Goal: Task Accomplishment & Management: Manage account settings

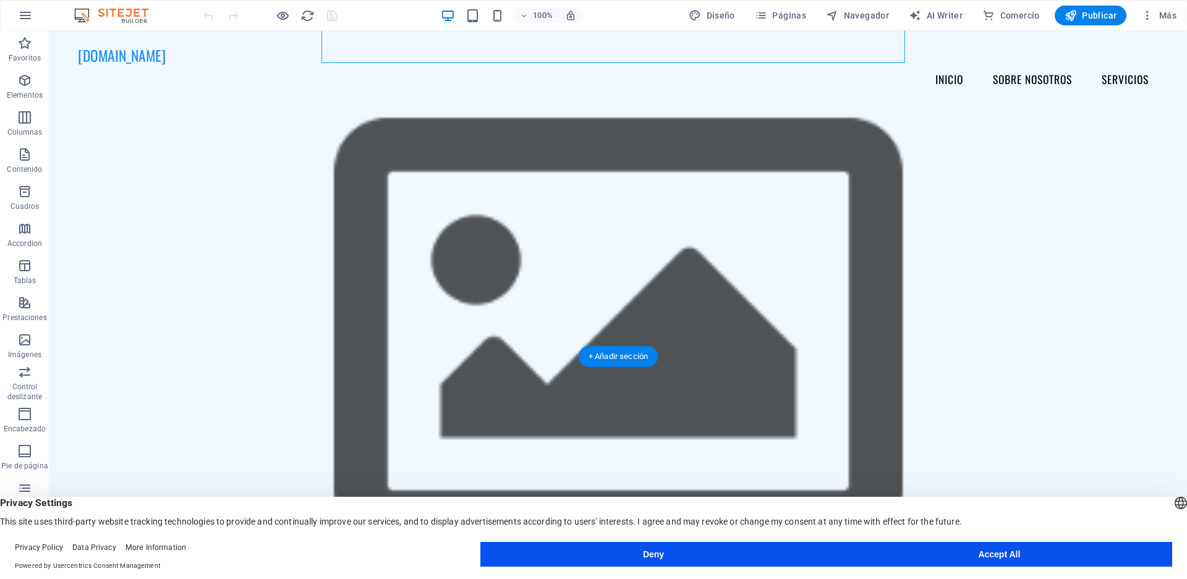
scroll to position [247, 0]
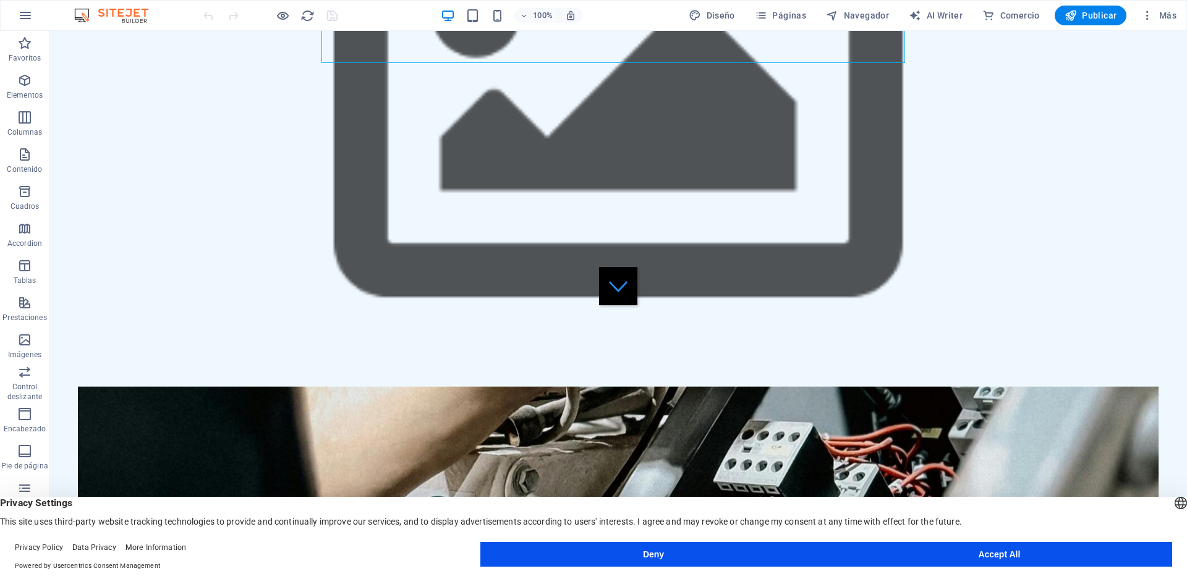
click at [1001, 572] on footer "Privacy Policy Data Privacy More Information Powered by Usercentrics Consent Ma…" at bounding box center [593, 557] width 1187 height 45
drag, startPoint x: 1002, startPoint y: 559, endPoint x: 952, endPoint y: 528, distance: 58.3
click at [1002, 559] on button "Accept All" at bounding box center [1000, 554] width 346 height 25
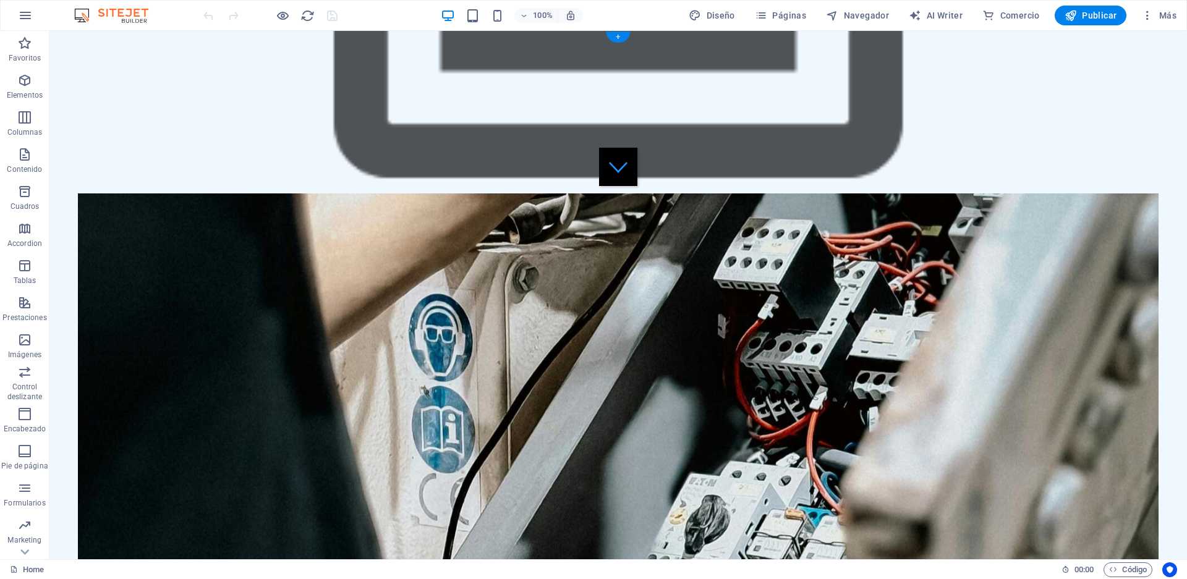
scroll to position [0, 0]
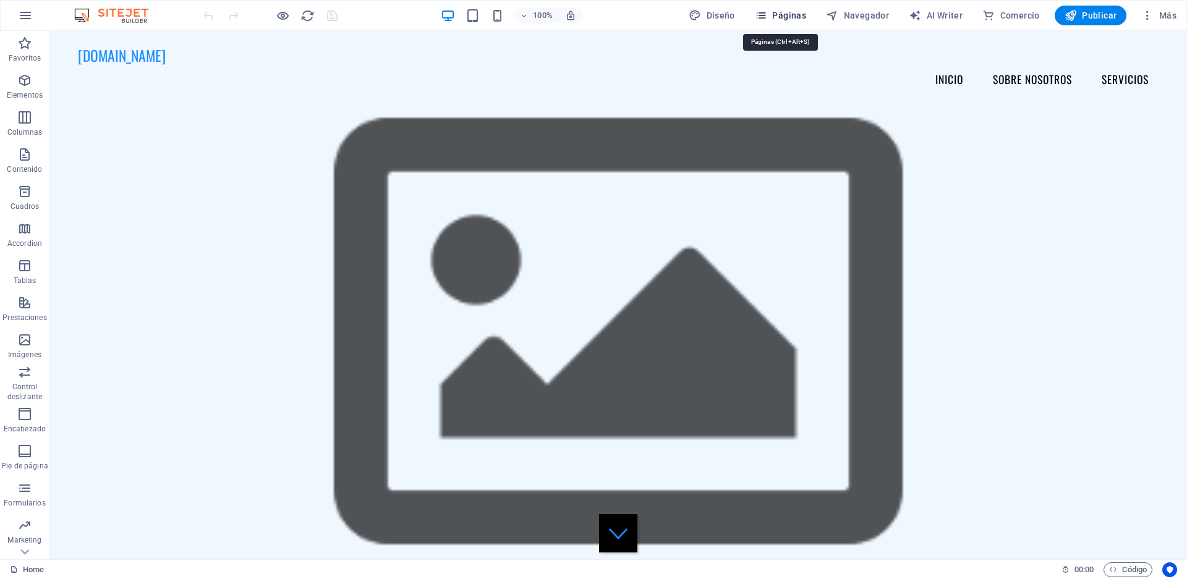
click at [788, 16] on span "Páginas" at bounding box center [780, 15] width 51 height 12
click at [782, 14] on span "Páginas" at bounding box center [780, 15] width 51 height 12
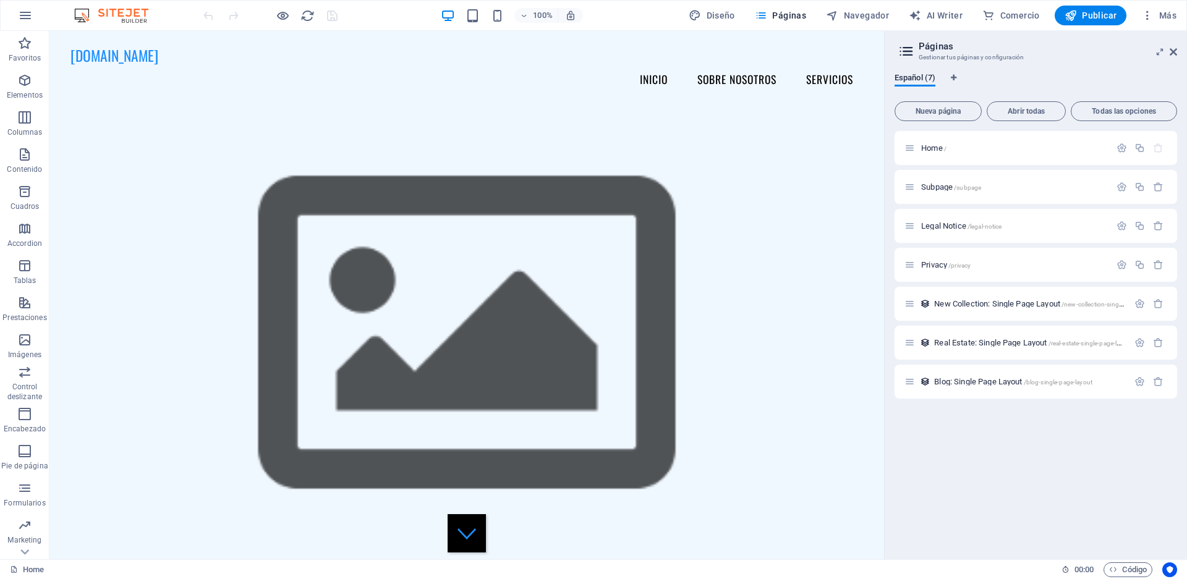
click at [1028, 456] on div "Home / Subpage /subpage Legal Notice /legal-notice Privacy /privacy New Collect…" at bounding box center [1036, 340] width 283 height 419
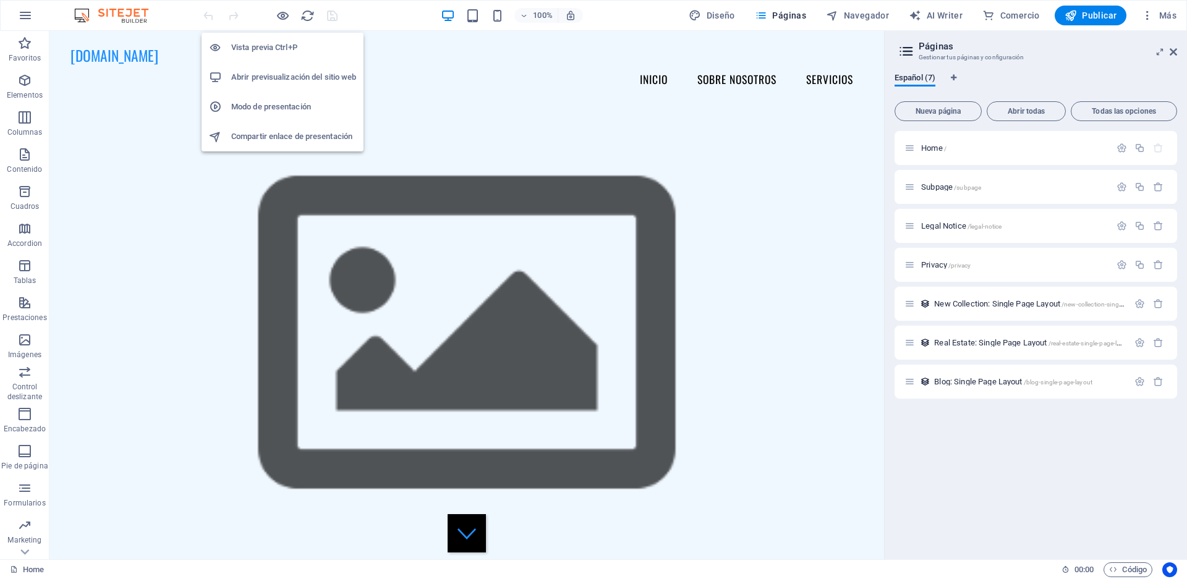
click at [286, 79] on h6 "Abrir previsualización del sitio web" at bounding box center [293, 77] width 125 height 15
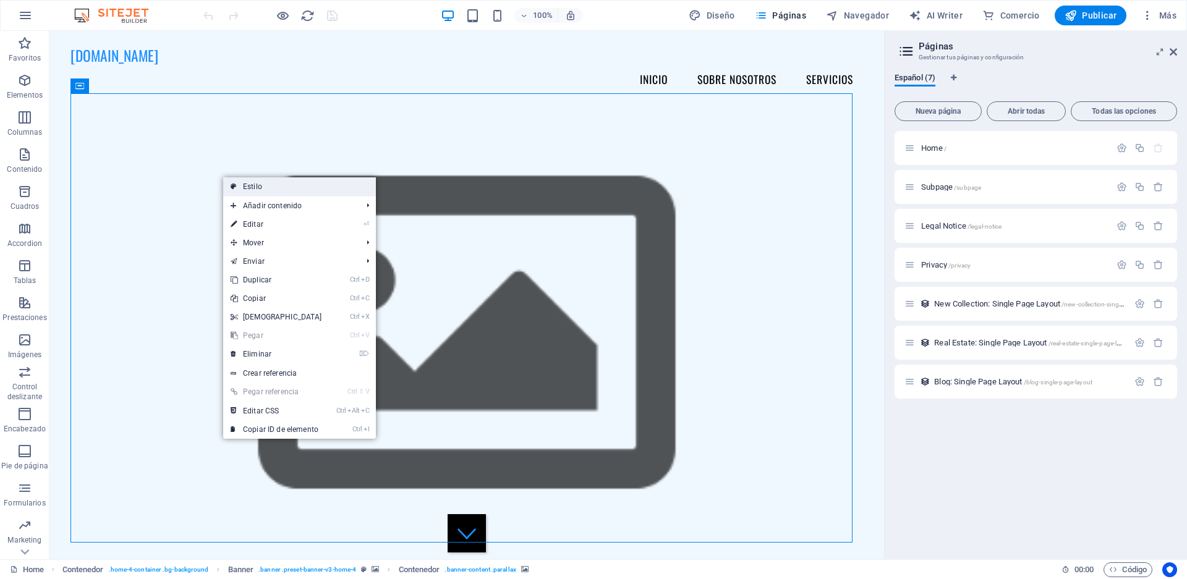
drag, startPoint x: 337, startPoint y: 187, endPoint x: 151, endPoint y: 214, distance: 187.5
click at [337, 187] on link "Estilo" at bounding box center [299, 186] width 153 height 19
select select "rem"
select select "px"
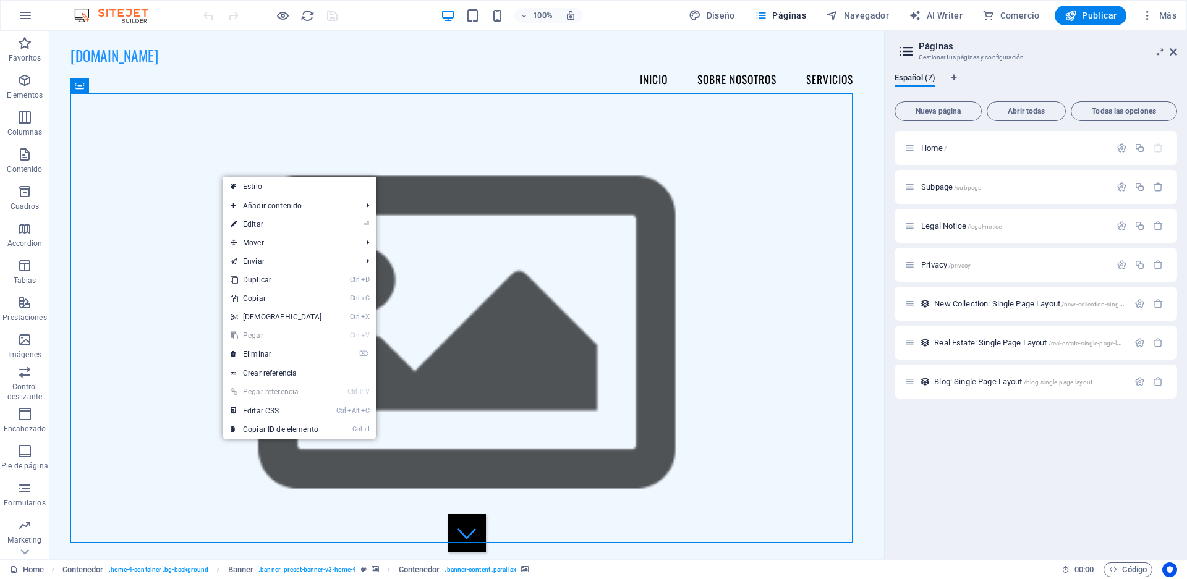
select select "px"
select select "preset-banner-v3-home-4"
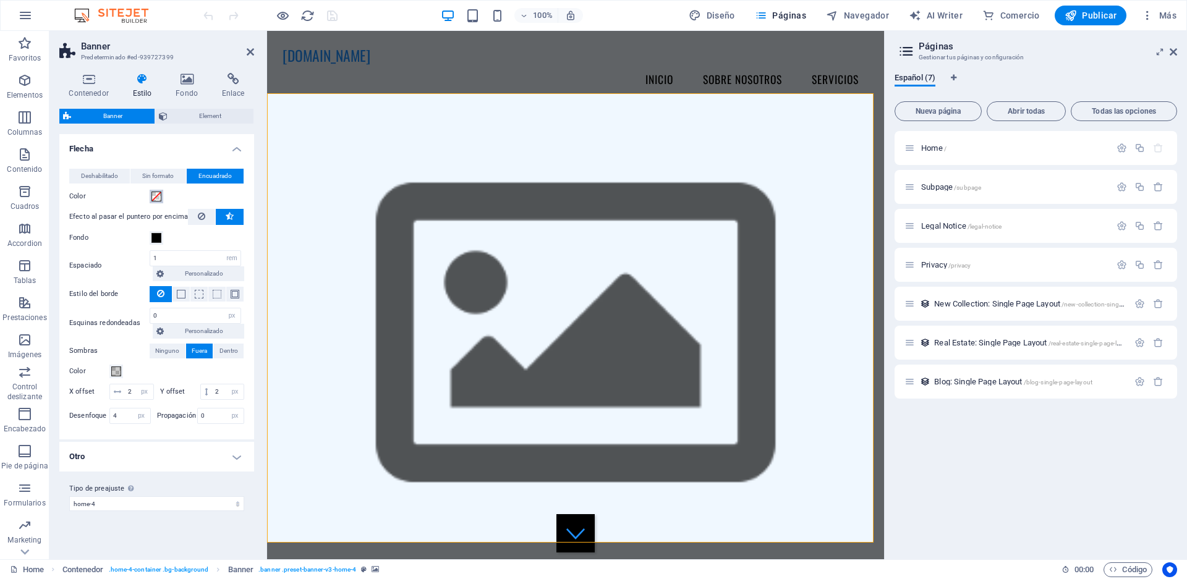
click at [152, 194] on span at bounding box center [156, 197] width 10 height 10
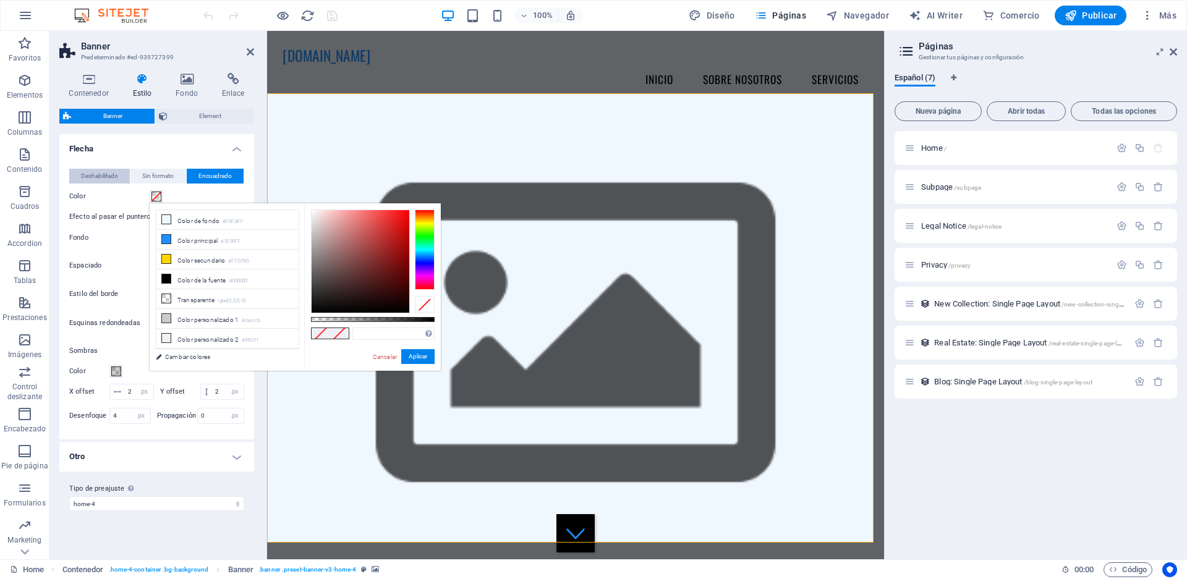
click at [122, 177] on button "Deshabilitado" at bounding box center [99, 176] width 61 height 15
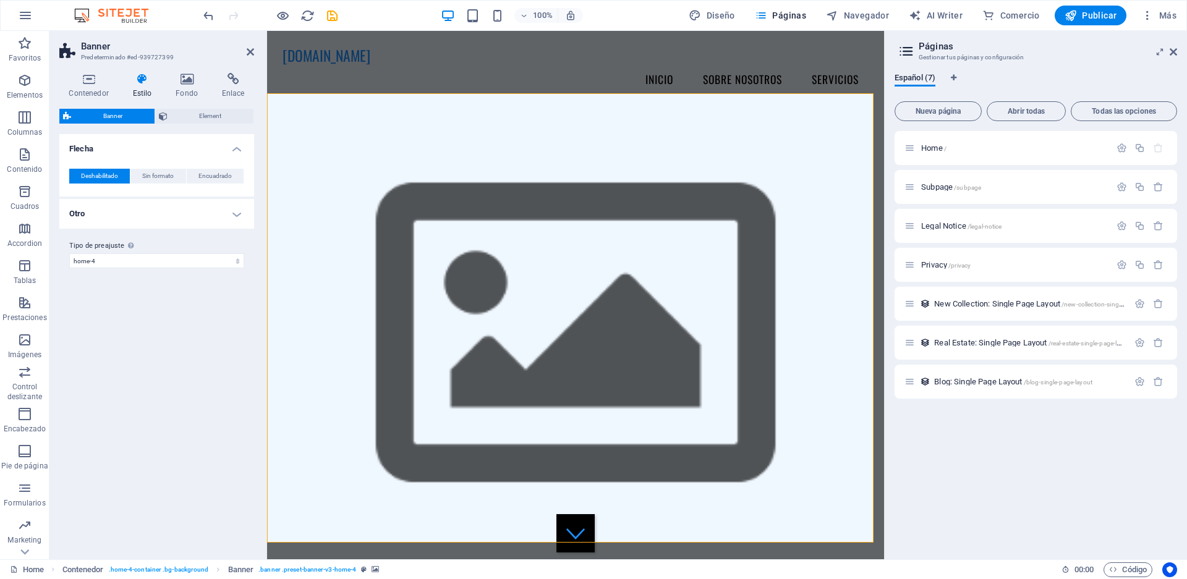
click at [154, 184] on div "Deshabilitado Sin formato Encuadrado" at bounding box center [156, 176] width 175 height 15
click at [226, 173] on span "Encuadrado" at bounding box center [214, 176] width 33 height 15
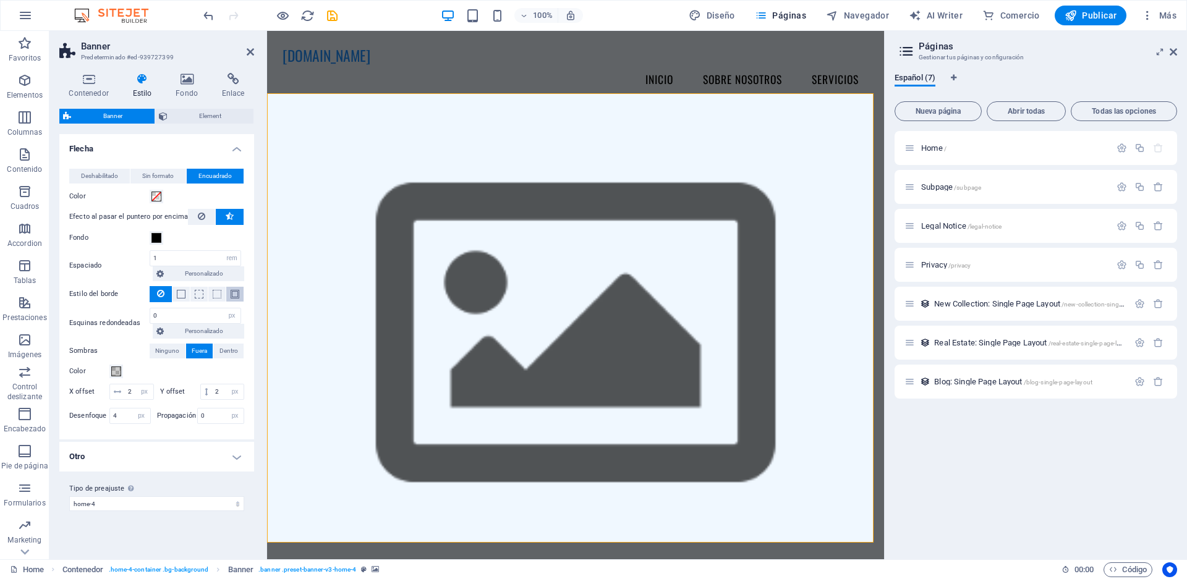
click at [230, 292] on button at bounding box center [234, 294] width 17 height 15
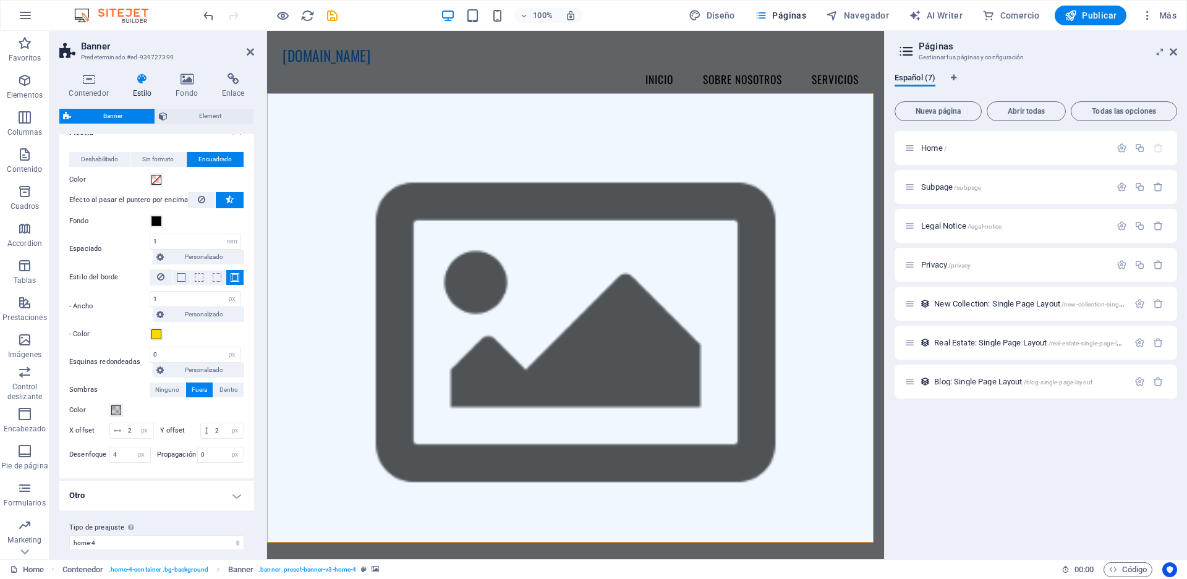
scroll to position [27, 0]
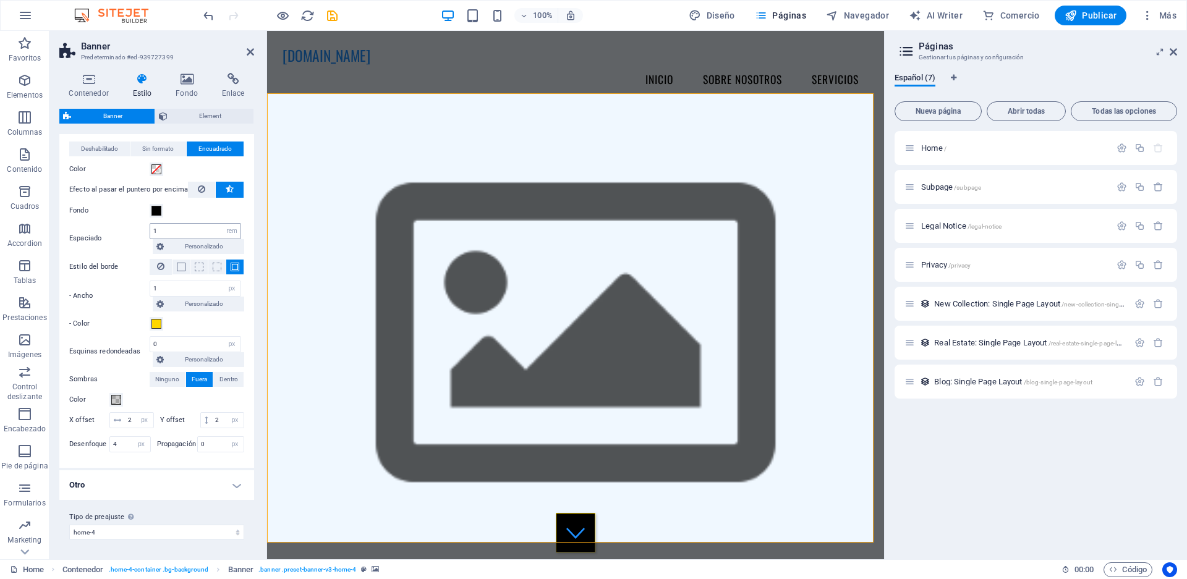
click at [160, 265] on icon at bounding box center [160, 266] width 7 height 15
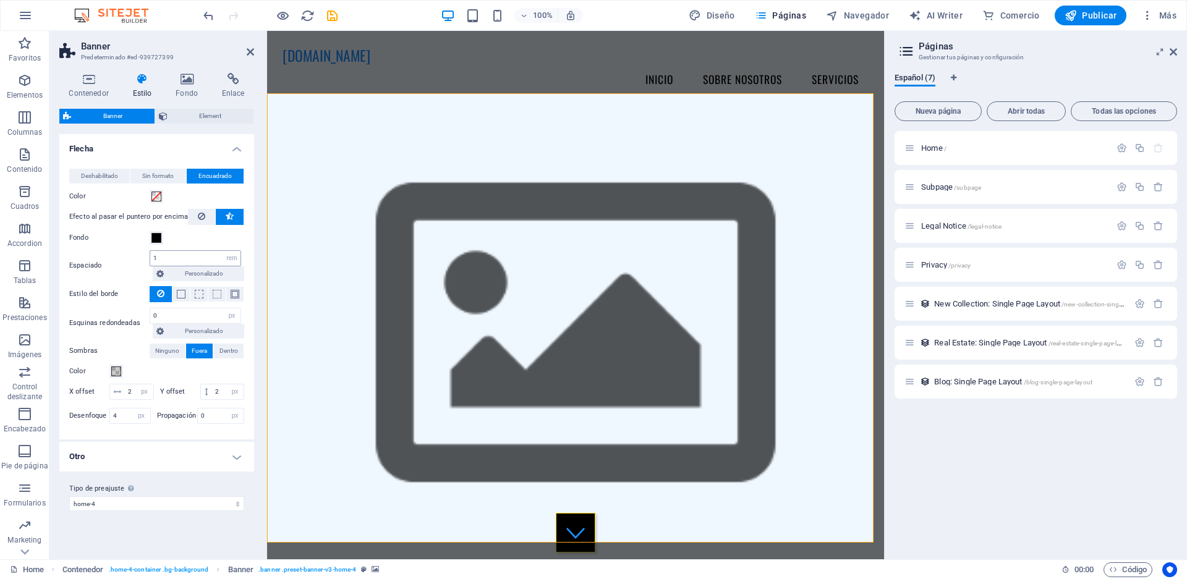
scroll to position [0, 0]
click at [218, 218] on button at bounding box center [230, 217] width 28 height 16
click at [179, 115] on span "Element" at bounding box center [210, 116] width 79 height 15
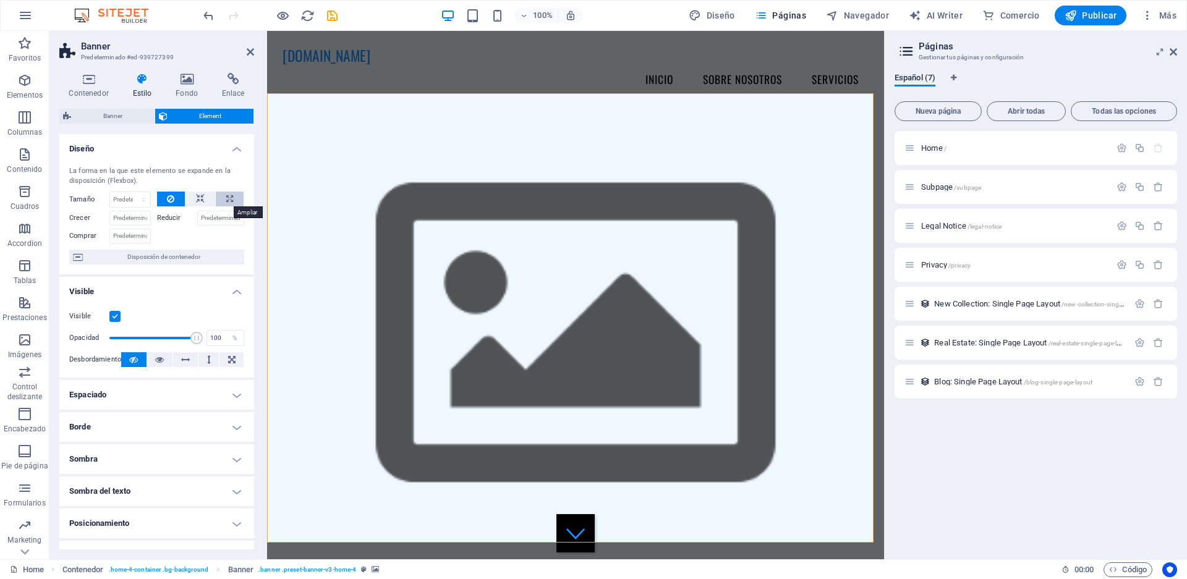
click at [226, 200] on icon at bounding box center [229, 199] width 7 height 15
type input "100"
select select "%"
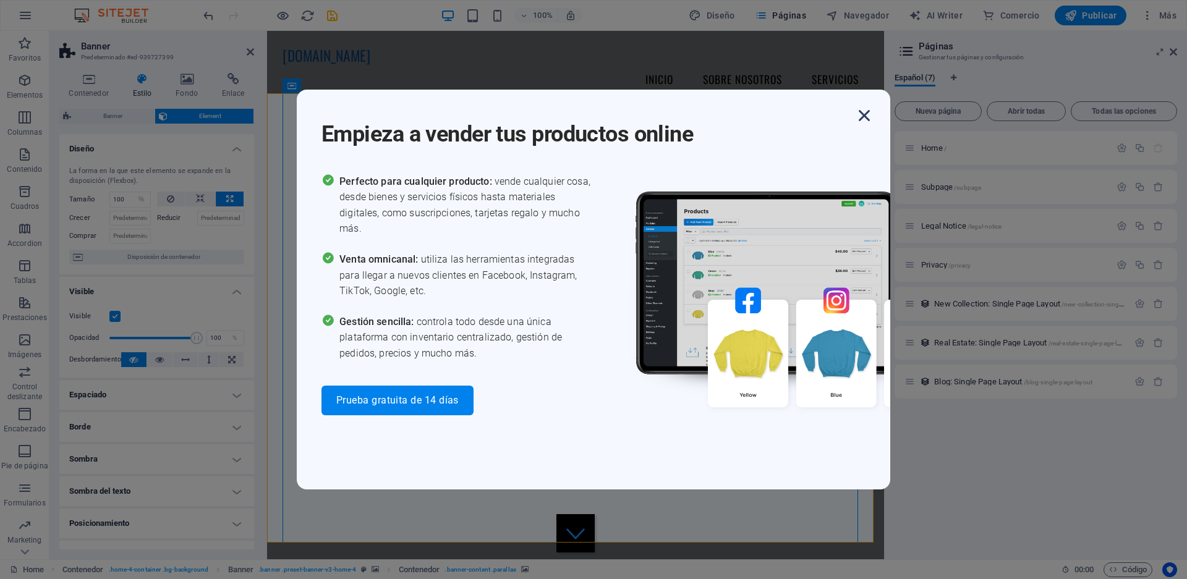
click at [868, 119] on icon "button" at bounding box center [864, 115] width 22 height 22
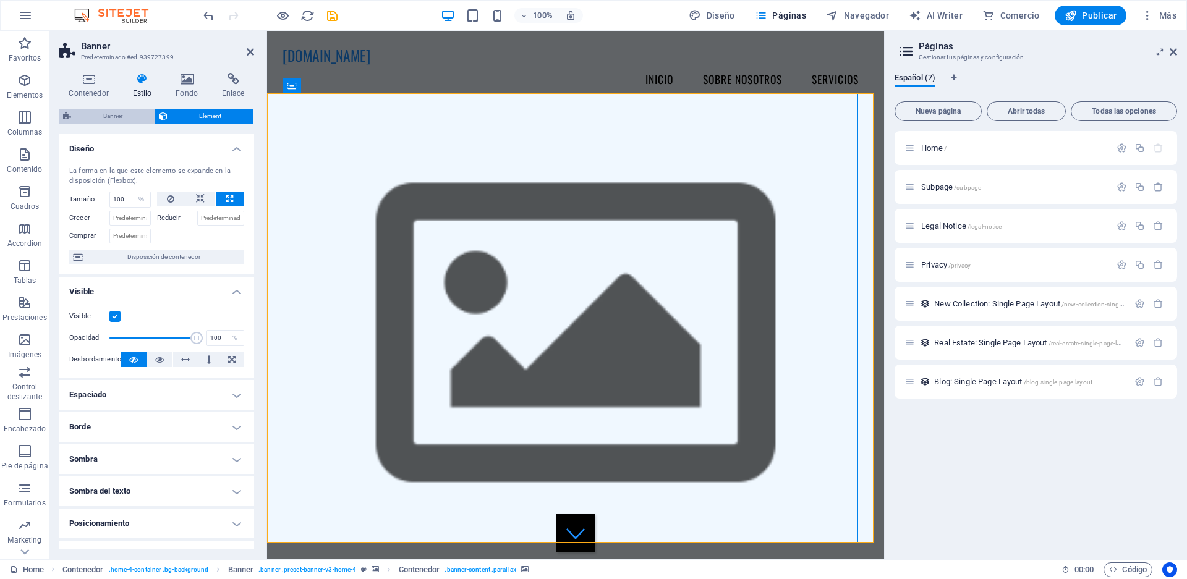
click at [75, 116] on span "Banner" at bounding box center [113, 116] width 76 height 15
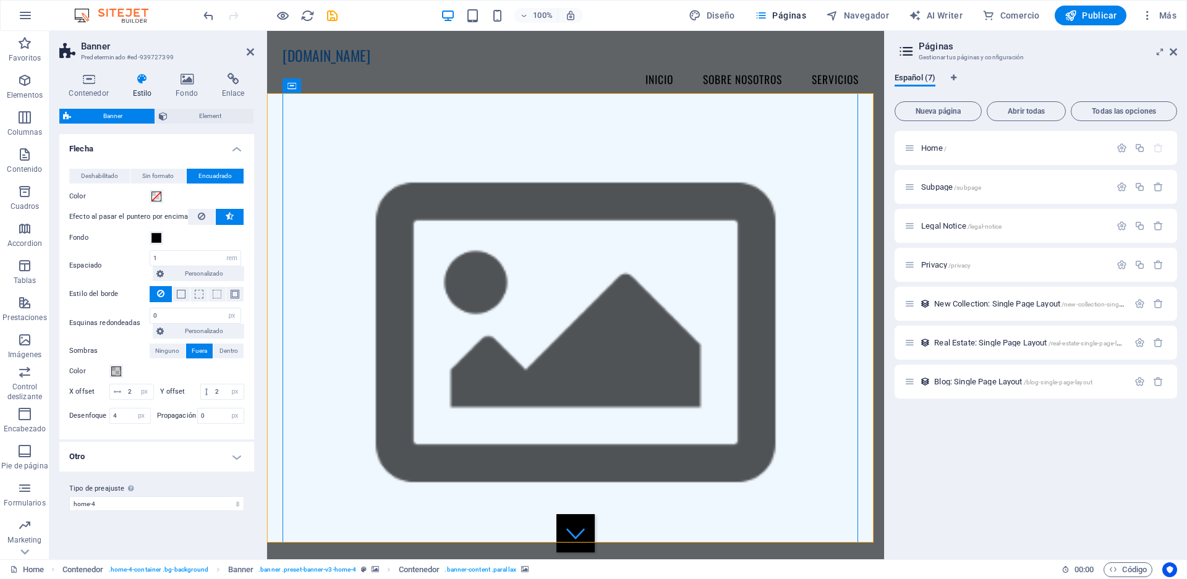
click at [208, 108] on div "Contenedor Estilo Fondo Enlace Tamaño Altura Predeterminado px rem % vh vw Alto…" at bounding box center [156, 311] width 195 height 477
click at [201, 111] on span "Element" at bounding box center [210, 116] width 79 height 15
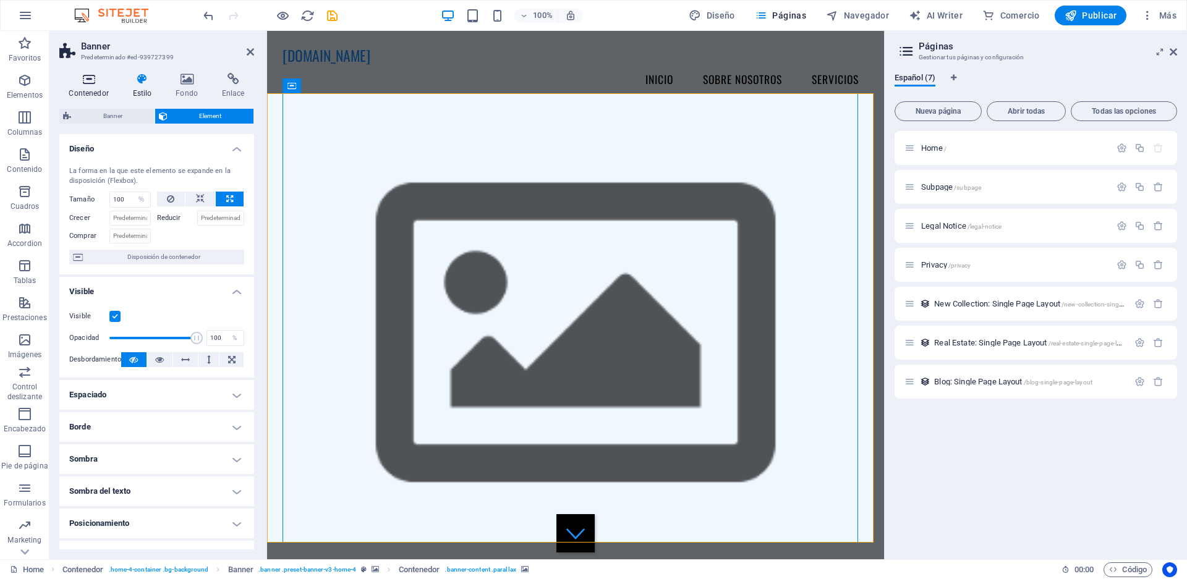
click at [94, 84] on icon at bounding box center [88, 79] width 59 height 12
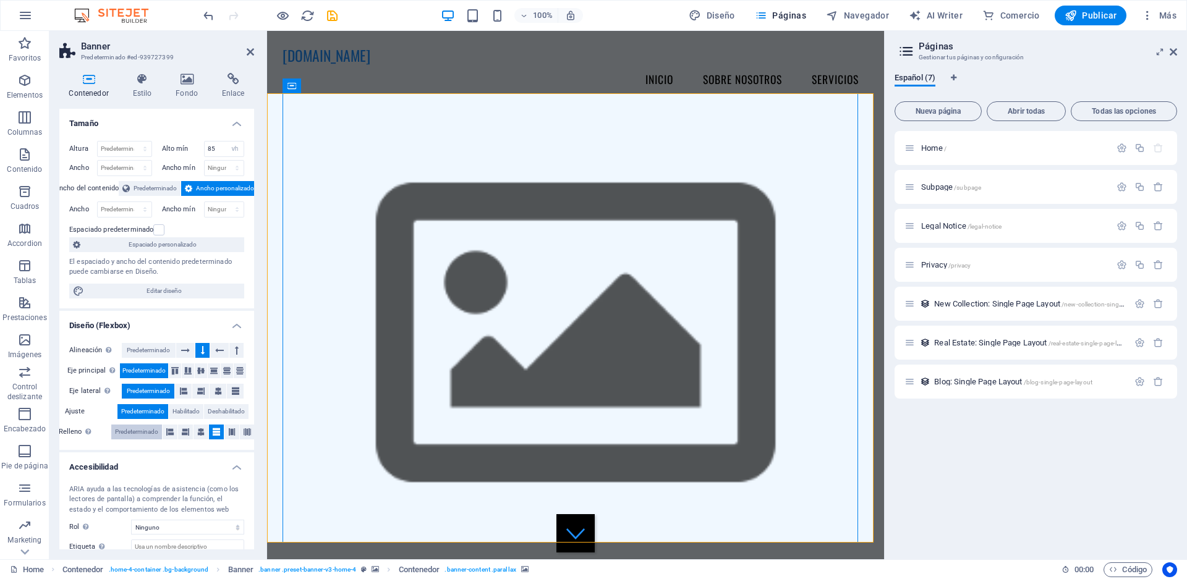
scroll to position [74, 0]
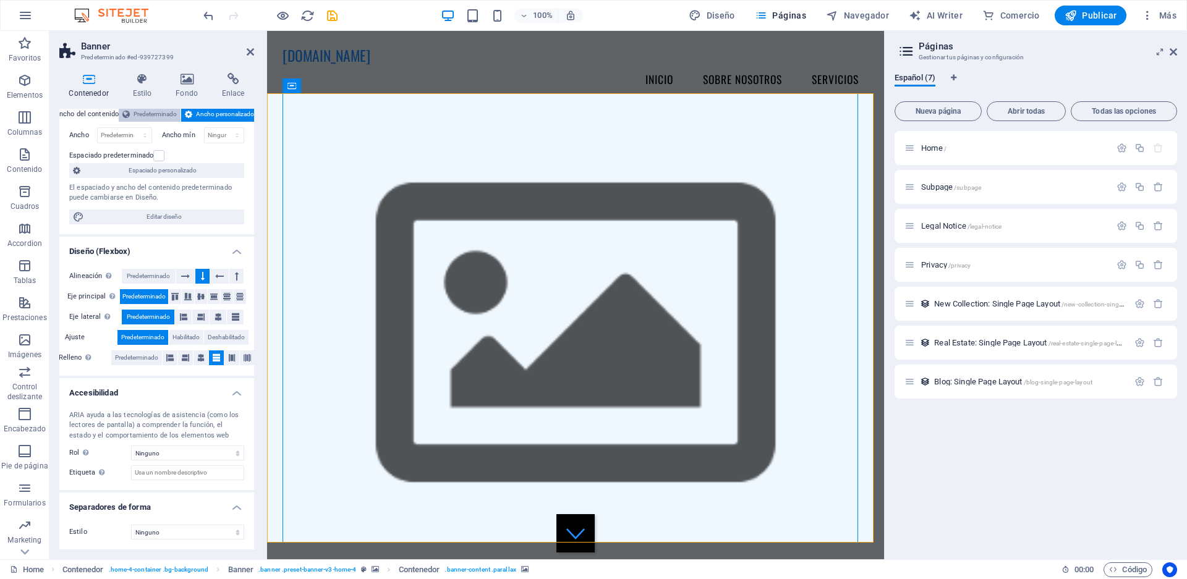
click at [153, 112] on span "Predeterminado" at bounding box center [155, 114] width 43 height 15
click at [187, 80] on icon at bounding box center [186, 79] width 41 height 12
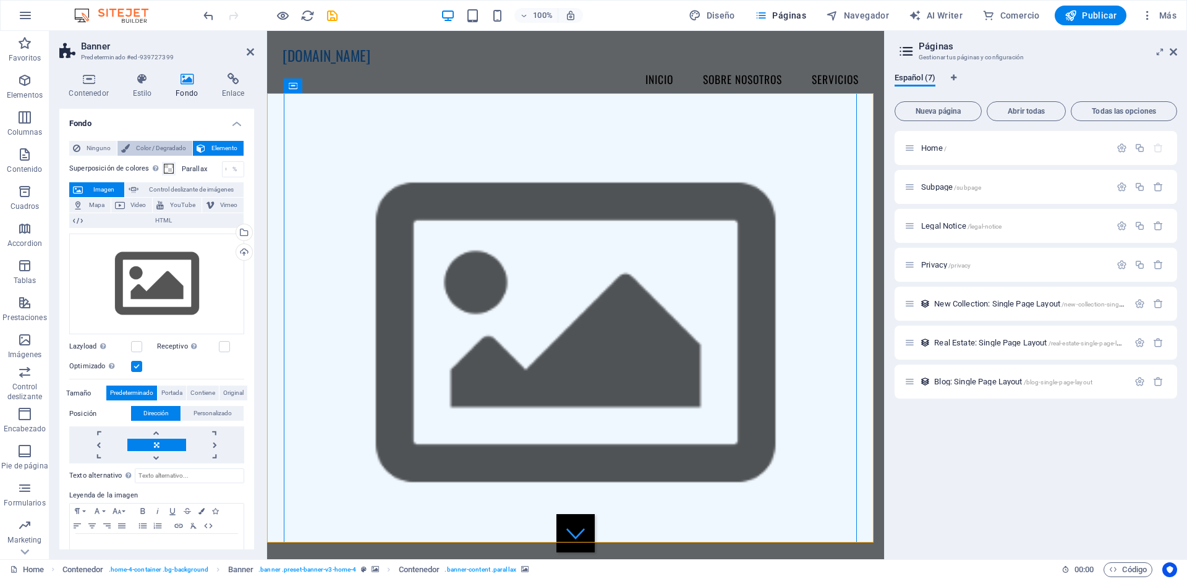
click at [141, 145] on span "Color / Degradado" at bounding box center [161, 148] width 55 height 15
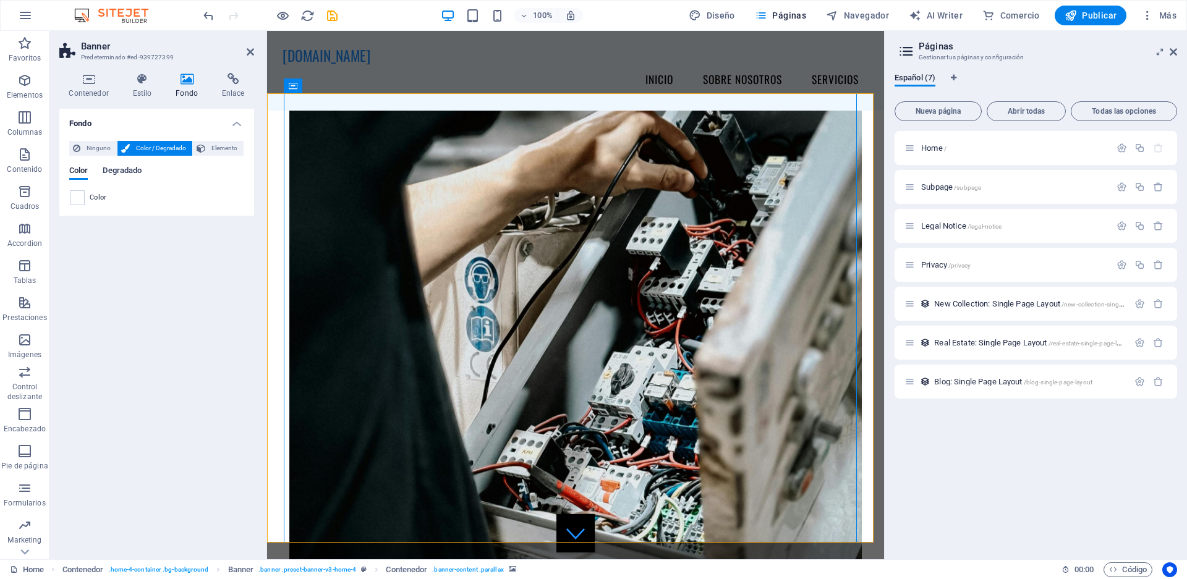
click at [132, 170] on span "Degradado" at bounding box center [122, 171] width 39 height 17
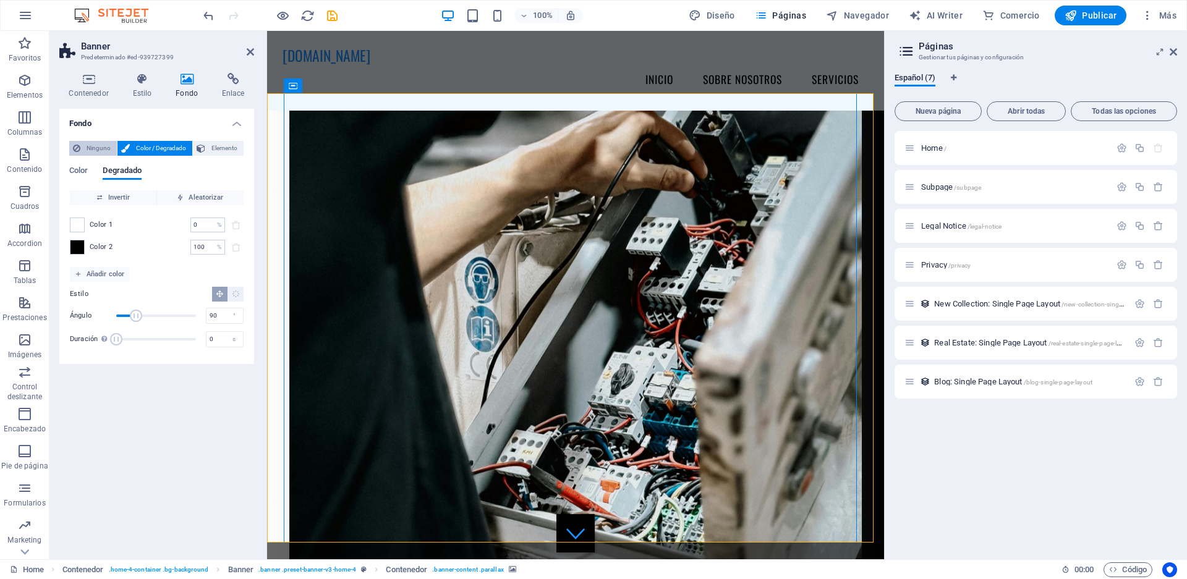
click at [96, 142] on span "Ninguno" at bounding box center [98, 148] width 29 height 15
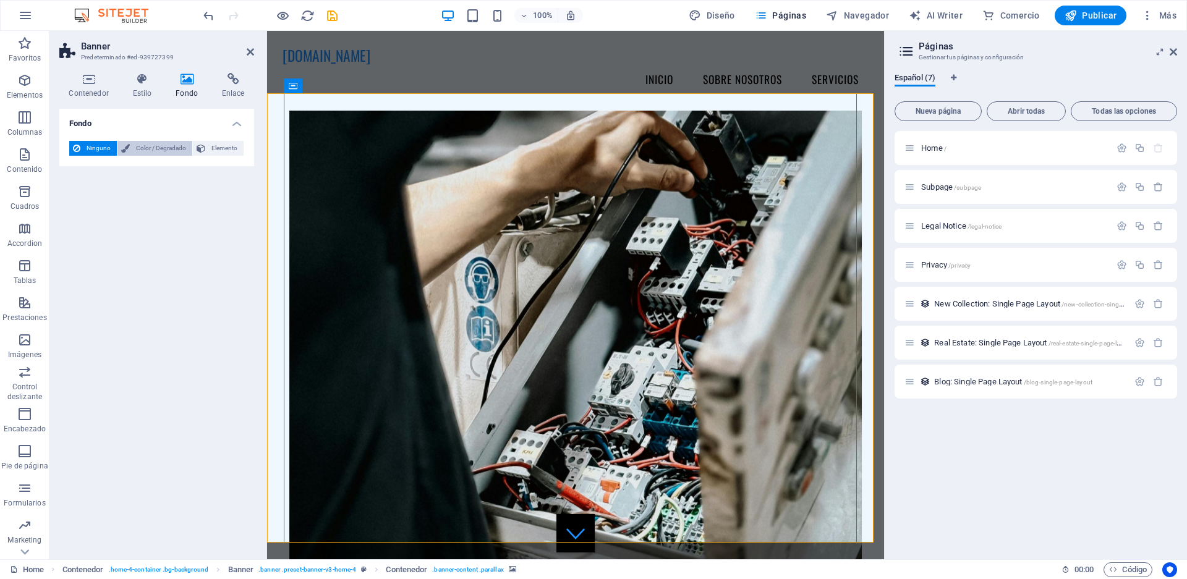
click at [153, 148] on span "Color / Degradado" at bounding box center [161, 148] width 55 height 15
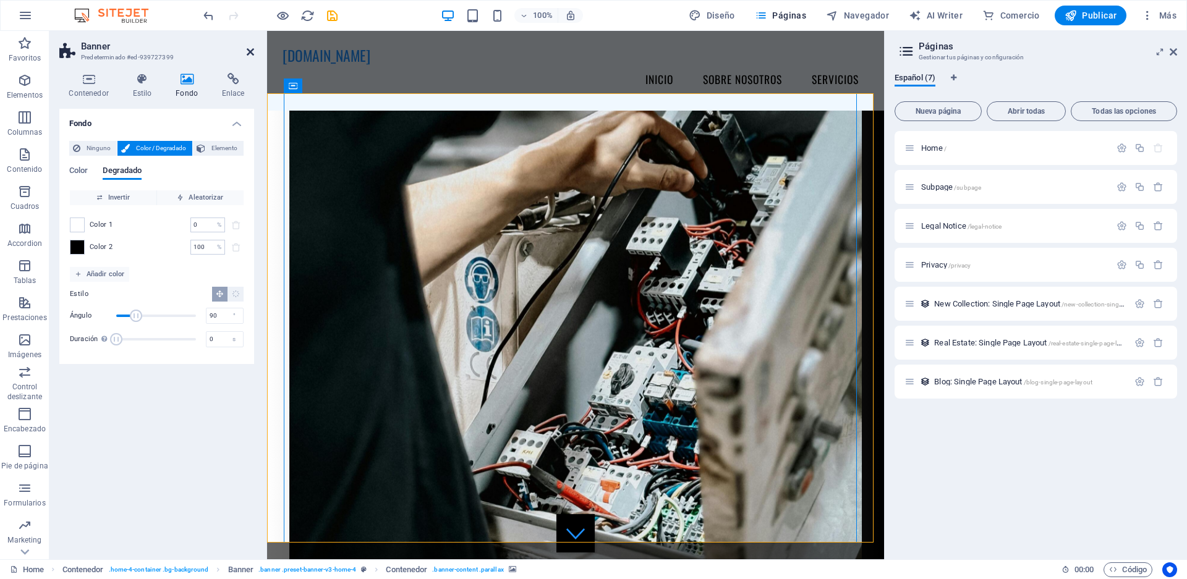
click at [253, 51] on icon at bounding box center [250, 52] width 7 height 10
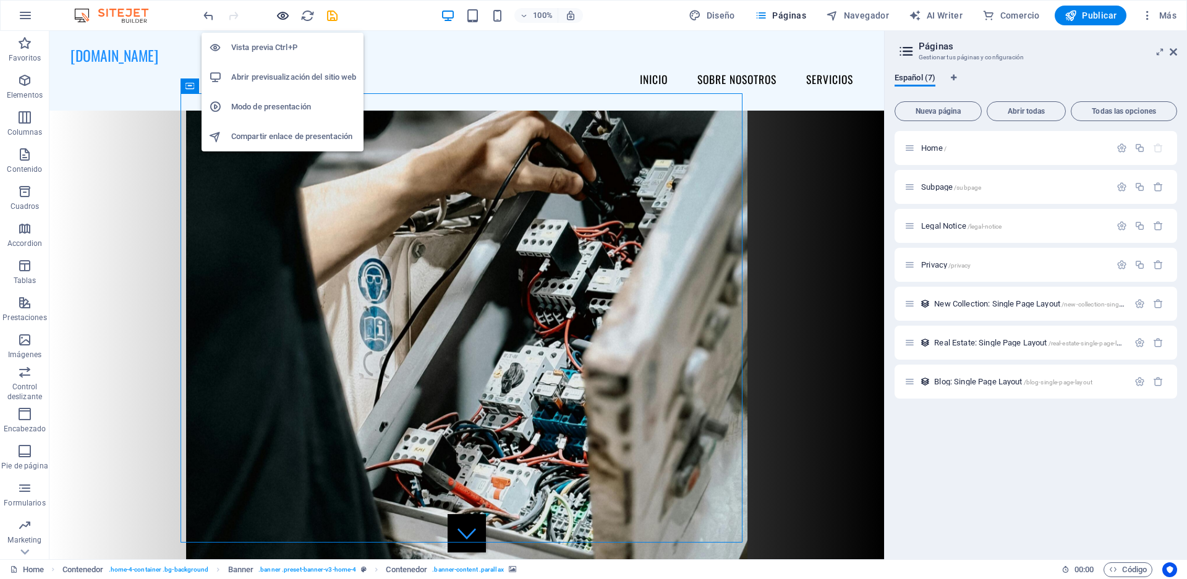
click at [279, 14] on icon "button" at bounding box center [283, 16] width 14 height 14
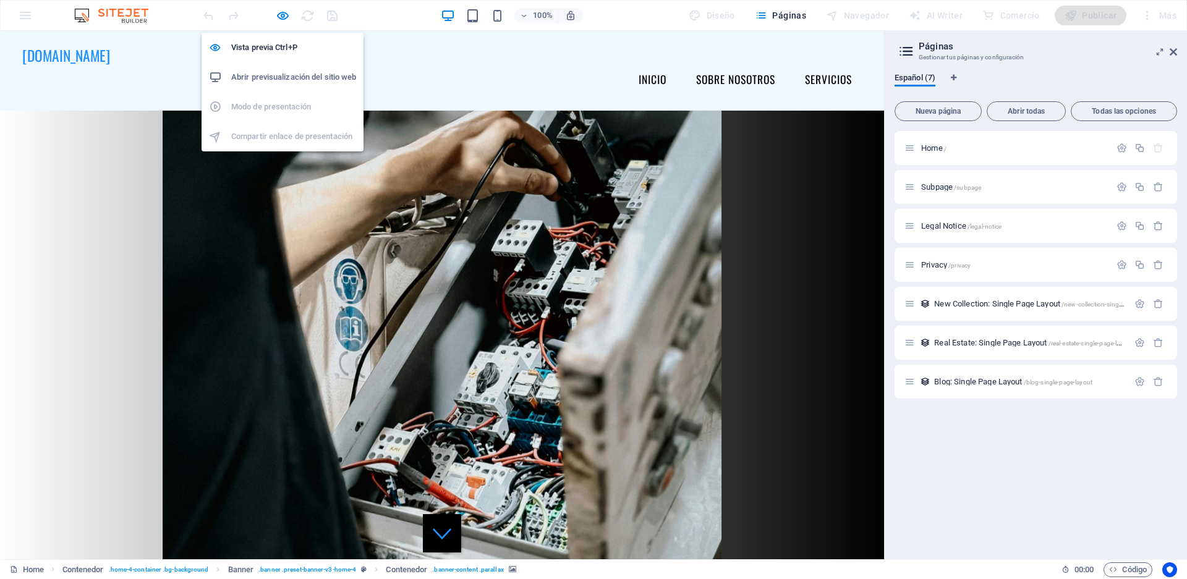
drag, startPoint x: 250, startPoint y: 87, endPoint x: 253, endPoint y: 73, distance: 14.6
click at [253, 73] on li "Abrir previsualización del sitio web" at bounding box center [283, 77] width 162 height 30
click at [285, 15] on icon "button" at bounding box center [283, 16] width 14 height 14
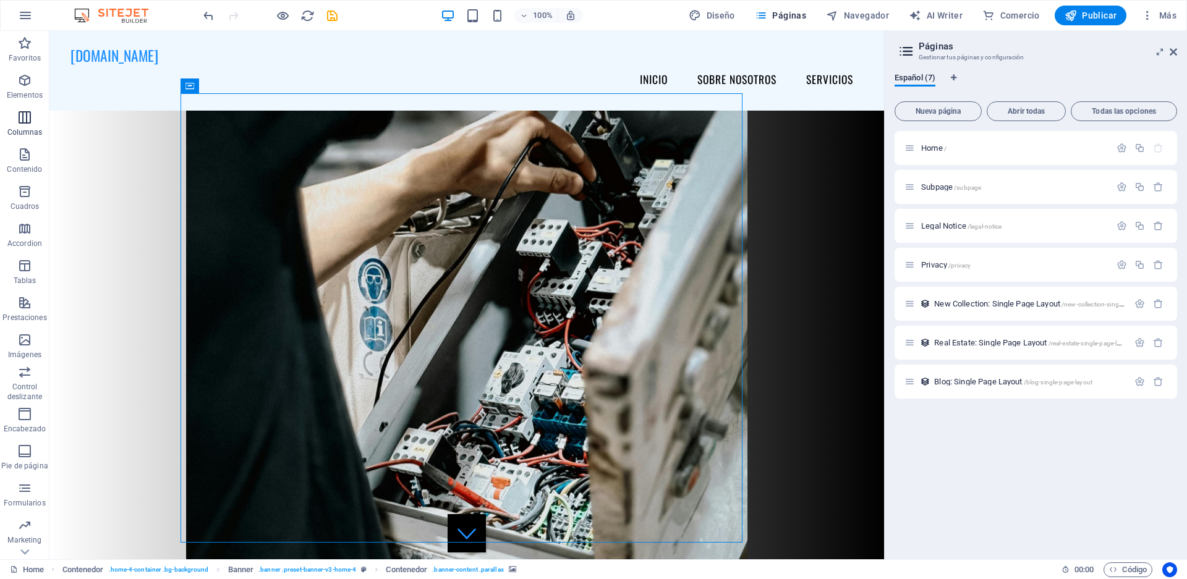
click at [22, 117] on icon "button" at bounding box center [24, 117] width 15 height 15
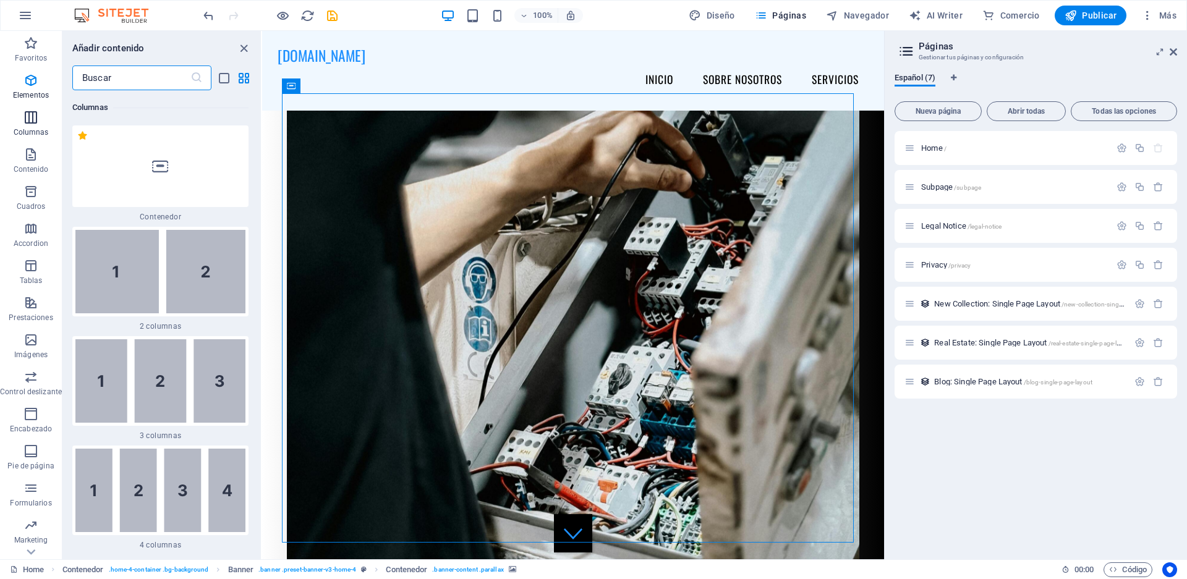
scroll to position [713, 0]
click at [532, 235] on figure at bounding box center [573, 327] width 572 height 482
click at [229, 275] on img at bounding box center [160, 271] width 170 height 83
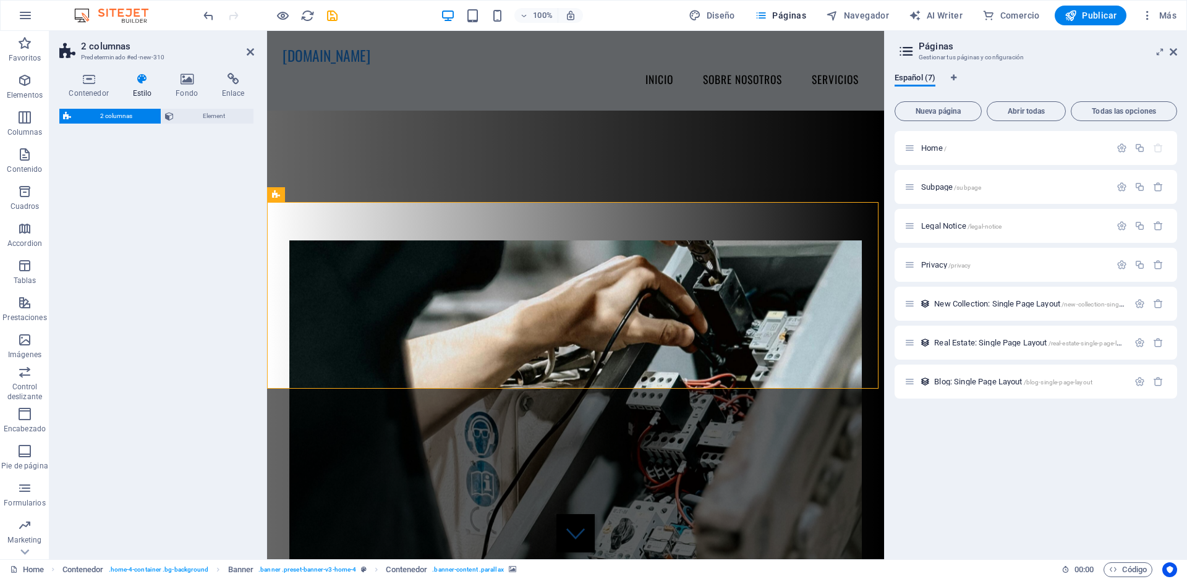
select select "rem"
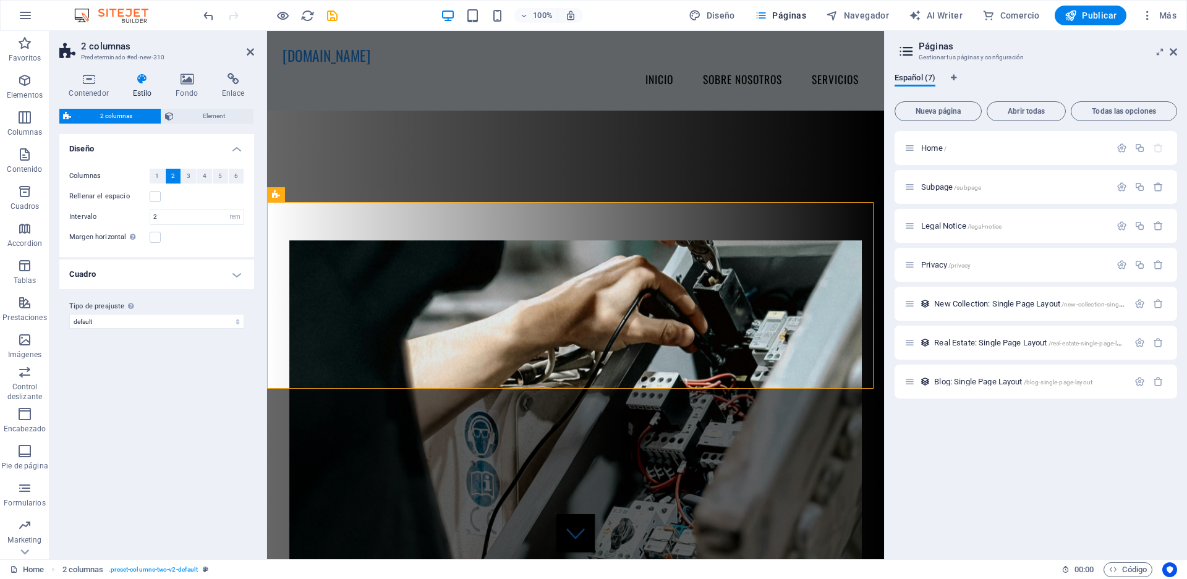
scroll to position [387, 0]
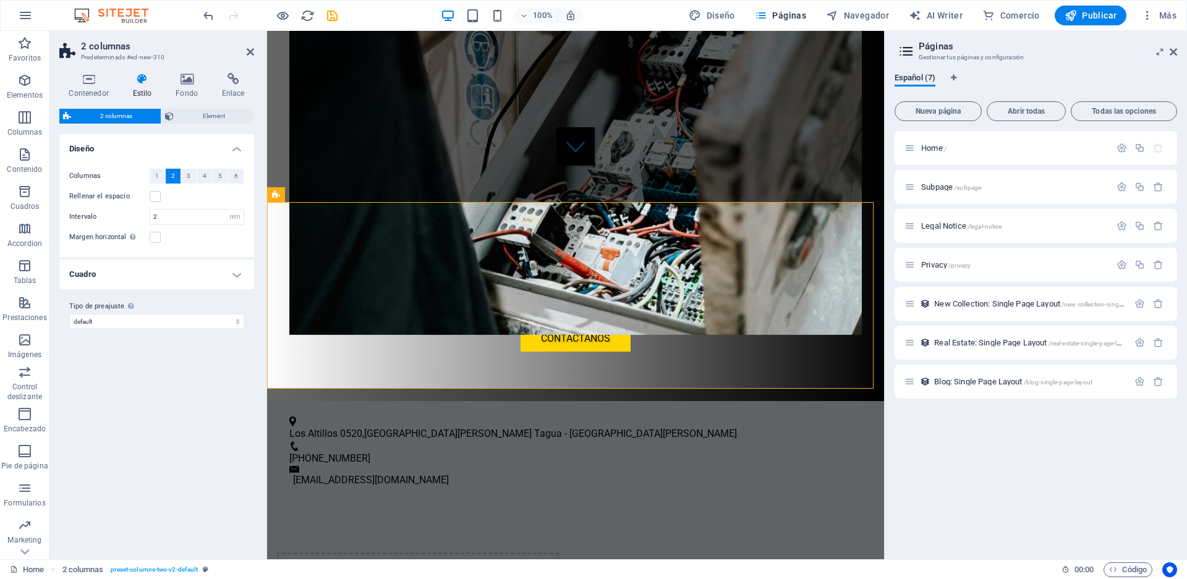
click at [250, 46] on header "2 columnas Predeterminado #ed-new-310" at bounding box center [156, 47] width 195 height 32
click at [251, 50] on icon at bounding box center [250, 52] width 7 height 10
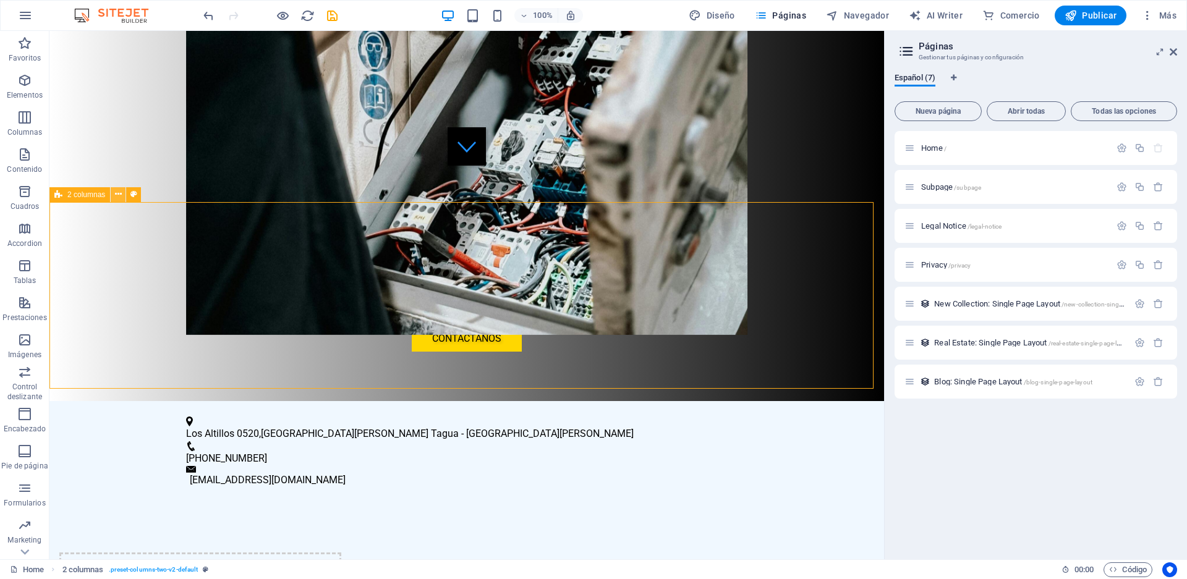
click at [117, 193] on icon at bounding box center [118, 194] width 7 height 13
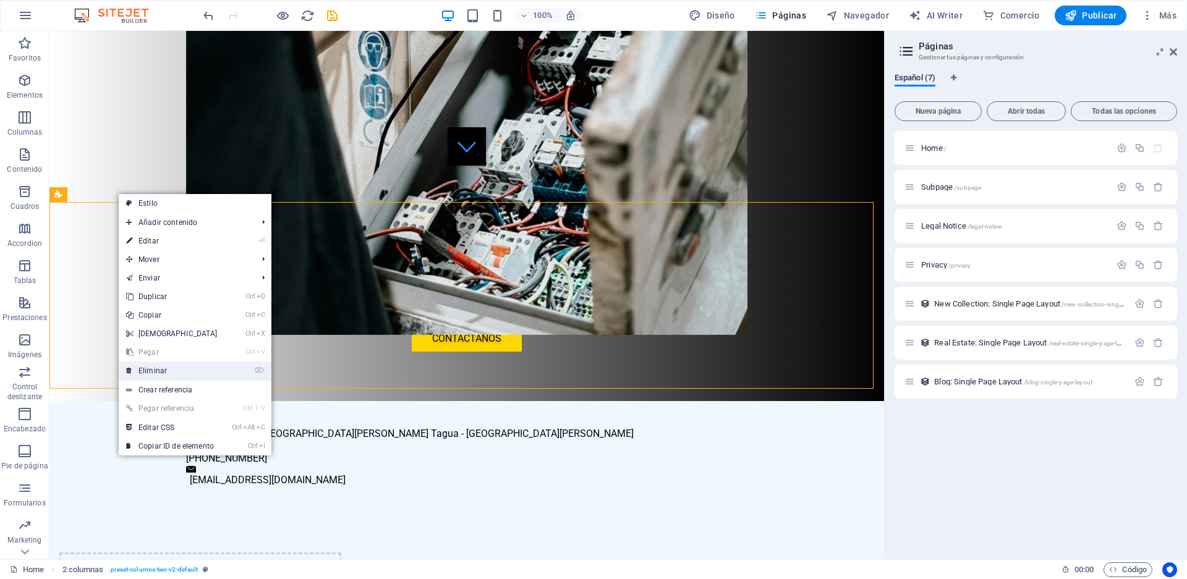
click at [153, 373] on link "⌦ Eliminar" at bounding box center [172, 371] width 106 height 19
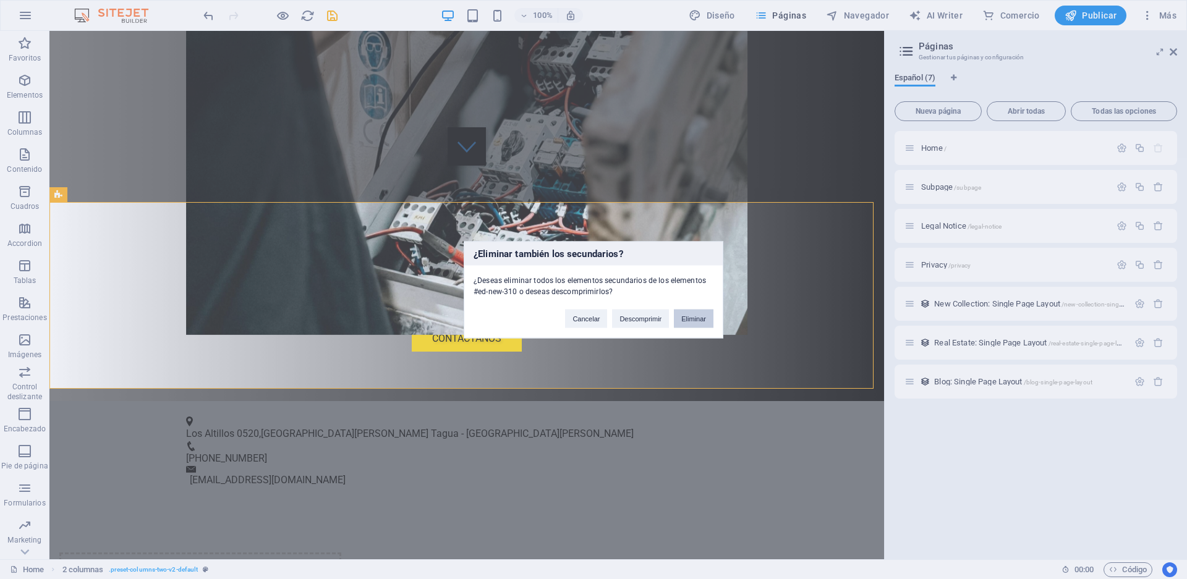
click at [685, 316] on button "Eliminar" at bounding box center [694, 318] width 40 height 19
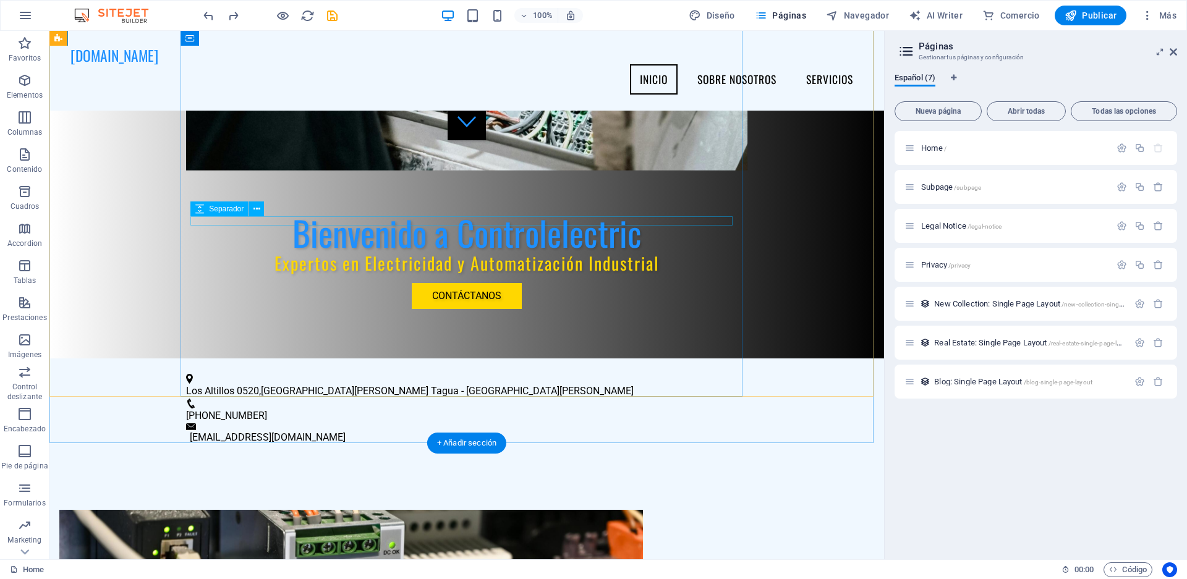
scroll to position [82, 0]
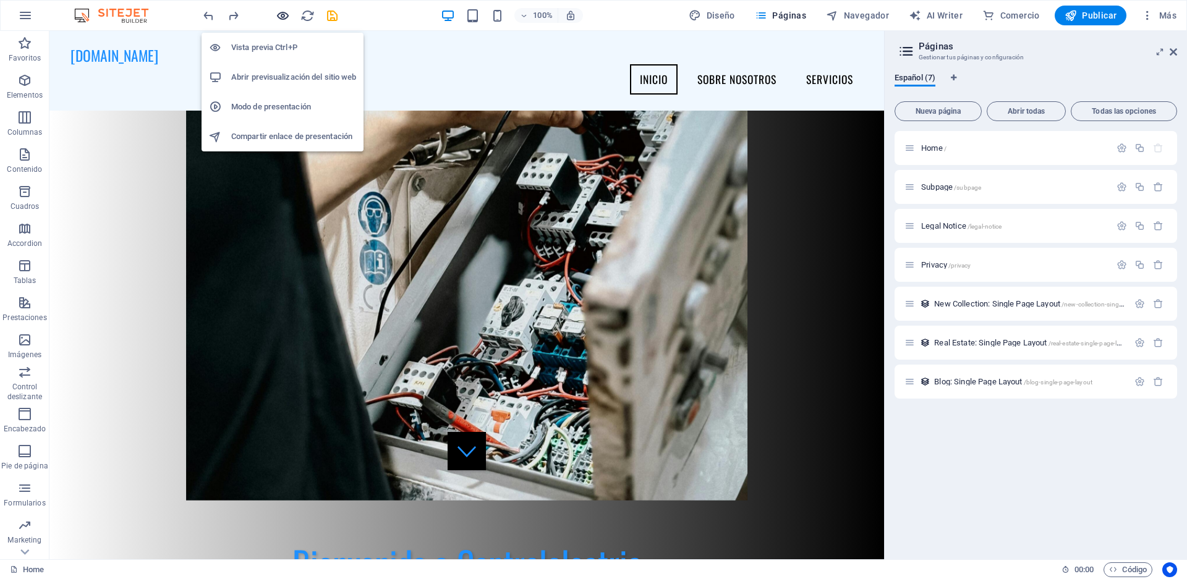
click at [284, 11] on icon "button" at bounding box center [283, 16] width 14 height 14
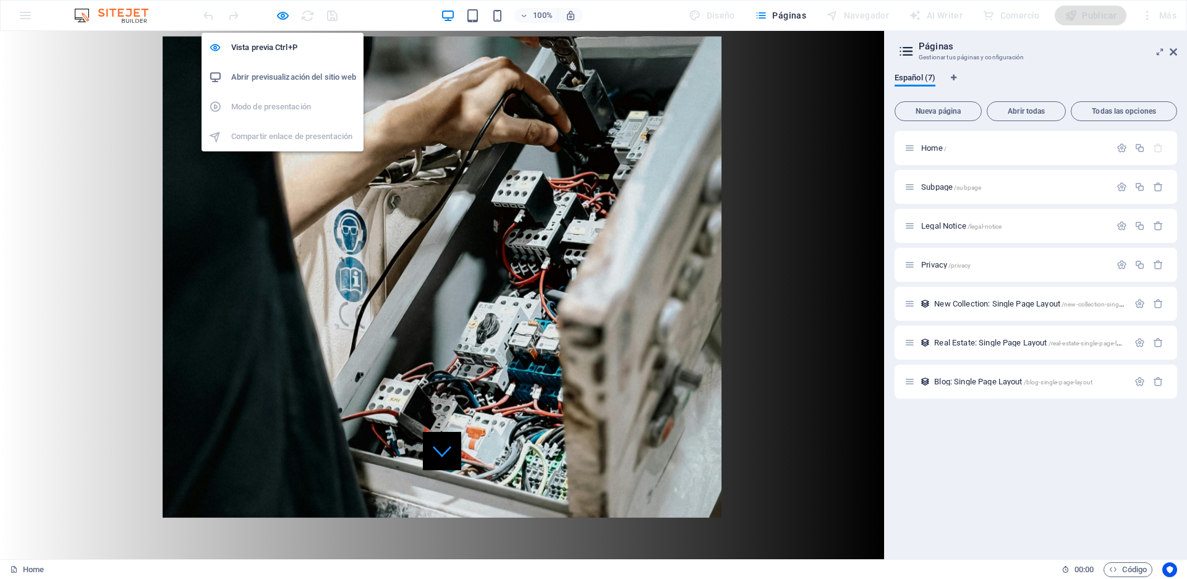
click at [239, 78] on h6 "Abrir previsualización del sitio web" at bounding box center [293, 77] width 125 height 15
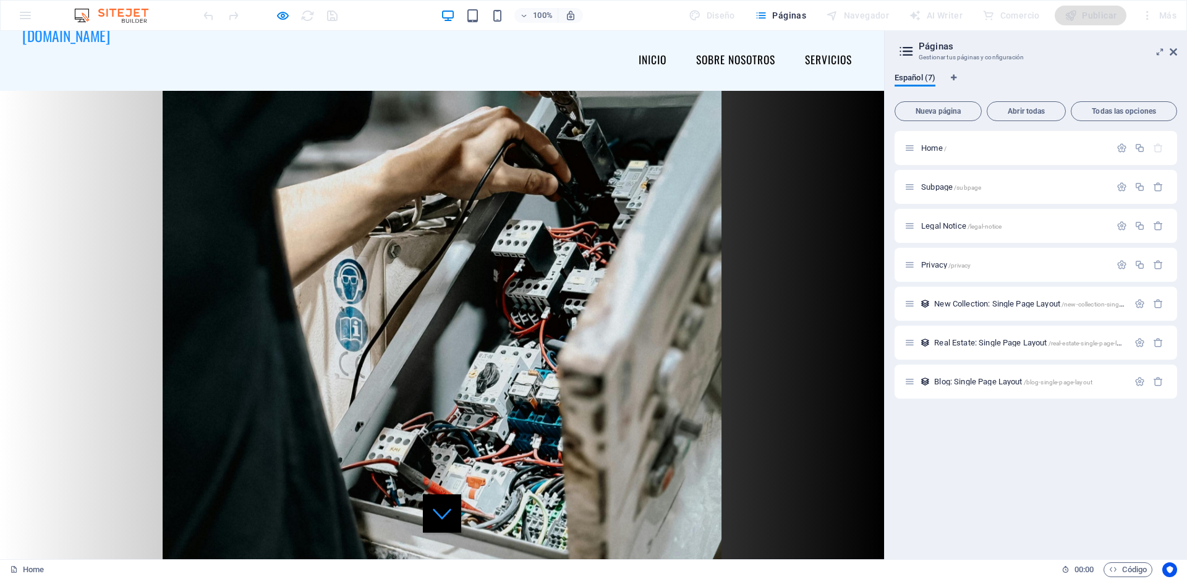
scroll to position [0, 0]
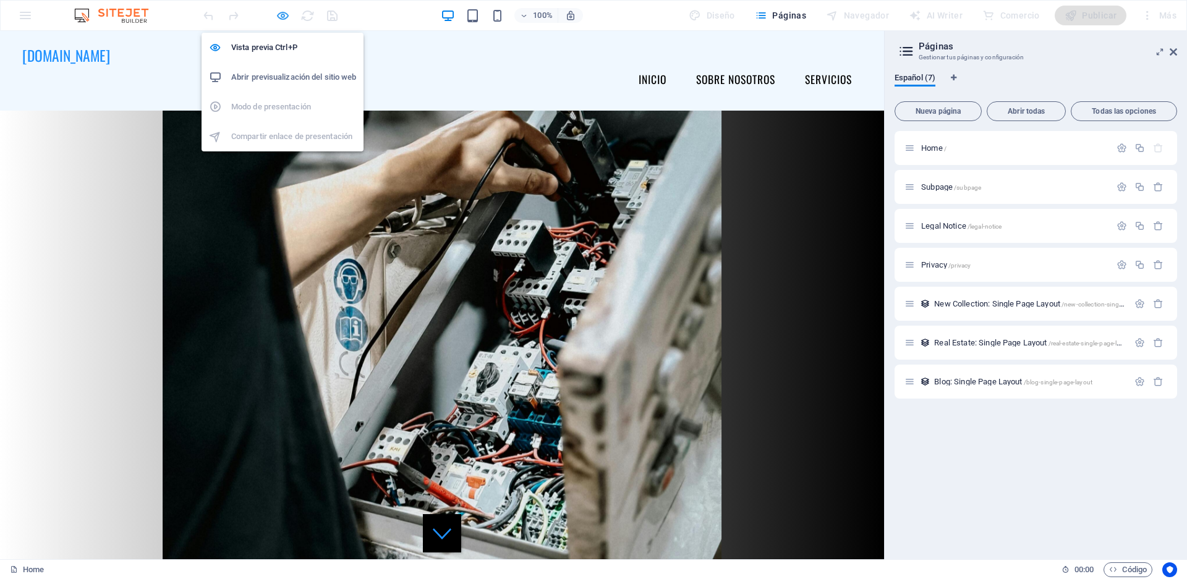
click at [281, 9] on icon "button" at bounding box center [283, 16] width 14 height 14
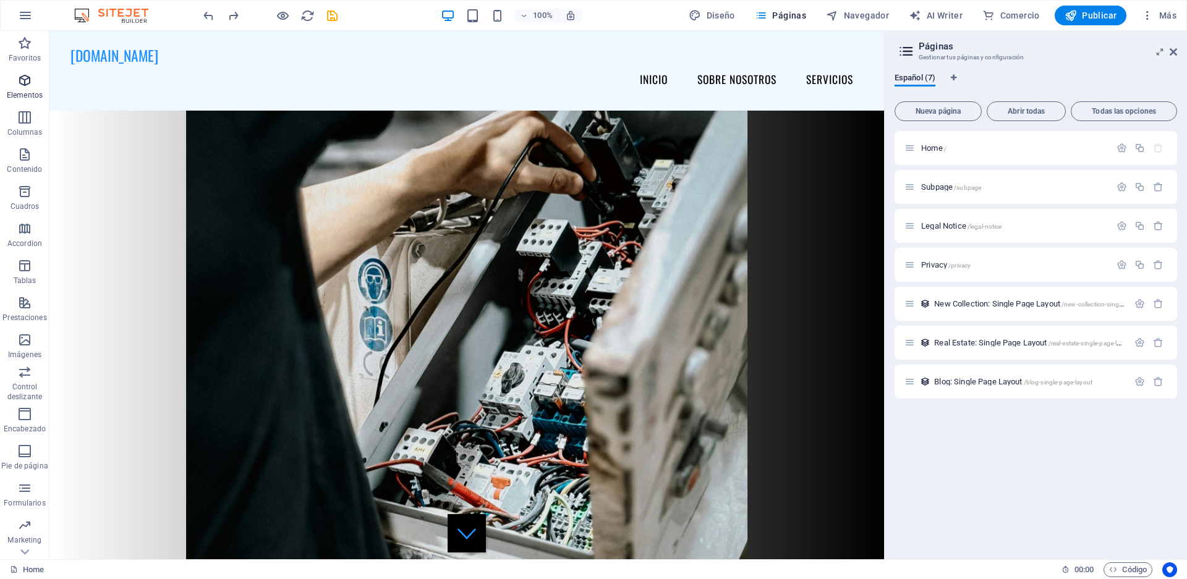
click at [7, 87] on span "Elementos" at bounding box center [24, 88] width 49 height 30
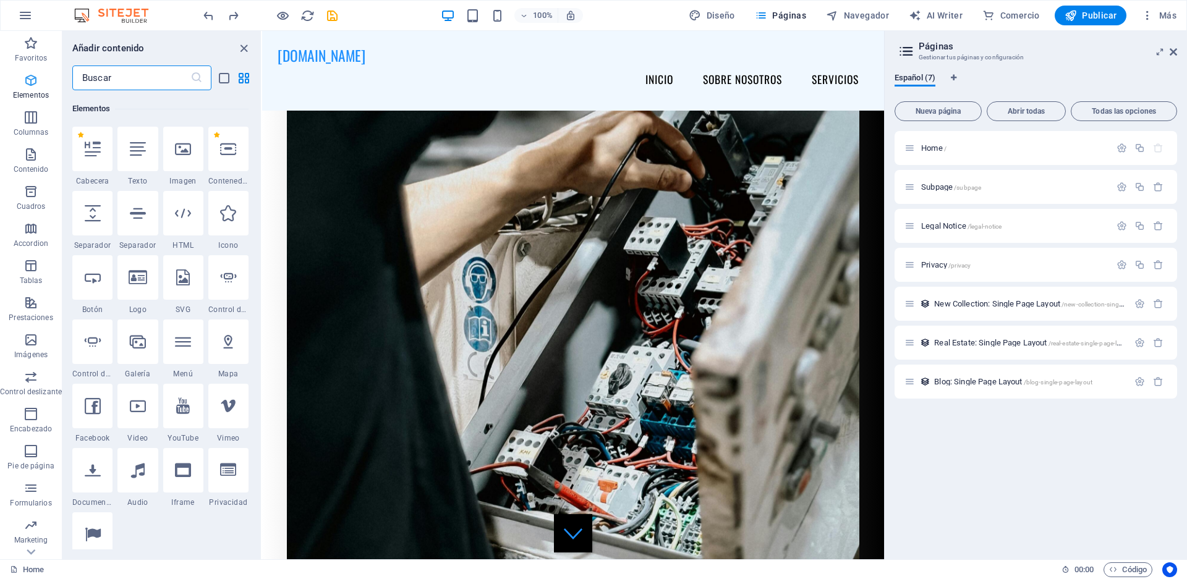
scroll to position [233, 0]
click at [436, 159] on figure at bounding box center [573, 327] width 572 height 482
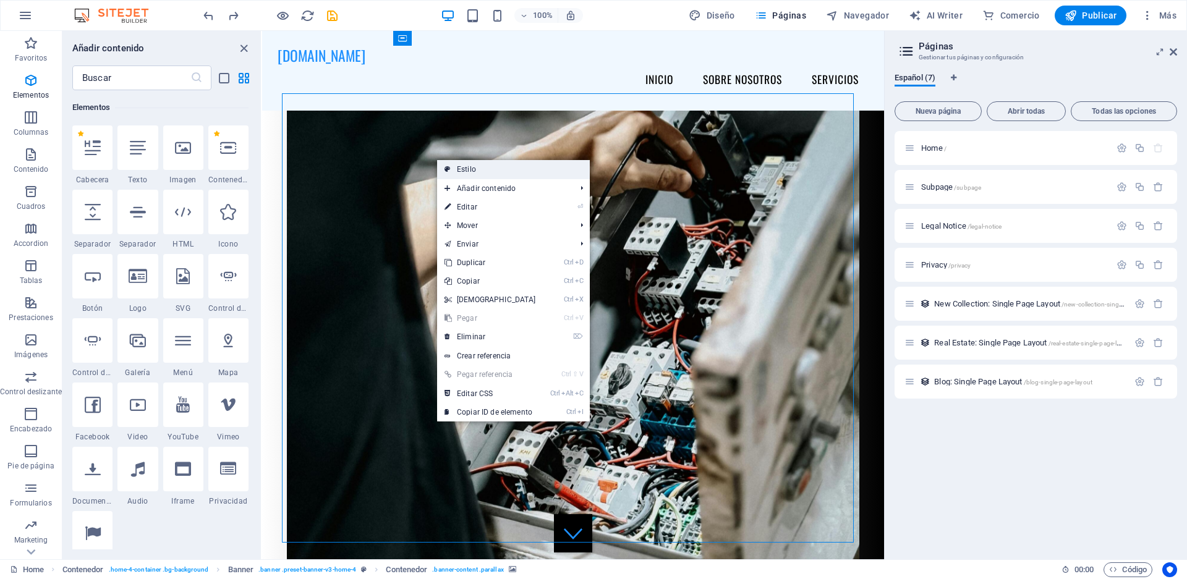
click at [505, 171] on link "Estilo" at bounding box center [513, 169] width 153 height 19
select select "rem"
select select "px"
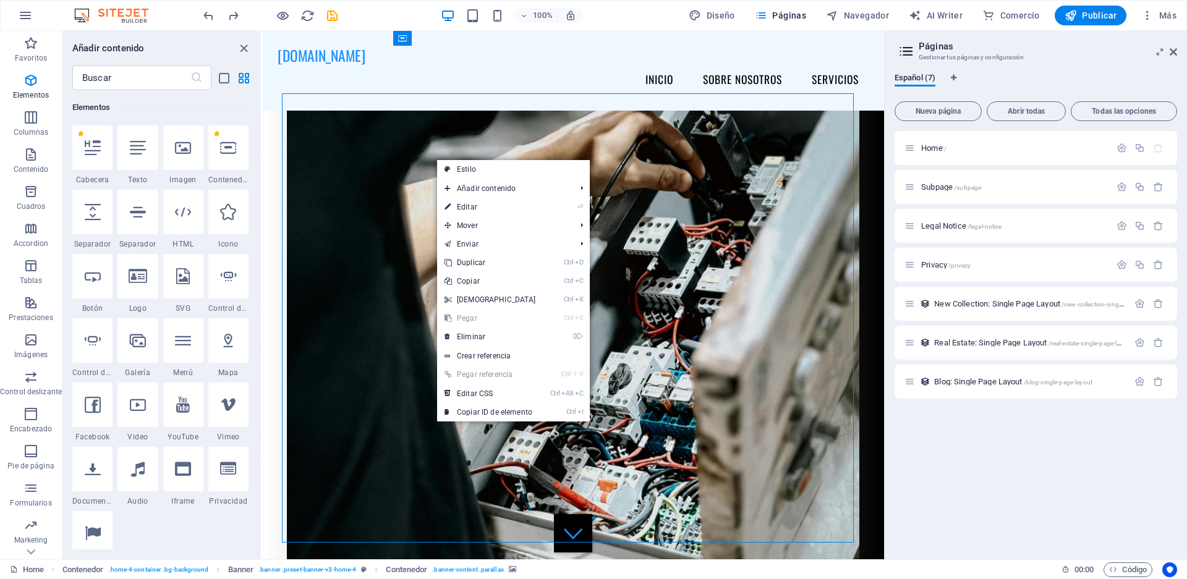
select select "px"
select select "preset-banner-v3-home-4"
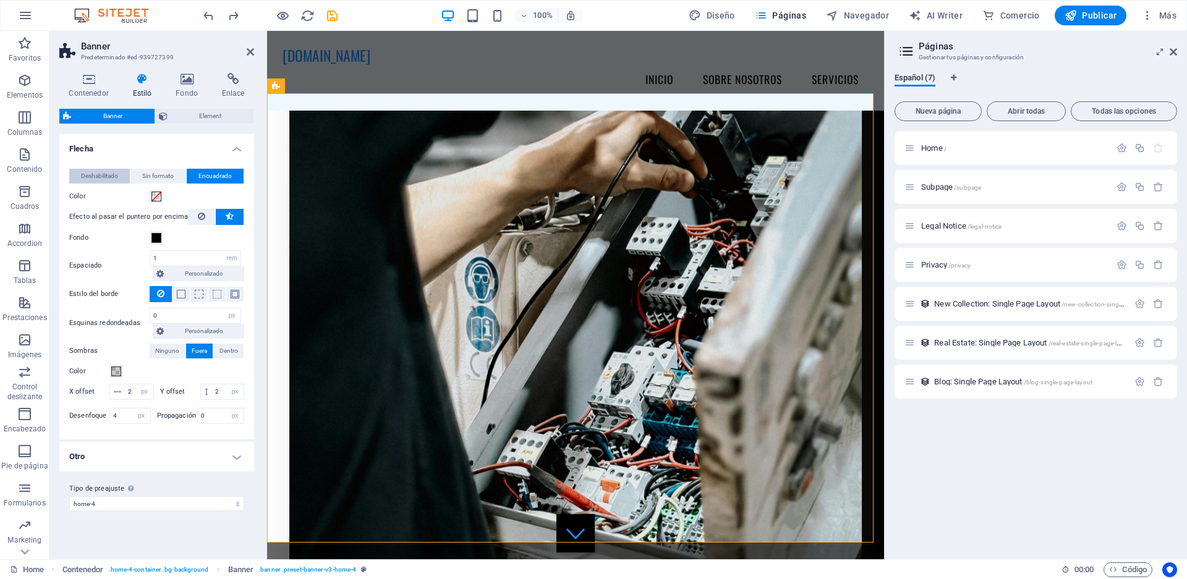
click at [103, 177] on span "Deshabilitado" at bounding box center [99, 176] width 37 height 15
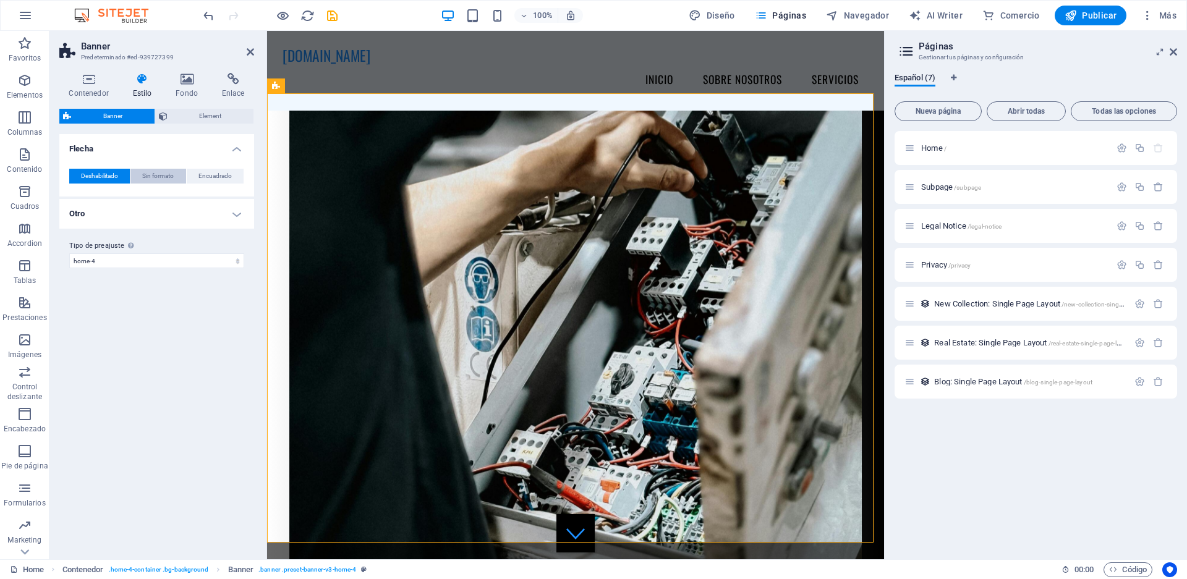
click at [172, 174] on span "Sin formato" at bounding box center [158, 176] width 32 height 15
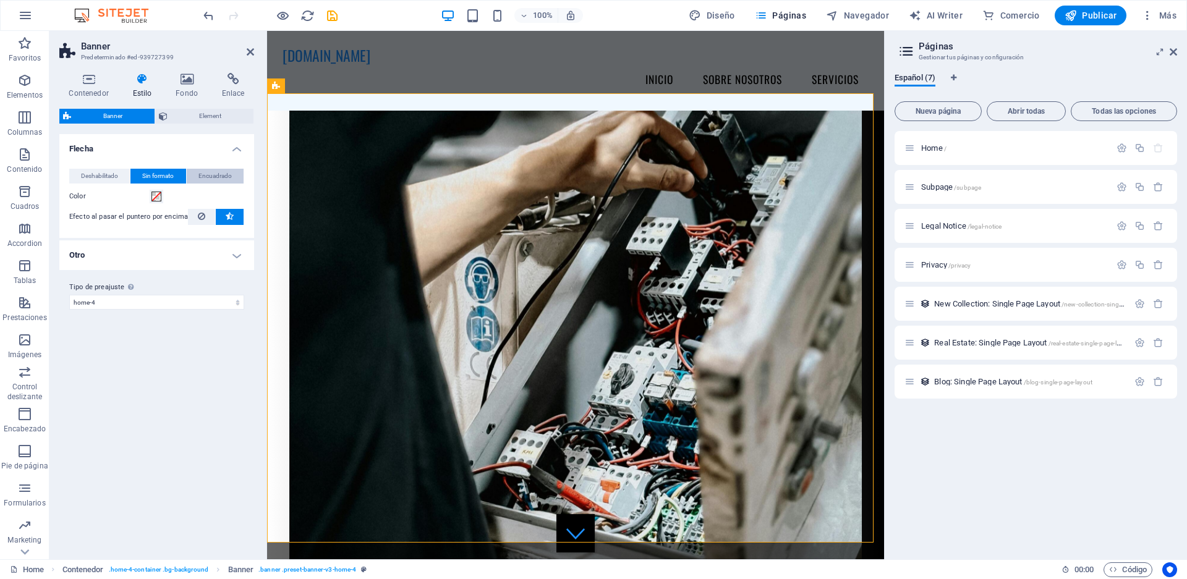
click at [203, 178] on span "Encuadrado" at bounding box center [214, 176] width 33 height 15
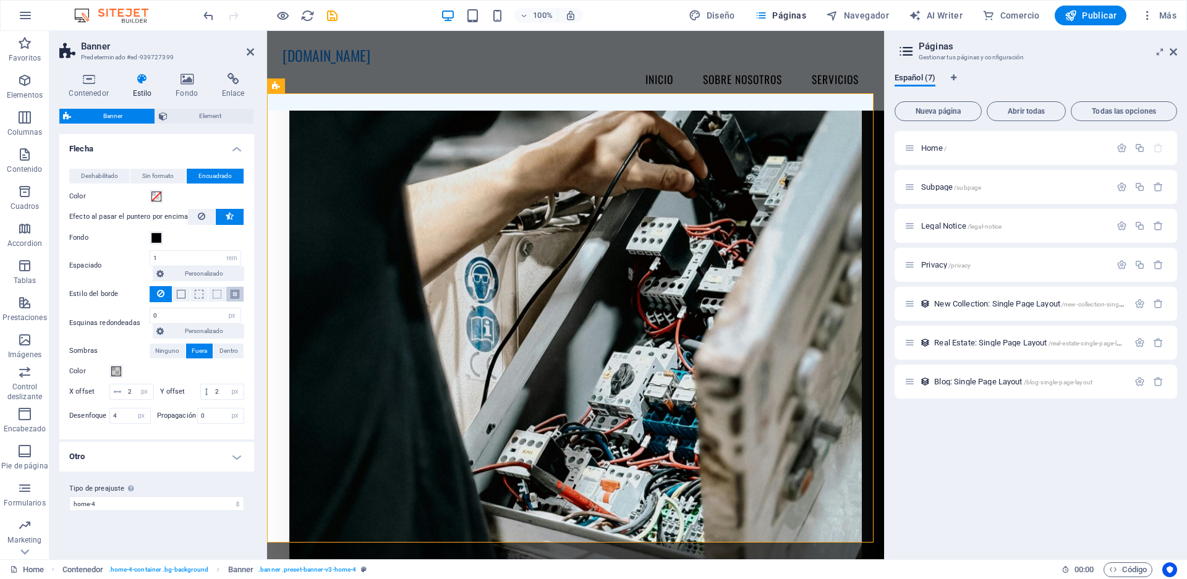
click at [231, 294] on span at bounding box center [235, 294] width 9 height 9
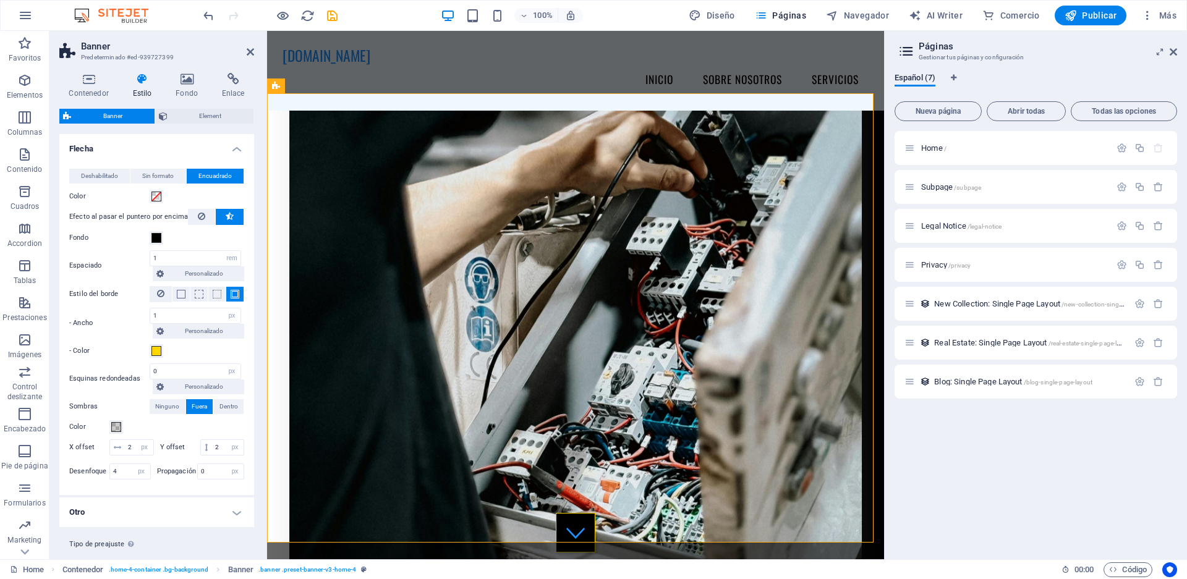
click at [235, 526] on h4 "Otro" at bounding box center [156, 513] width 195 height 30
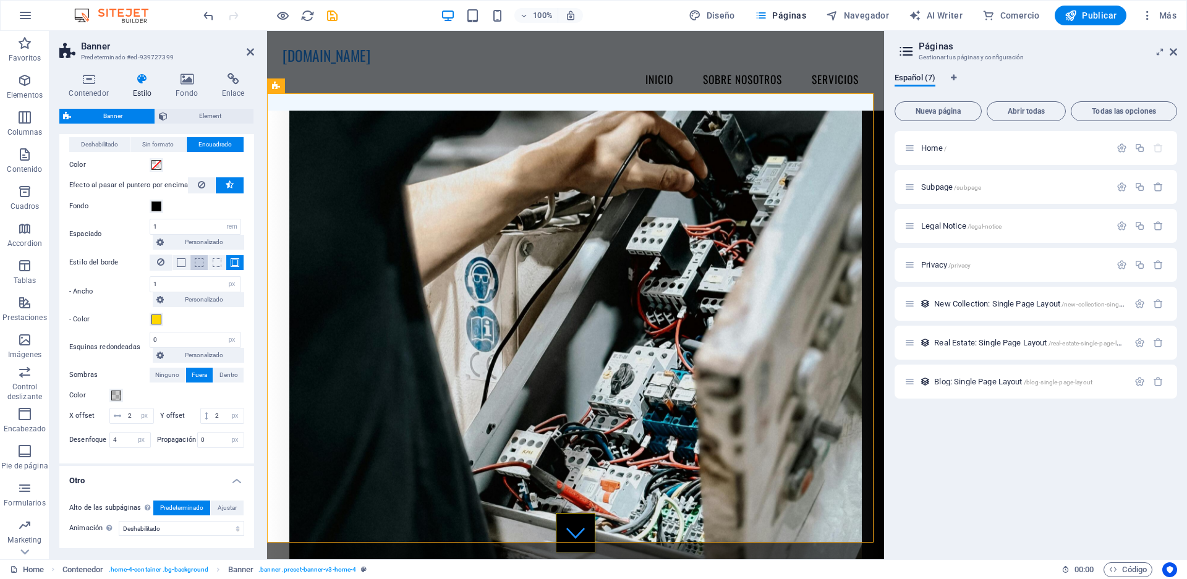
scroll to position [0, 0]
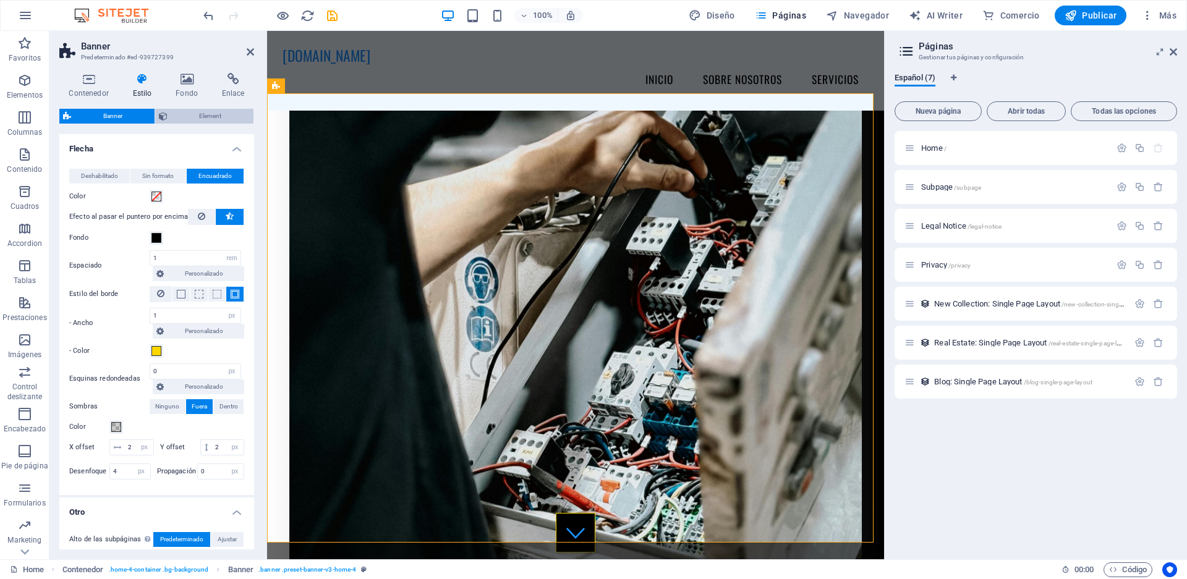
click at [198, 114] on span "Element" at bounding box center [210, 116] width 79 height 15
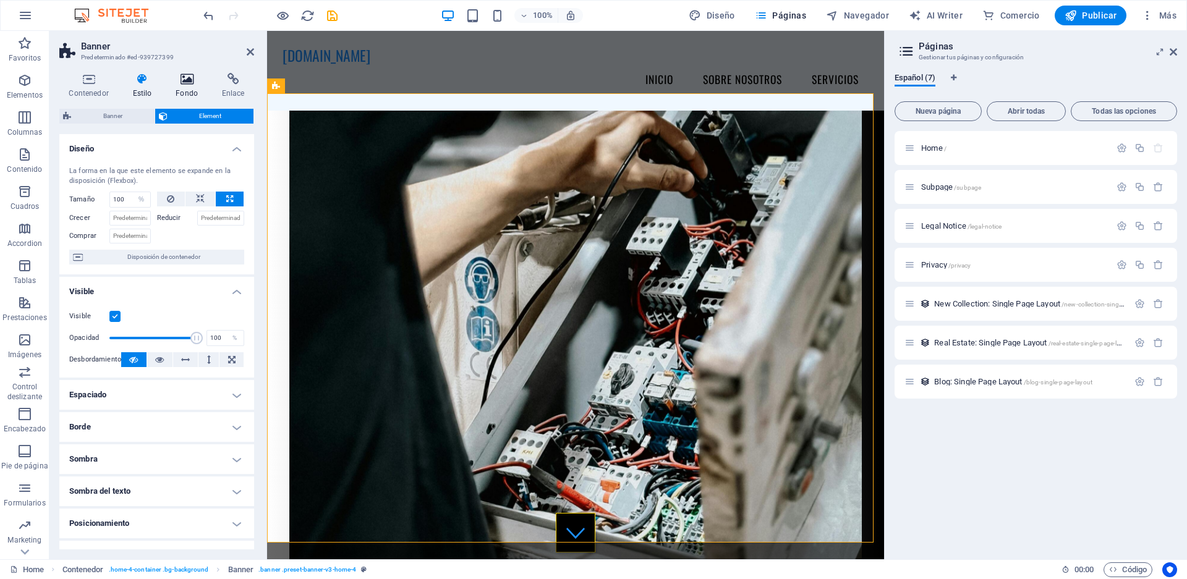
click at [183, 87] on h4 "Fondo" at bounding box center [189, 86] width 46 height 26
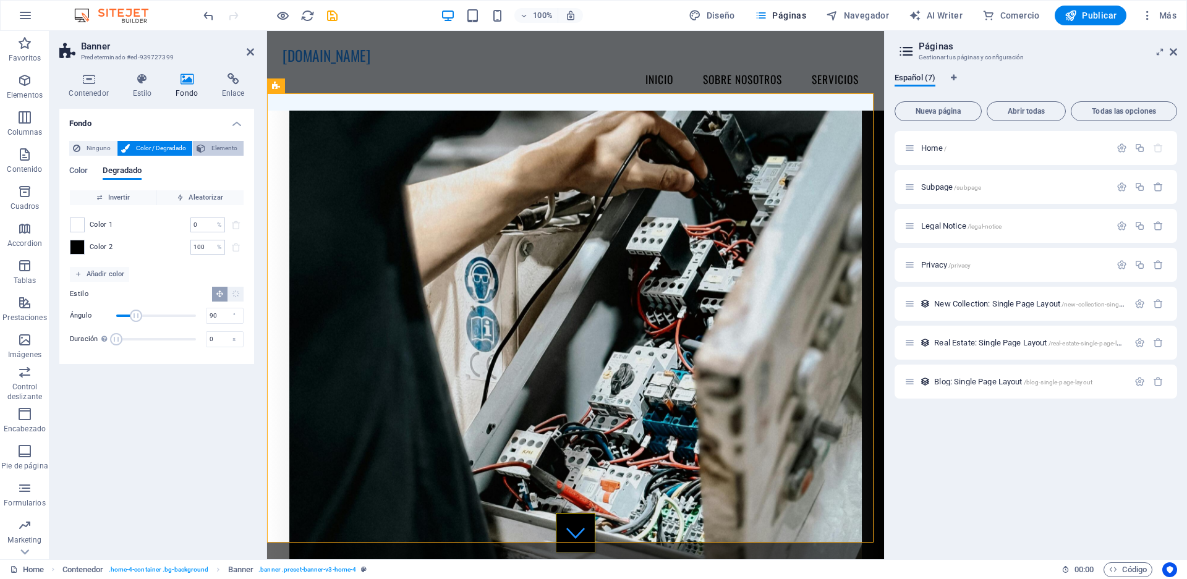
click at [204, 143] on icon at bounding box center [201, 148] width 9 height 15
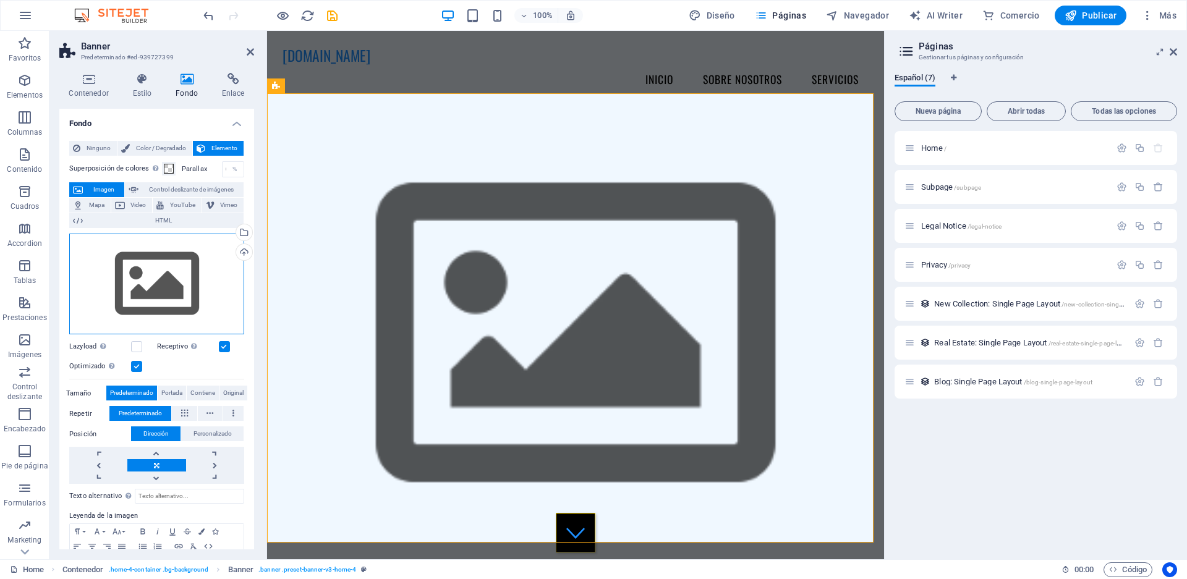
click at [226, 276] on div "Arrastra archivos aquí, haz clic para escoger archivos o selecciona archivos de…" at bounding box center [156, 284] width 175 height 101
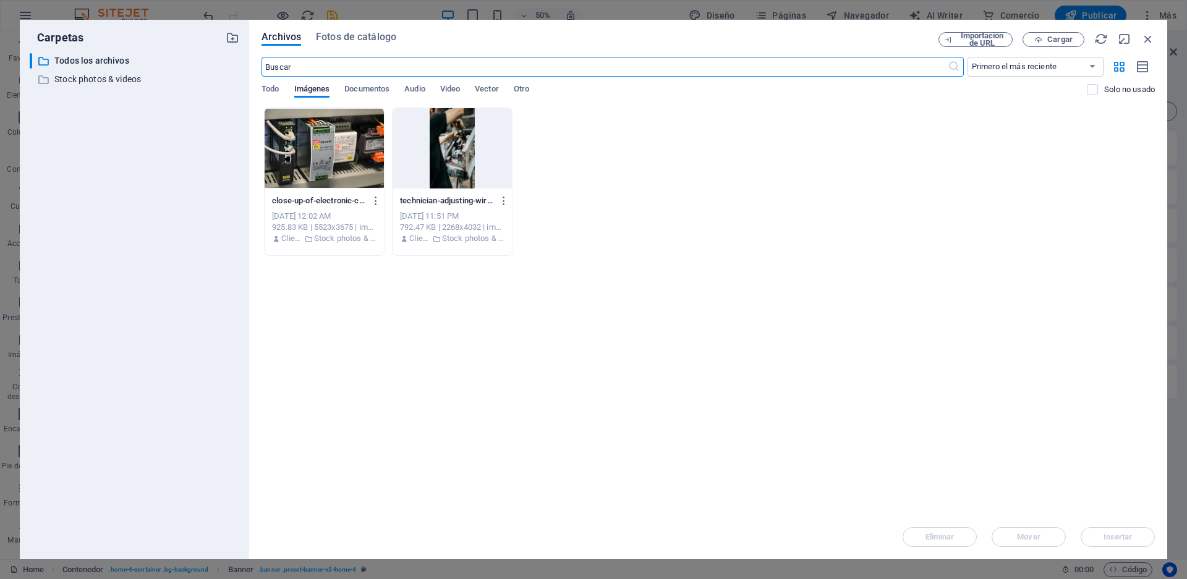
click at [469, 155] on div at bounding box center [452, 148] width 119 height 80
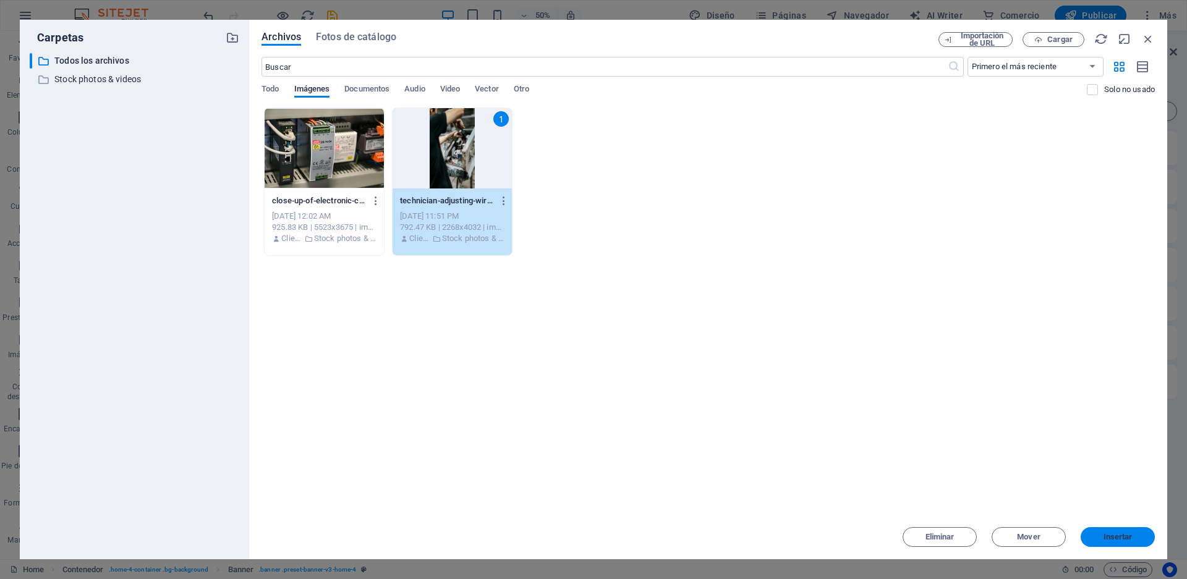
click at [1128, 539] on span "Insertar" at bounding box center [1118, 537] width 29 height 7
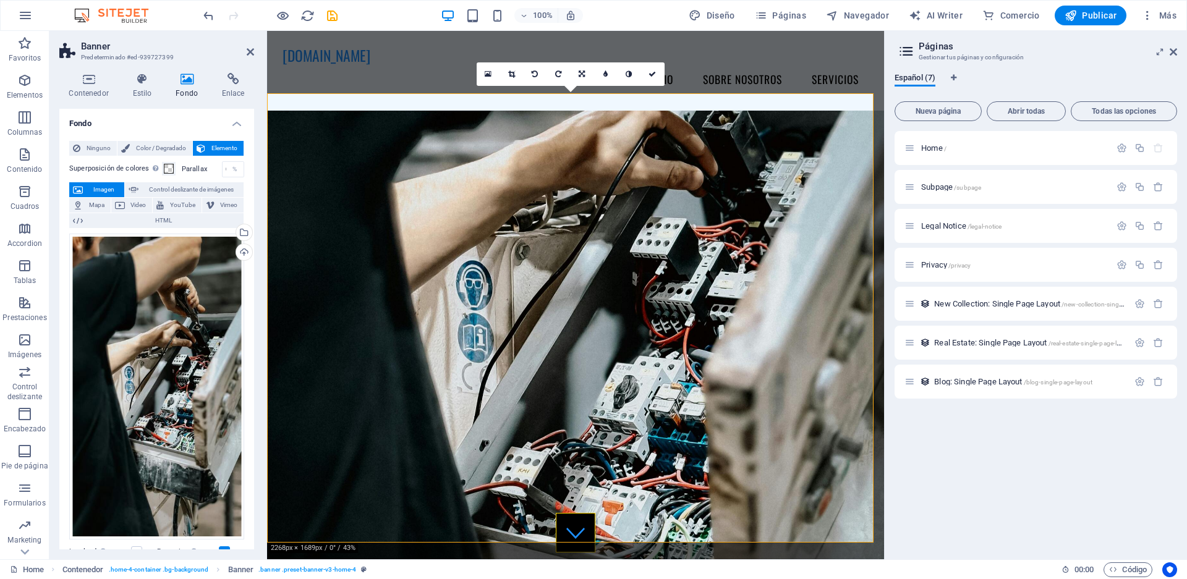
click at [352, 89] on icon at bounding box center [353, 85] width 9 height 13
click at [340, 87] on icon at bounding box center [337, 85] width 7 height 13
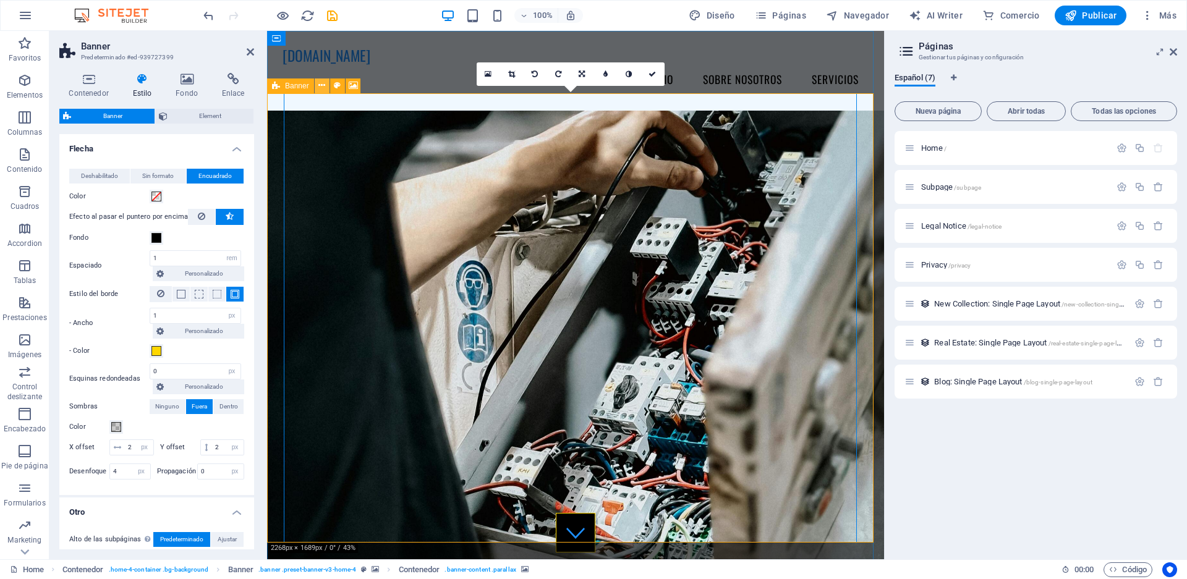
click at [320, 85] on icon at bounding box center [321, 85] width 7 height 13
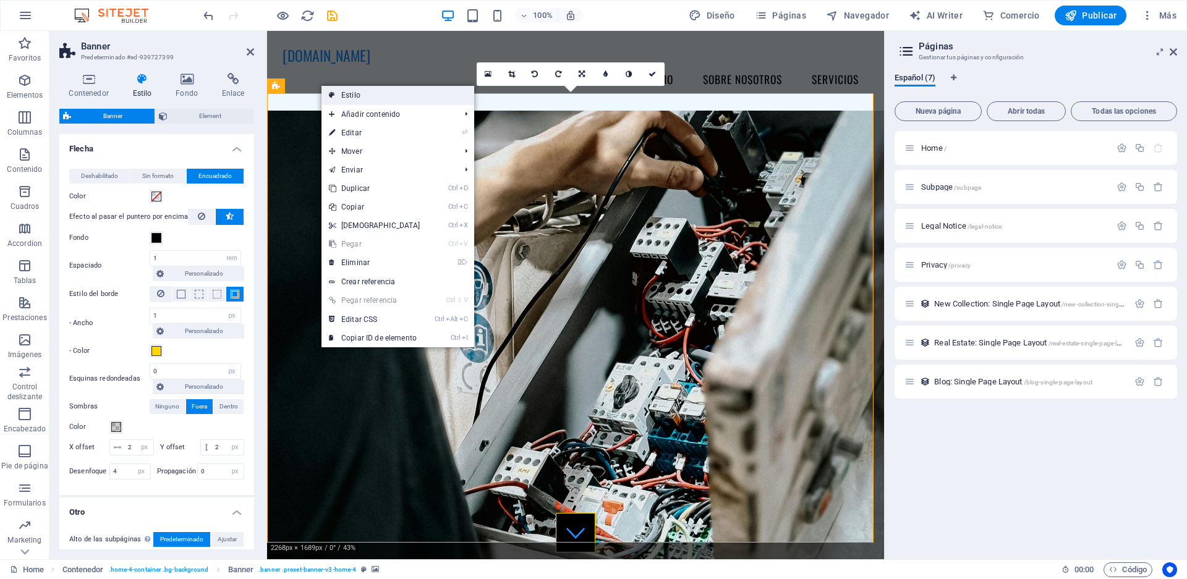
click at [330, 93] on icon at bounding box center [332, 95] width 6 height 19
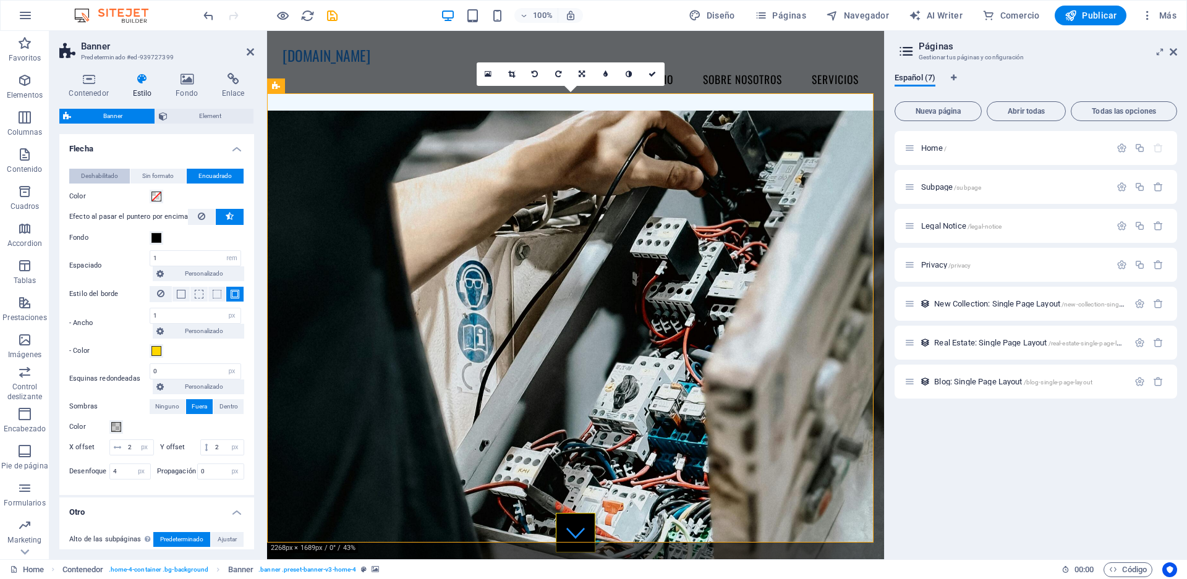
click at [116, 175] on span "Deshabilitado" at bounding box center [99, 176] width 37 height 15
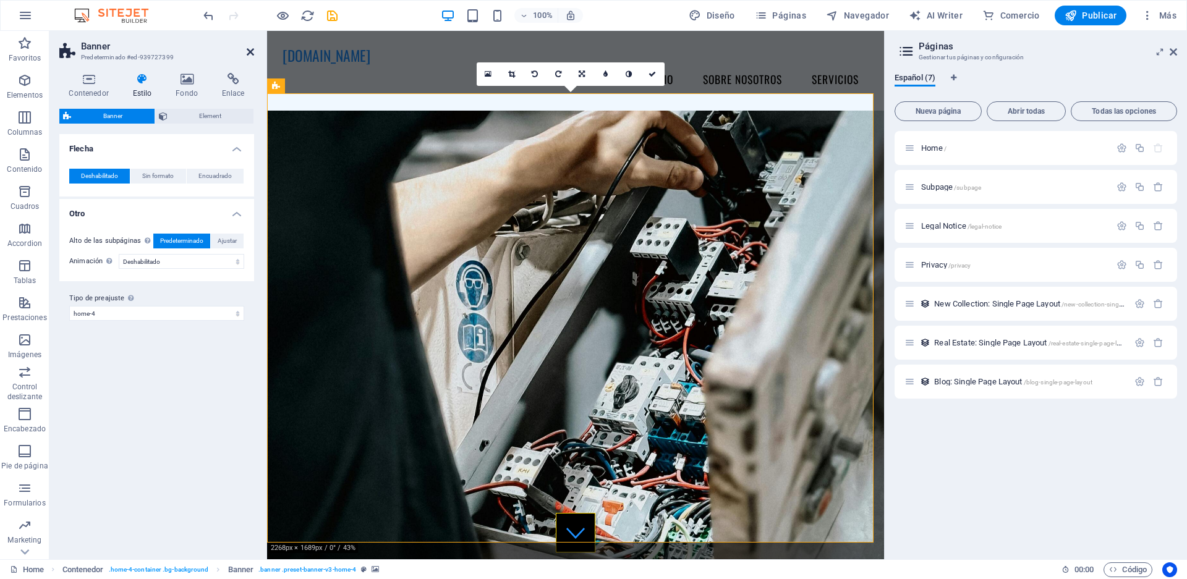
click at [250, 51] on icon at bounding box center [250, 52] width 7 height 10
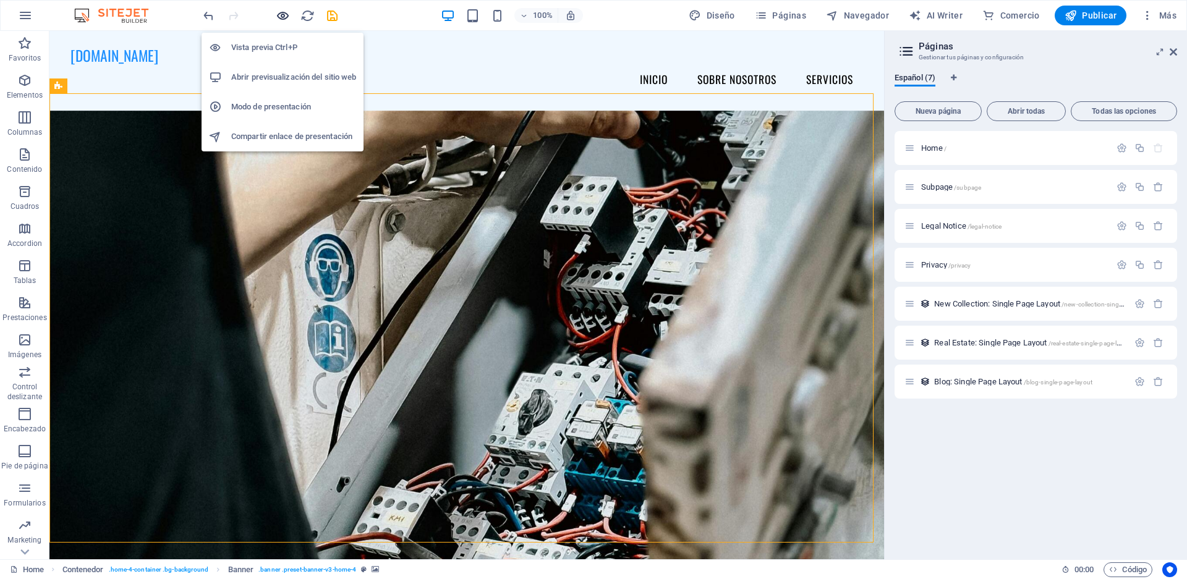
click at [283, 15] on icon "button" at bounding box center [283, 16] width 14 height 14
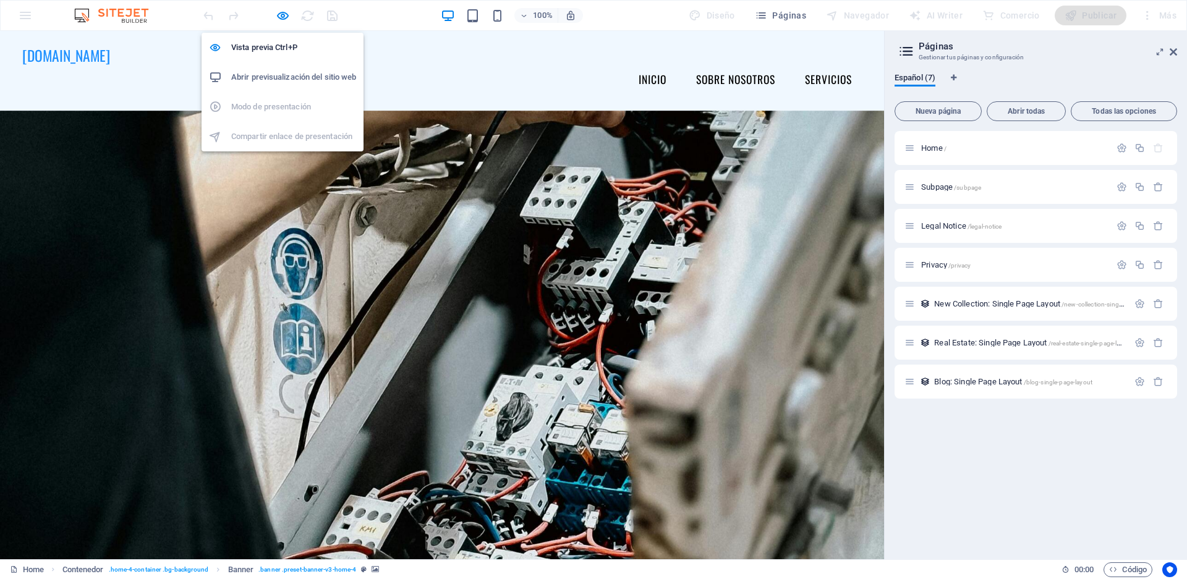
click at [274, 74] on h6 "Abrir previsualización del sitio web" at bounding box center [293, 77] width 125 height 15
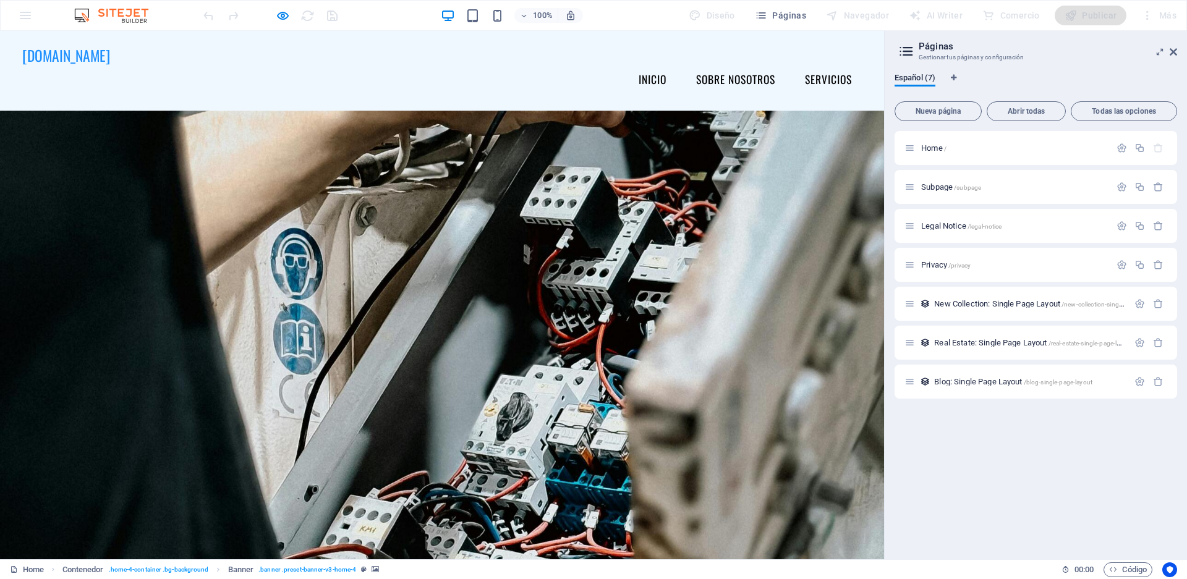
click at [1176, 50] on icon at bounding box center [1173, 52] width 7 height 10
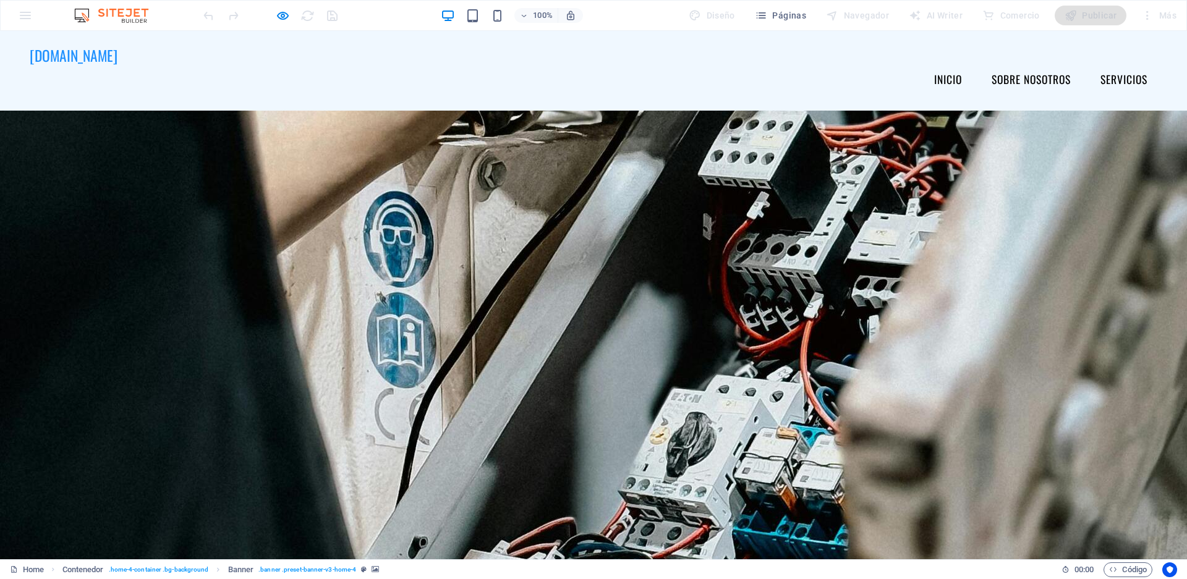
click at [290, 19] on div at bounding box center [270, 16] width 138 height 20
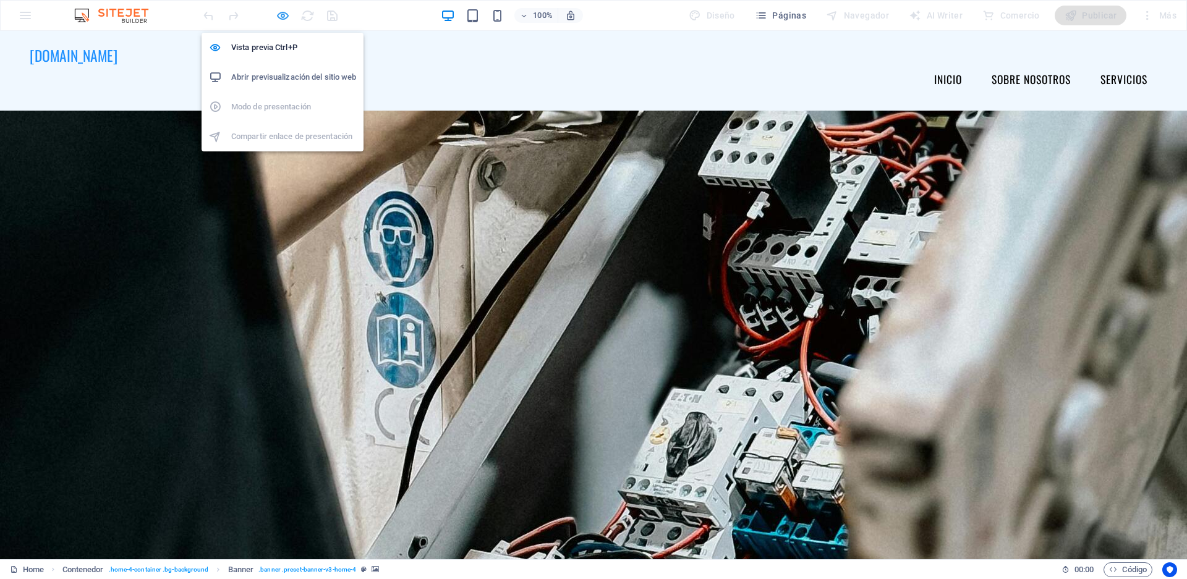
click at [287, 19] on icon "button" at bounding box center [283, 16] width 14 height 14
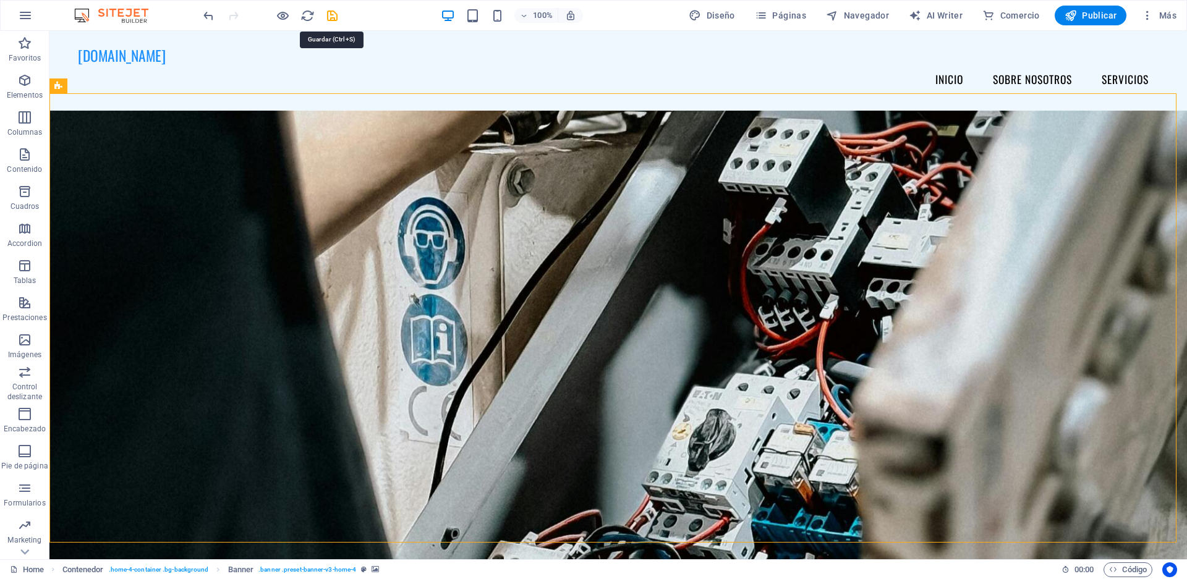
click at [328, 16] on icon "save" at bounding box center [332, 16] width 14 height 14
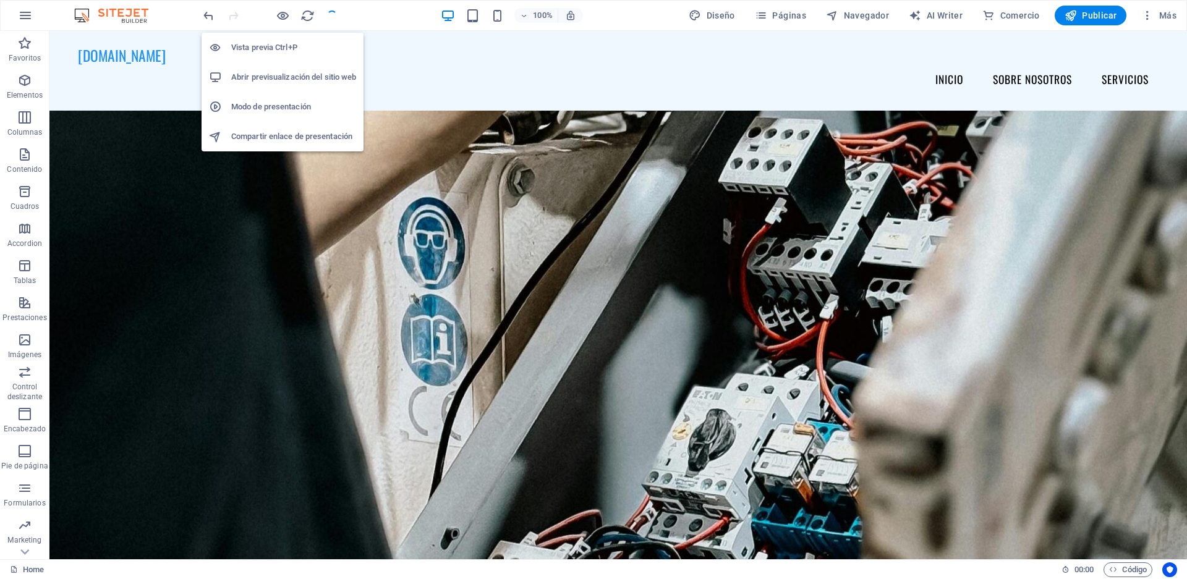
click at [270, 73] on h6 "Abrir previsualización del sitio web" at bounding box center [293, 77] width 125 height 15
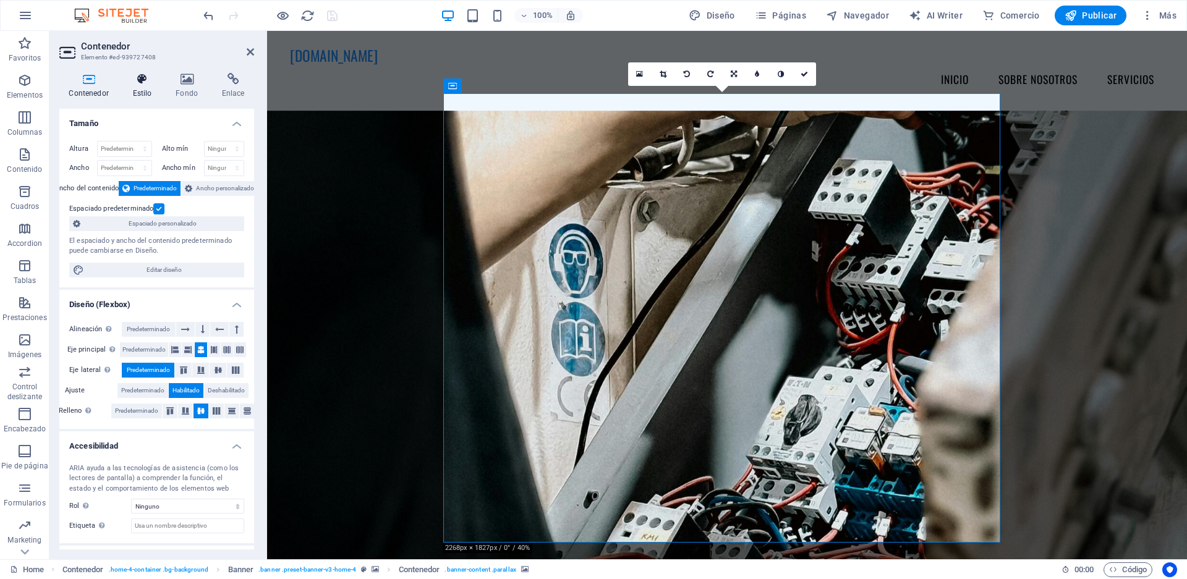
click at [137, 95] on h4 "Estilo" at bounding box center [144, 86] width 43 height 26
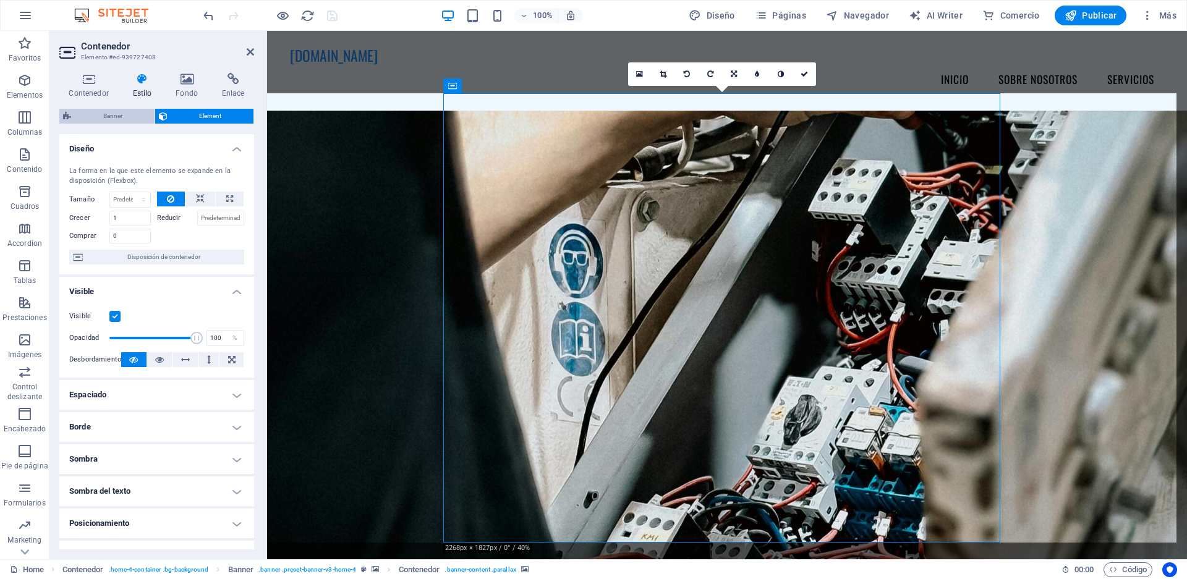
click at [135, 114] on span "Banner" at bounding box center [113, 116] width 76 height 15
select select "preset-banner-v3-home-4"
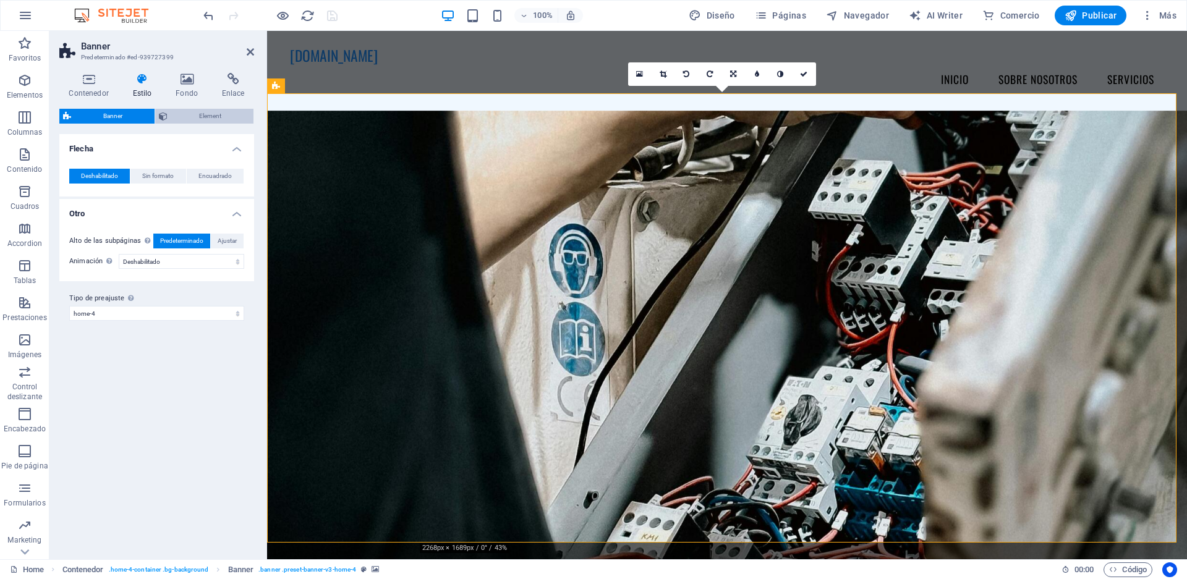
click at [197, 109] on span "Element" at bounding box center [210, 116] width 79 height 15
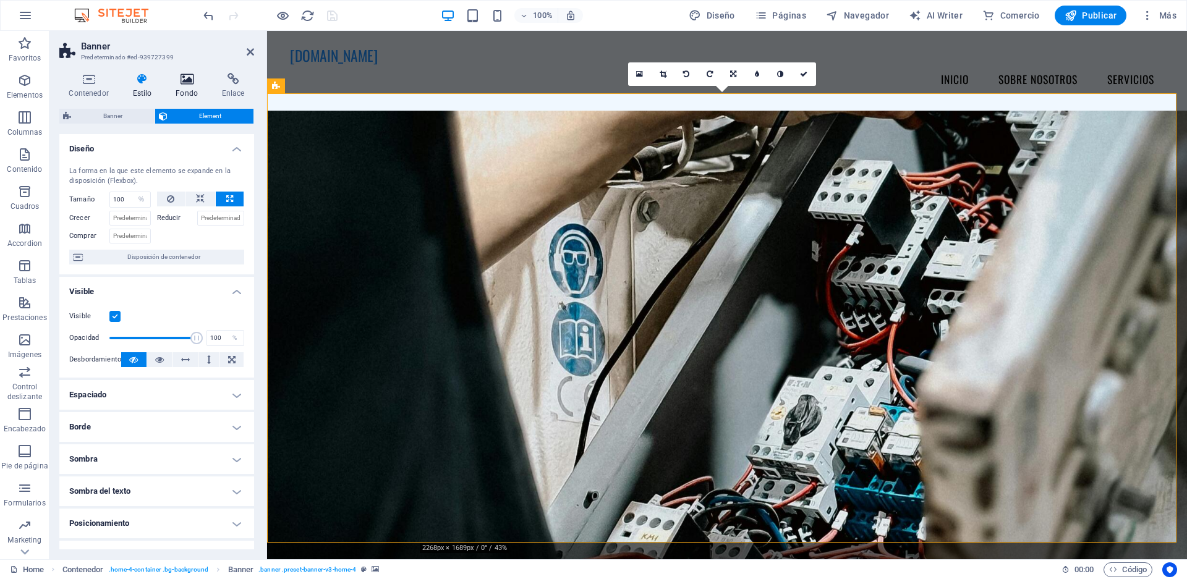
click at [194, 82] on icon at bounding box center [186, 79] width 41 height 12
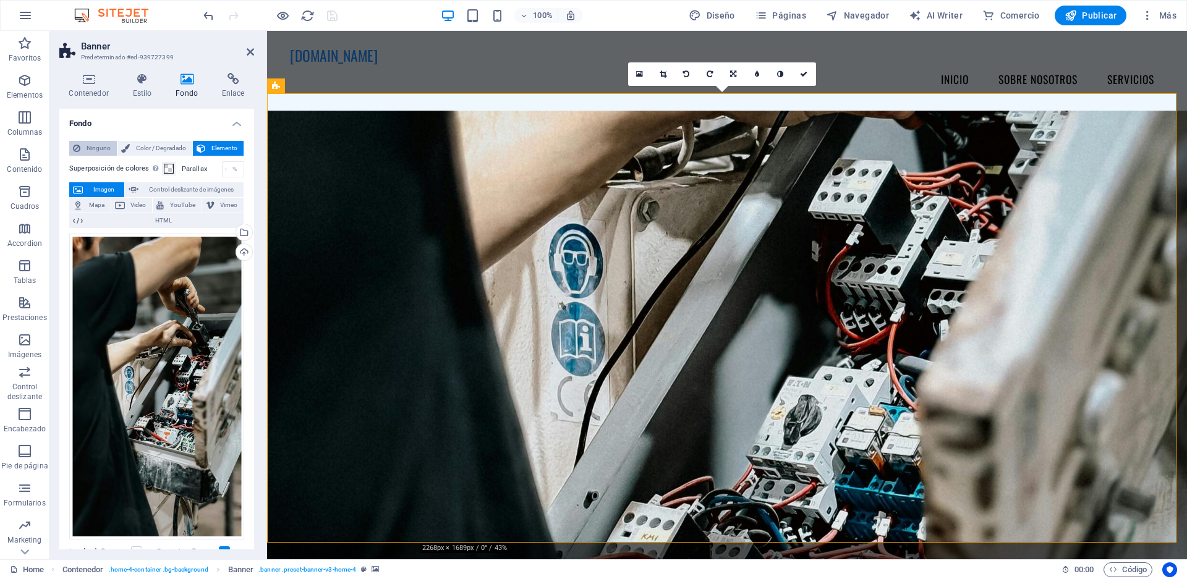
click at [84, 149] on span "Ninguno" at bounding box center [98, 148] width 29 height 15
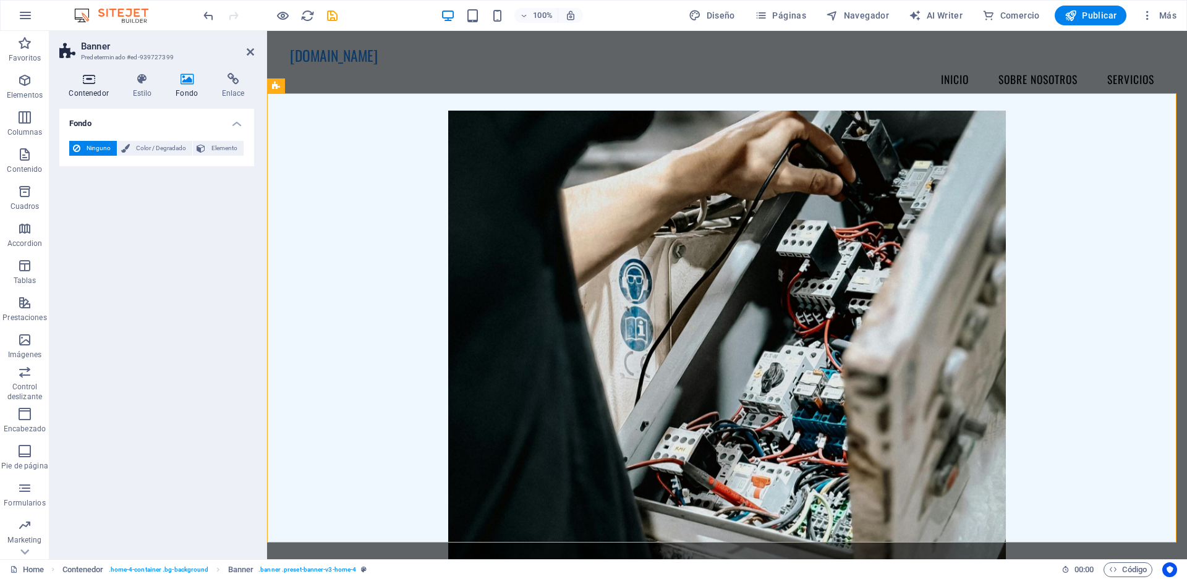
click at [121, 87] on h4 "Contenedor" at bounding box center [91, 86] width 64 height 26
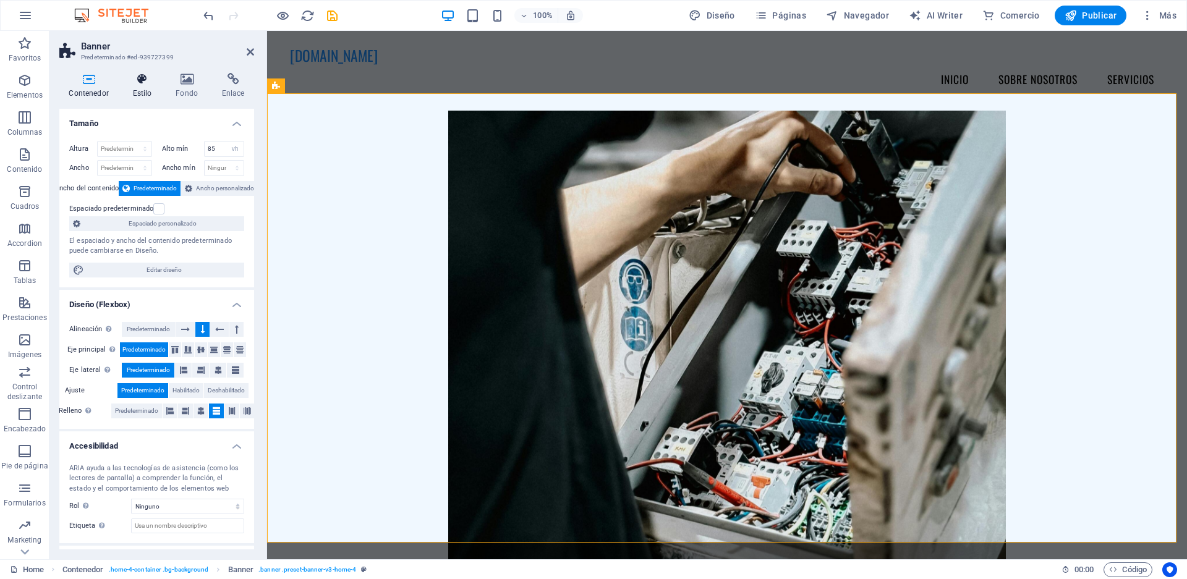
click at [136, 88] on h4 "Estilo" at bounding box center [144, 86] width 43 height 26
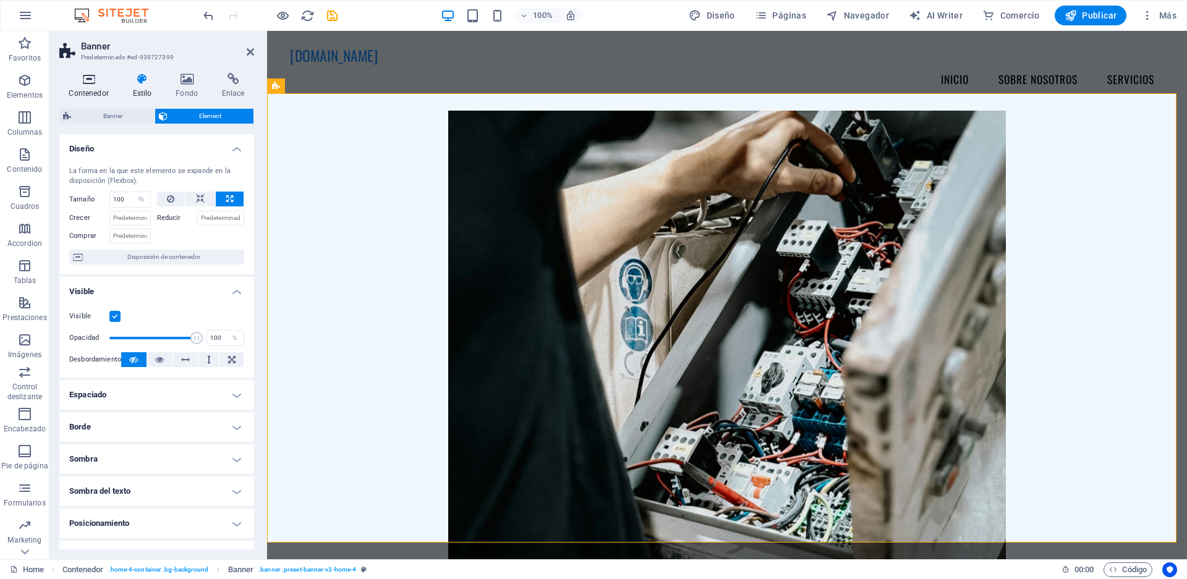
click at [103, 87] on h4 "Contenedor" at bounding box center [91, 86] width 64 height 26
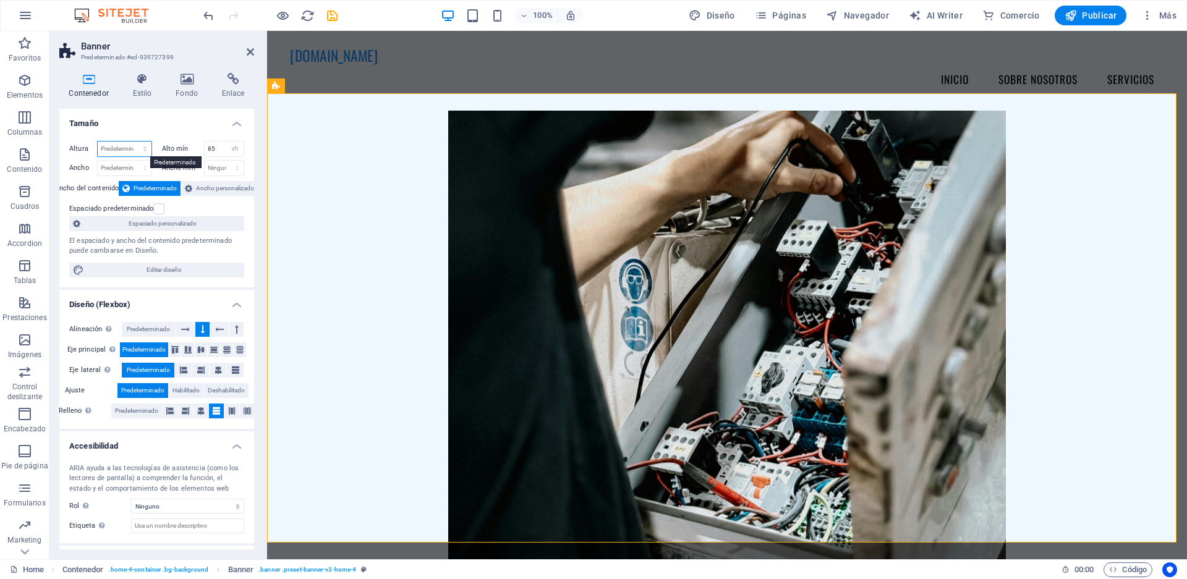
click at [133, 147] on select "Predeterminado px rem % vh vw" at bounding box center [125, 149] width 54 height 15
select select "%"
click at [132, 142] on select "Predeterminado px rem % vh vw" at bounding box center [125, 149] width 54 height 15
type input "30"
click at [119, 170] on select "Predeterminado px rem % em vh vw" at bounding box center [125, 168] width 54 height 15
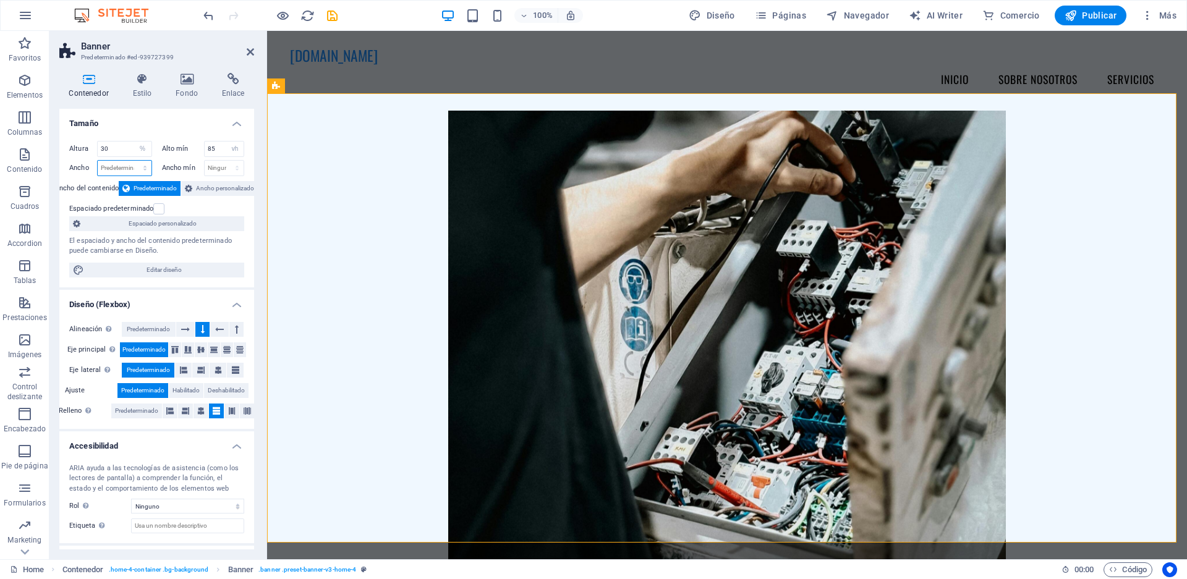
select select "%"
click at [132, 161] on select "Predeterminado px rem % em vh vw" at bounding box center [125, 168] width 54 height 15
type input "30"
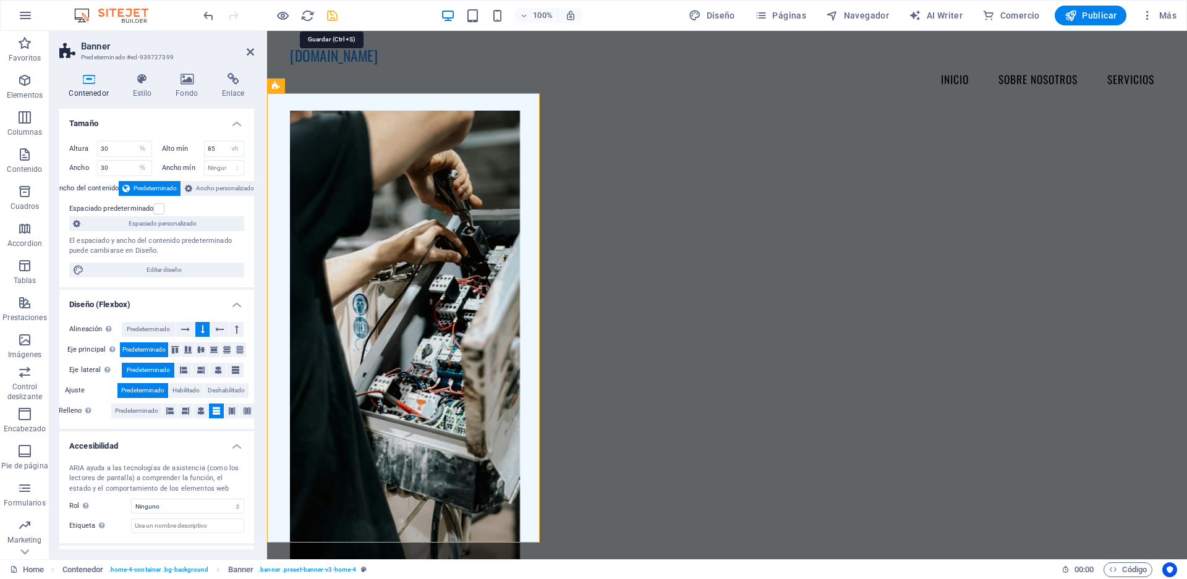
click at [329, 18] on icon "save" at bounding box center [332, 16] width 14 height 14
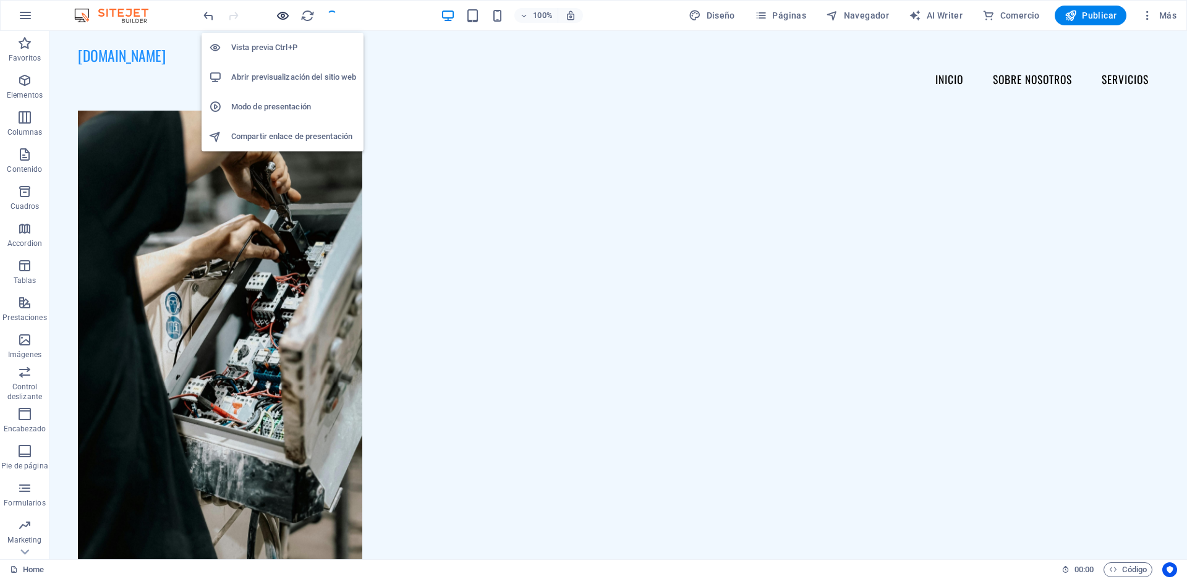
click at [282, 17] on icon "button" at bounding box center [283, 16] width 14 height 14
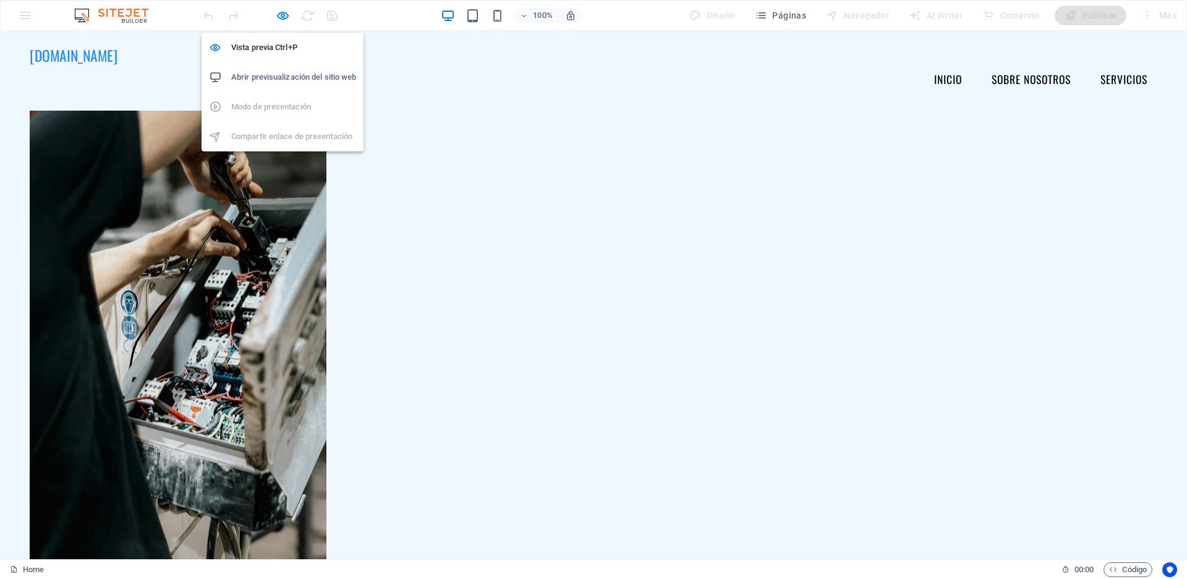
click at [271, 74] on h6 "Abrir previsualización del sitio web" at bounding box center [293, 77] width 125 height 15
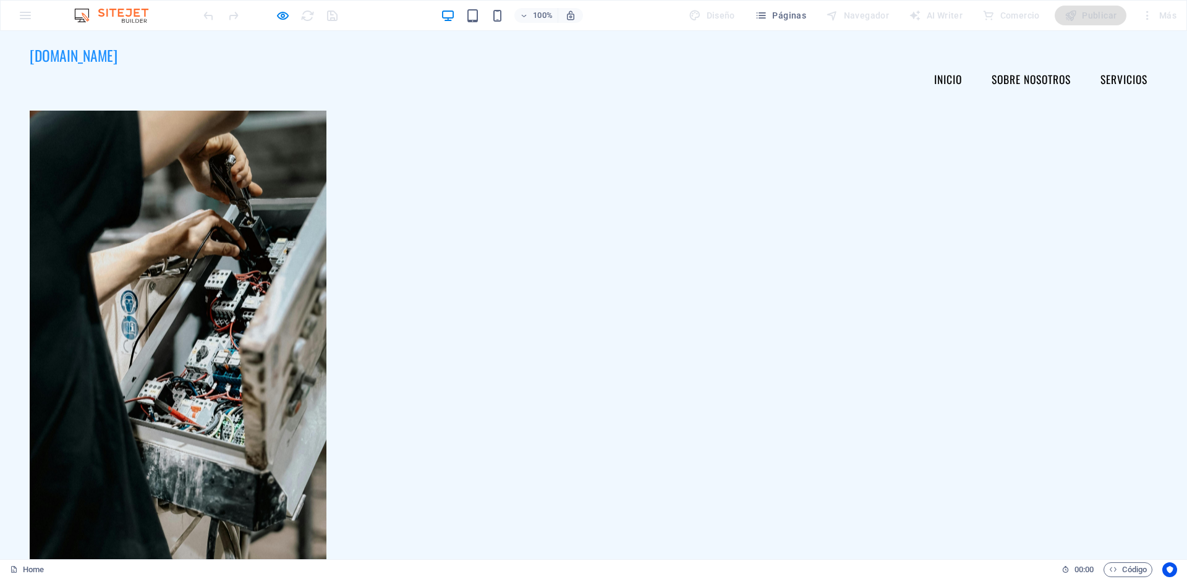
click at [718, 156] on header "[DOMAIN_NAME] Menu Inicio Sobre Nosotros Servicios Bienvenido a Controlelectric…" at bounding box center [593, 491] width 1187 height 921
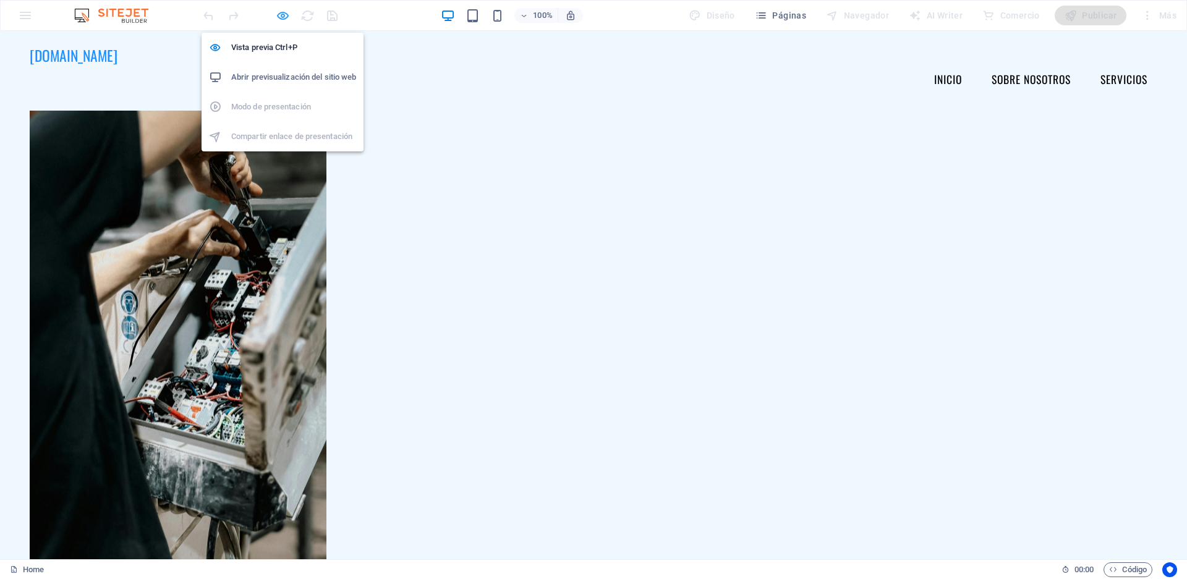
click at [286, 12] on icon "button" at bounding box center [283, 16] width 14 height 14
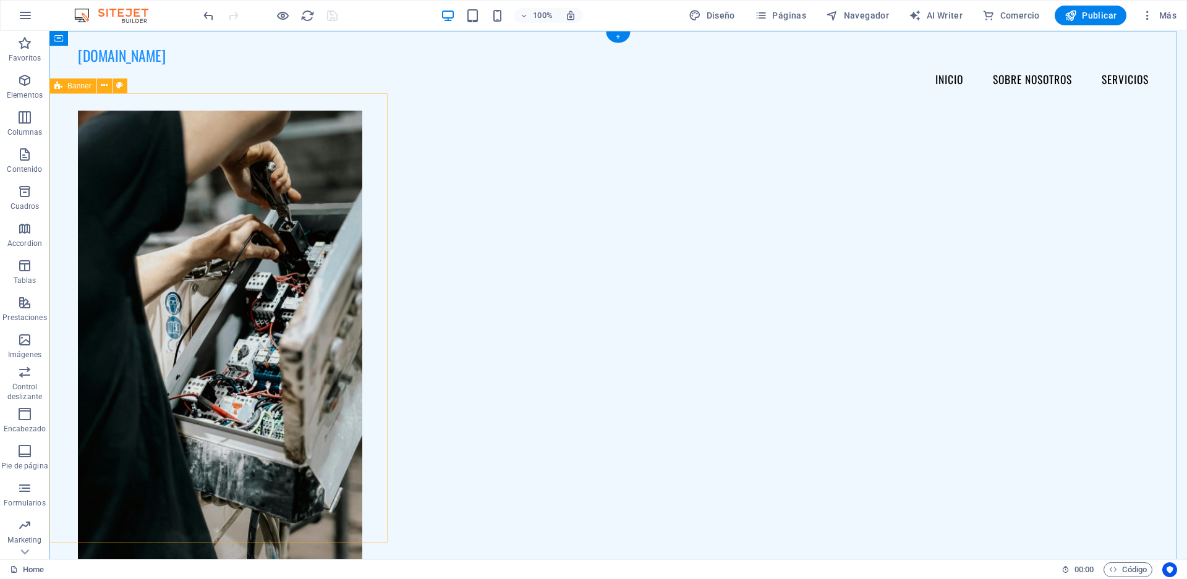
click at [169, 174] on figure at bounding box center [220, 327] width 284 height 482
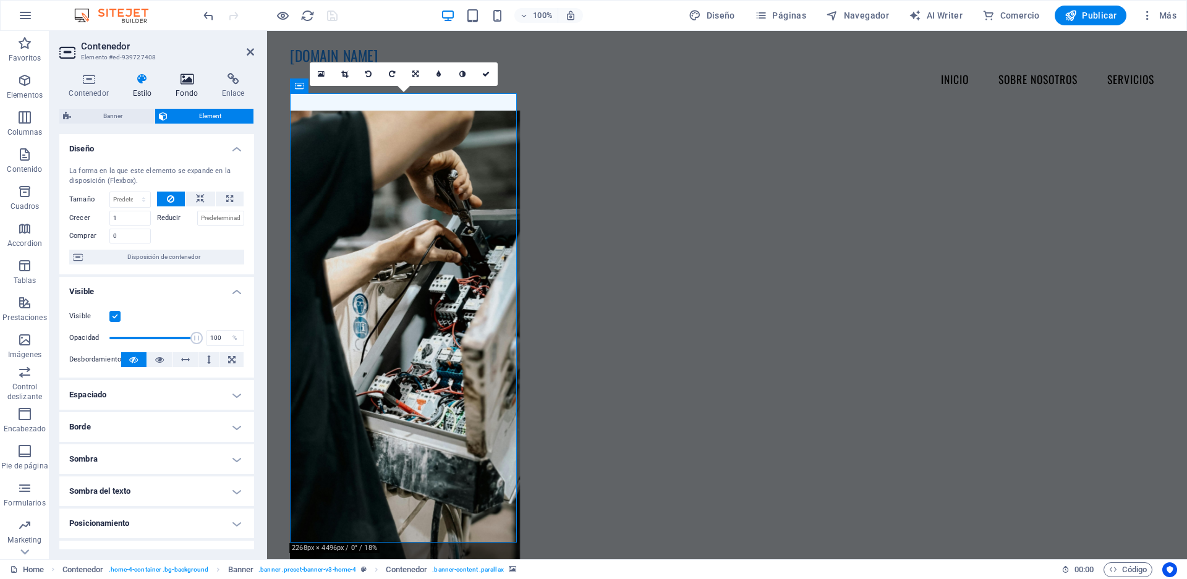
click at [183, 87] on h4 "Fondo" at bounding box center [189, 86] width 46 height 26
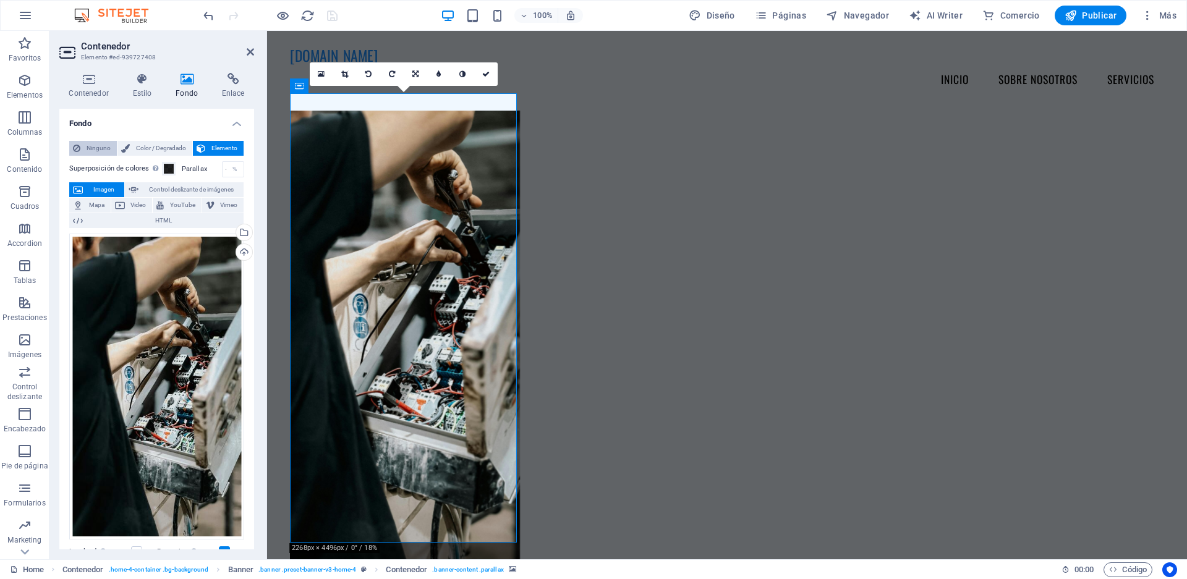
click at [80, 149] on icon at bounding box center [76, 148] width 7 height 15
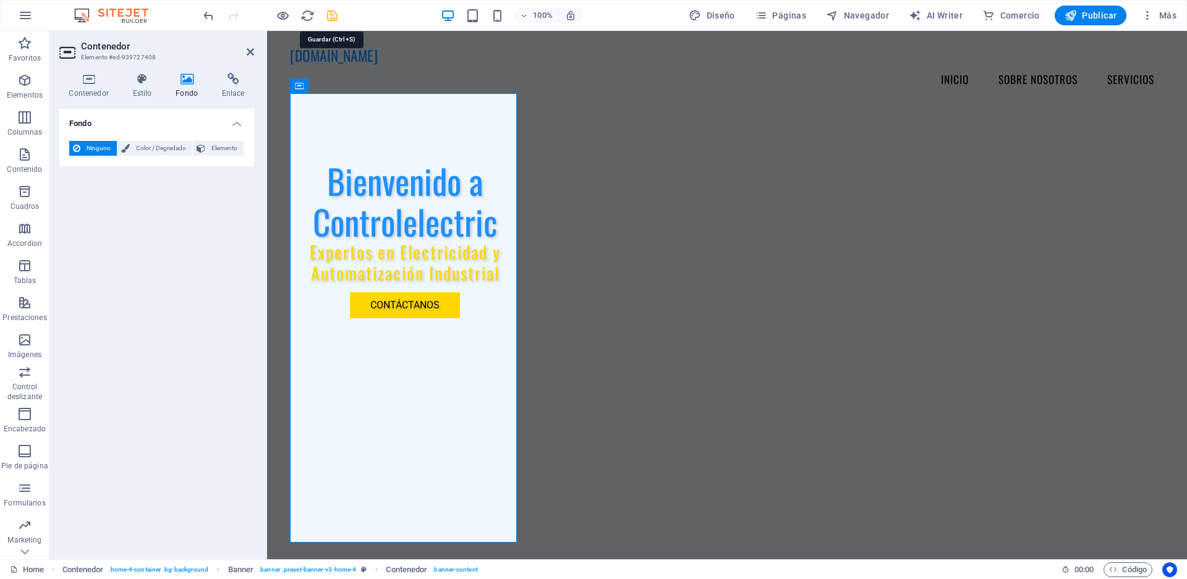
click at [325, 16] on icon "save" at bounding box center [332, 16] width 14 height 14
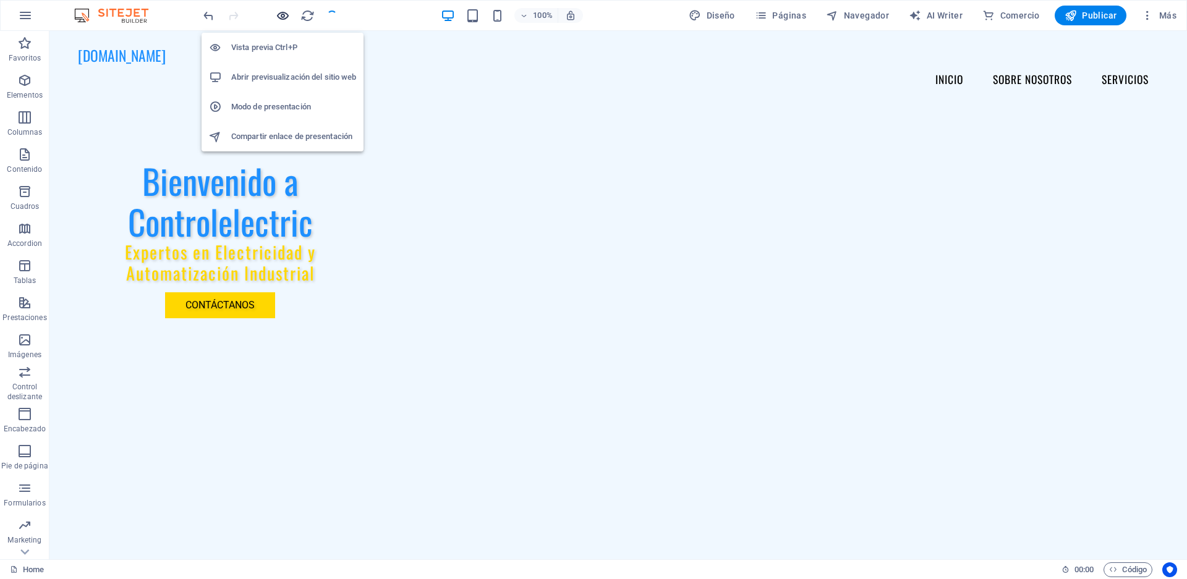
click at [284, 18] on icon "button" at bounding box center [283, 16] width 14 height 14
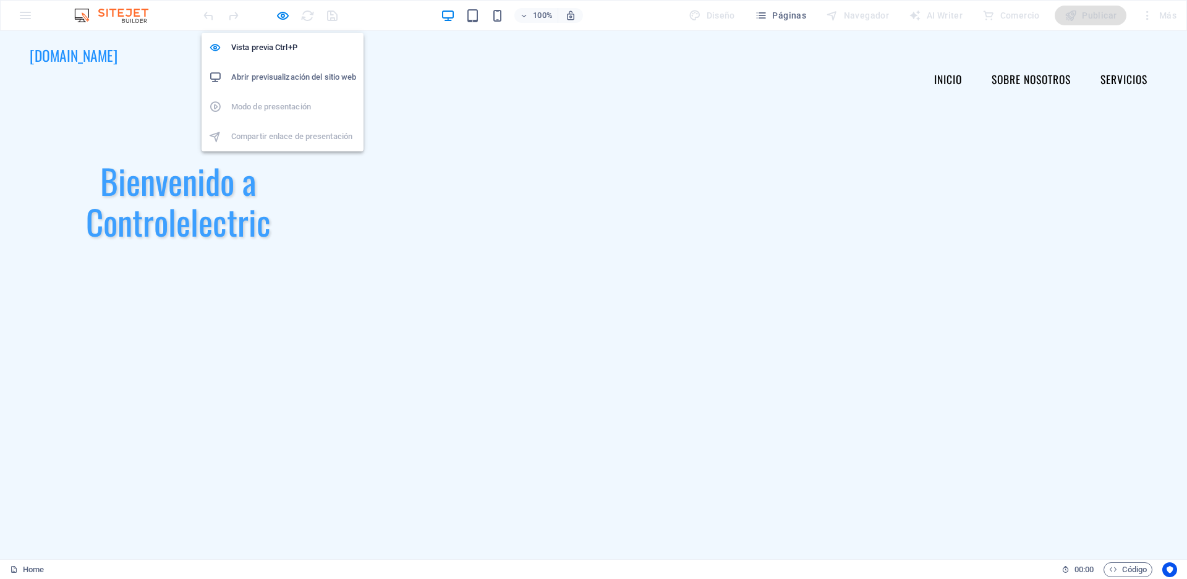
click at [272, 76] on h6 "Abrir previsualización del sitio web" at bounding box center [293, 77] width 125 height 15
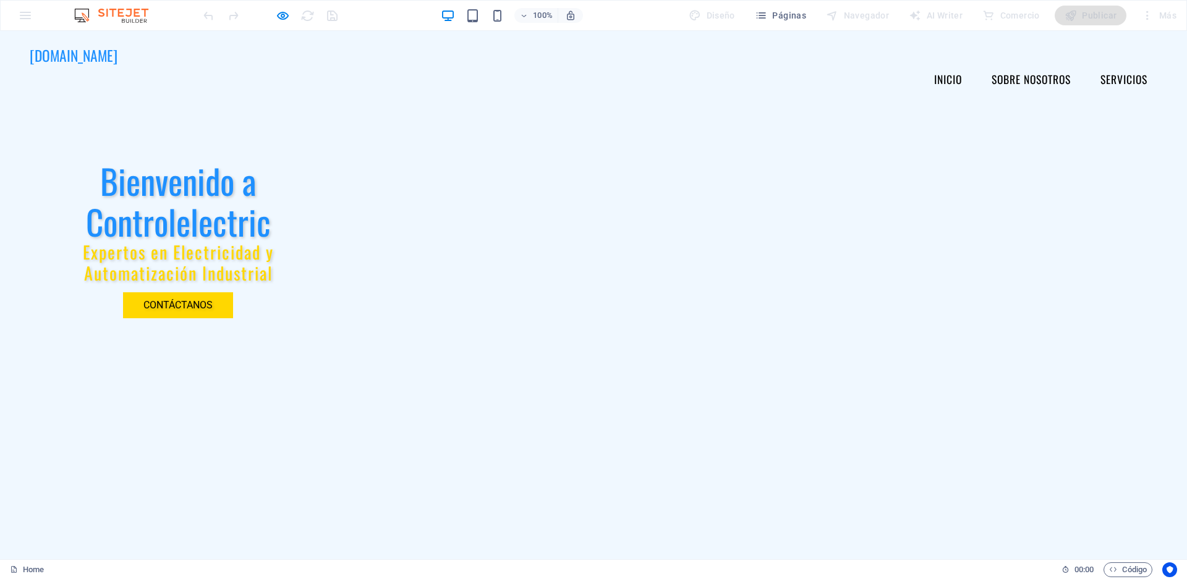
click at [545, 151] on header "[DOMAIN_NAME] Menu Inicio Sobre Nosotros Servicios Bienvenido a Controlelectric…" at bounding box center [593, 347] width 1187 height 632
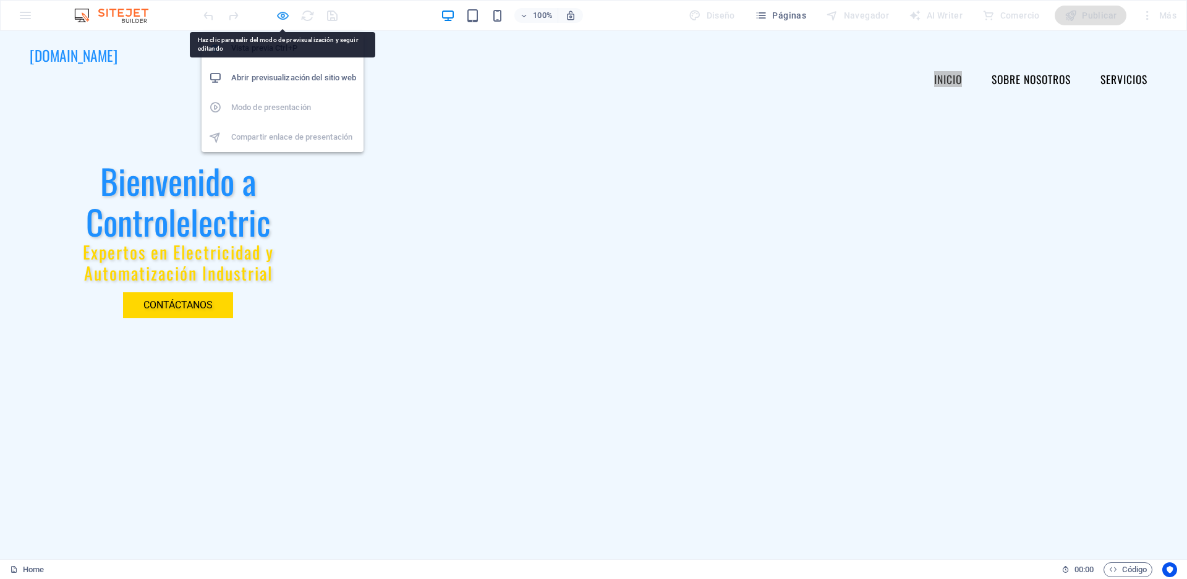
click at [278, 10] on icon "button" at bounding box center [283, 16] width 14 height 14
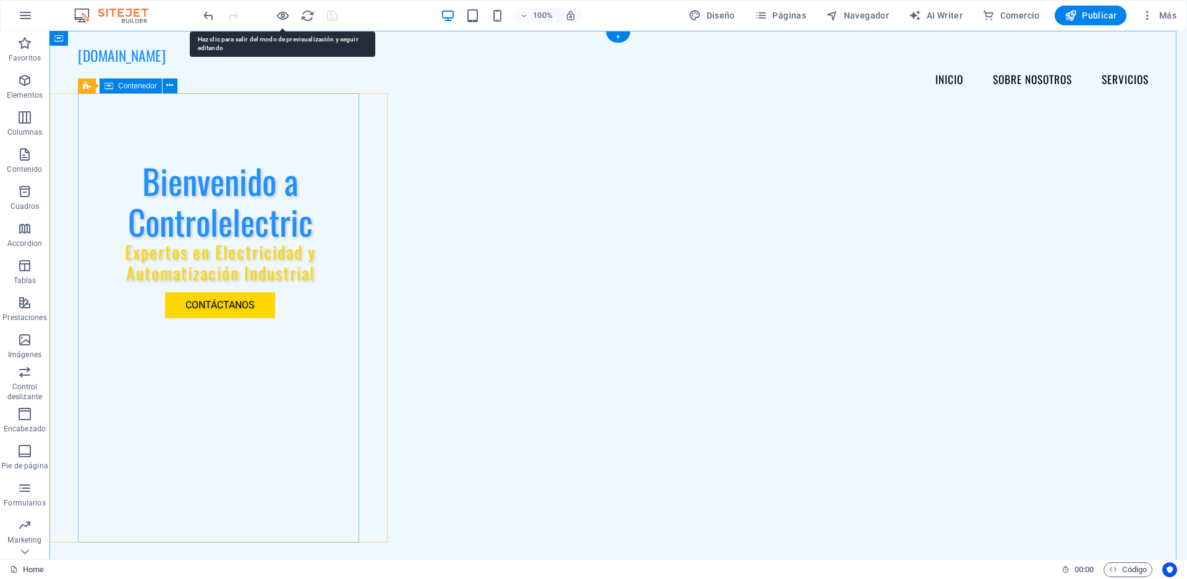
click at [151, 146] on div "Bienvenido a Controlelectric Expertos en Electricidad y Automatización Industri…" at bounding box center [220, 239] width 284 height 257
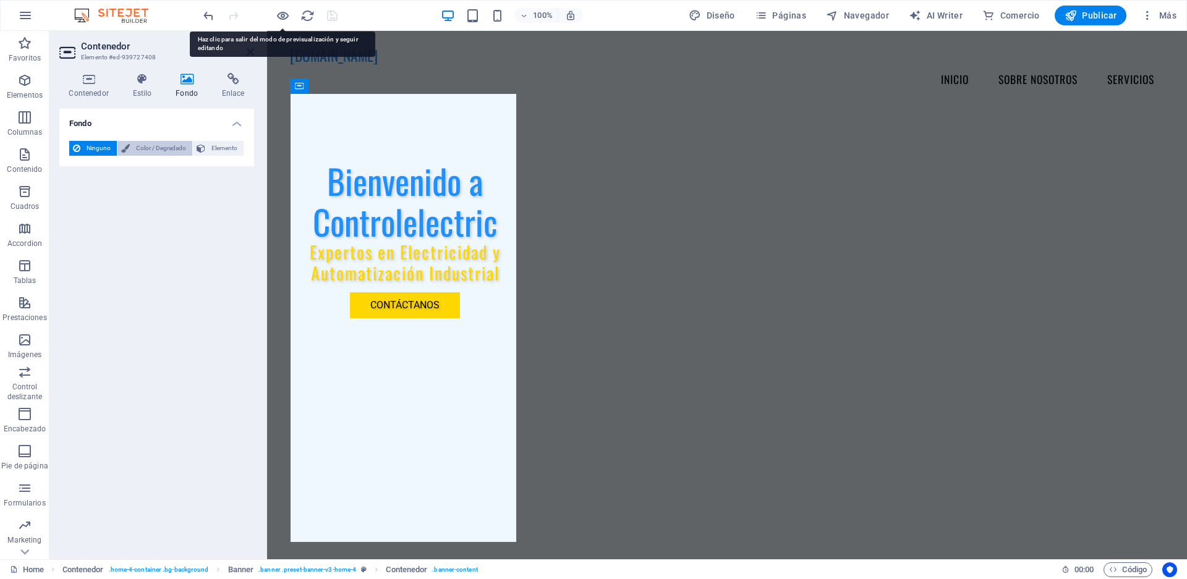
click at [178, 151] on span "Color / Degradado" at bounding box center [161, 148] width 55 height 15
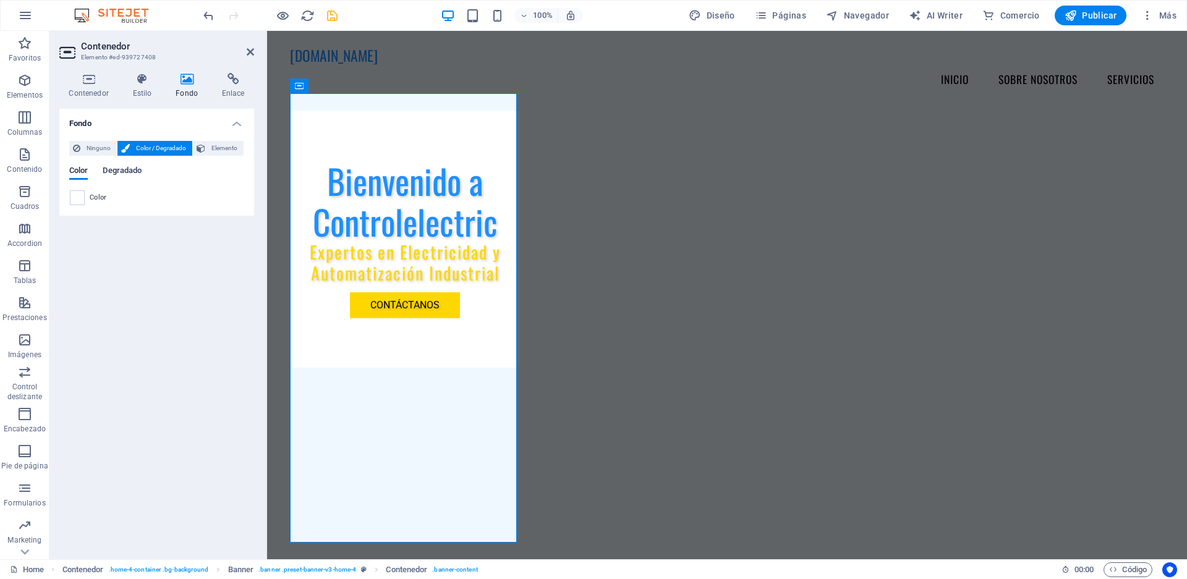
click at [132, 168] on span "Degradado" at bounding box center [122, 171] width 39 height 17
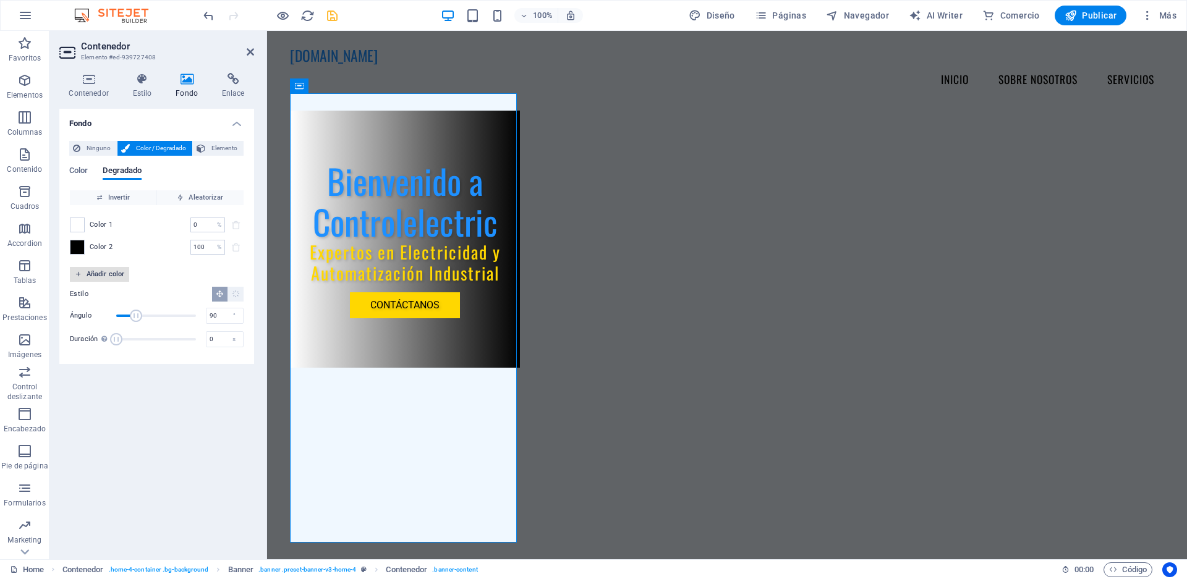
click at [93, 273] on span "Añadir color" at bounding box center [99, 274] width 49 height 15
click at [237, 271] on icon "delete" at bounding box center [236, 270] width 10 height 10
click at [74, 252] on span at bounding box center [77, 247] width 14 height 14
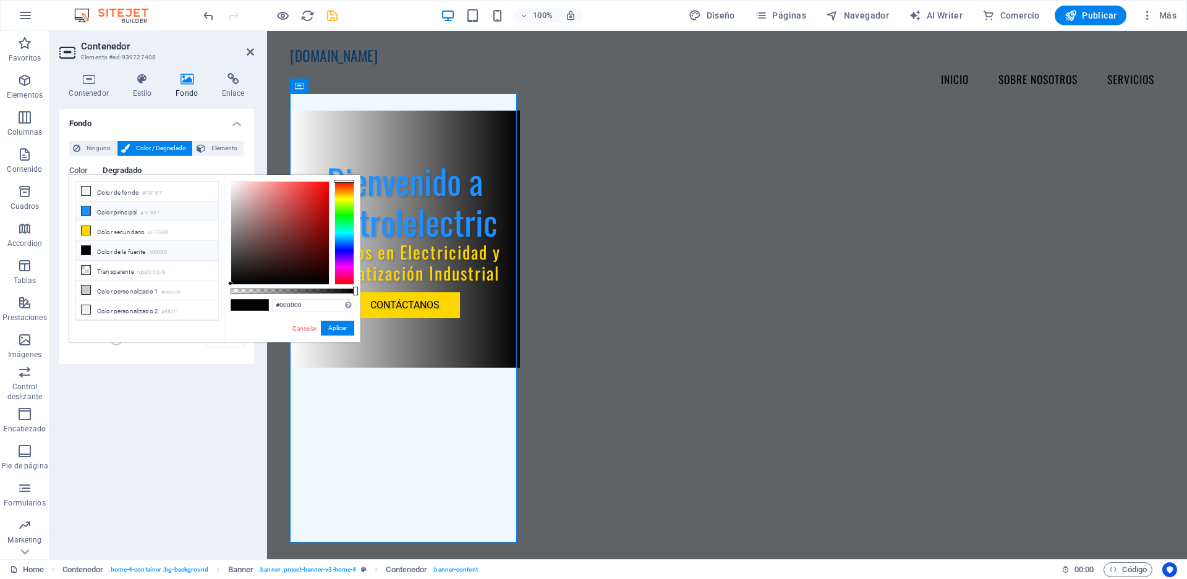
click at [121, 210] on li "Color principal #1E90FF" at bounding box center [147, 212] width 142 height 20
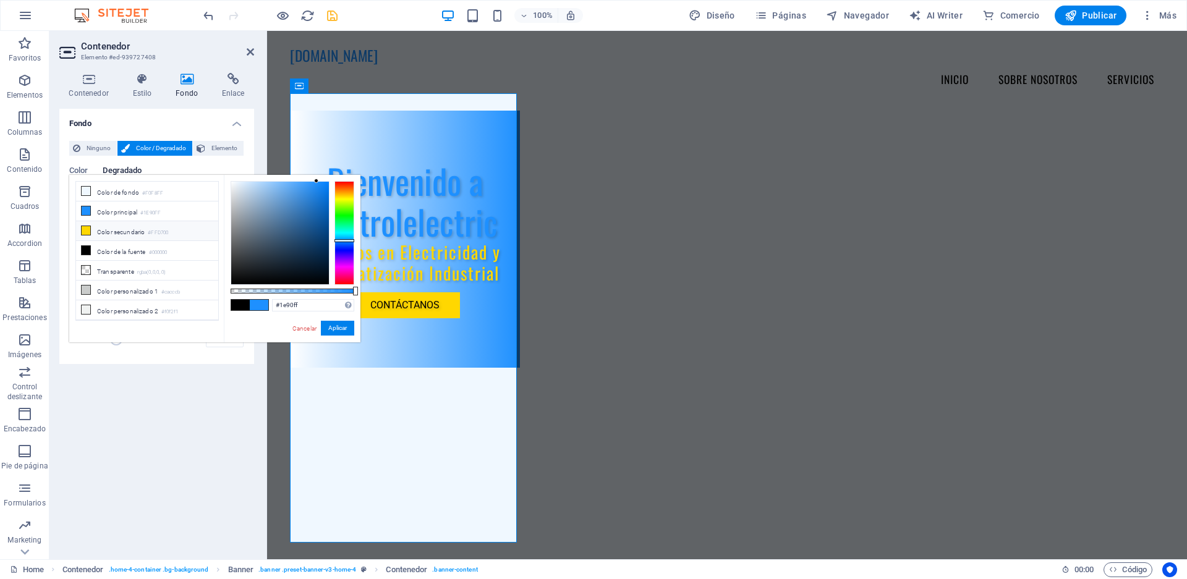
click at [95, 231] on li "Color secundario #FFD700" at bounding box center [147, 231] width 142 height 20
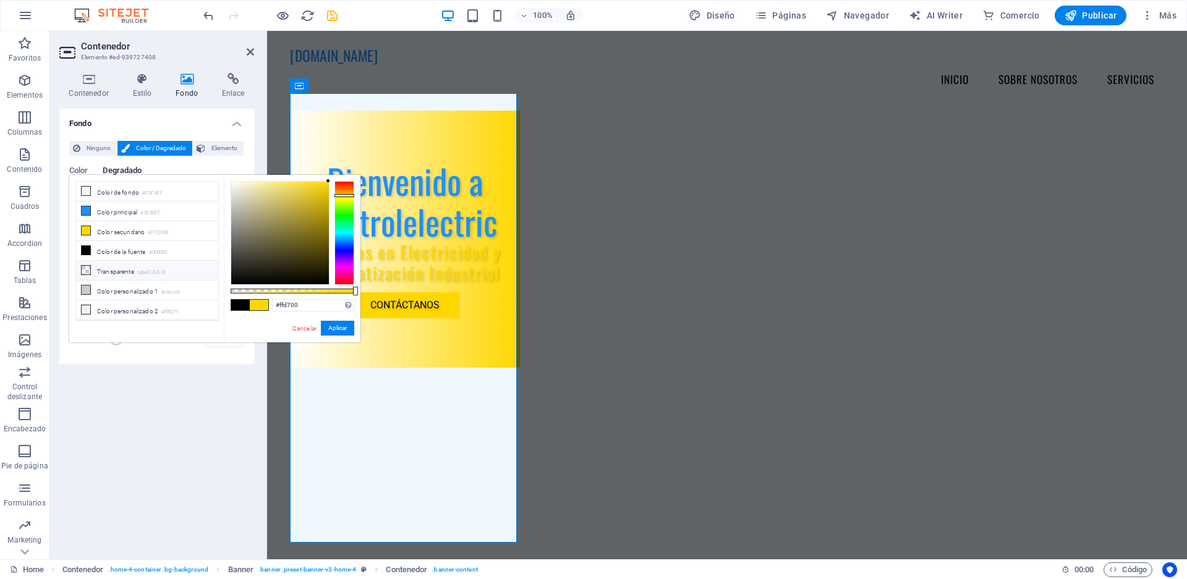
click at [119, 264] on li "Transparente rgba(0,0,0,.0)" at bounding box center [147, 271] width 142 height 20
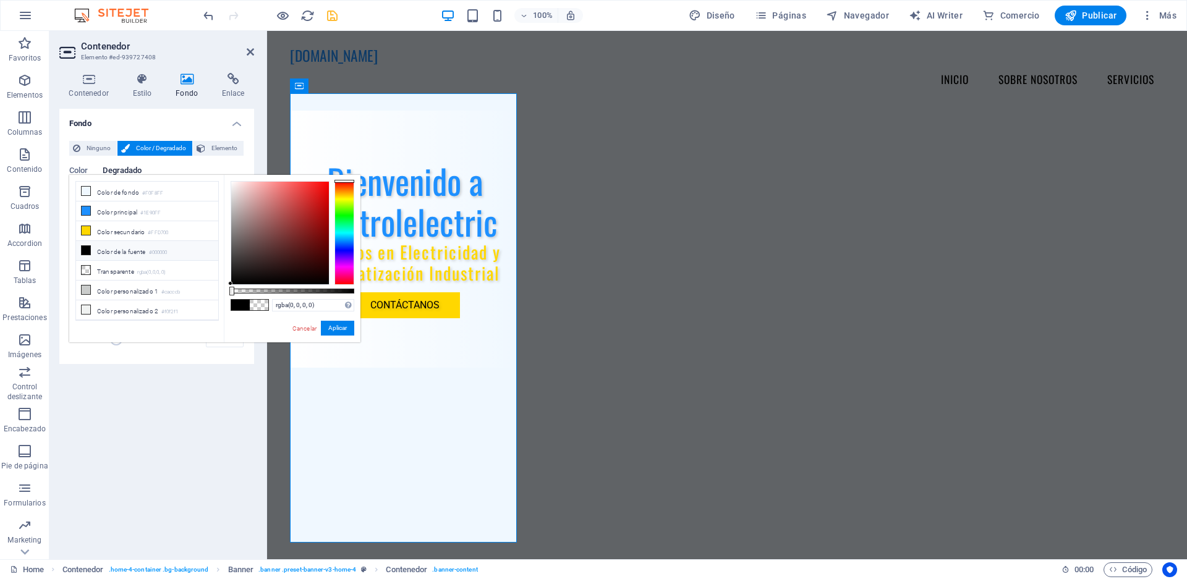
click at [119, 250] on li "Color de la fuente #000000" at bounding box center [147, 251] width 142 height 20
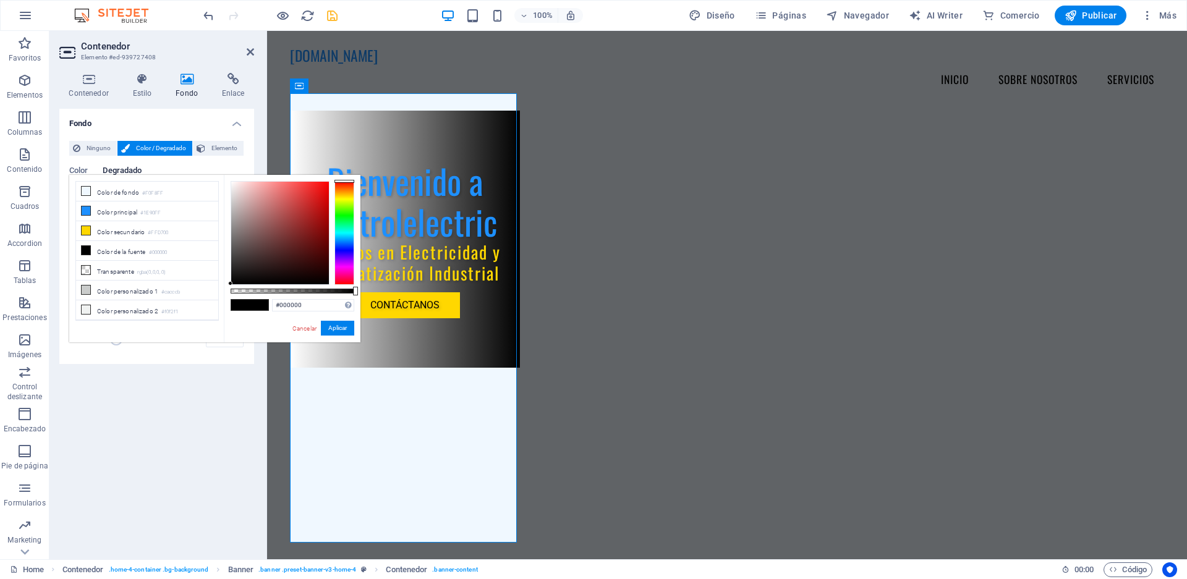
click at [257, 301] on span at bounding box center [259, 305] width 19 height 11
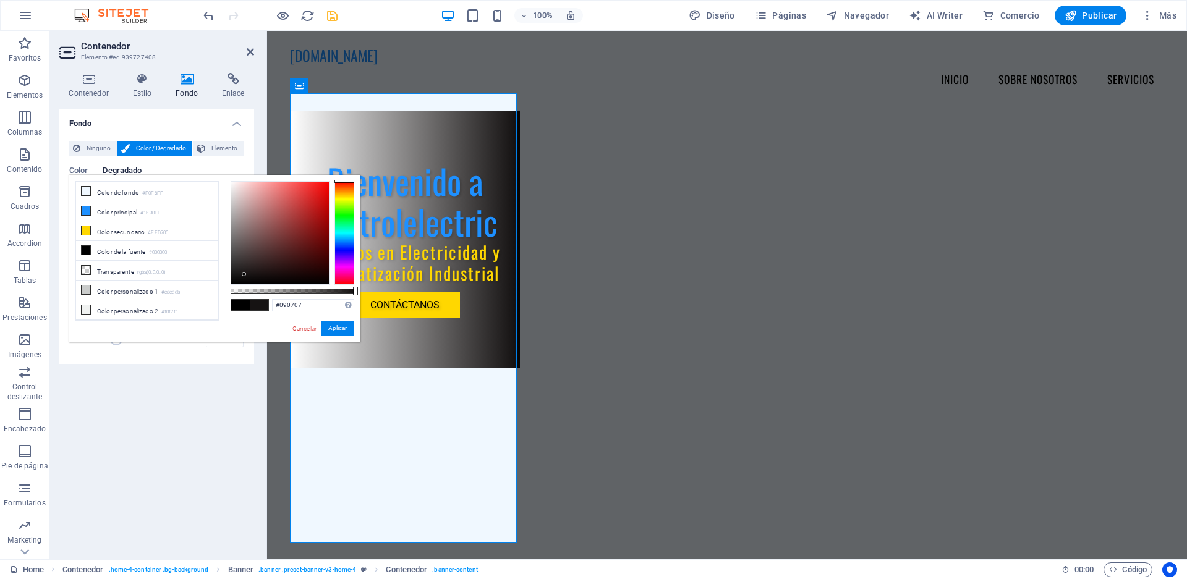
type input "#070606"
drag, startPoint x: 312, startPoint y: 216, endPoint x: 249, endPoint y: 281, distance: 90.1
click at [249, 281] on div at bounding box center [280, 233] width 98 height 103
click at [326, 326] on button "Aplicar" at bounding box center [337, 328] width 33 height 15
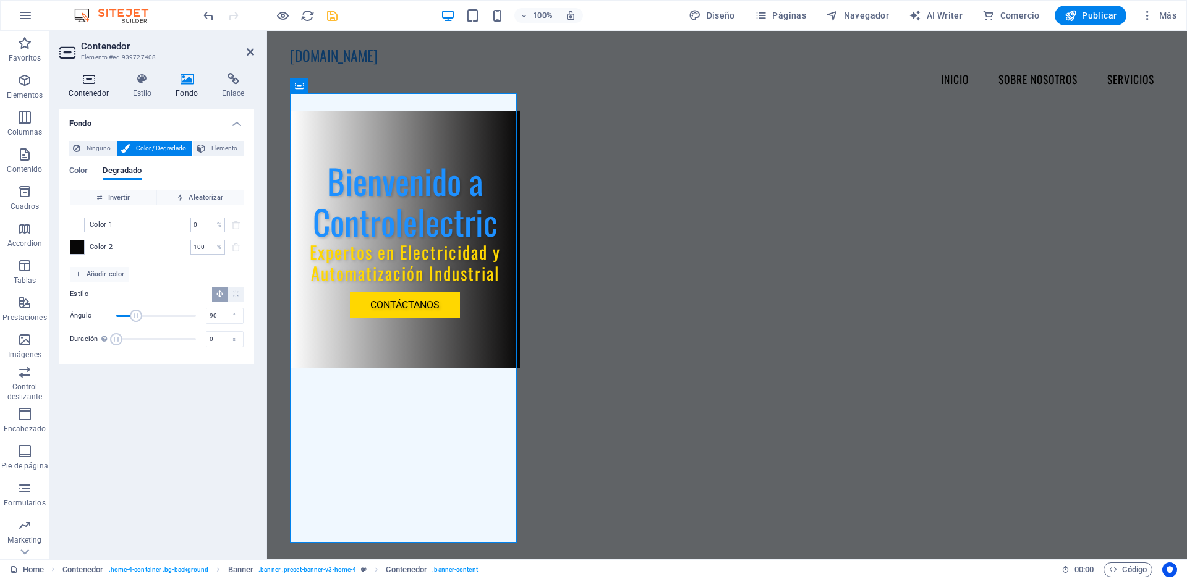
click at [91, 85] on h4 "Contenedor" at bounding box center [91, 86] width 64 height 26
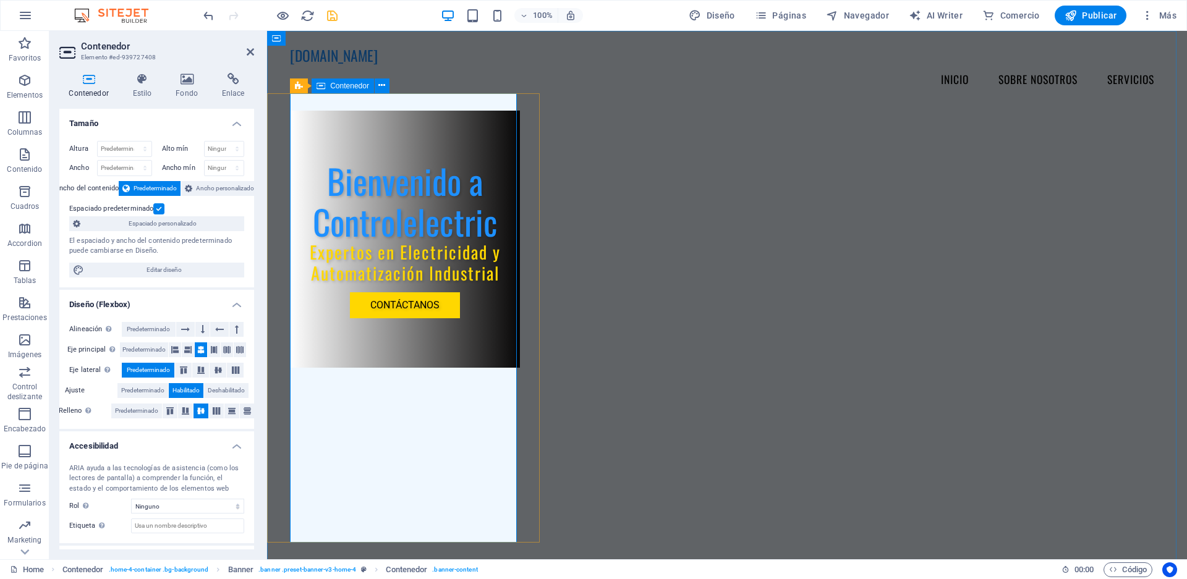
click at [296, 128] on div "Bienvenido a Controlelectric Expertos en Electricidad y Automatización Industri…" at bounding box center [405, 239] width 230 height 257
click at [146, 87] on h4 "Estilo" at bounding box center [144, 86] width 43 height 26
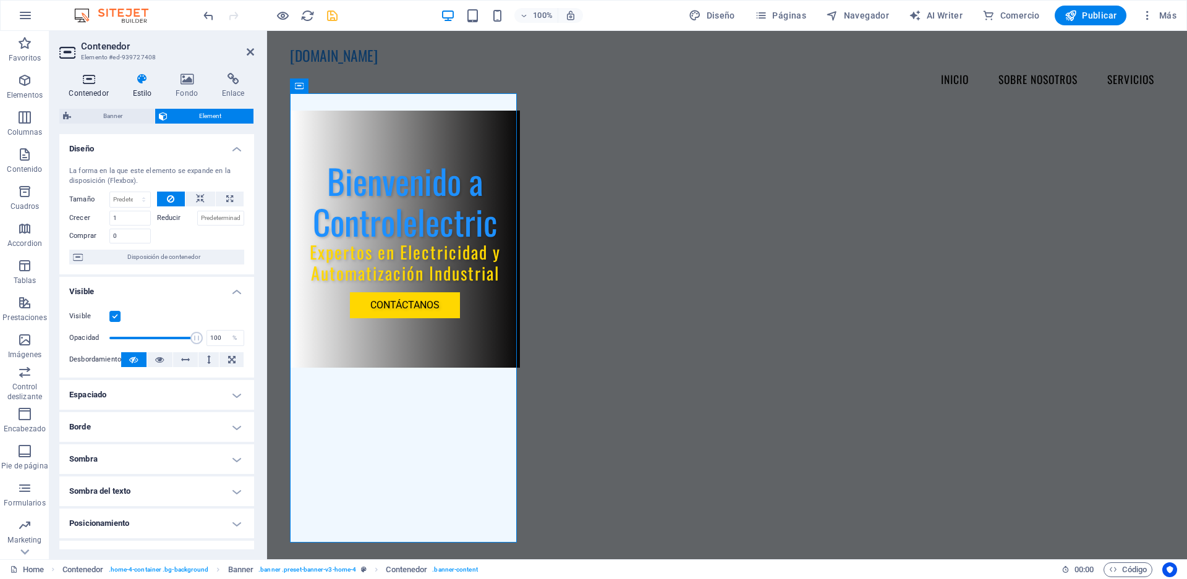
click at [91, 87] on h4 "Contenedor" at bounding box center [91, 86] width 64 height 26
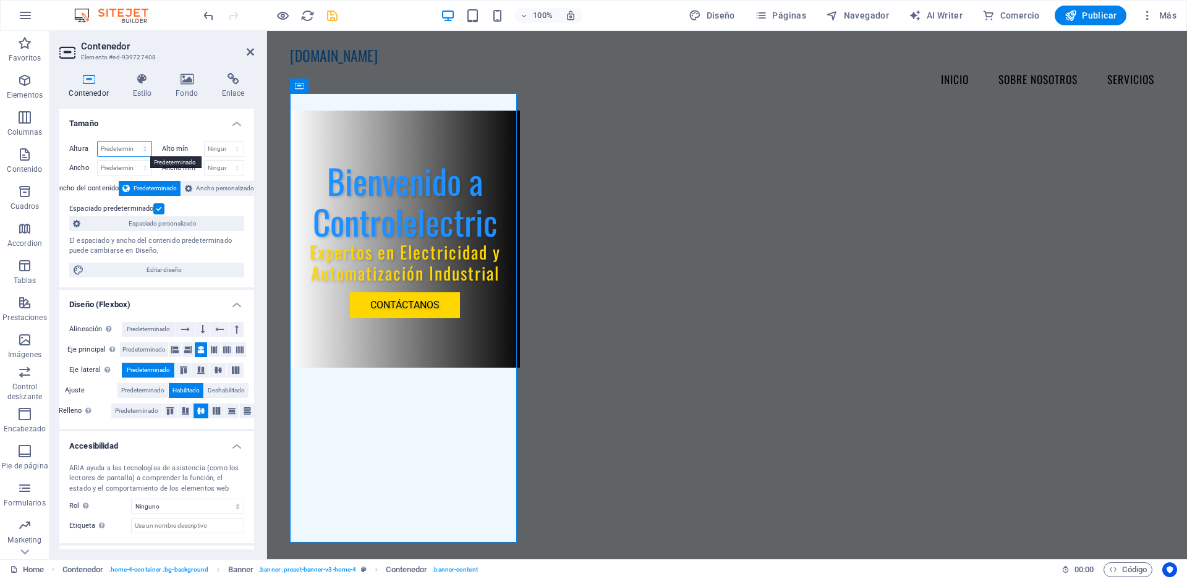
click at [132, 145] on select "Predeterminado px rem % vh vw" at bounding box center [125, 149] width 54 height 15
select select "%"
click at [132, 142] on select "Predeterminado px rem % vh vw" at bounding box center [125, 149] width 54 height 15
type input "100"
click at [234, 146] on select "Ninguno px rem % vh vw" at bounding box center [225, 149] width 40 height 15
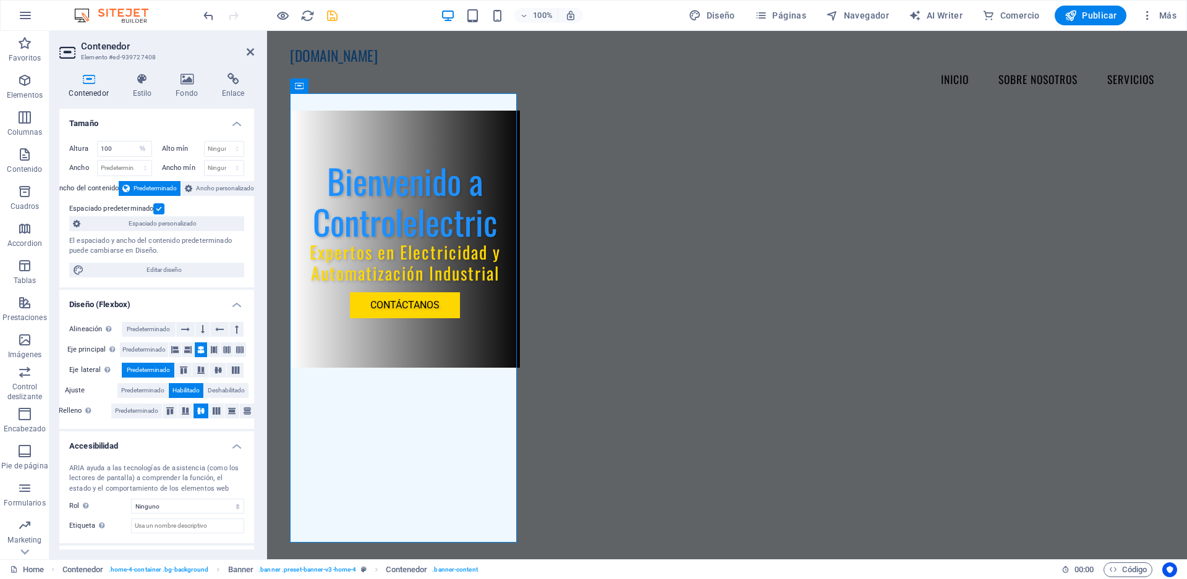
click at [170, 158] on div "Alto mín Ninguno px rem % vh vw" at bounding box center [201, 150] width 88 height 19
click at [197, 184] on span "Ancho personalizado" at bounding box center [225, 188] width 58 height 15
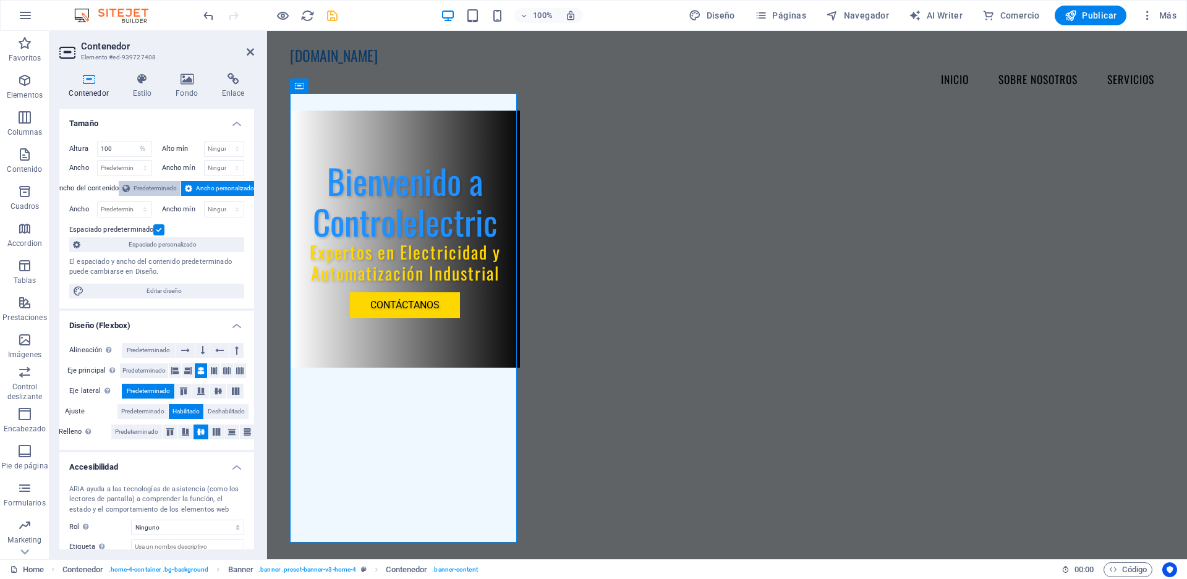
click at [142, 182] on span "Predeterminado" at bounding box center [155, 188] width 43 height 15
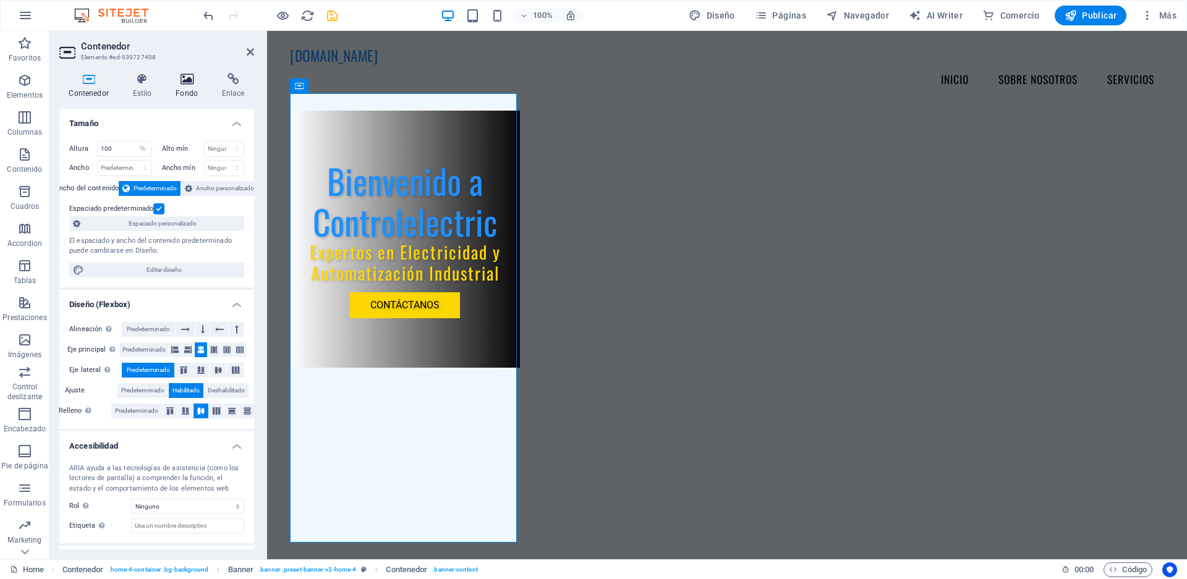
click at [181, 83] on icon at bounding box center [186, 79] width 41 height 12
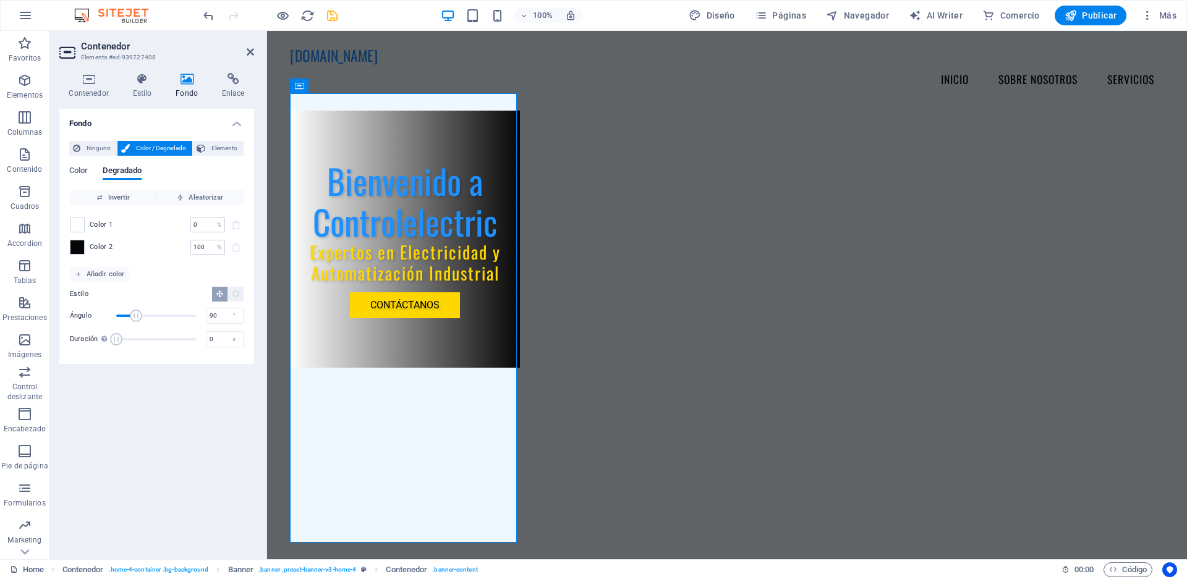
click at [83, 72] on div "Contenedor Estilo Fondo Enlace Tamaño Altura 100 Predeterminado px rem % vh vw …" at bounding box center [156, 311] width 215 height 496
click at [98, 85] on icon at bounding box center [88, 79] width 59 height 12
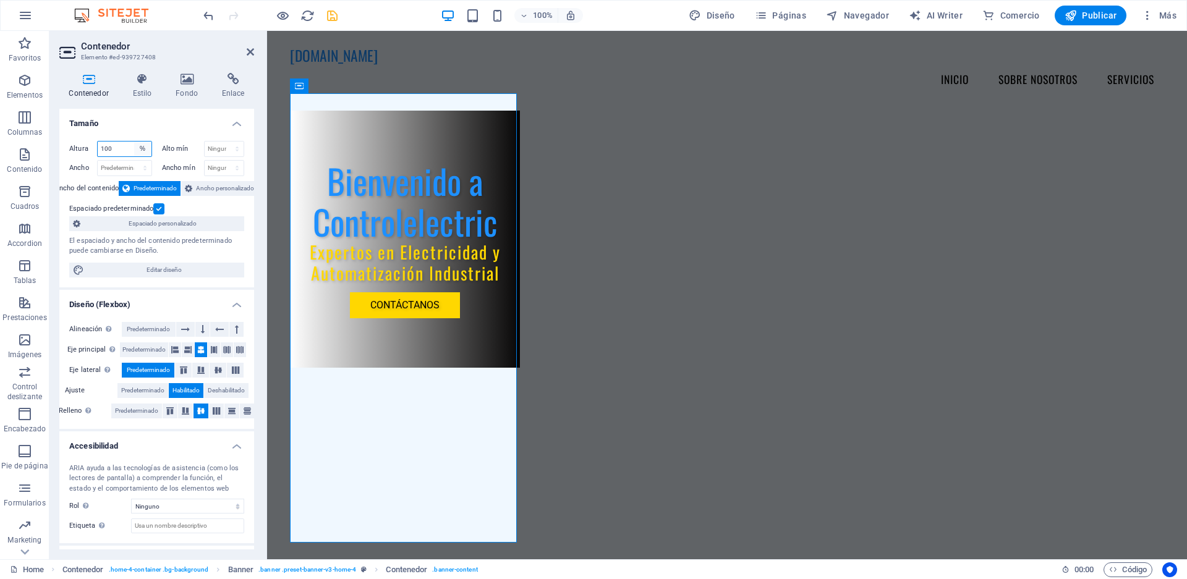
click at [136, 149] on select "Predeterminado px rem % vh vw" at bounding box center [142, 149] width 17 height 15
select select "default"
click at [134, 142] on select "Predeterminado px rem % vh vw" at bounding box center [142, 149] width 17 height 15
select select "DISABLED_OPTION_VALUE"
click at [147, 169] on select "Predeterminado px rem % em vh vw" at bounding box center [125, 168] width 54 height 15
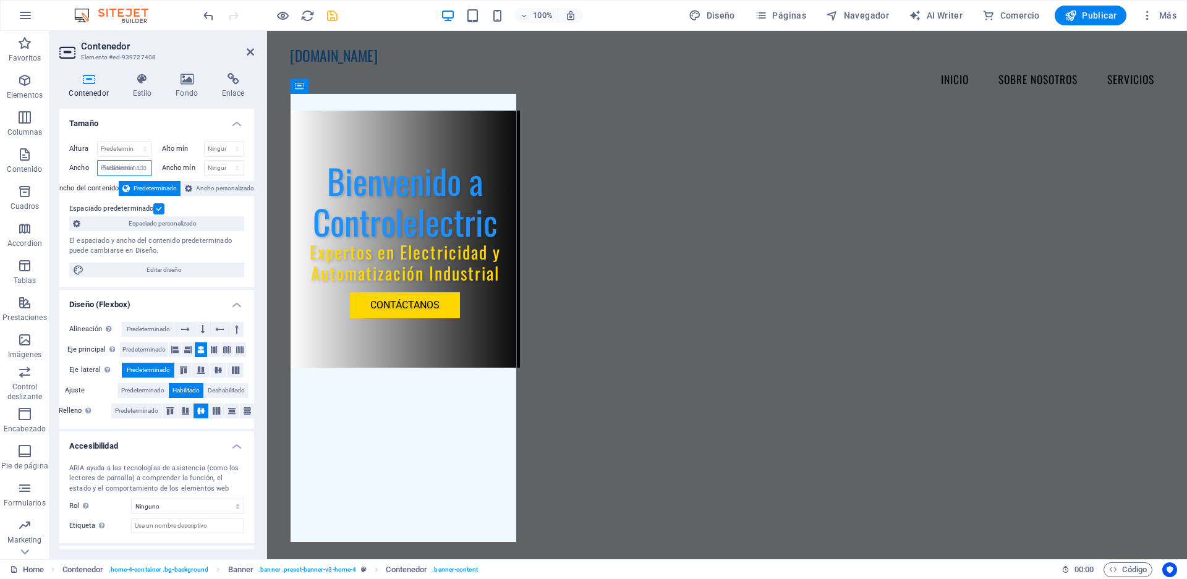
click at [98, 161] on select "Predeterminado px rem % em vh vw" at bounding box center [125, 168] width 54 height 15
select select "DISABLED_OPTION_VALUE"
click at [332, 20] on icon "save" at bounding box center [332, 16] width 14 height 14
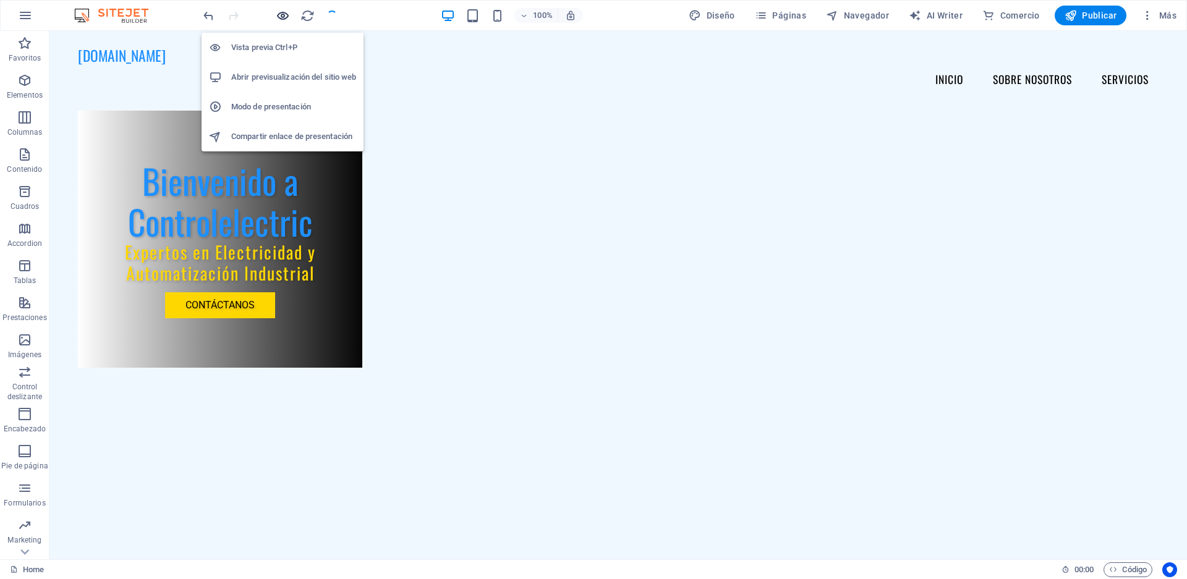
click at [285, 18] on icon "button" at bounding box center [283, 16] width 14 height 14
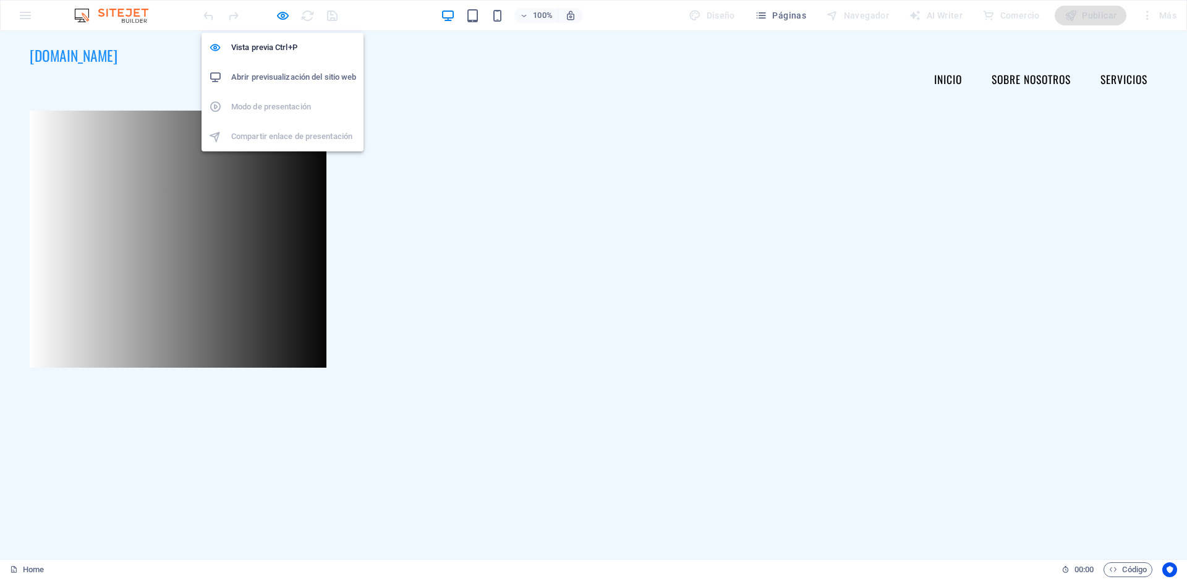
click at [266, 70] on h6 "Abrir previsualización del sitio web" at bounding box center [293, 77] width 125 height 15
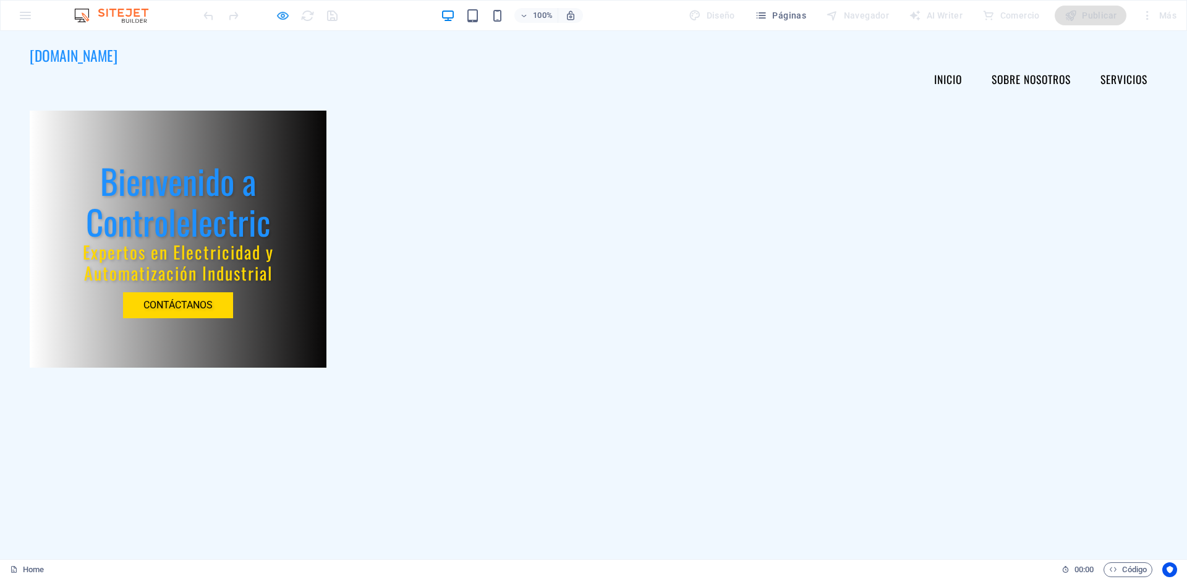
click at [283, 19] on icon "button" at bounding box center [283, 16] width 14 height 14
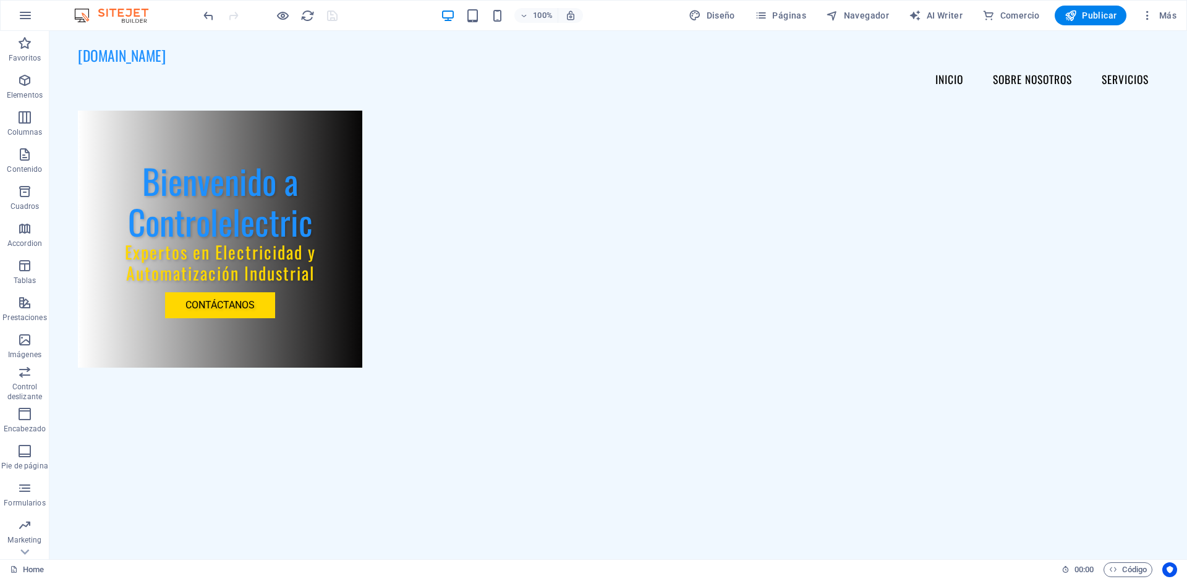
click at [277, 15] on icon "button" at bounding box center [283, 16] width 14 height 14
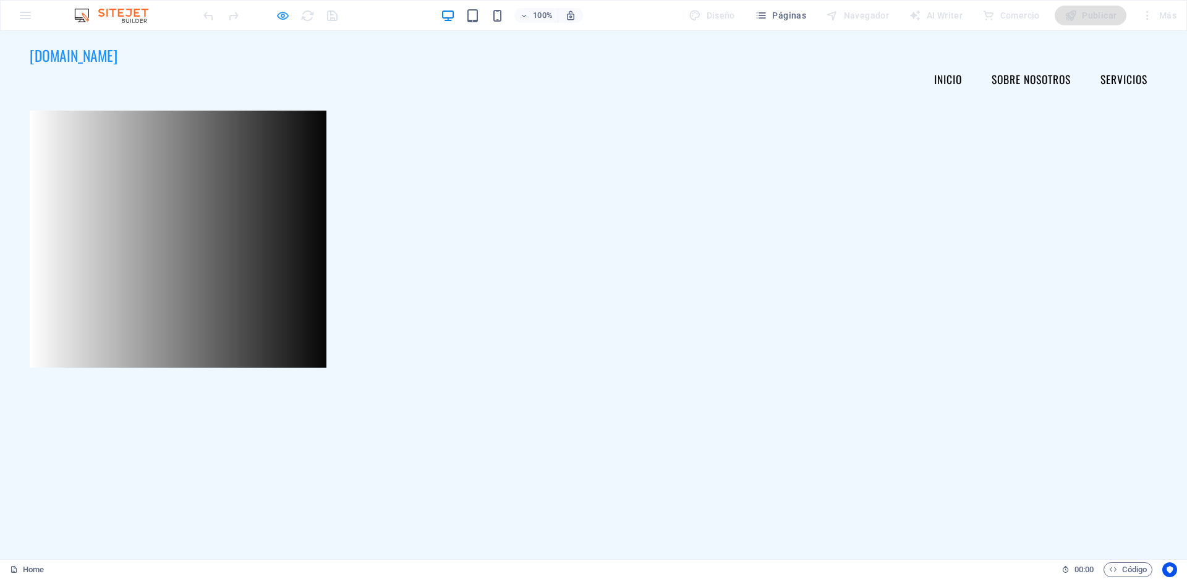
click at [281, 15] on icon "button" at bounding box center [283, 16] width 14 height 14
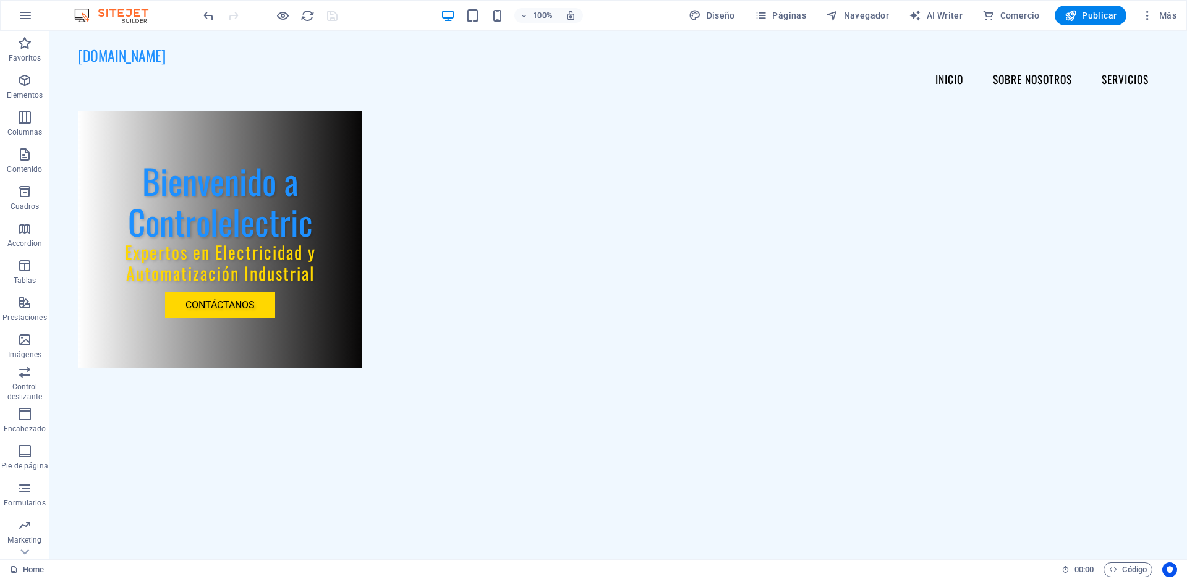
click at [64, 139] on div "Bienvenido a Controlelectric Expertos en Electricidad y Automatización Industri…" at bounding box center [219, 335] width 341 height 449
click at [130, 136] on div "Bienvenido a Controlelectric Expertos en Electricidad y Automatización Industri…" at bounding box center [220, 239] width 284 height 257
click at [180, 123] on div "Bienvenido a Controlelectric Expertos en Electricidad y Automatización Industri…" at bounding box center [220, 239] width 284 height 257
click at [333, 172] on div "Bienvenido a Controlelectric Expertos en Electricidad y Automatización Industri…" at bounding box center [220, 239] width 284 height 257
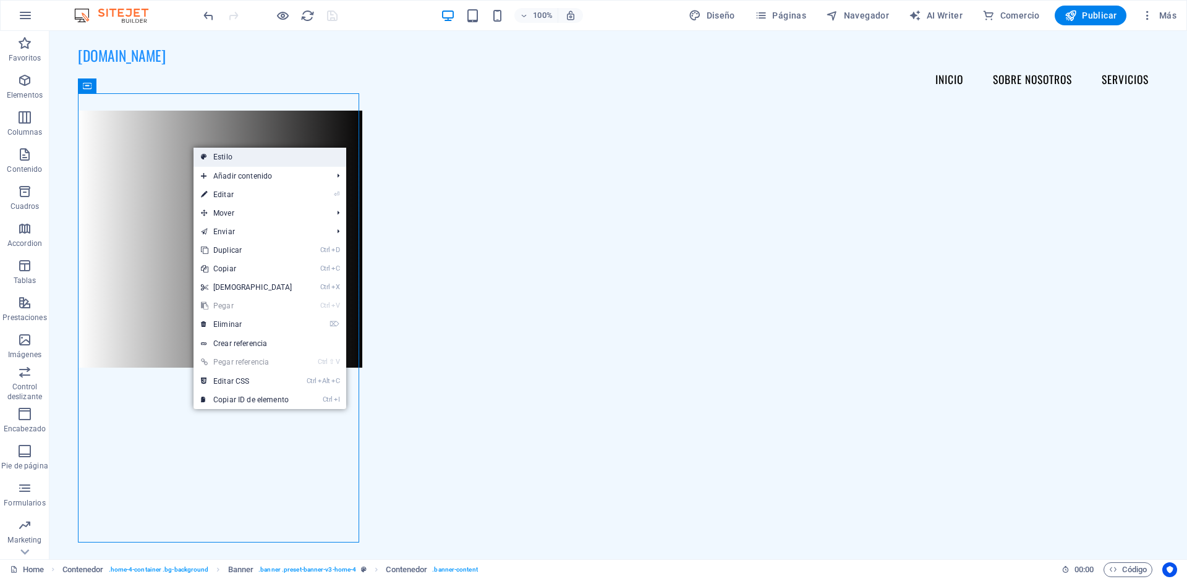
click at [212, 158] on link "Estilo" at bounding box center [270, 157] width 153 height 19
select select "%"
select select "preset-banner-v3-home-4"
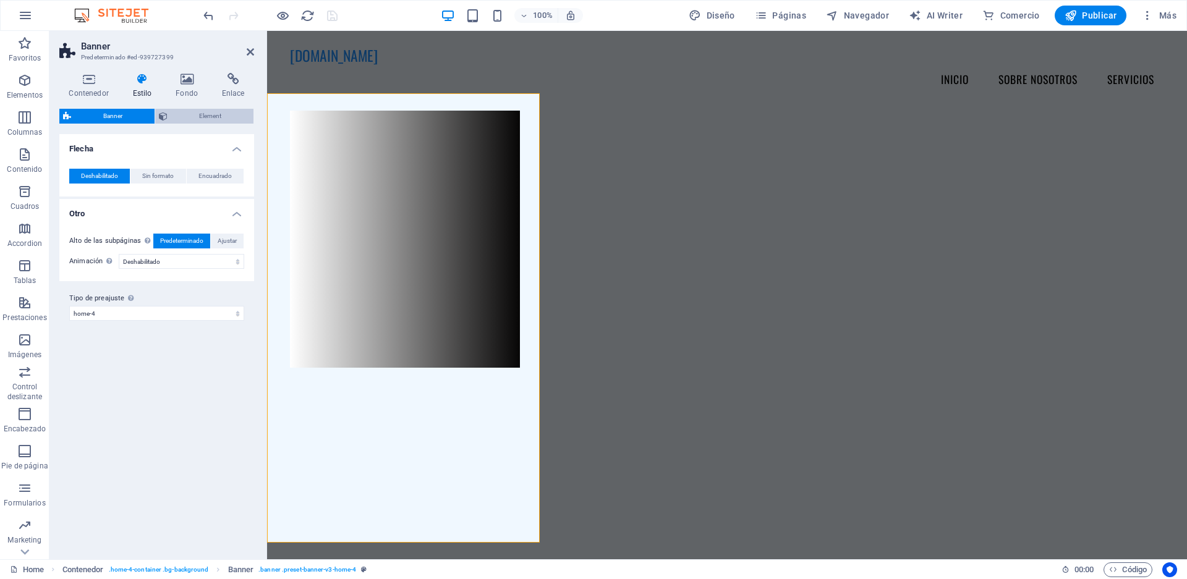
click at [173, 117] on span "Element" at bounding box center [210, 116] width 79 height 15
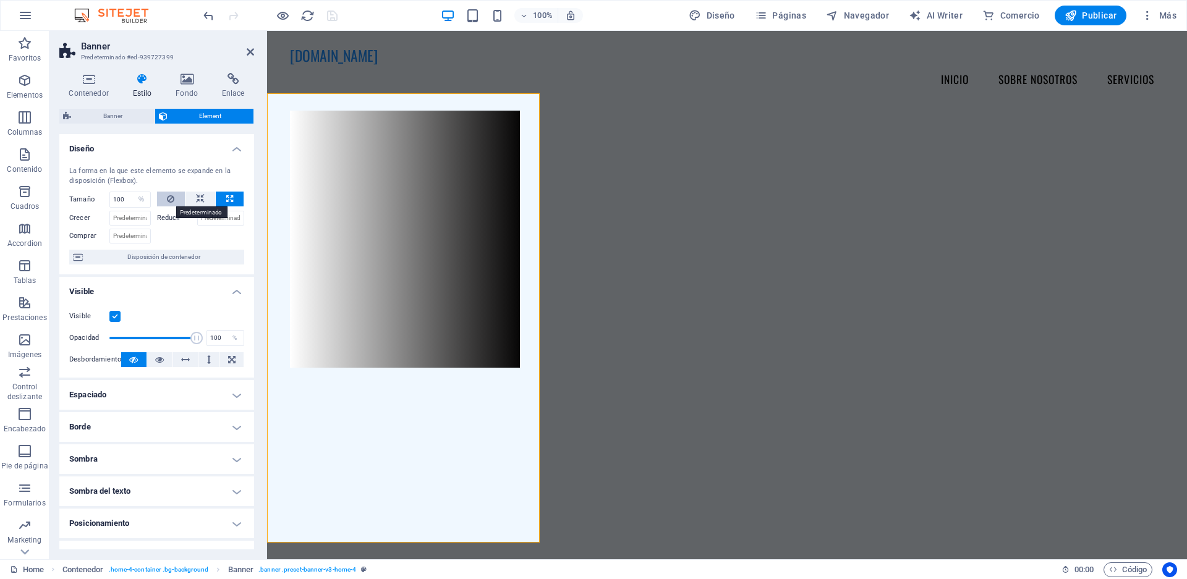
click at [169, 203] on icon at bounding box center [170, 199] width 7 height 15
select select "DISABLED_OPTION_VALUE"
click at [219, 203] on button at bounding box center [230, 199] width 28 height 15
type input "100"
select select "%"
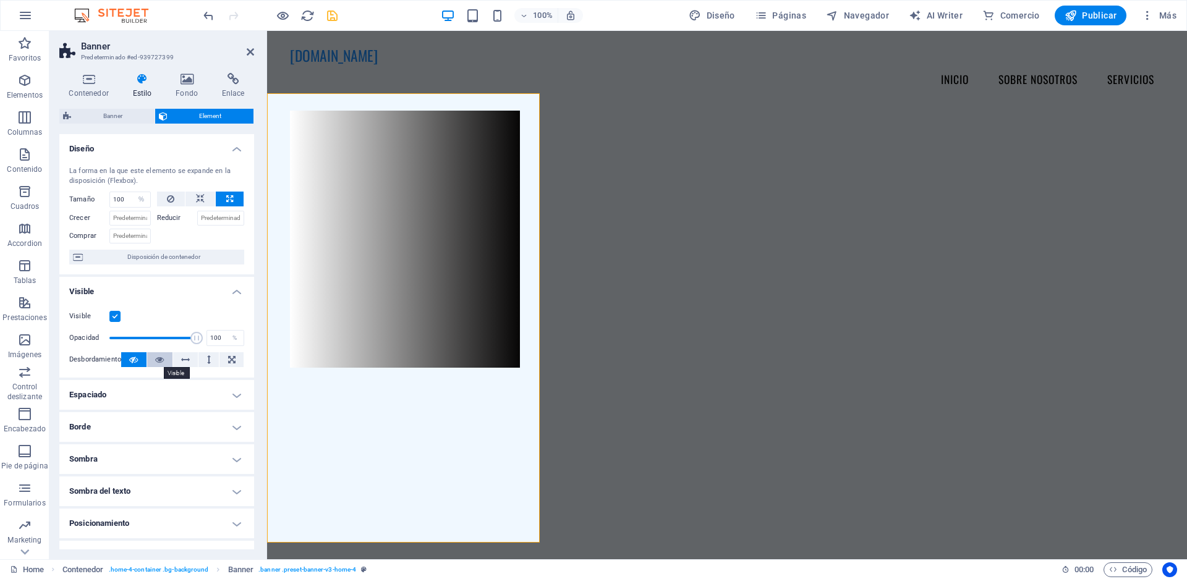
click at [150, 357] on button at bounding box center [159, 359] width 25 height 15
click at [77, 87] on h4 "Contenedor" at bounding box center [91, 86] width 64 height 26
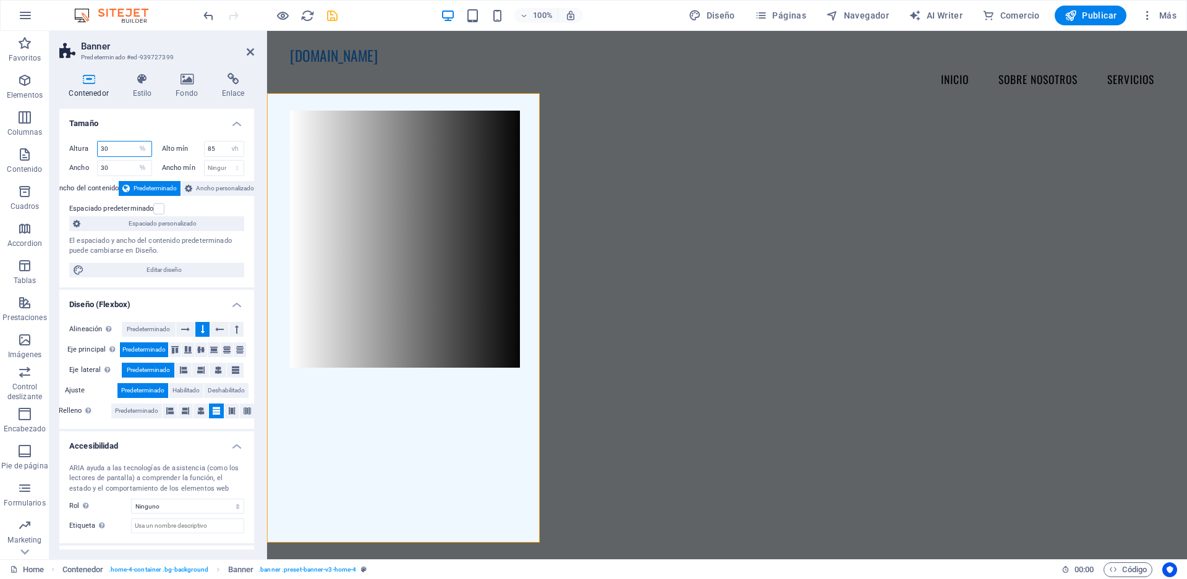
drag, startPoint x: 126, startPoint y: 150, endPoint x: 98, endPoint y: 145, distance: 28.3
click at [98, 145] on input "30" at bounding box center [125, 149] width 54 height 15
type input "100"
drag, startPoint x: 112, startPoint y: 170, endPoint x: 98, endPoint y: 166, distance: 14.1
click at [98, 166] on input "30" at bounding box center [125, 168] width 54 height 15
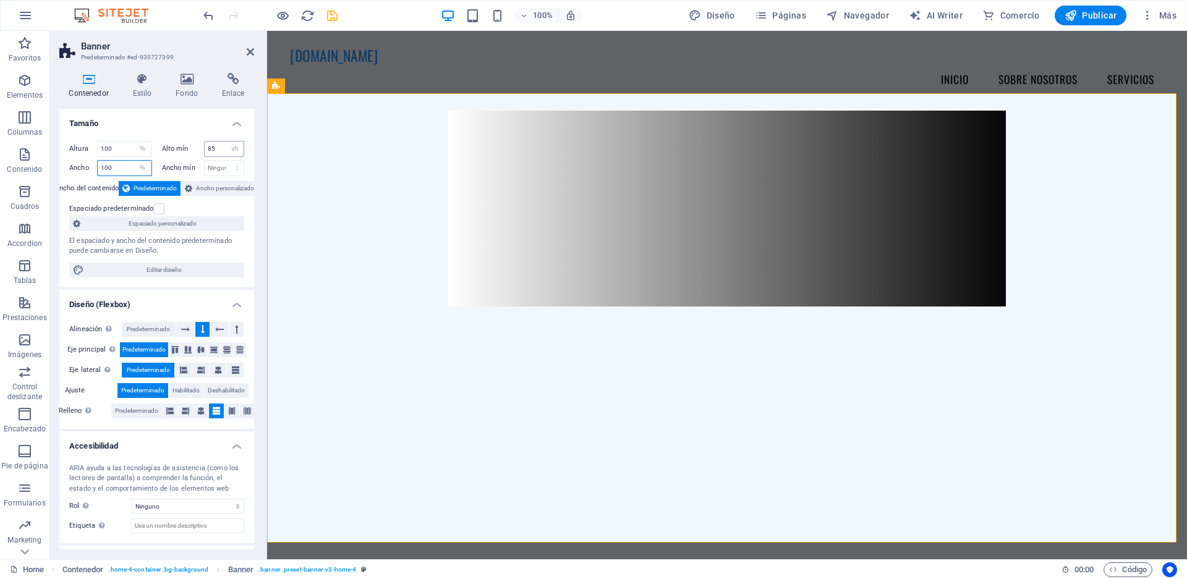
type input "100"
click at [219, 150] on input "85" at bounding box center [225, 149] width 40 height 15
click at [231, 150] on select "Ninguno px rem % vh vw" at bounding box center [234, 149] width 17 height 15
select select "%"
click at [226, 142] on select "Ninguno px rem % vh vw" at bounding box center [234, 149] width 17 height 15
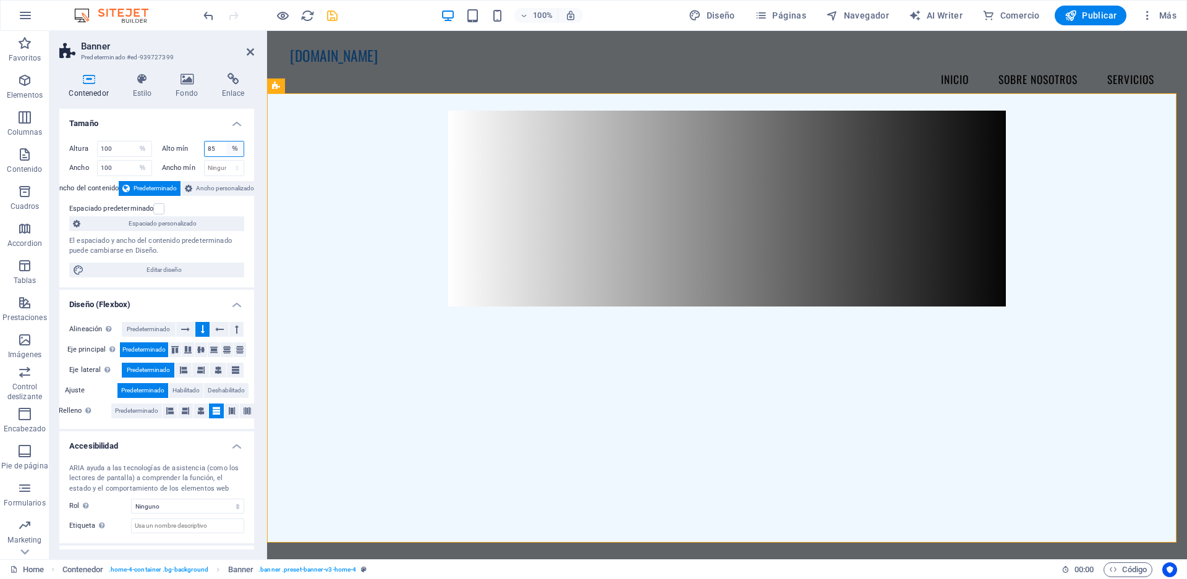
type input "100"
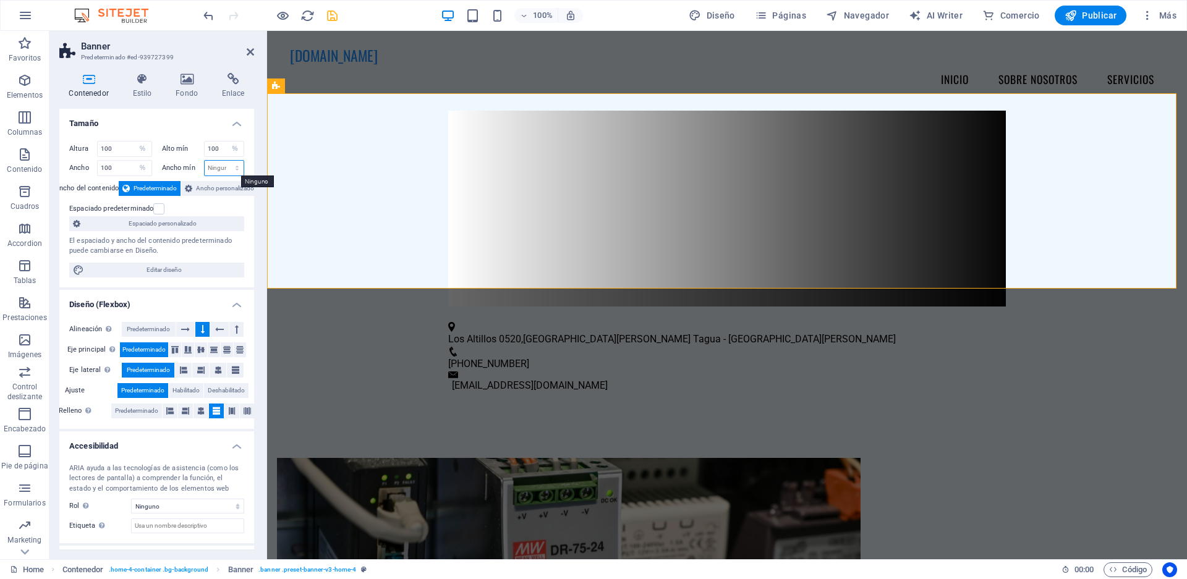
click at [233, 167] on select "Ninguno px rem % vh vw" at bounding box center [225, 168] width 40 height 15
click at [232, 147] on select "Ninguno px rem % vh vw" at bounding box center [234, 149] width 17 height 15
select select "i970ma0sno8"
click at [226, 142] on select "Ninguno px rem % vh vw" at bounding box center [234, 149] width 17 height 15
select select "DISABLED_OPTION_VALUE"
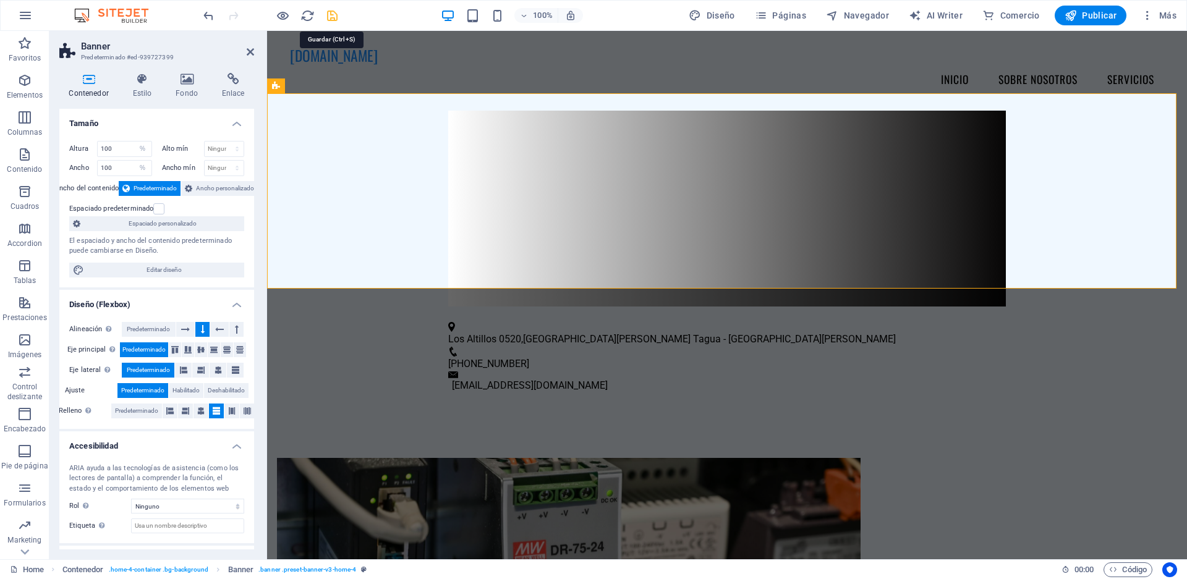
click at [333, 17] on icon "save" at bounding box center [332, 16] width 14 height 14
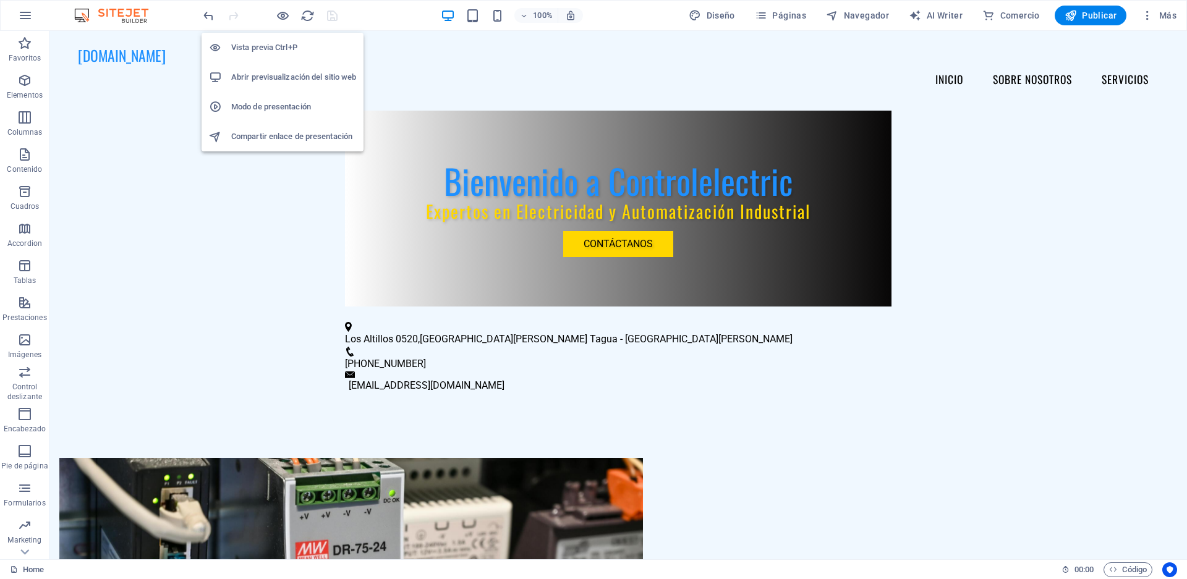
click at [253, 72] on h6 "Abrir previsualización del sitio web" at bounding box center [293, 77] width 125 height 15
click at [257, 72] on h6 "Abrir previsualización del sitio web" at bounding box center [293, 77] width 125 height 15
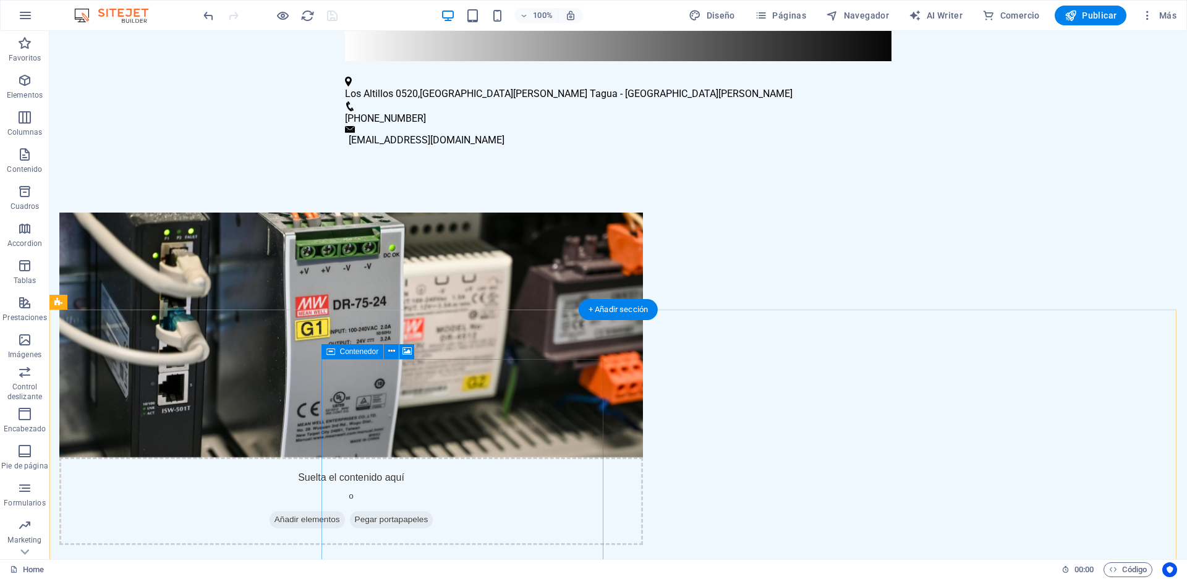
scroll to position [247, 0]
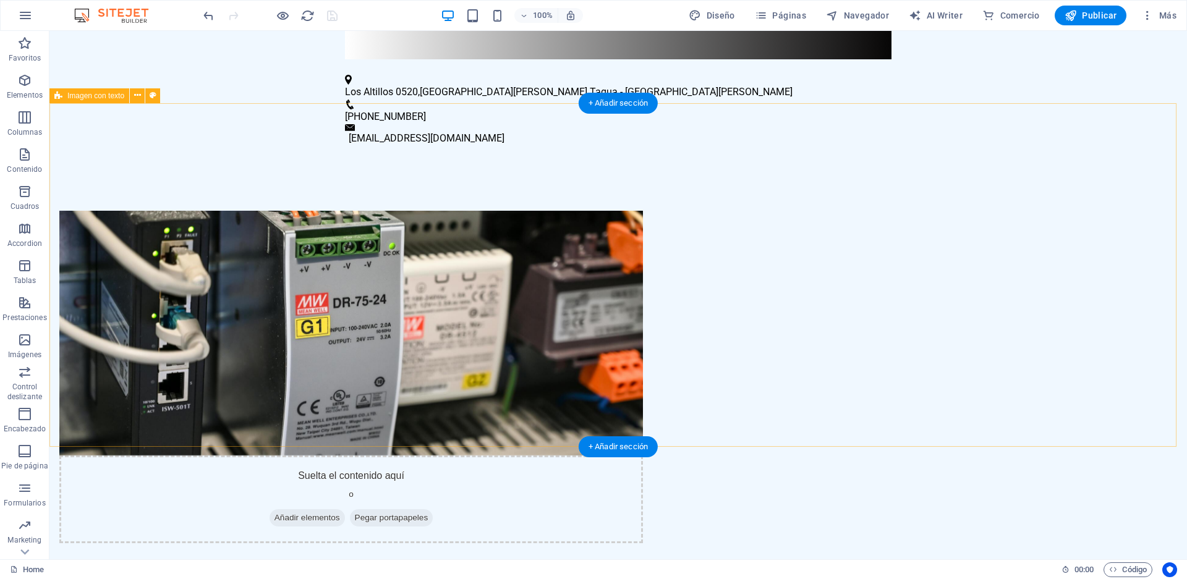
click at [493, 307] on figure at bounding box center [351, 333] width 584 height 245
click at [493, 306] on figure at bounding box center [351, 333] width 584 height 245
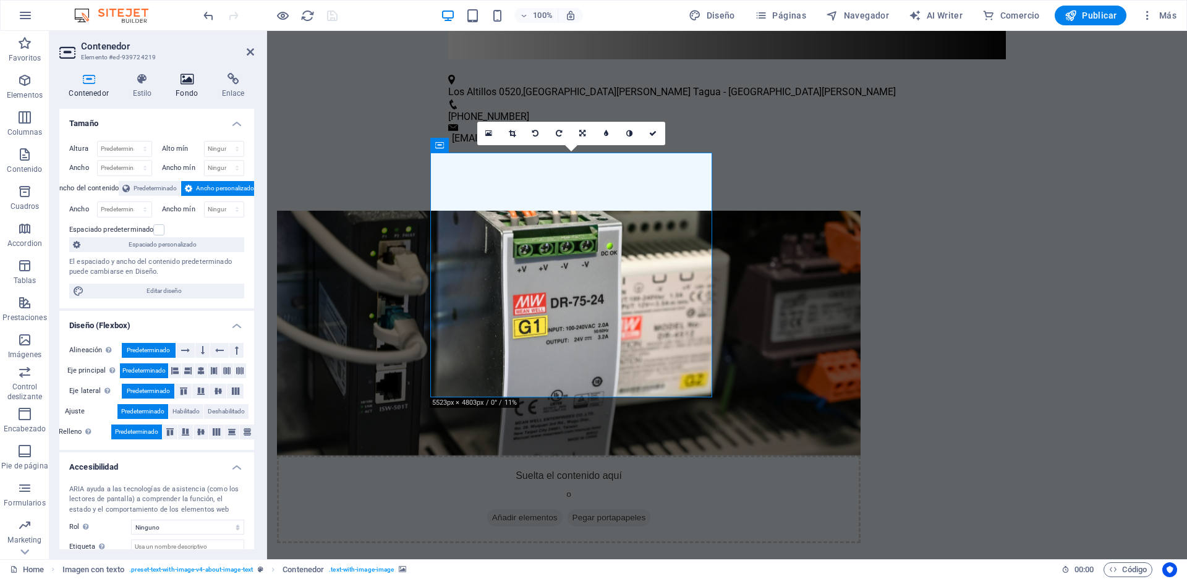
click at [187, 84] on icon at bounding box center [186, 79] width 41 height 12
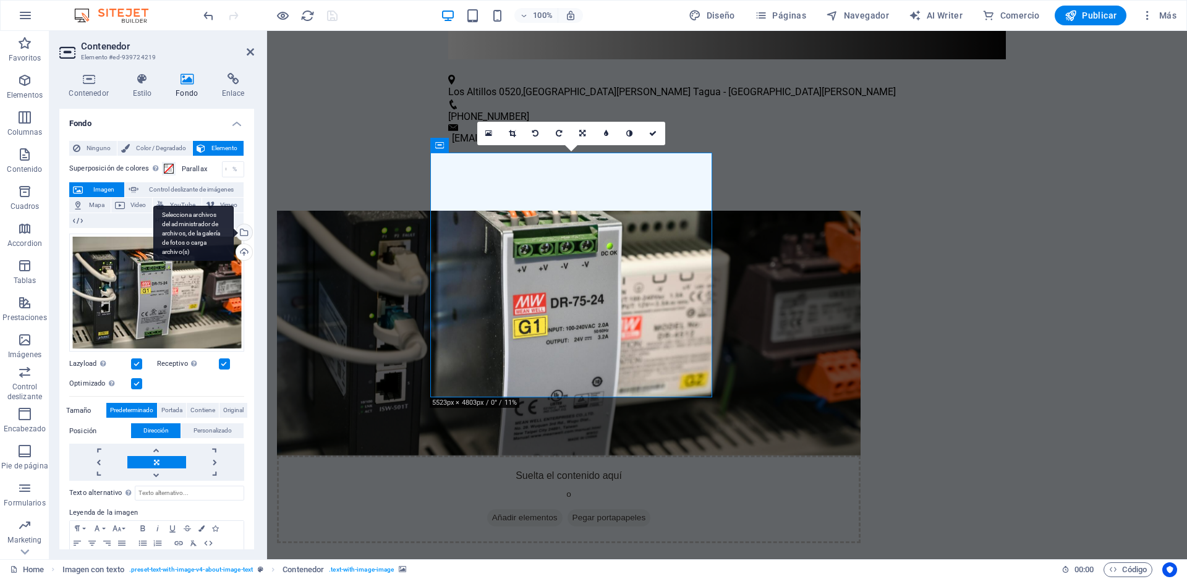
click at [234, 234] on div "Selecciona archivos del administrador de archivos, de la galería de fotos o car…" at bounding box center [193, 234] width 80 height 56
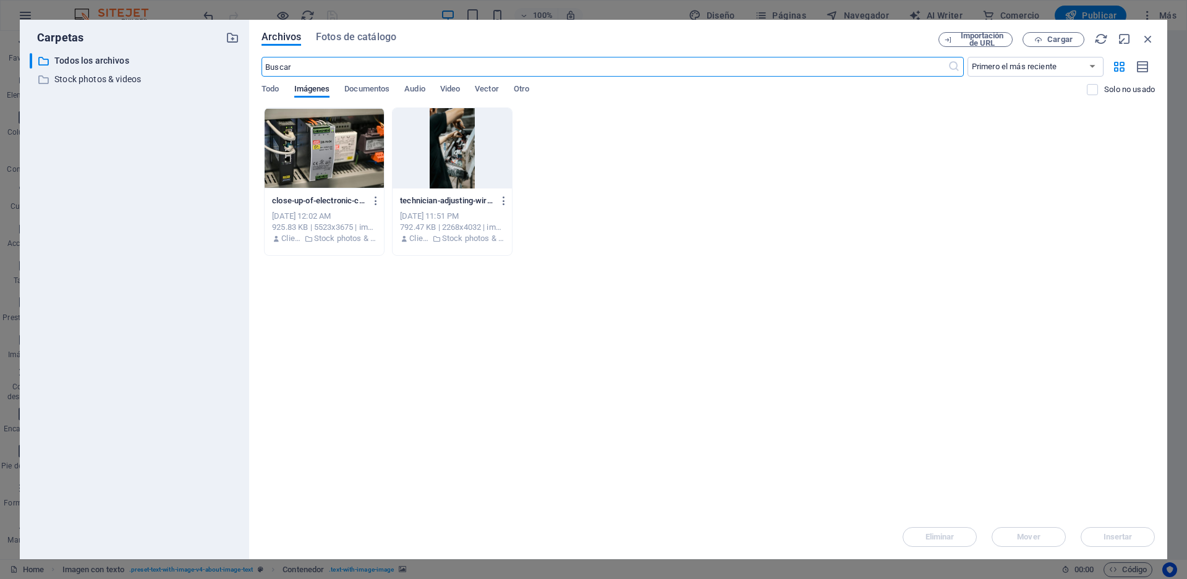
click at [466, 166] on div at bounding box center [452, 148] width 119 height 80
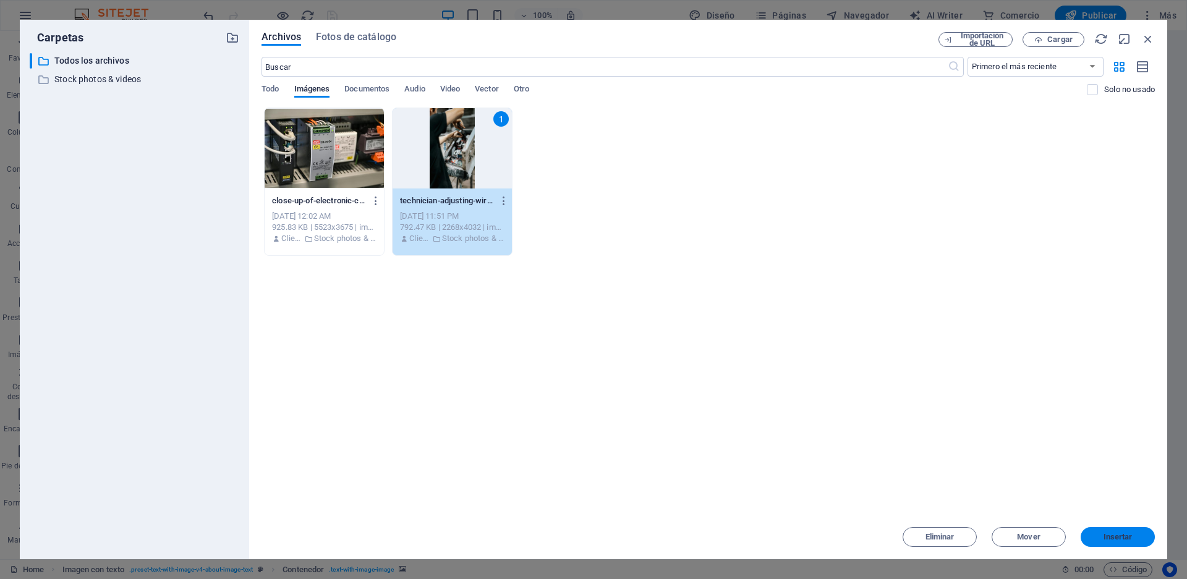
click at [1104, 535] on span "Insertar" at bounding box center [1118, 537] width 29 height 7
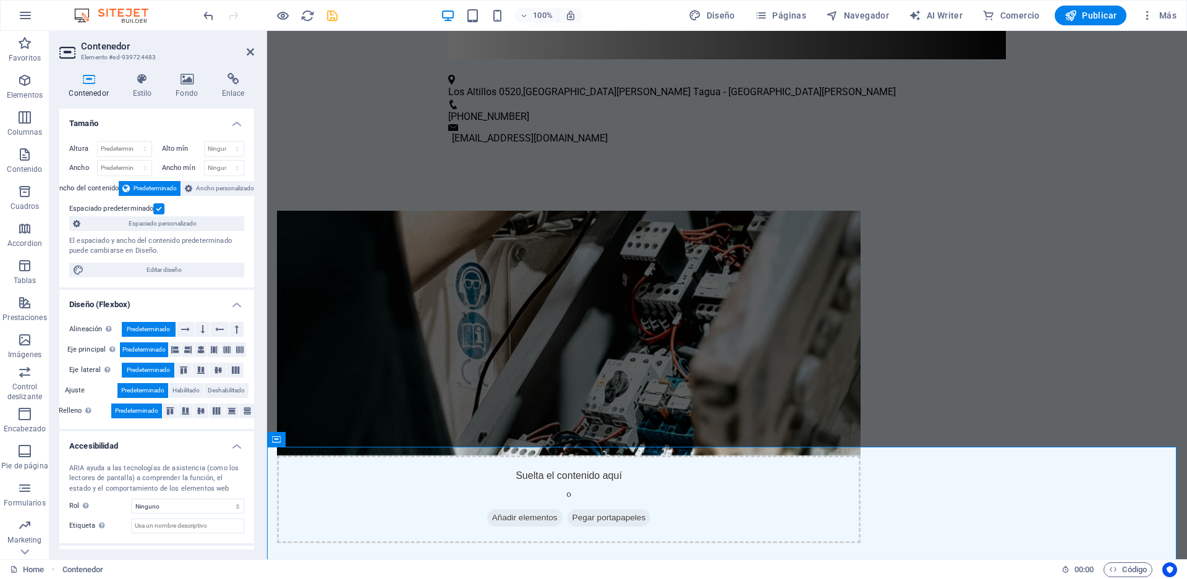
click at [255, 54] on aside "Contenedor Elemento #ed-939724483 Contenedor Estilo Fondo Enlace Tamaño Altura …" at bounding box center [158, 295] width 218 height 529
click at [247, 53] on icon at bounding box center [250, 52] width 7 height 10
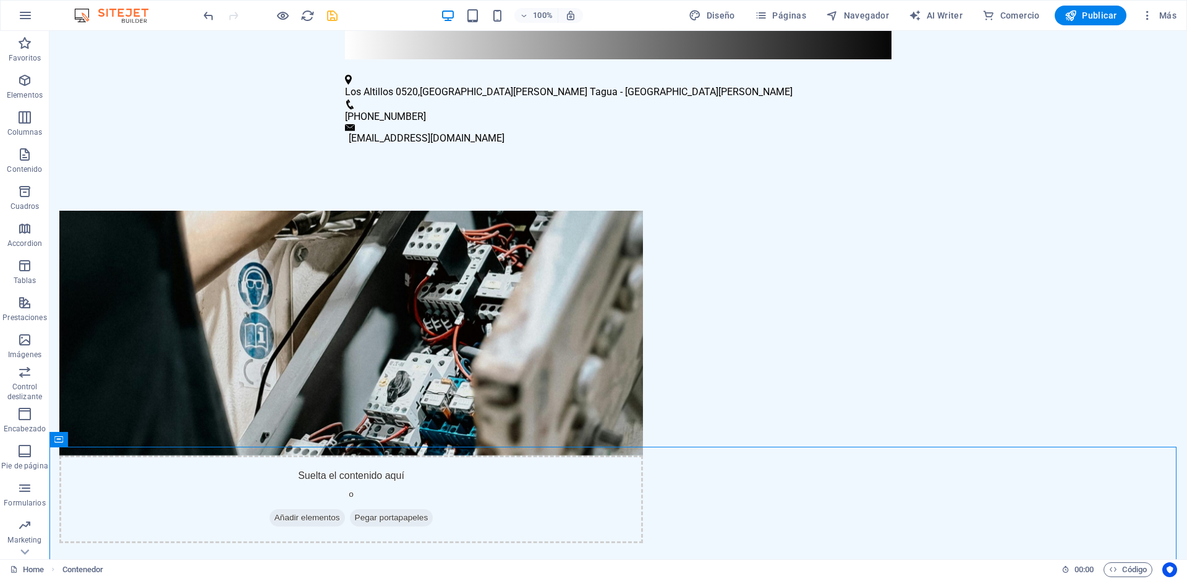
click at [331, 17] on icon "save" at bounding box center [332, 16] width 14 height 14
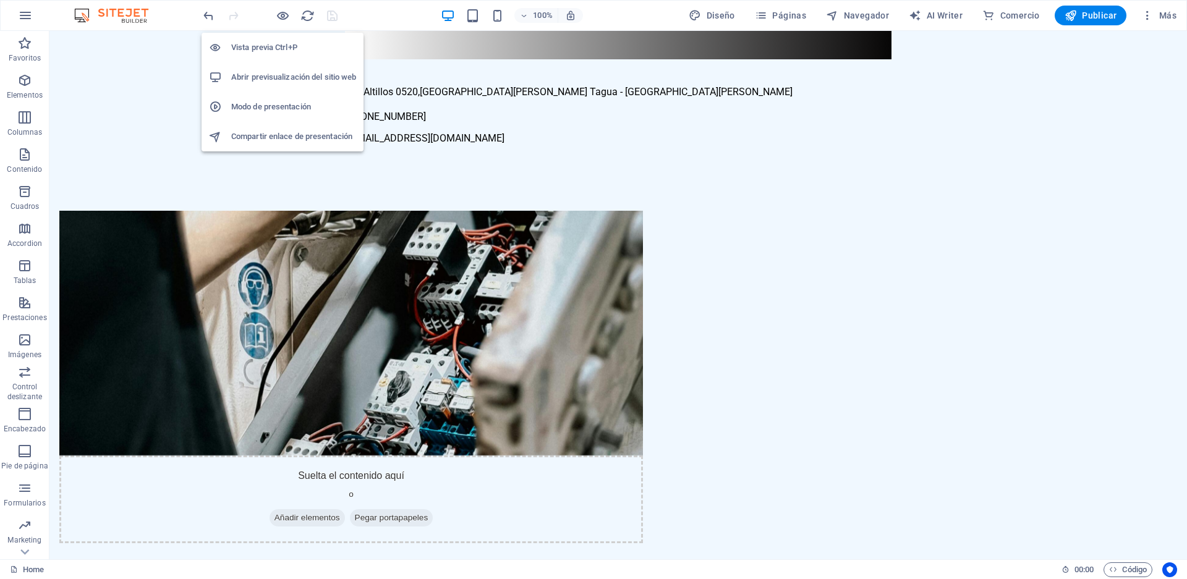
click at [239, 78] on h6 "Abrir previsualización del sitio web" at bounding box center [293, 77] width 125 height 15
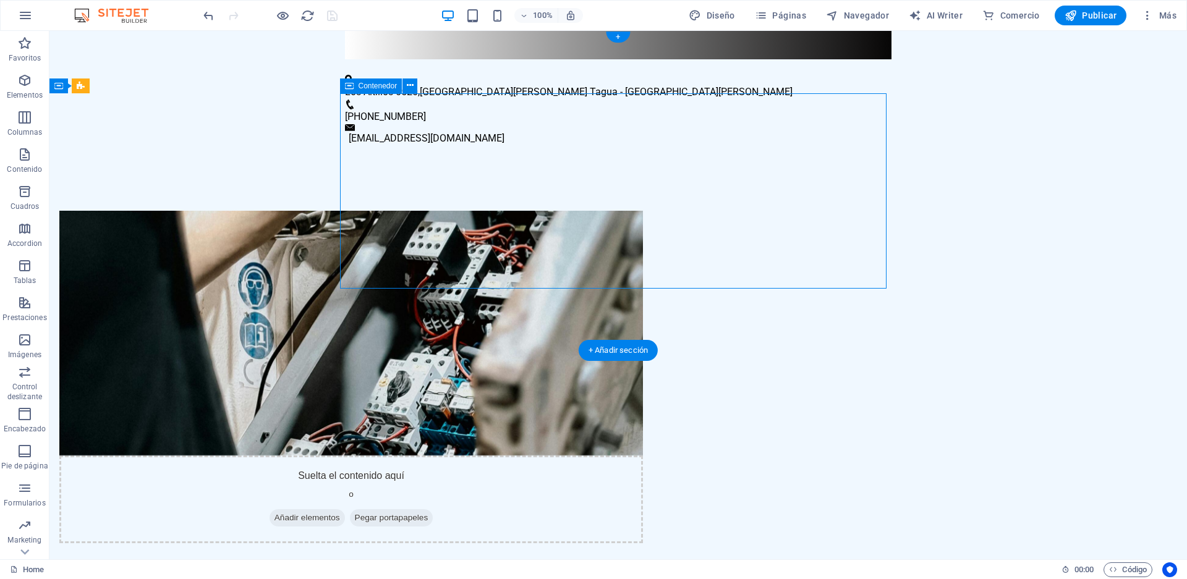
scroll to position [0, 0]
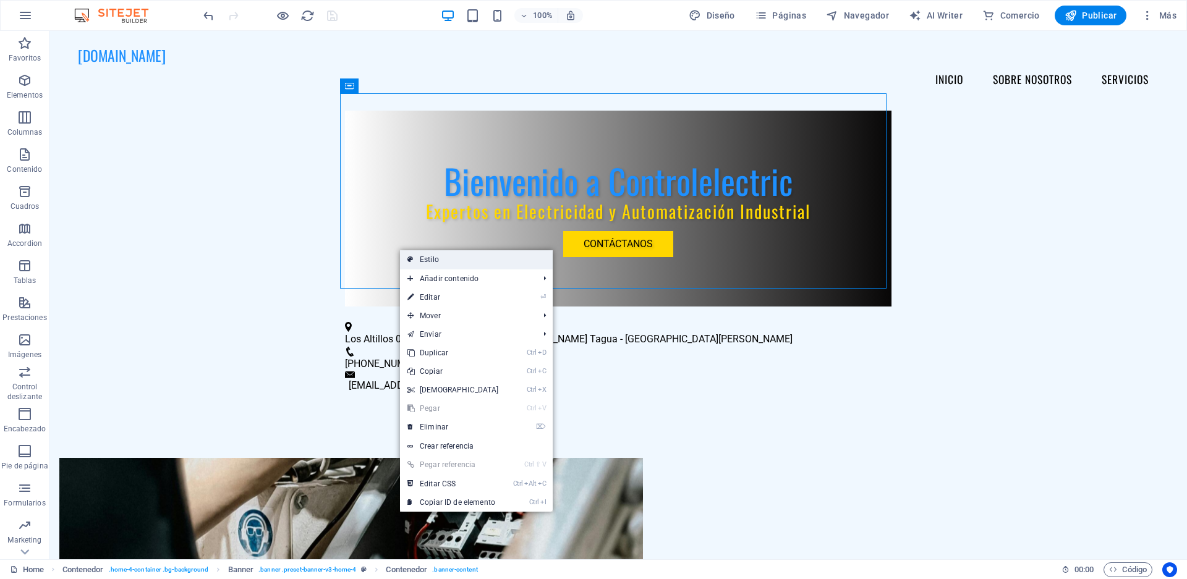
click at [420, 263] on link "Estilo" at bounding box center [476, 259] width 153 height 19
select select "preset-banner-v3-home-4"
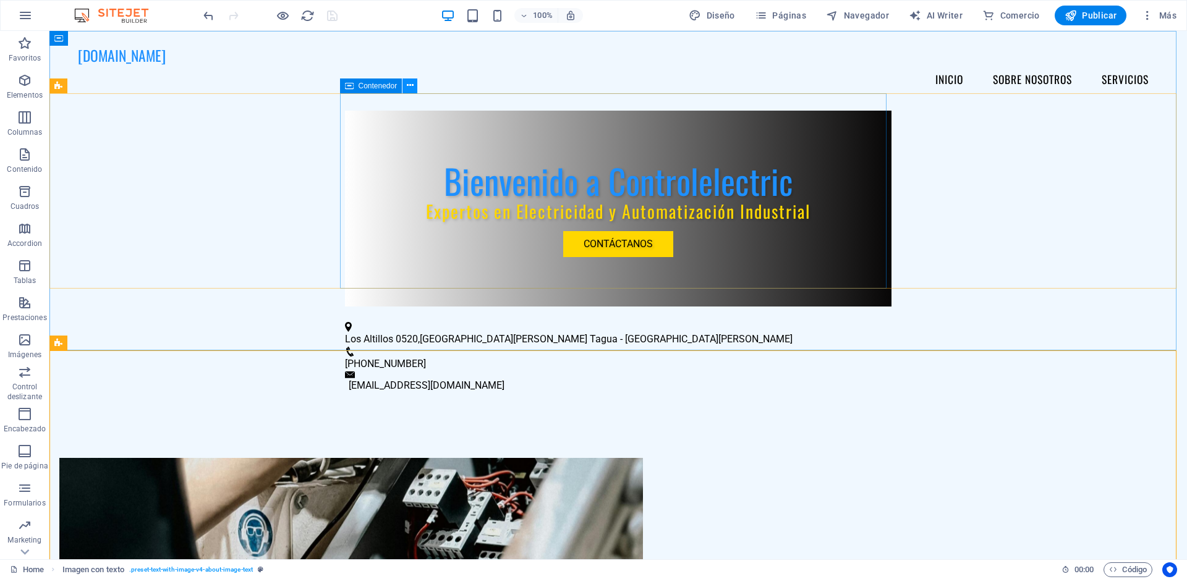
click at [409, 85] on icon at bounding box center [410, 85] width 7 height 13
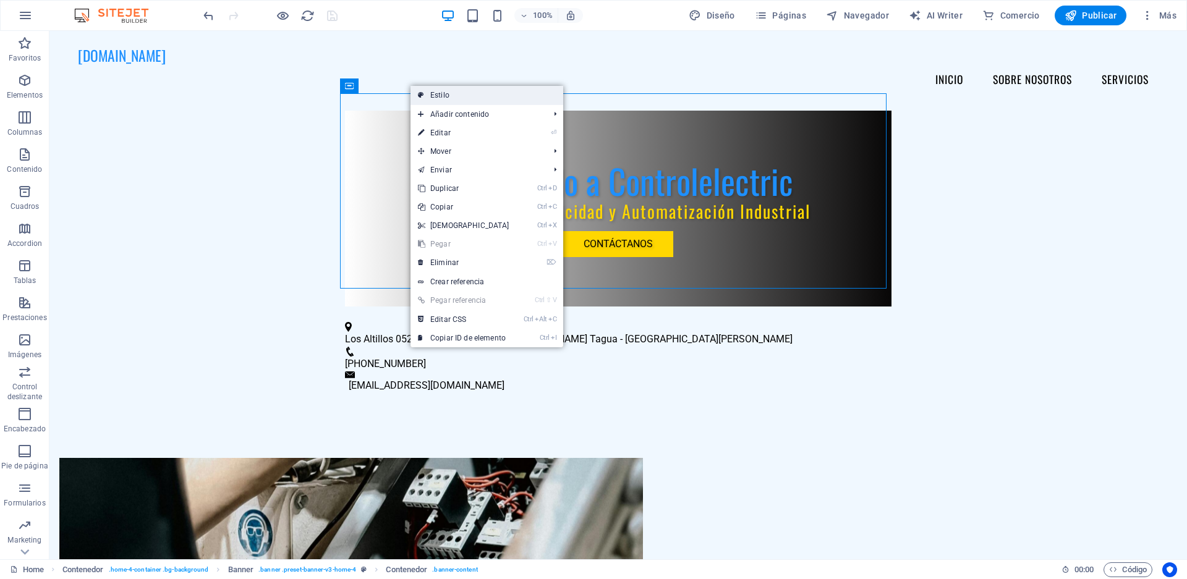
click at [416, 90] on link "Estilo" at bounding box center [487, 95] width 153 height 19
select select "preset-banner-v3-home-4"
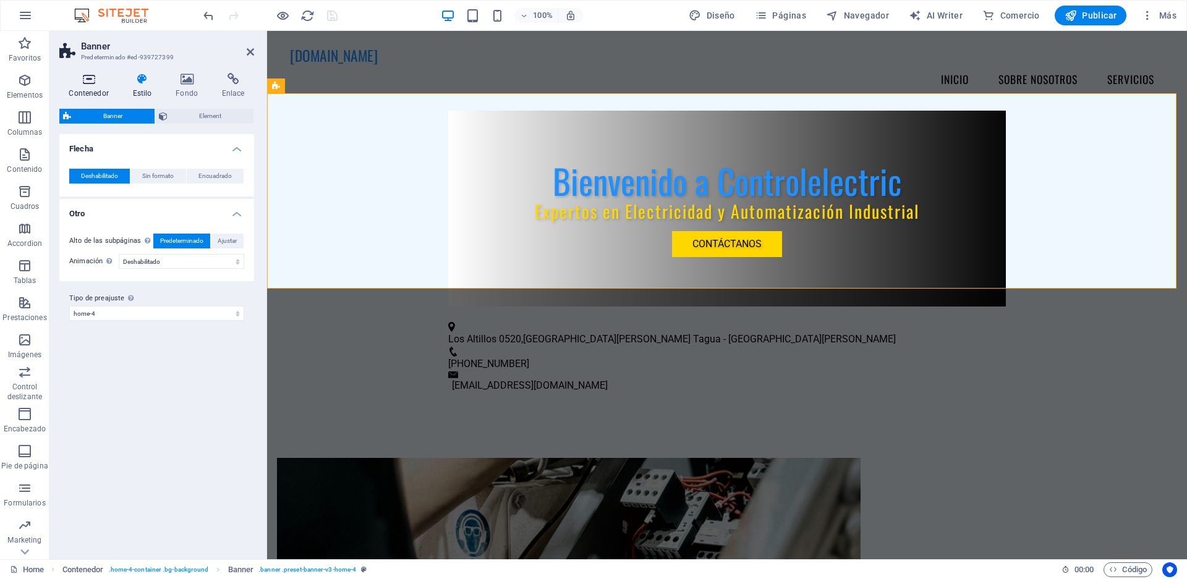
click at [82, 88] on h4 "Contenedor" at bounding box center [91, 86] width 64 height 26
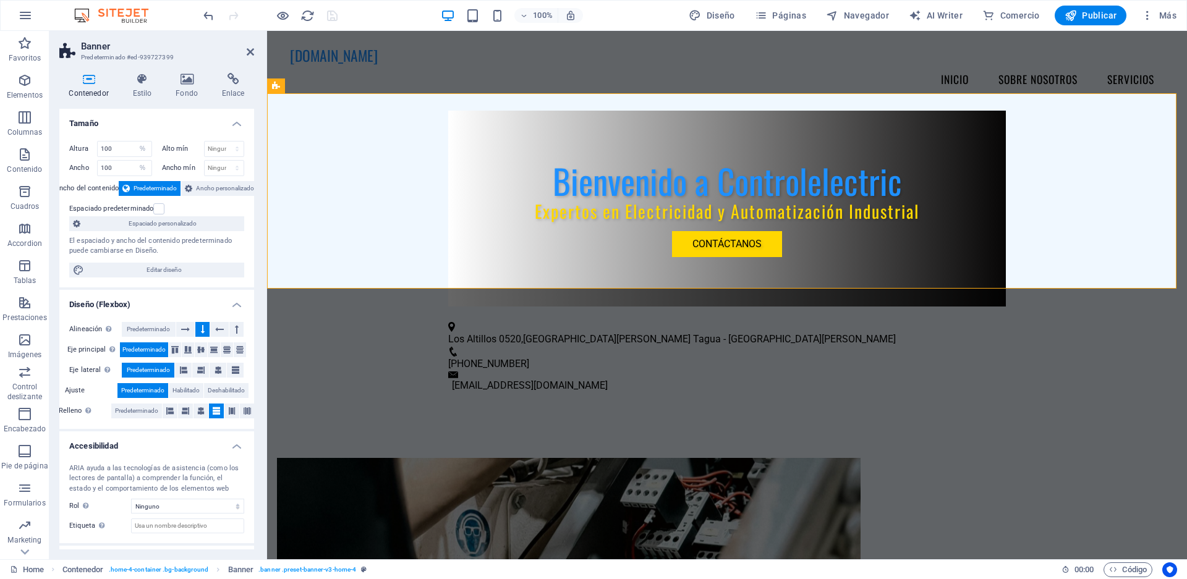
scroll to position [53, 0]
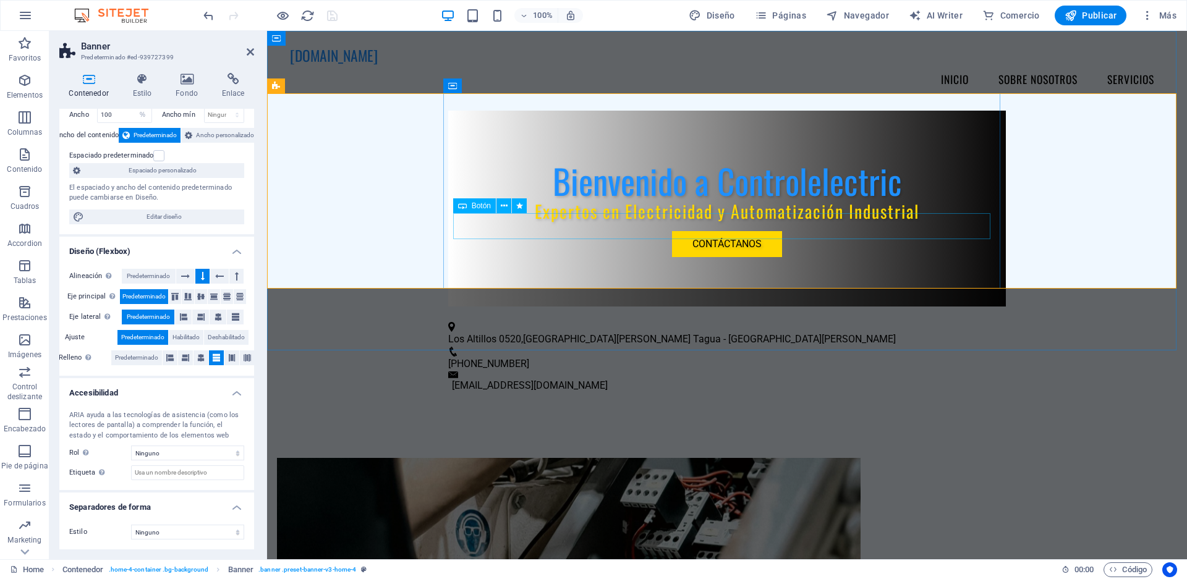
click at [719, 231] on div "Contáctanos" at bounding box center [727, 244] width 538 height 26
click at [506, 207] on icon at bounding box center [504, 206] width 7 height 13
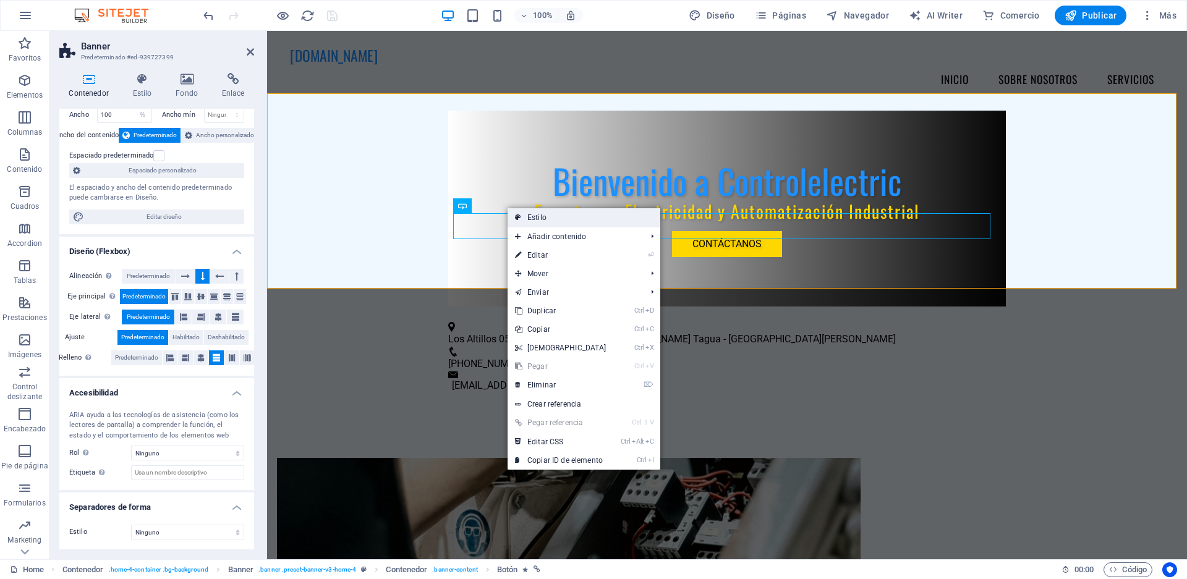
click at [509, 215] on link "Estilo" at bounding box center [584, 217] width 153 height 19
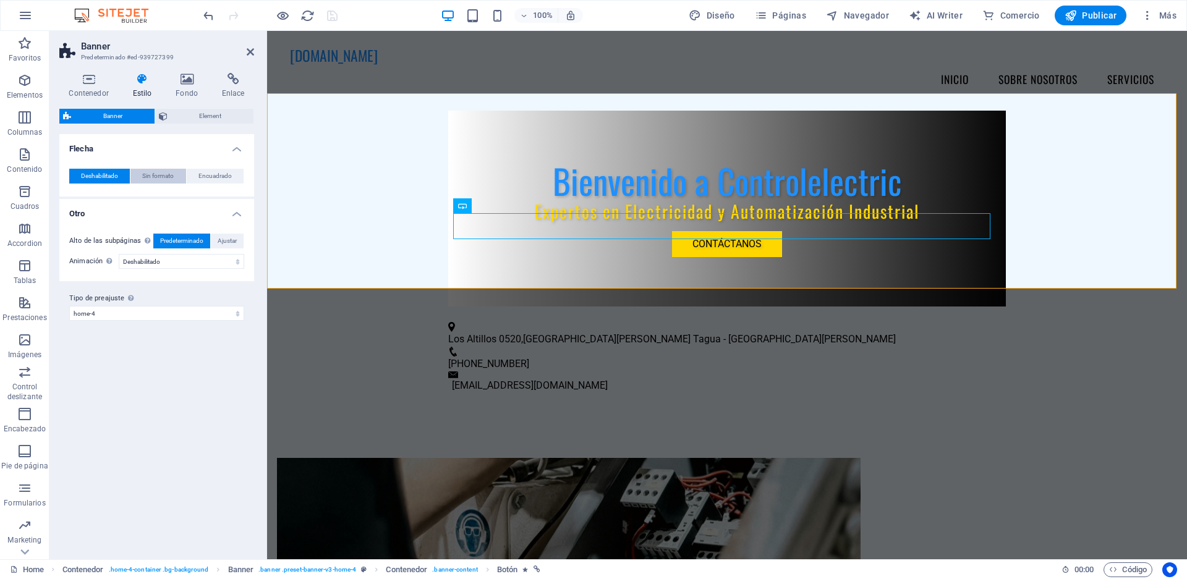
click at [151, 180] on span "Sin formato" at bounding box center [158, 176] width 32 height 15
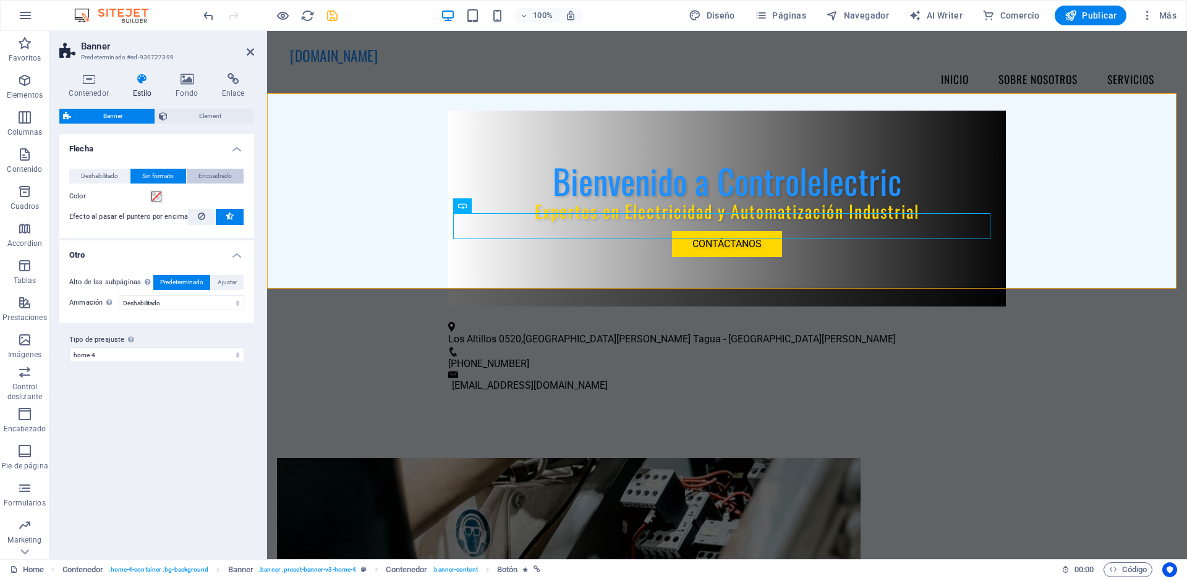
click at [202, 172] on span "Encuadrado" at bounding box center [214, 176] width 33 height 15
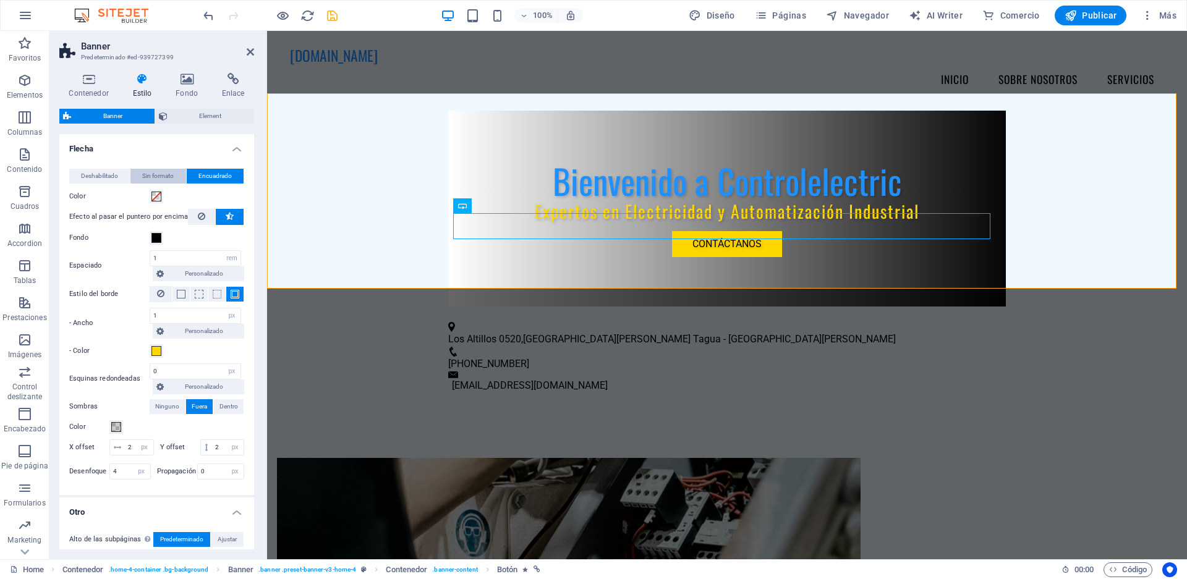
click at [164, 178] on span "Sin formato" at bounding box center [158, 176] width 32 height 15
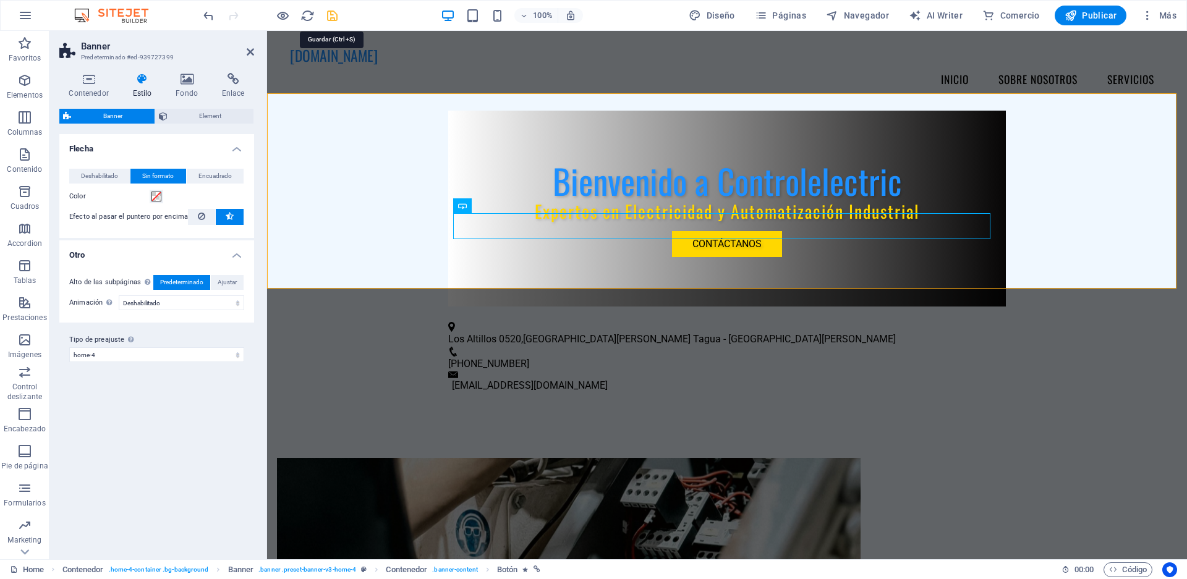
click at [325, 12] on icon "save" at bounding box center [332, 16] width 14 height 14
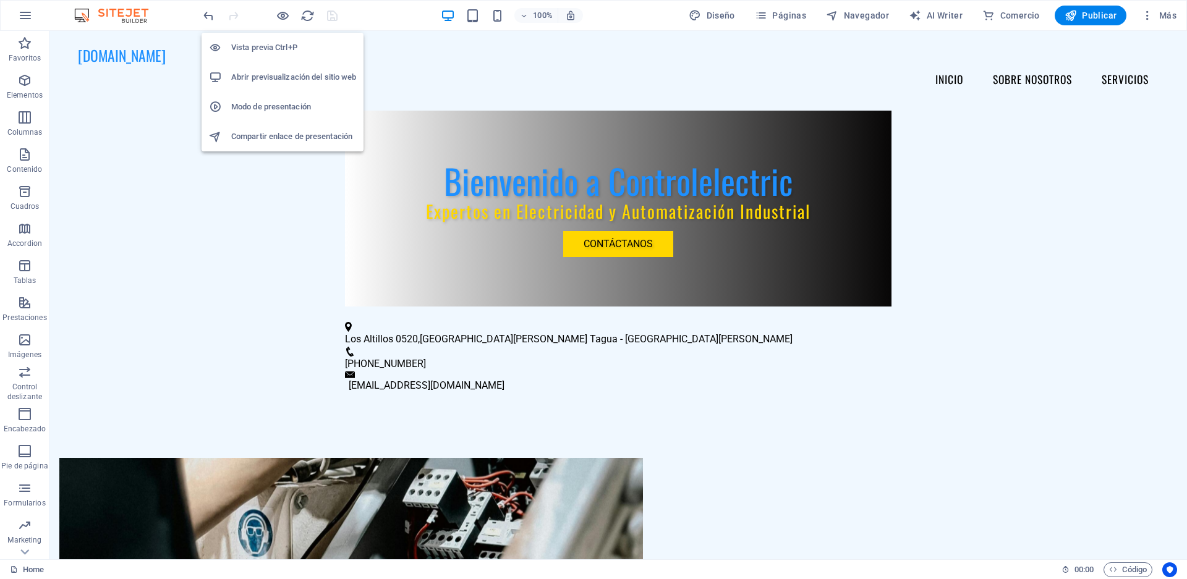
click at [279, 71] on h6 "Abrir previsualización del sitio web" at bounding box center [293, 77] width 125 height 15
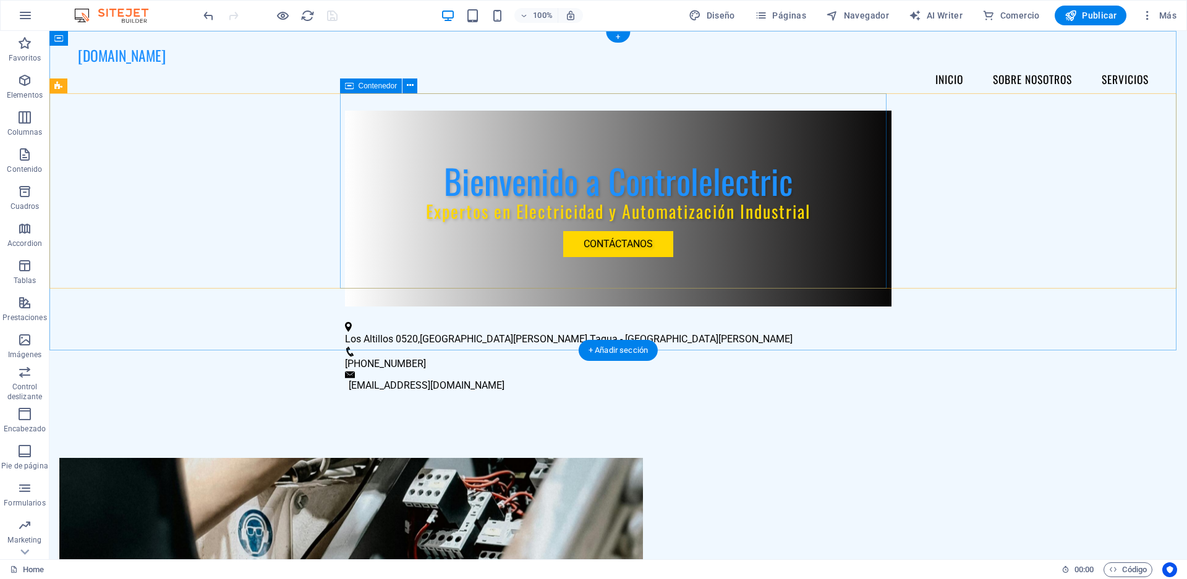
click at [402, 241] on div "Bienvenido a Controlelectric Expertos en Electricidad y Automatización Industri…" at bounding box center [618, 209] width 547 height 196
click at [412, 82] on icon at bounding box center [410, 85] width 7 height 13
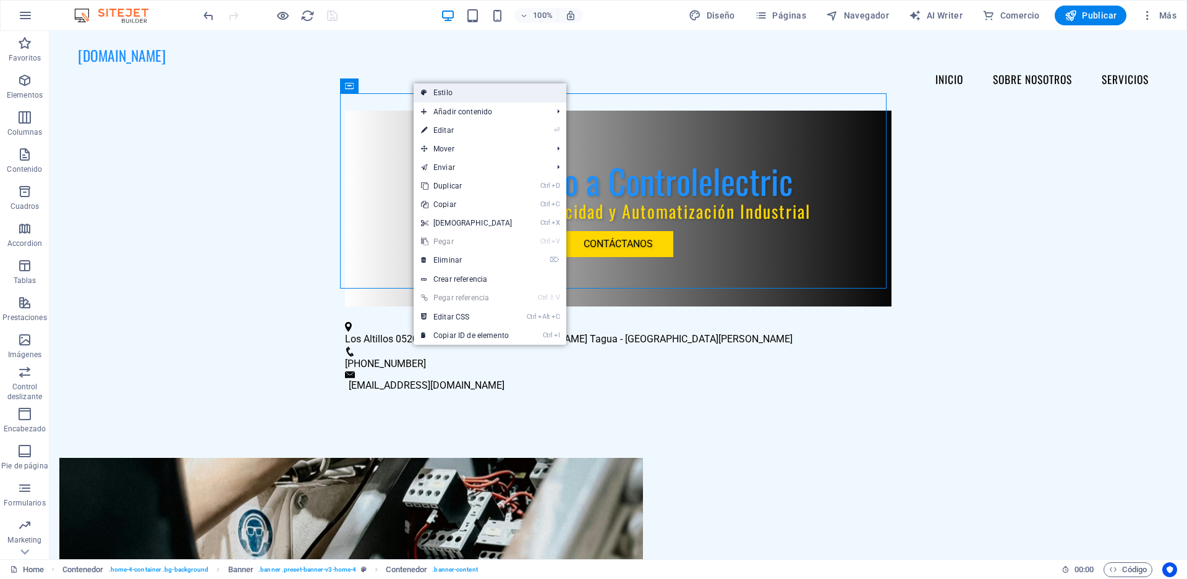
click at [433, 93] on link "Estilo" at bounding box center [490, 92] width 153 height 19
select select "preset-banner-v3-home-4"
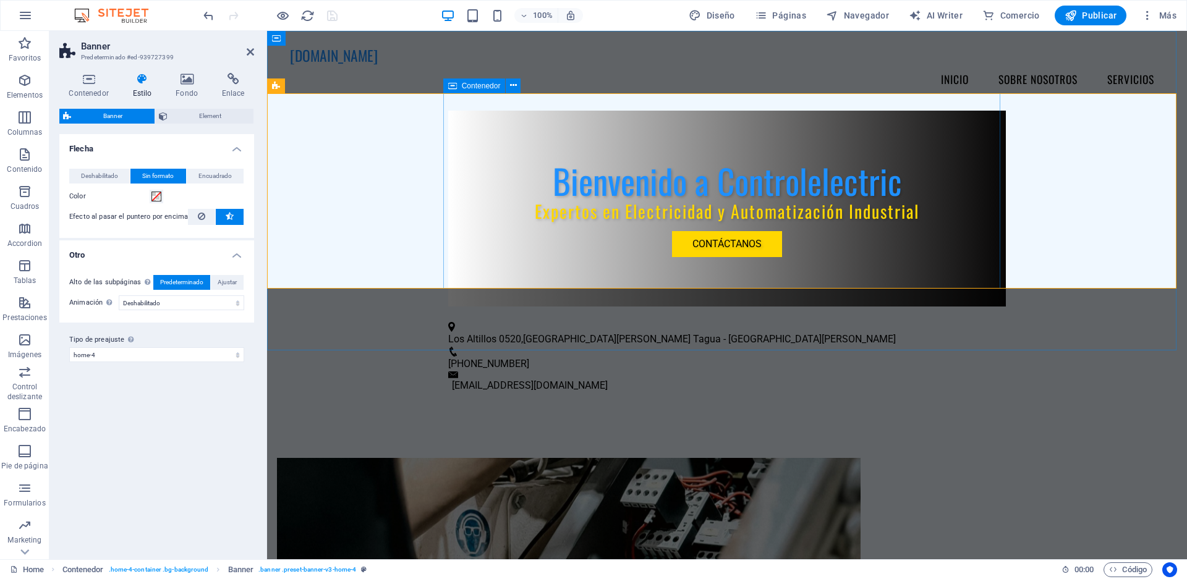
click at [527, 127] on div "Bienvenido a Controlelectric Expertos en Electricidad y Automatización Industri…" at bounding box center [727, 209] width 558 height 196
click at [91, 87] on h4 "Contenedor" at bounding box center [91, 86] width 64 height 26
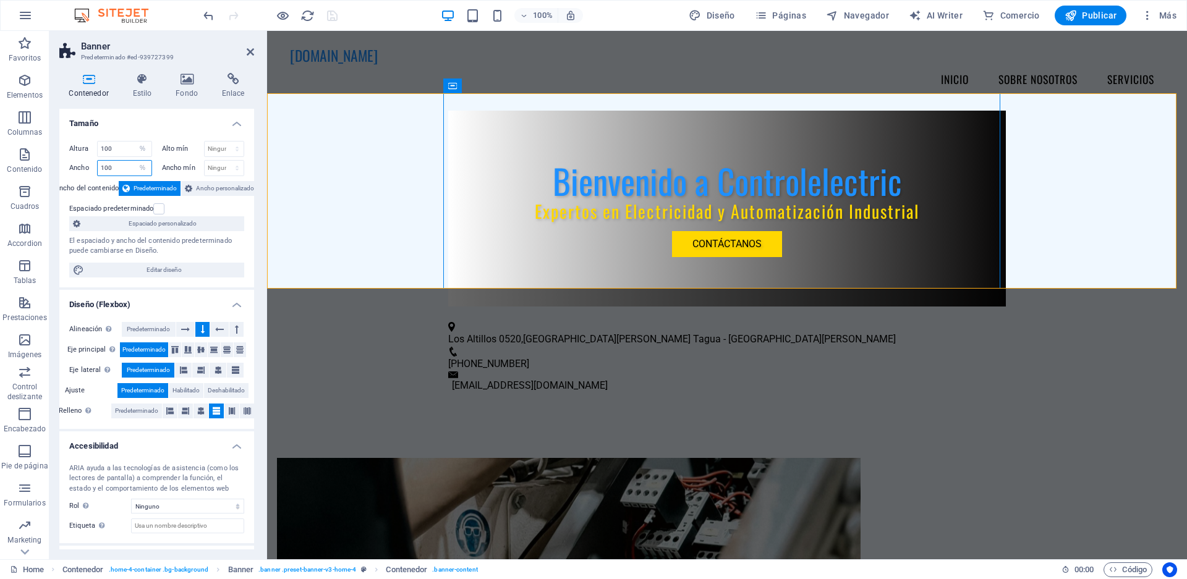
click at [106, 170] on input "100" at bounding box center [125, 168] width 54 height 15
click at [108, 170] on input "100" at bounding box center [125, 168] width 54 height 15
type input "110"
click at [328, 15] on icon "save" at bounding box center [332, 16] width 14 height 14
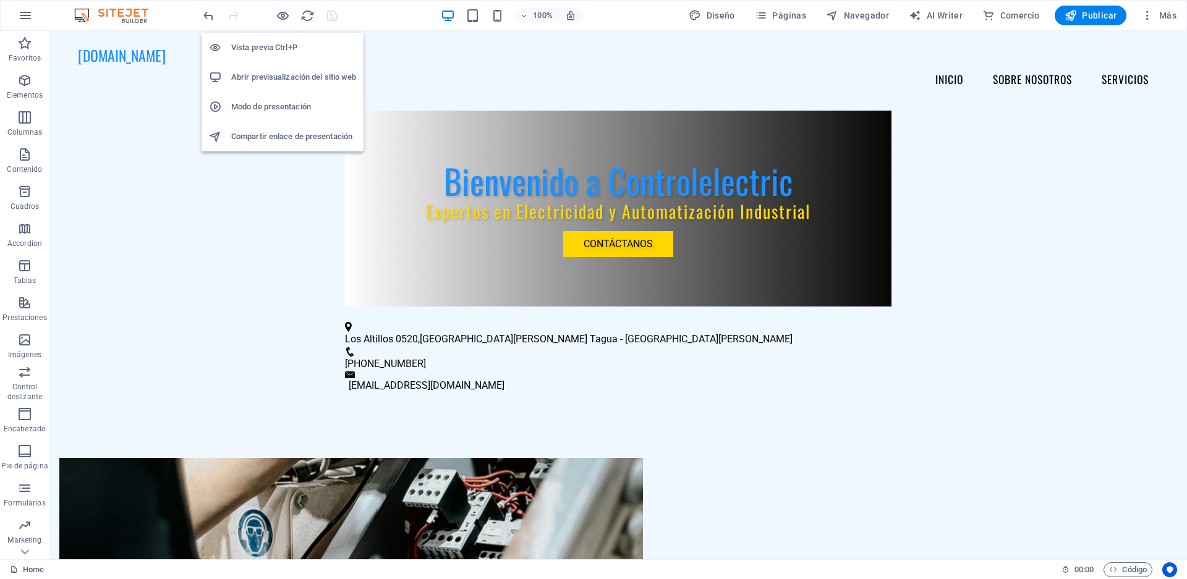
click at [270, 73] on h6 "Abrir previsualización del sitio web" at bounding box center [293, 77] width 125 height 15
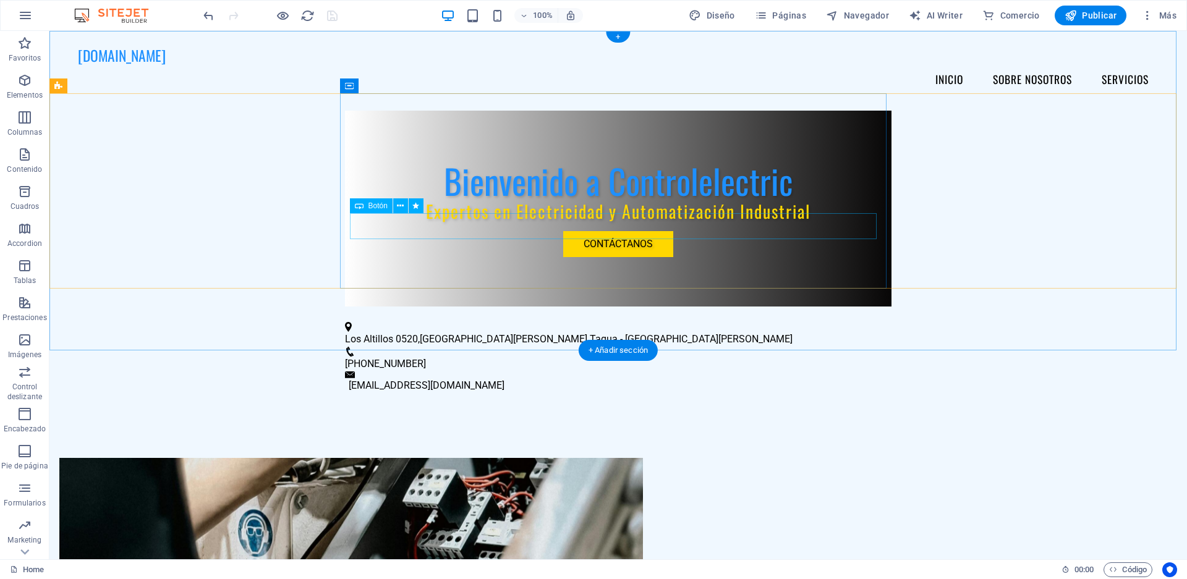
click at [389, 231] on div "Contáctanos" at bounding box center [618, 244] width 527 height 26
click at [380, 111] on div "Bienvenido a Controlelectric Expertos en Electricidad y Automatización Industri…" at bounding box center [618, 209] width 547 height 196
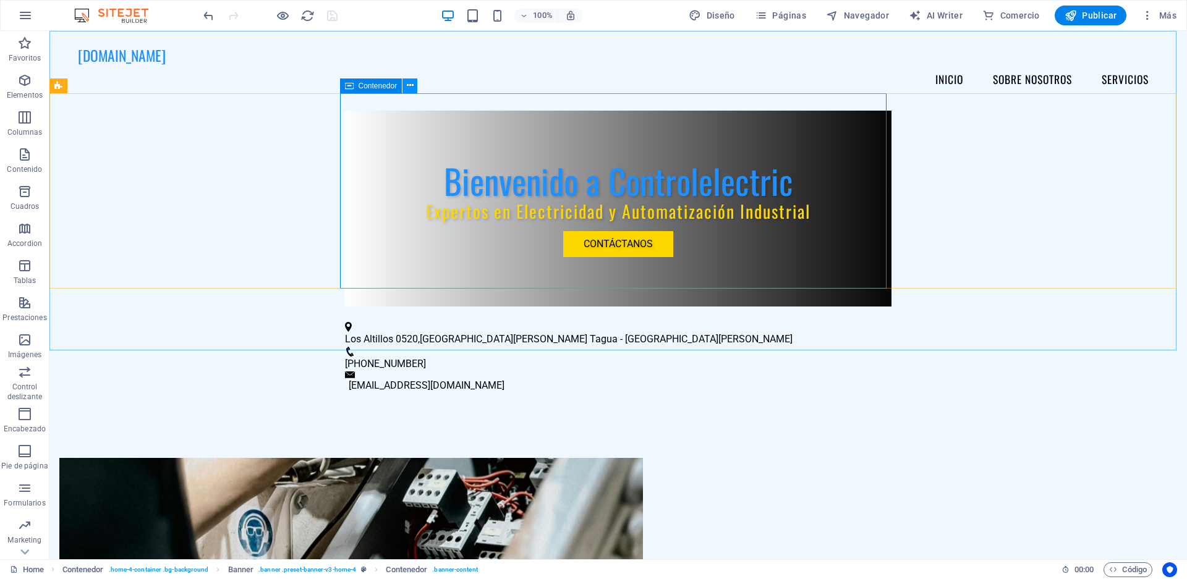
click at [409, 88] on icon at bounding box center [410, 85] width 7 height 13
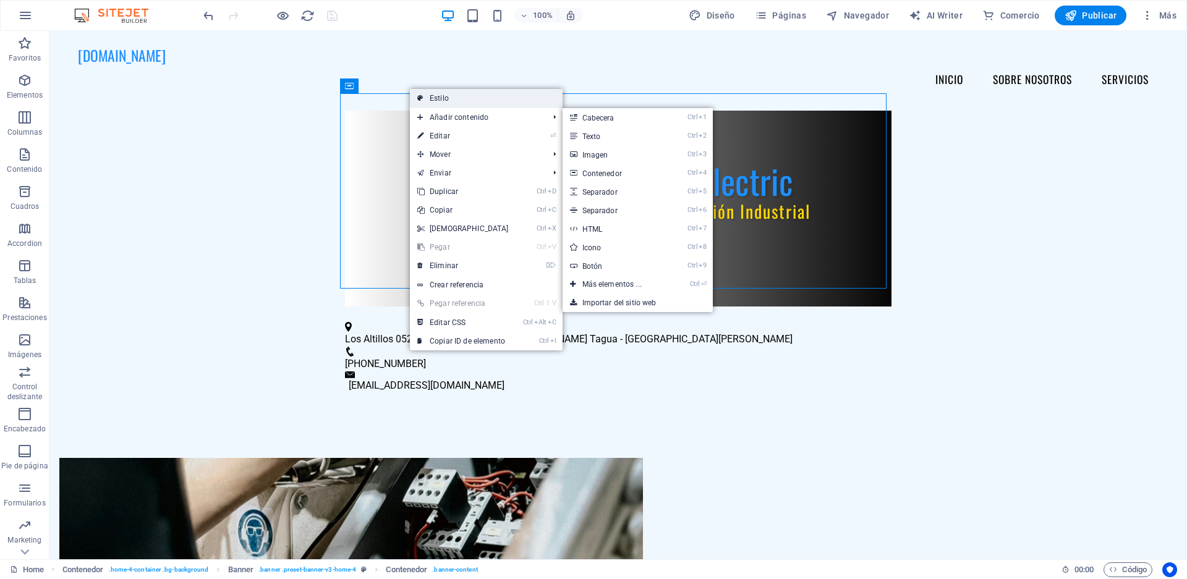
click at [459, 98] on link "Estilo" at bounding box center [486, 98] width 153 height 19
select select "%"
select select "preset-banner-v3-home-4"
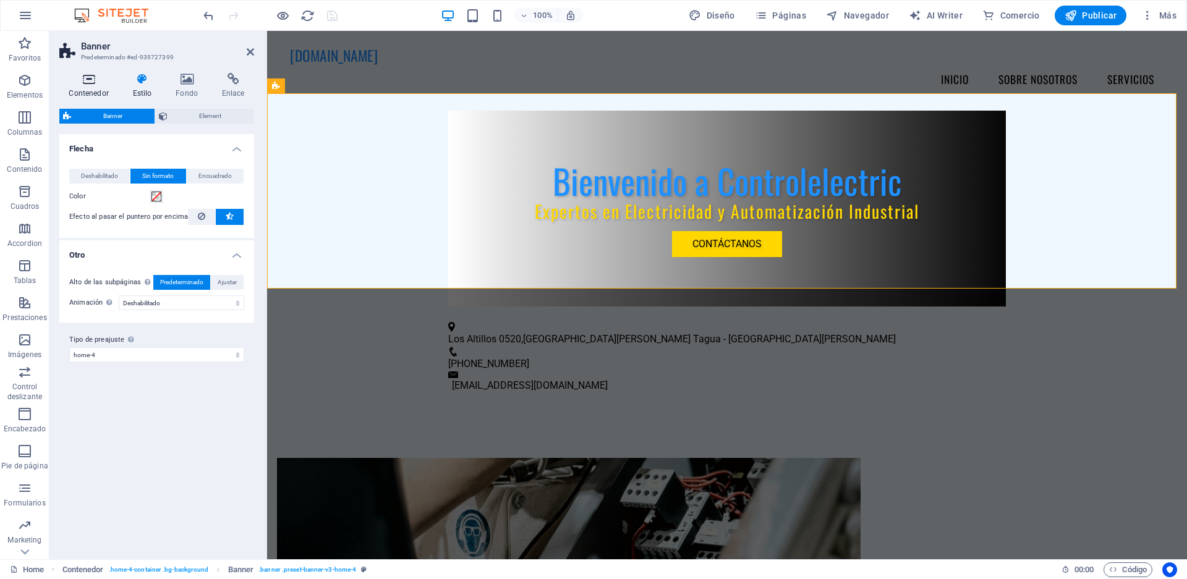
click at [82, 86] on h4 "Contenedor" at bounding box center [91, 86] width 64 height 26
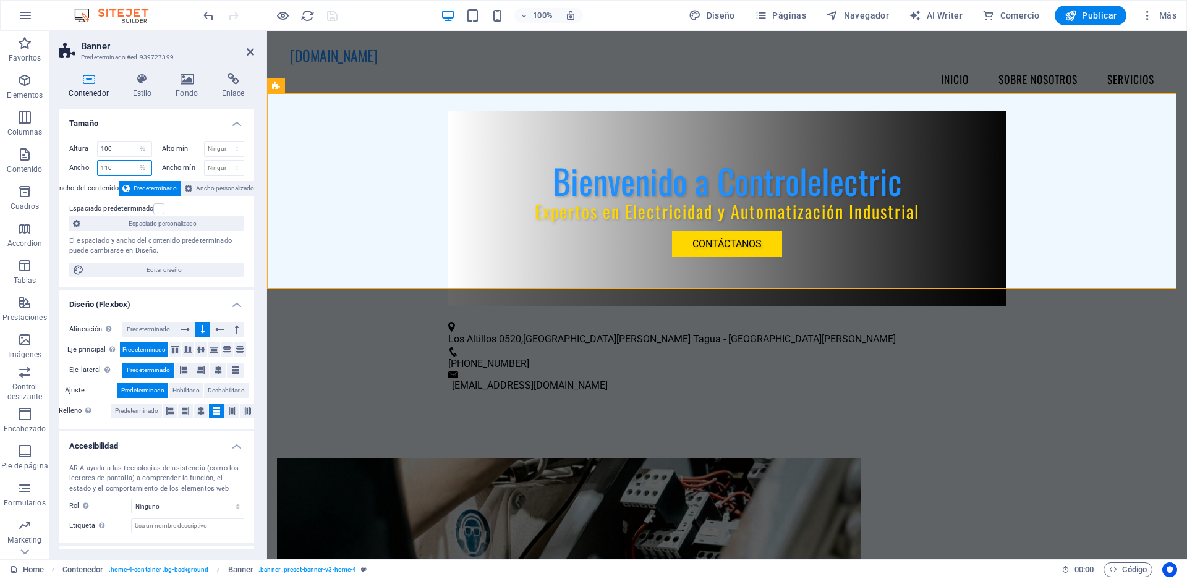
click at [108, 167] on input "110" at bounding box center [125, 168] width 54 height 15
type input "100"
click at [189, 189] on icon at bounding box center [188, 188] width 7 height 15
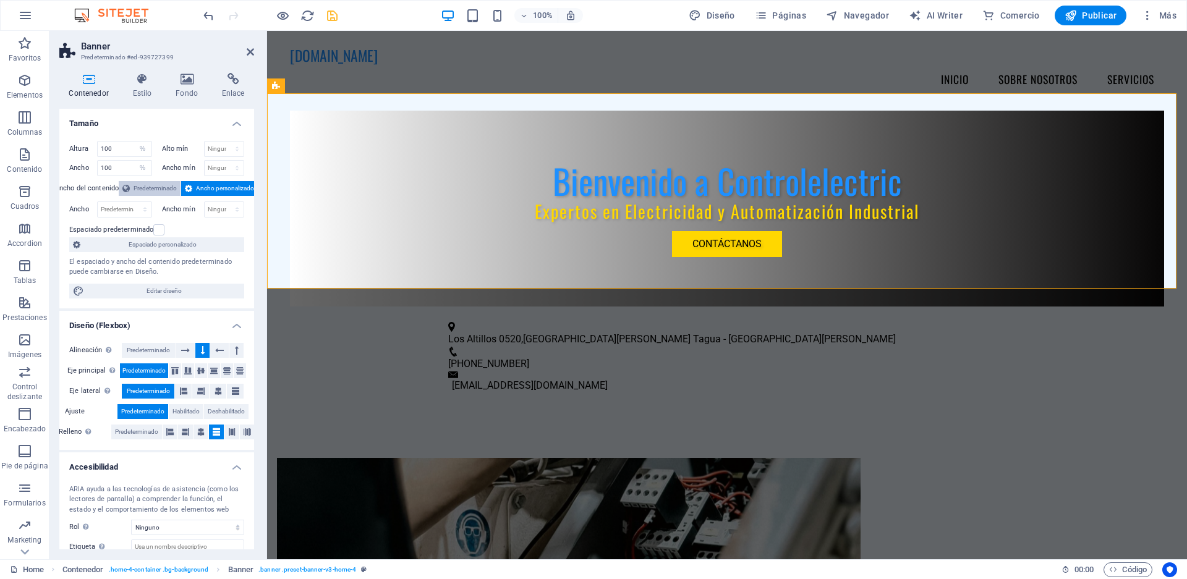
click at [148, 189] on span "Predeterminado" at bounding box center [155, 188] width 43 height 15
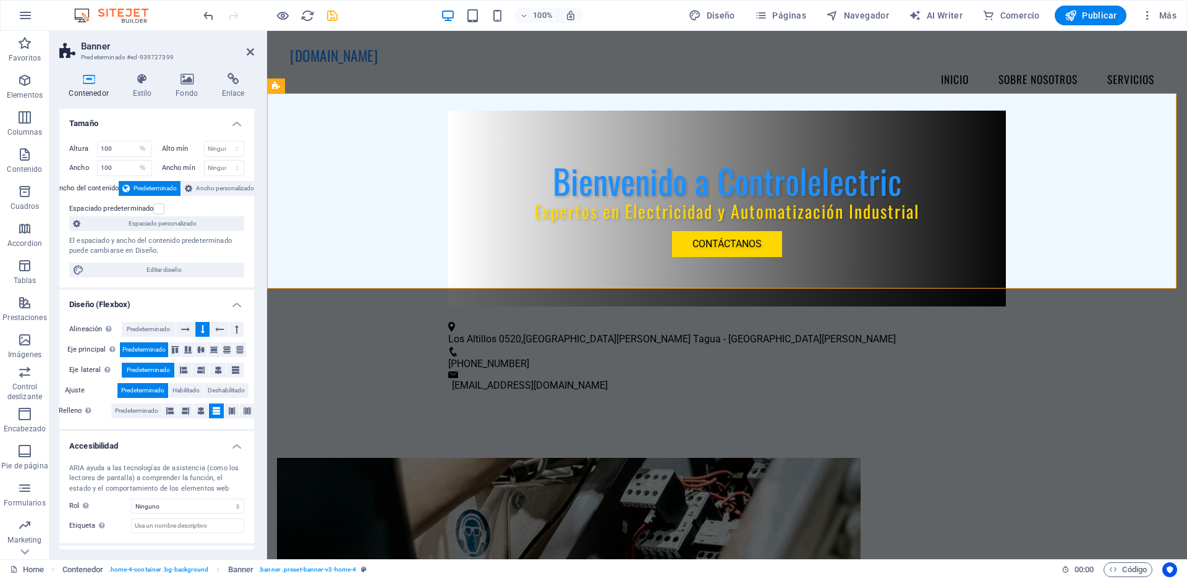
click at [195, 208] on div "Espaciado predeterminado" at bounding box center [155, 209] width 172 height 15
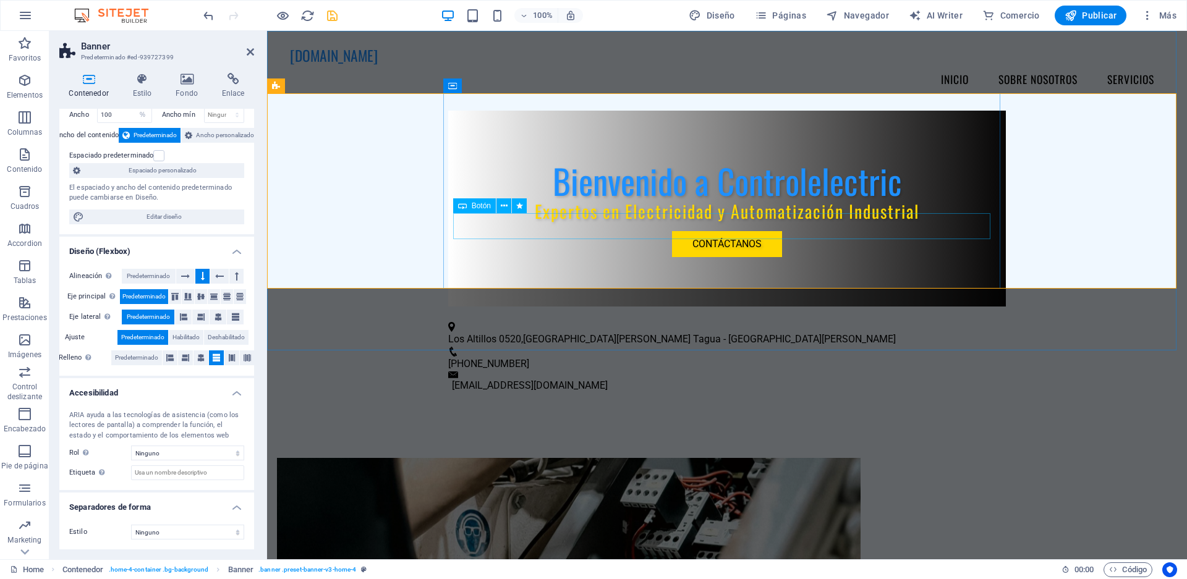
drag, startPoint x: 700, startPoint y: 232, endPoint x: 917, endPoint y: 231, distance: 217.6
click at [917, 231] on div "Contáctanos" at bounding box center [727, 244] width 538 height 26
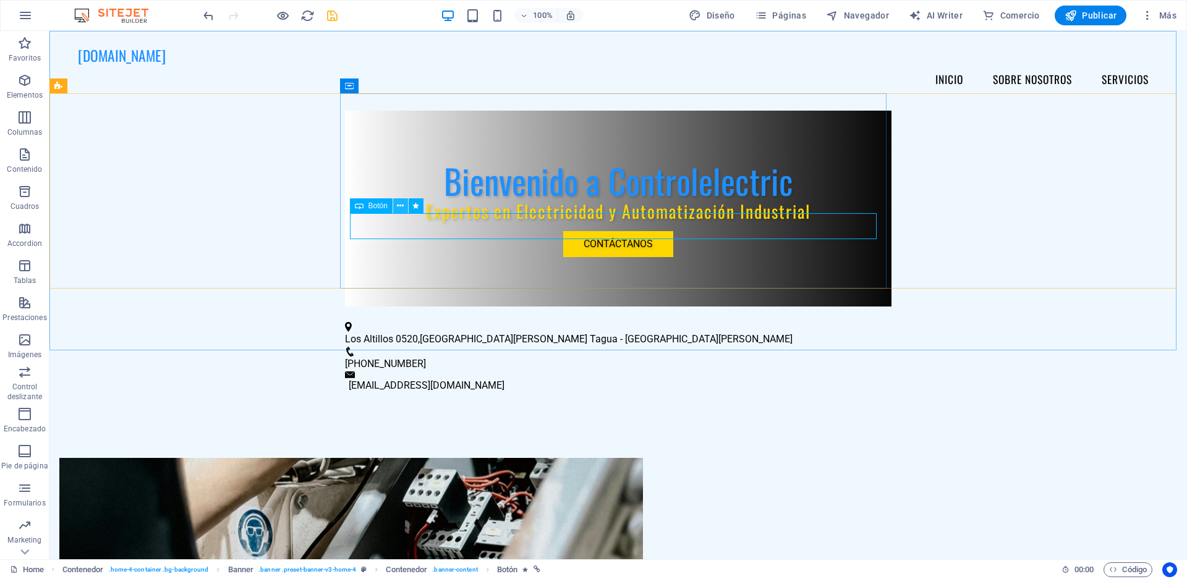
click at [399, 208] on icon at bounding box center [400, 206] width 7 height 13
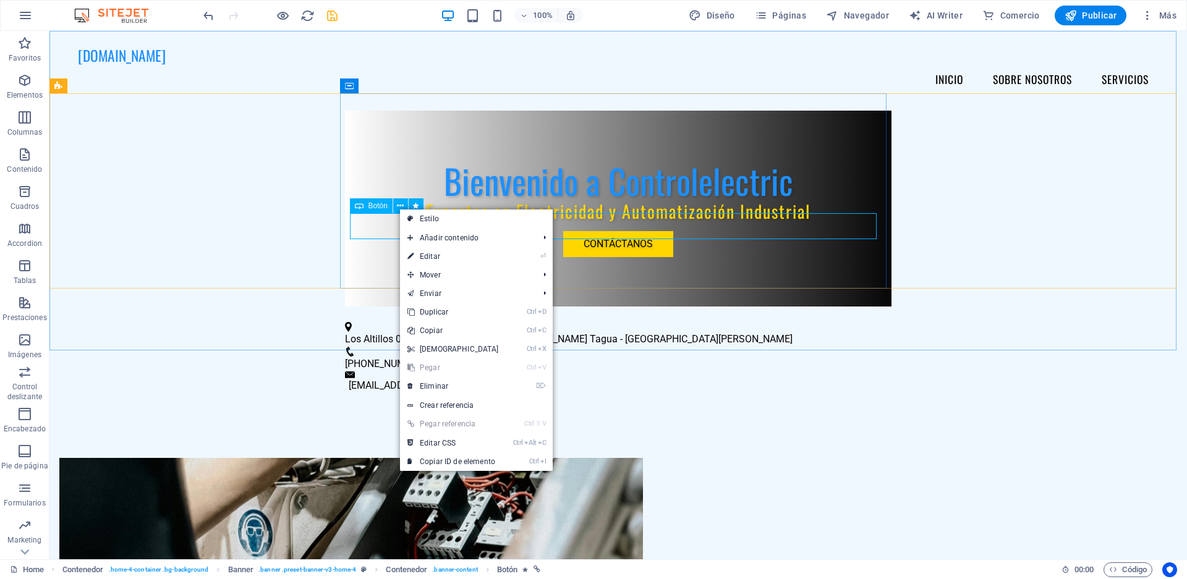
click at [365, 206] on div "Botón" at bounding box center [371, 205] width 43 height 15
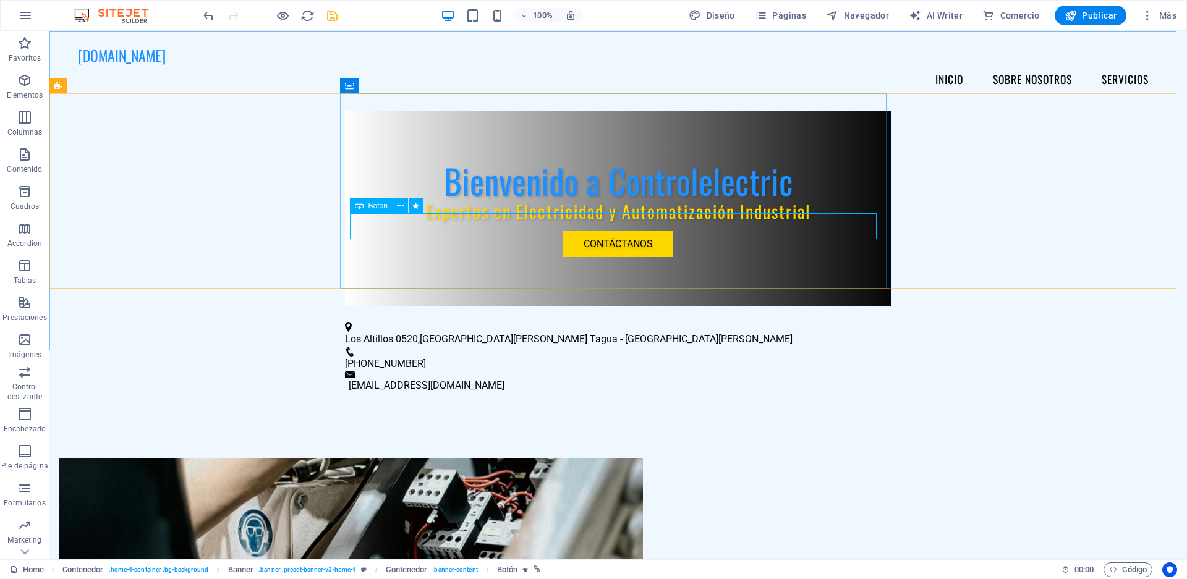
click at [365, 206] on div "Botón" at bounding box center [371, 205] width 43 height 15
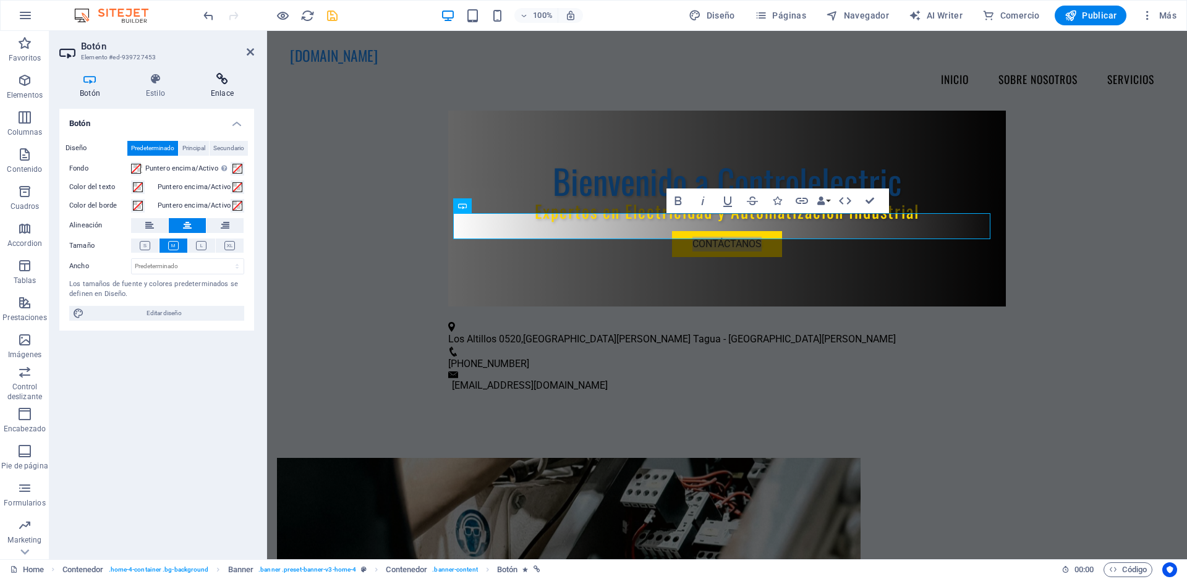
click at [211, 88] on h4 "Enlace" at bounding box center [222, 86] width 64 height 26
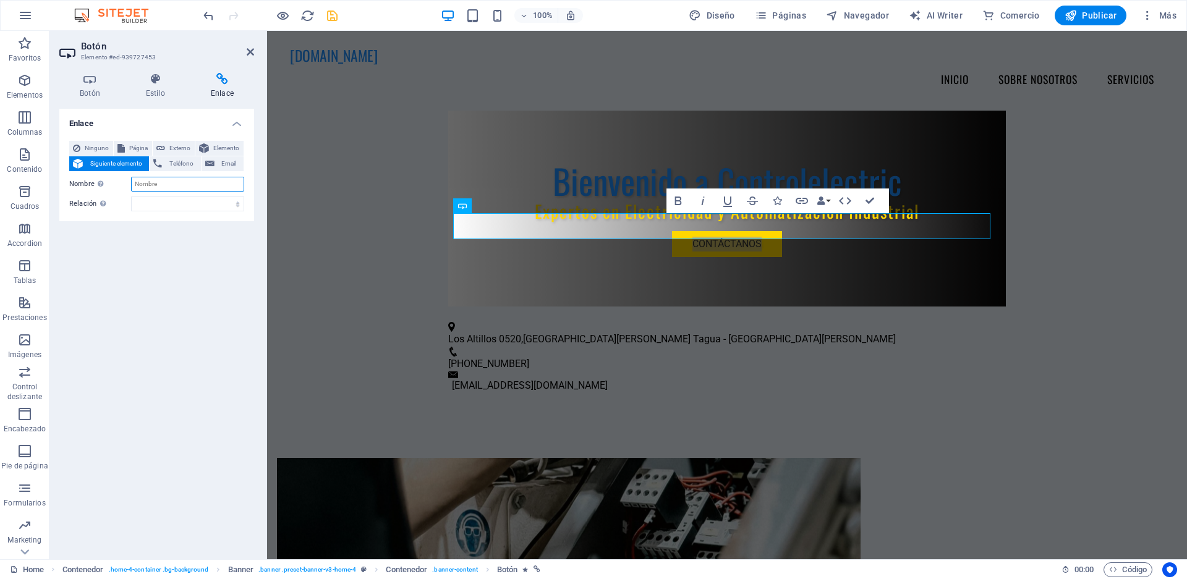
click at [155, 182] on input "Nombre Una descripción adicional del enlace no debería ser igual al texto del e…" at bounding box center [187, 184] width 113 height 15
click at [203, 150] on icon at bounding box center [204, 148] width 10 height 15
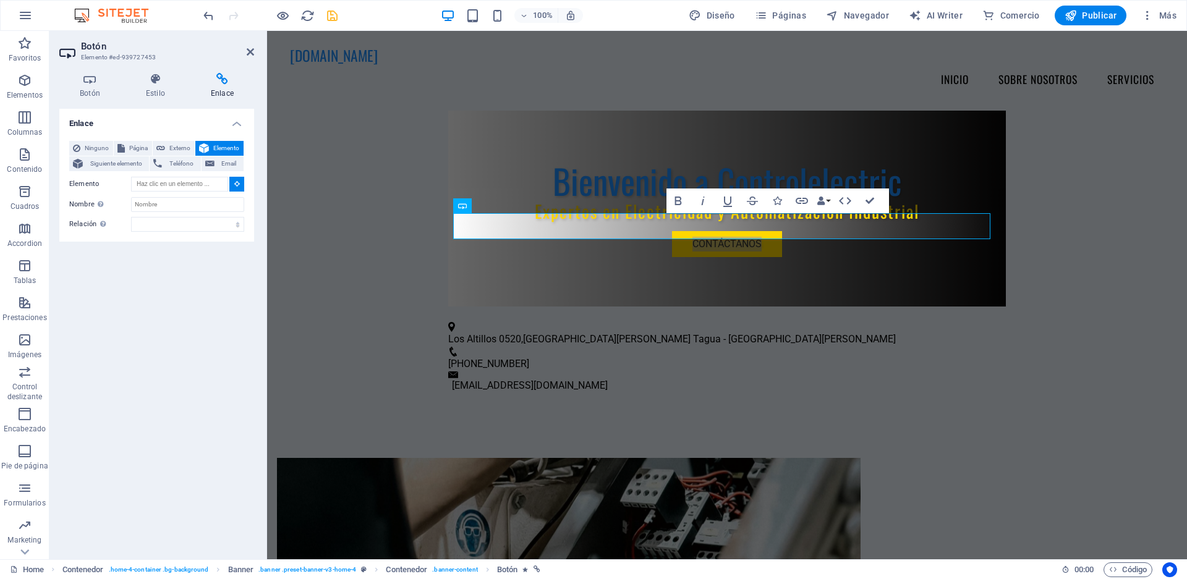
click at [241, 185] on button at bounding box center [236, 184] width 15 height 15
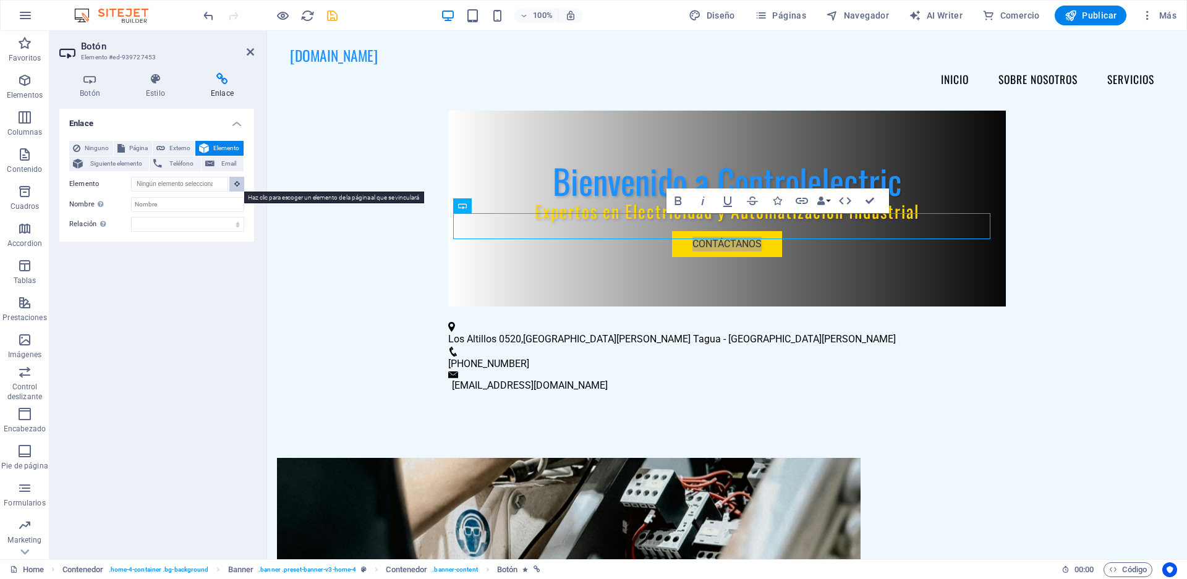
click at [233, 181] on button at bounding box center [236, 184] width 15 height 15
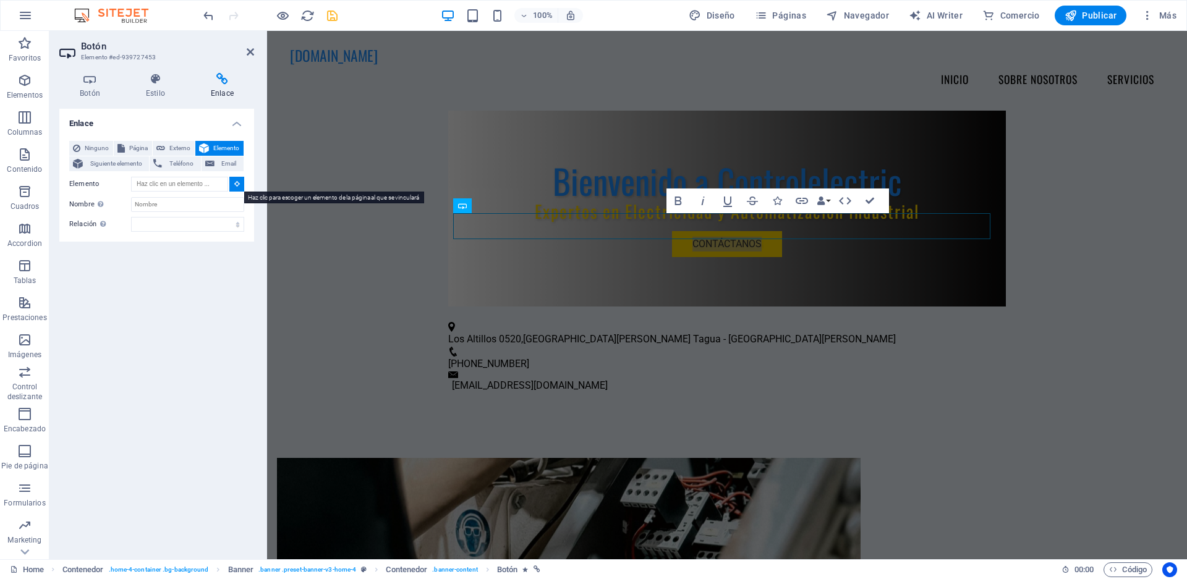
click at [233, 181] on button at bounding box center [236, 184] width 15 height 15
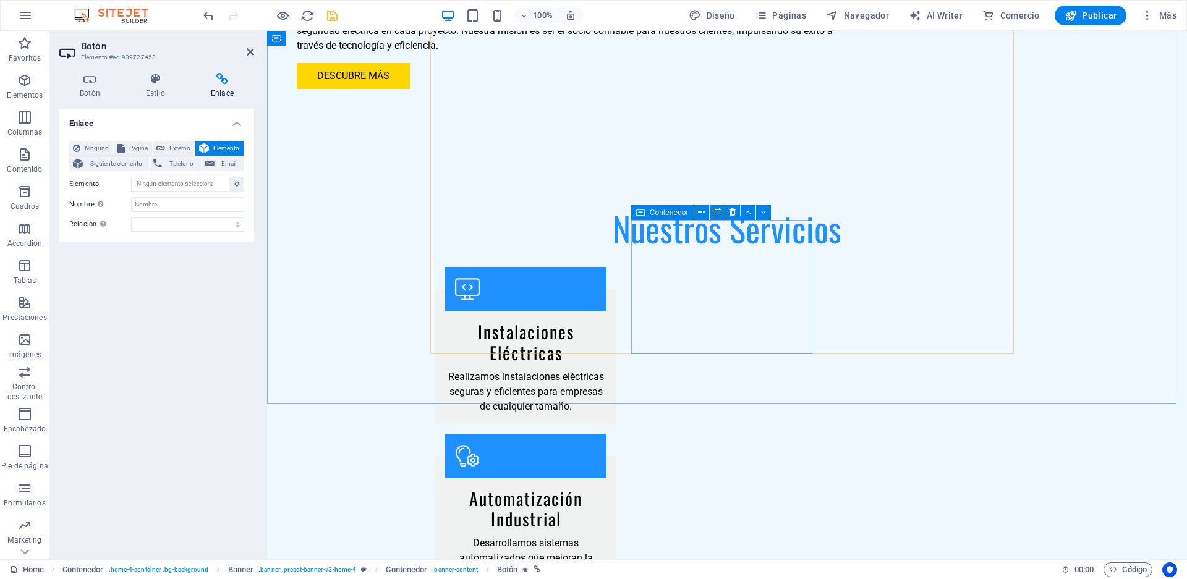
scroll to position [885, 0]
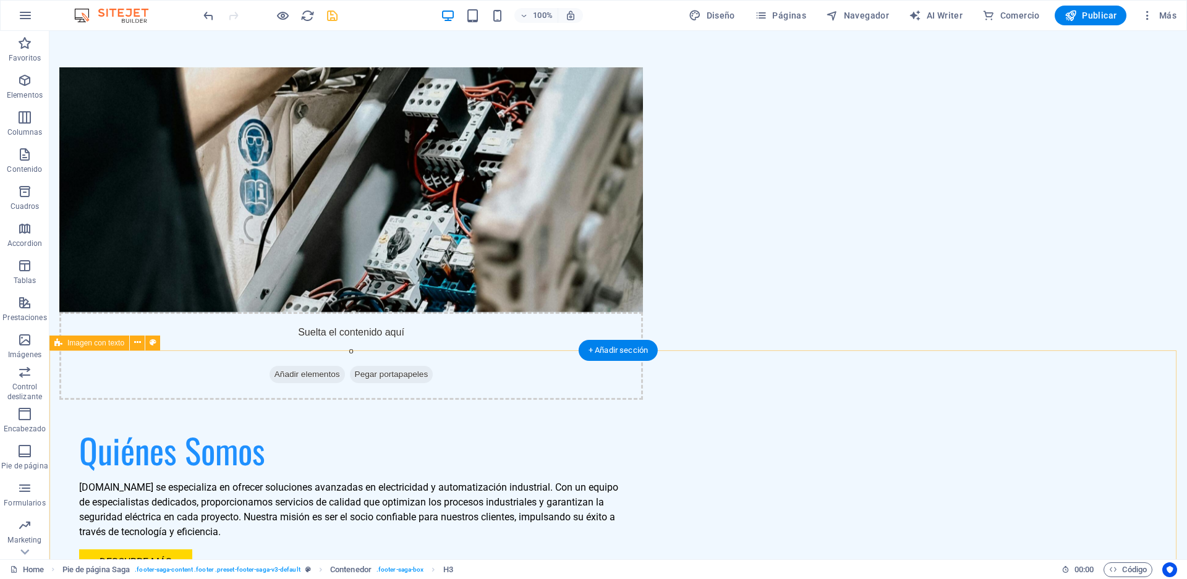
scroll to position [0, 0]
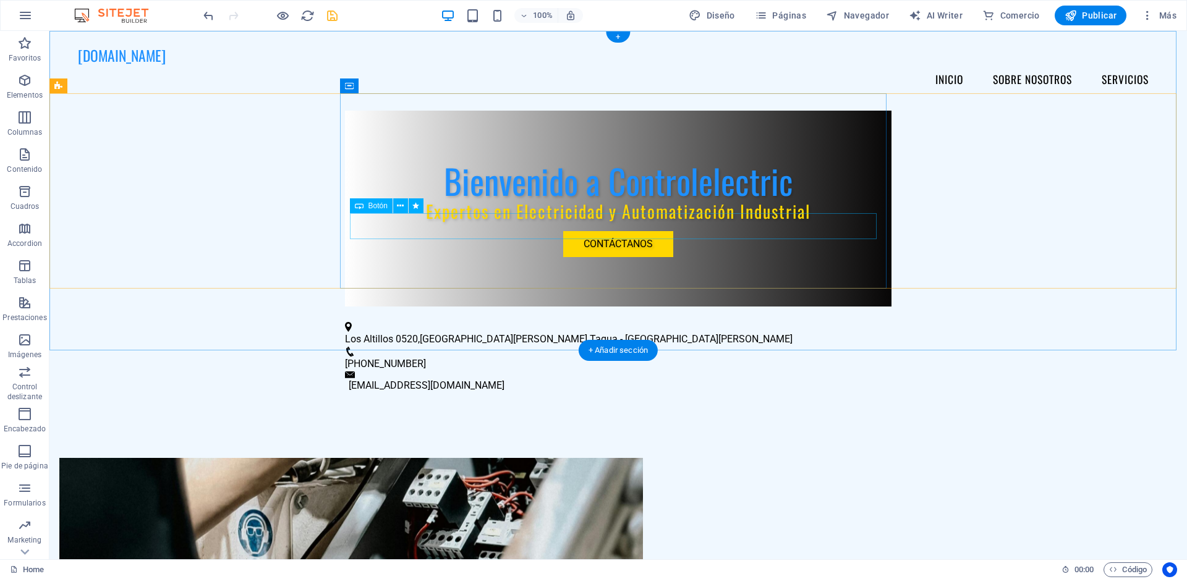
click at [595, 231] on div "Contáctanos" at bounding box center [618, 244] width 527 height 26
click at [372, 209] on span "Botón" at bounding box center [377, 205] width 19 height 7
click at [399, 209] on icon at bounding box center [400, 206] width 7 height 13
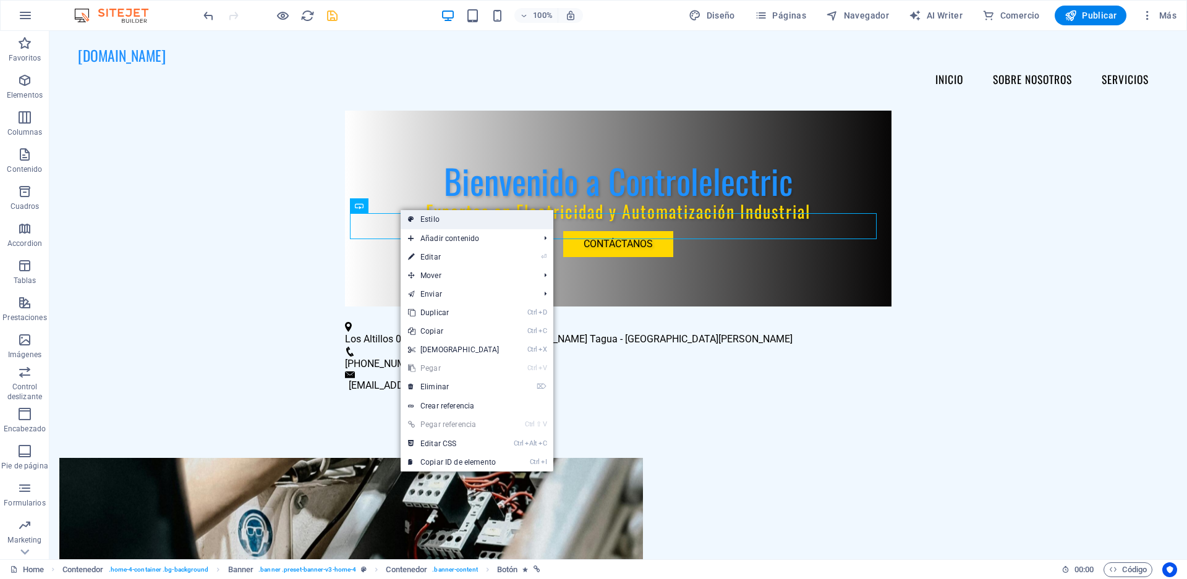
click at [411, 222] on icon at bounding box center [411, 219] width 6 height 19
select select "preset-banner-v3-home-4"
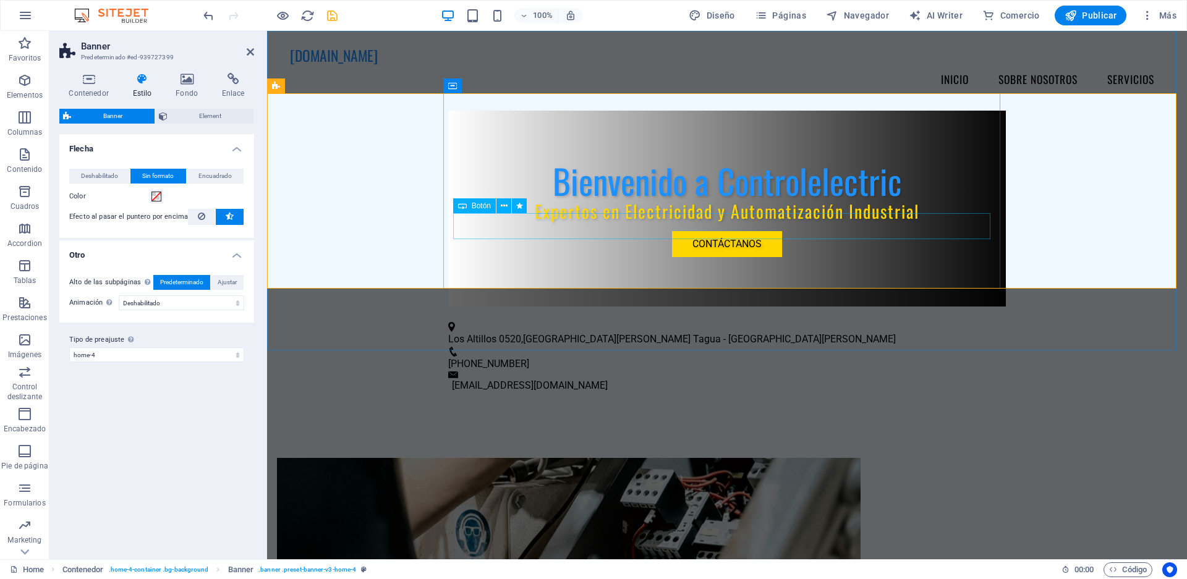
click at [702, 231] on div "Contáctanos" at bounding box center [727, 244] width 538 height 26
click at [503, 205] on icon at bounding box center [504, 206] width 7 height 13
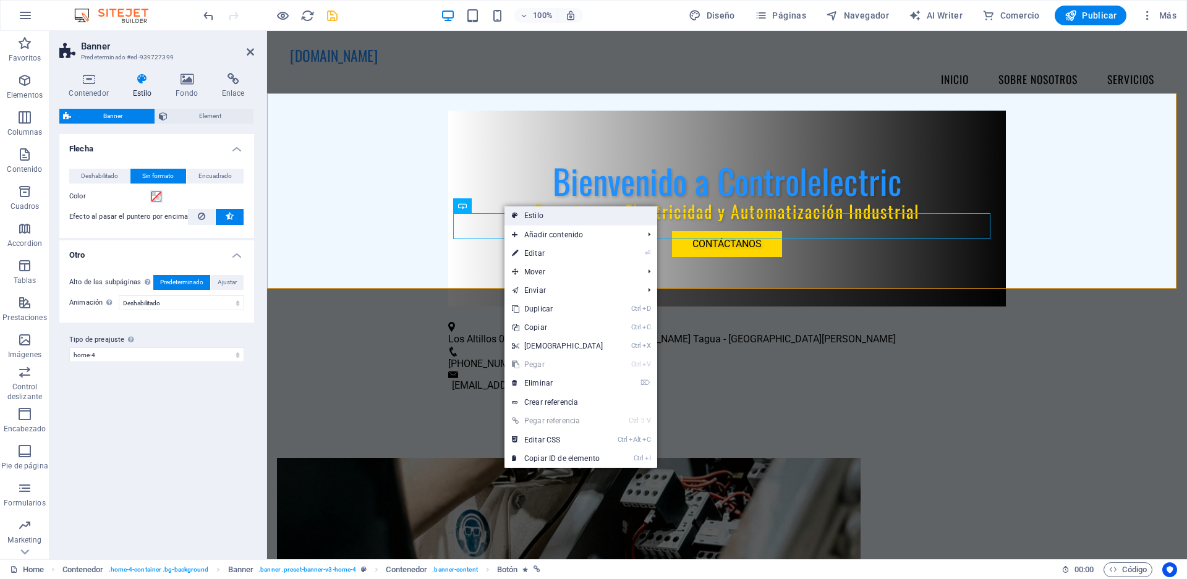
drag, startPoint x: 514, startPoint y: 216, endPoint x: 247, endPoint y: 185, distance: 268.8
click at [514, 216] on icon at bounding box center [515, 215] width 6 height 19
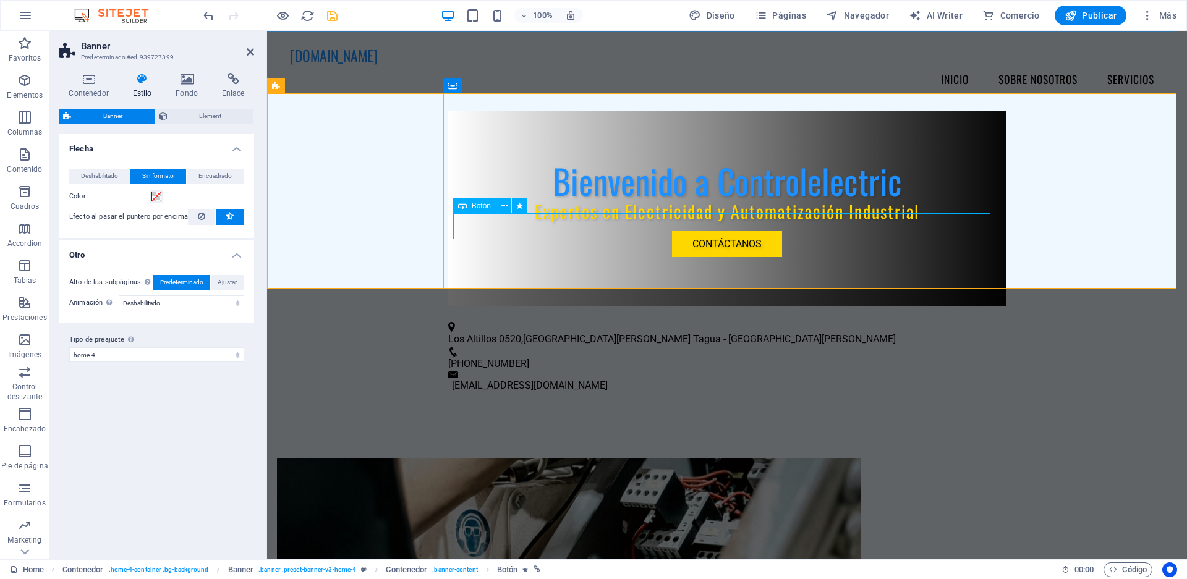
click at [497, 232] on div "Contáctanos" at bounding box center [727, 244] width 538 height 26
click at [288, 186] on div "Bienvenido a Controlelectric Expertos en Electricidad y Automatización Industri…" at bounding box center [727, 209] width 920 height 196
click at [647, 231] on div "Contáctanos" at bounding box center [727, 244] width 538 height 26
click at [517, 204] on icon at bounding box center [519, 206] width 7 height 13
select select "fade"
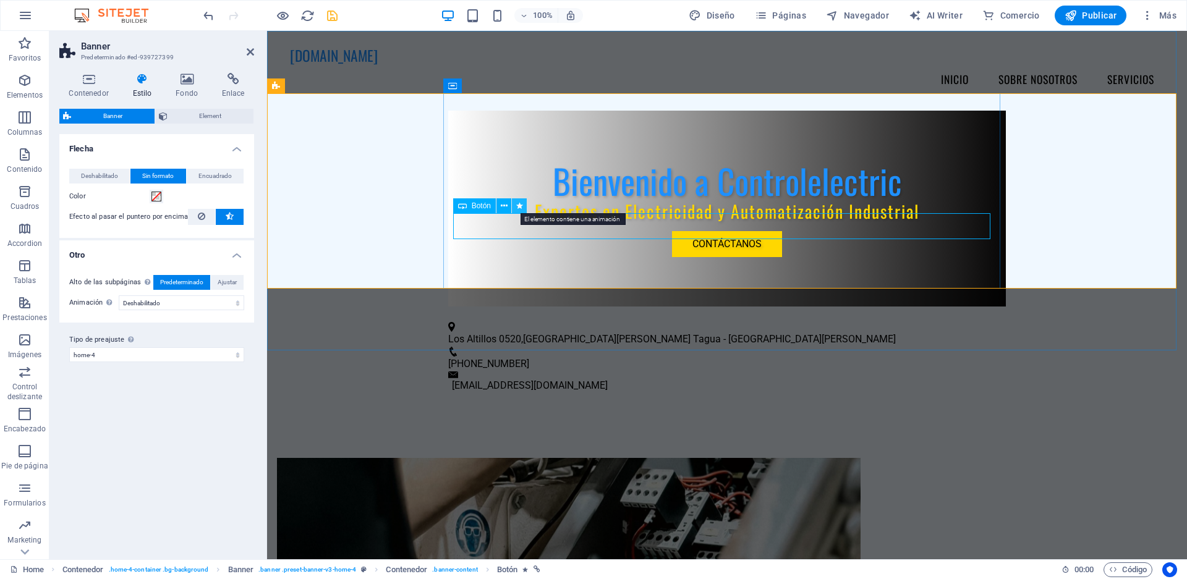
select select "s"
select select "onload"
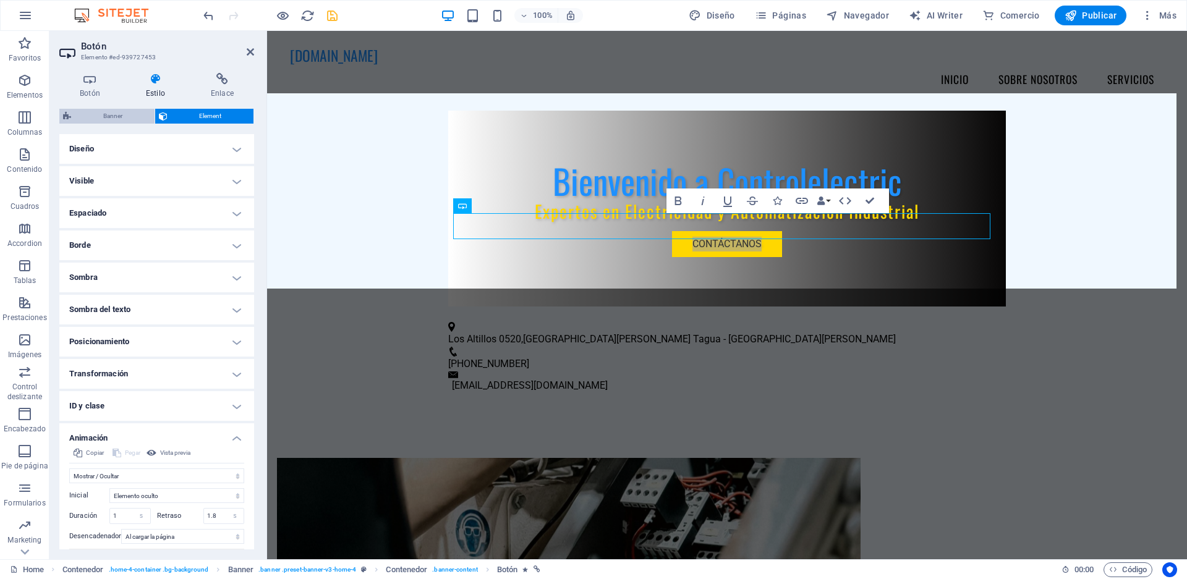
click at [117, 117] on span "Banner" at bounding box center [113, 116] width 76 height 15
select select "preset-banner-v3-home-4"
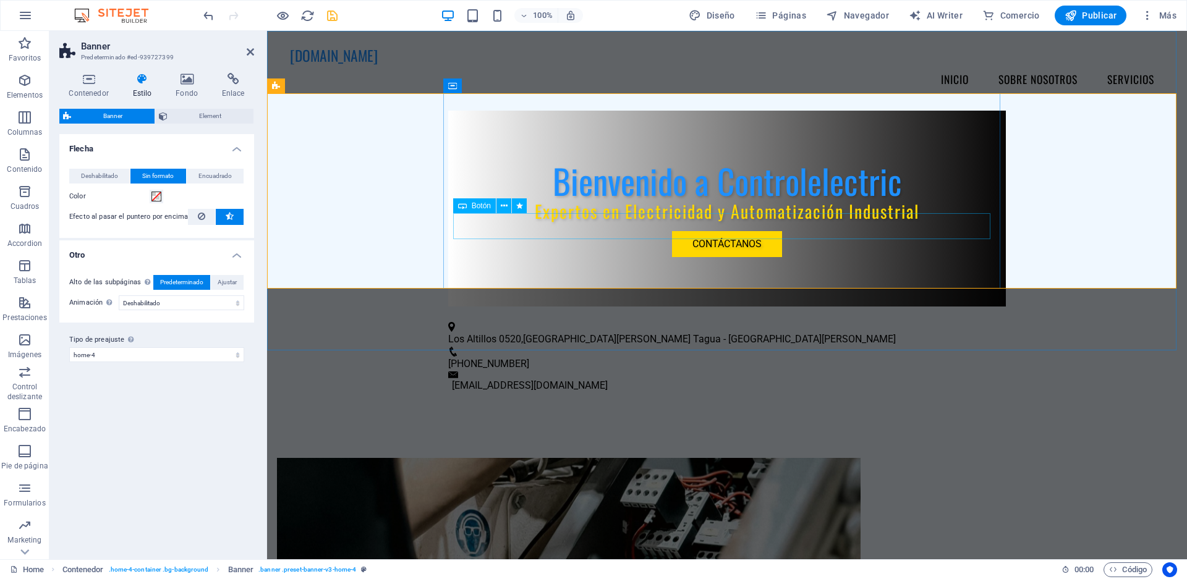
click at [615, 231] on div "Contáctanos" at bounding box center [727, 244] width 538 height 26
click at [189, 116] on span "Element" at bounding box center [210, 116] width 79 height 15
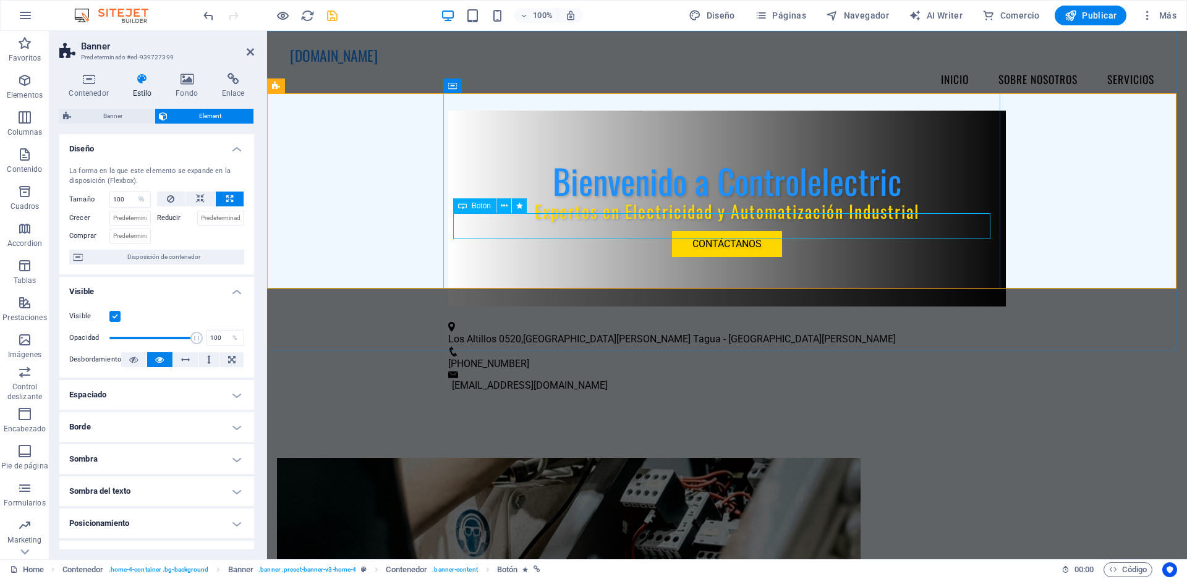
click at [480, 211] on div "Botón" at bounding box center [474, 205] width 43 height 15
click at [504, 205] on icon at bounding box center [504, 206] width 7 height 13
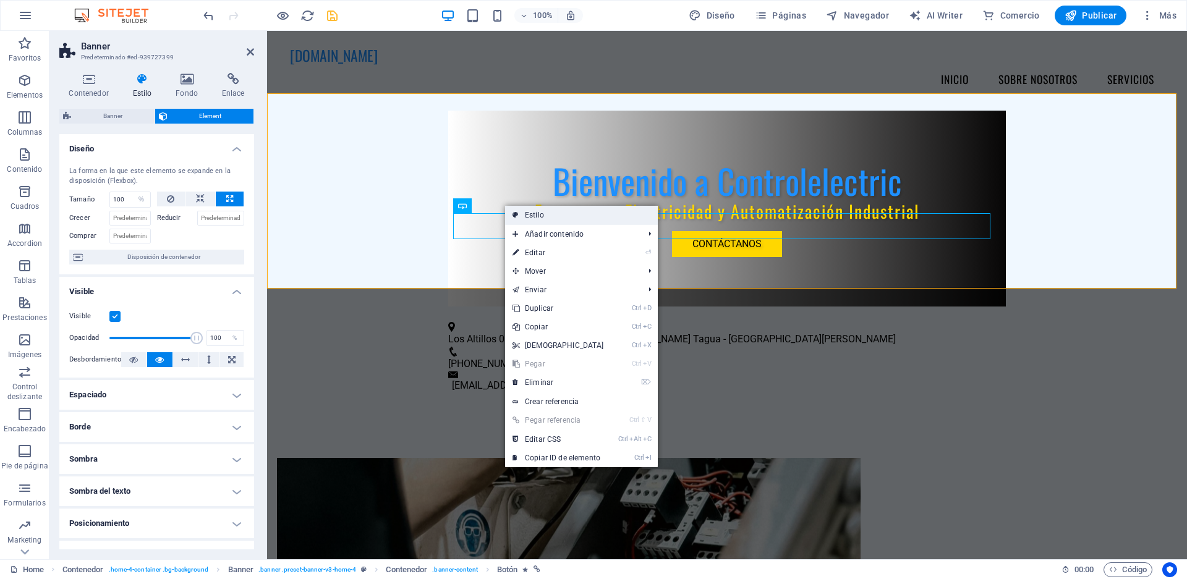
click at [508, 215] on link "Estilo" at bounding box center [581, 215] width 153 height 19
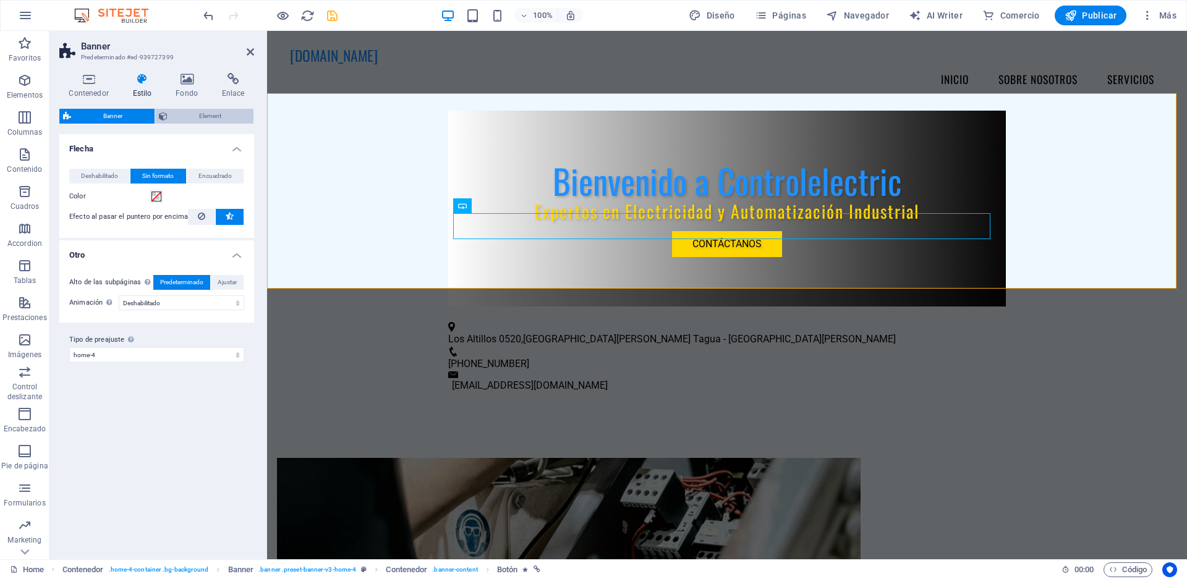
click at [212, 114] on span "Element" at bounding box center [210, 116] width 79 height 15
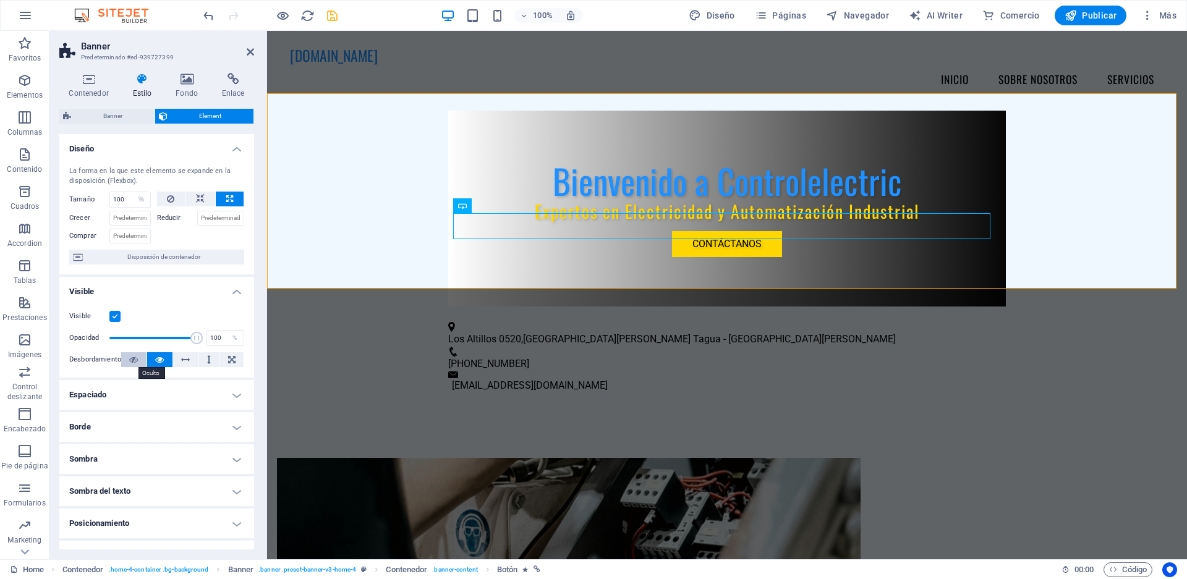
click at [132, 356] on icon at bounding box center [133, 359] width 9 height 15
click at [150, 359] on button at bounding box center [159, 359] width 25 height 15
click at [235, 83] on icon at bounding box center [233, 79] width 42 height 12
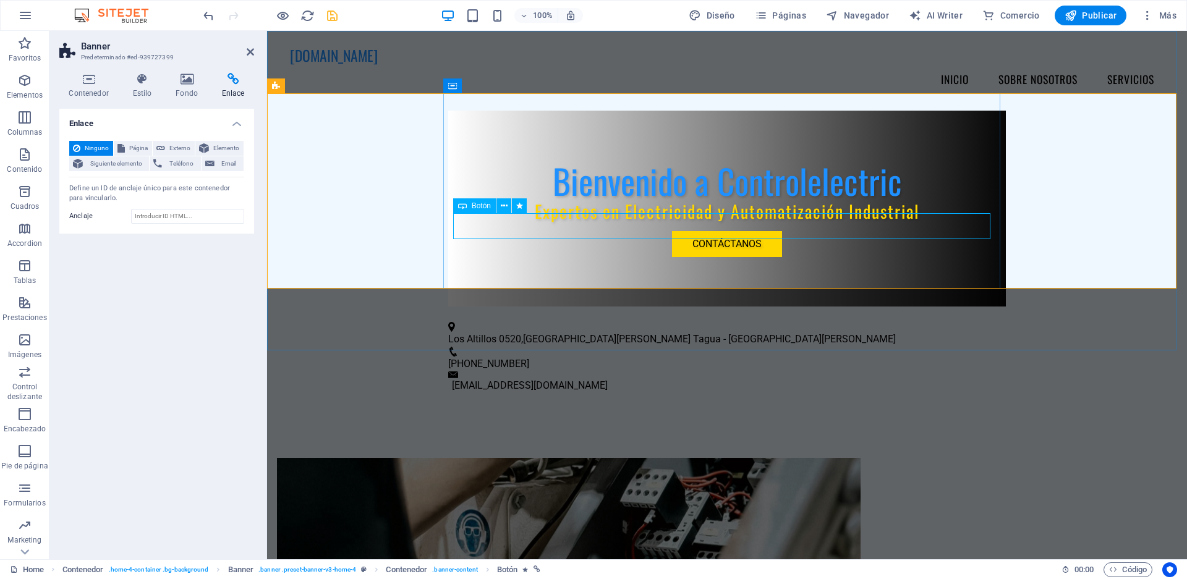
click at [582, 231] on div "Contáctanos" at bounding box center [727, 244] width 538 height 26
click at [153, 89] on h4 "Estilo" at bounding box center [144, 86] width 43 height 26
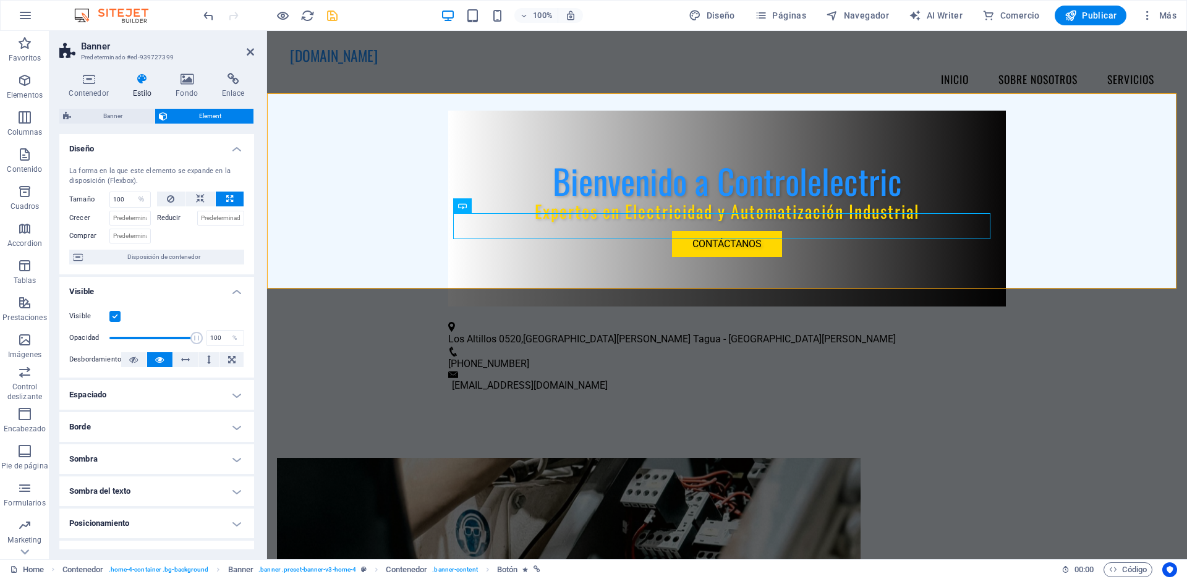
click at [244, 52] on header "Banner Predeterminado #ed-939727399" at bounding box center [156, 47] width 195 height 32
click at [251, 53] on icon at bounding box center [250, 52] width 7 height 10
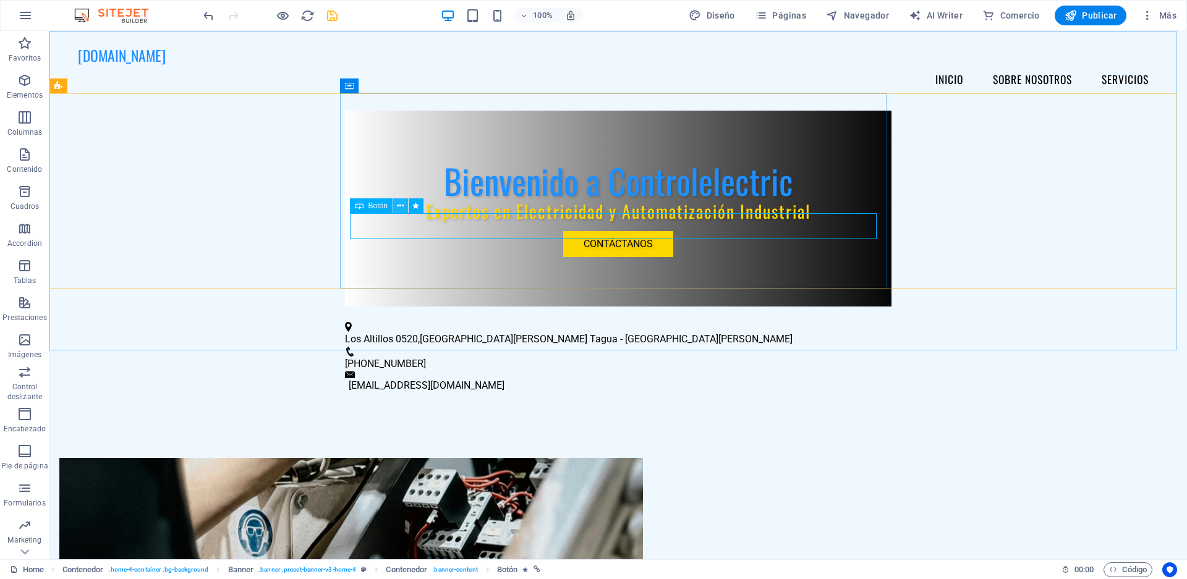
click at [401, 205] on icon at bounding box center [400, 206] width 7 height 13
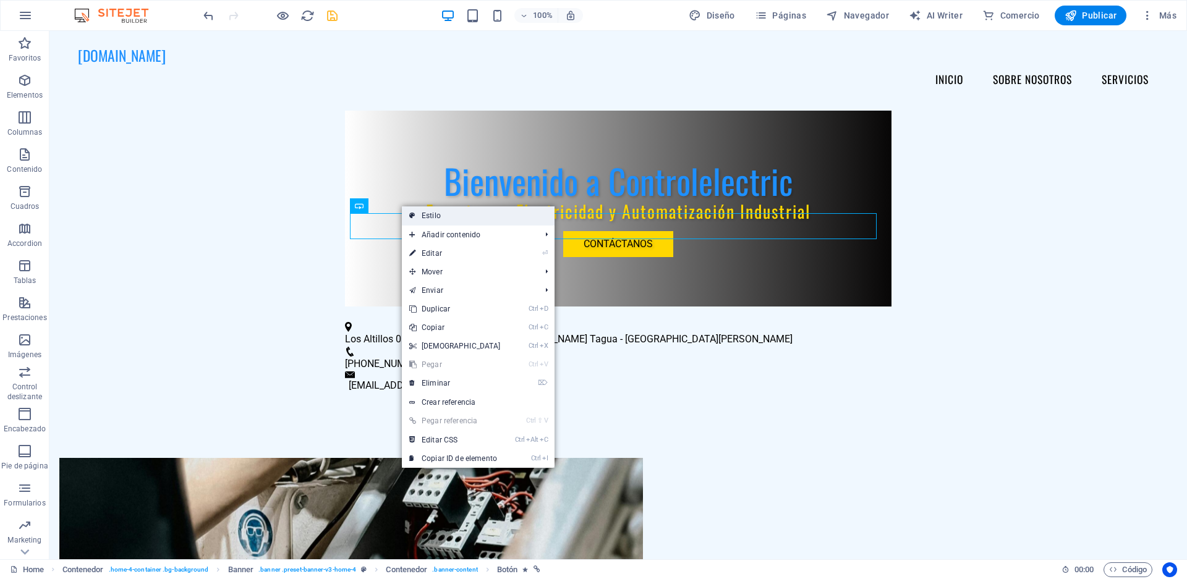
click at [411, 212] on icon at bounding box center [412, 215] width 6 height 19
select select "preset-banner-v3-home-4"
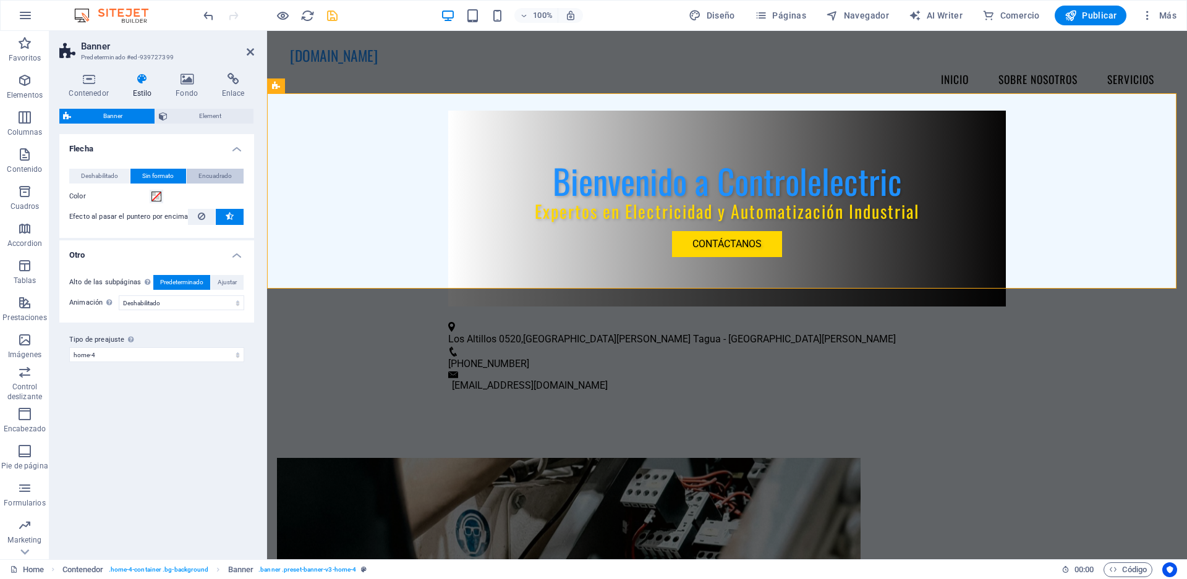
click at [206, 180] on span "Encuadrado" at bounding box center [214, 176] width 33 height 15
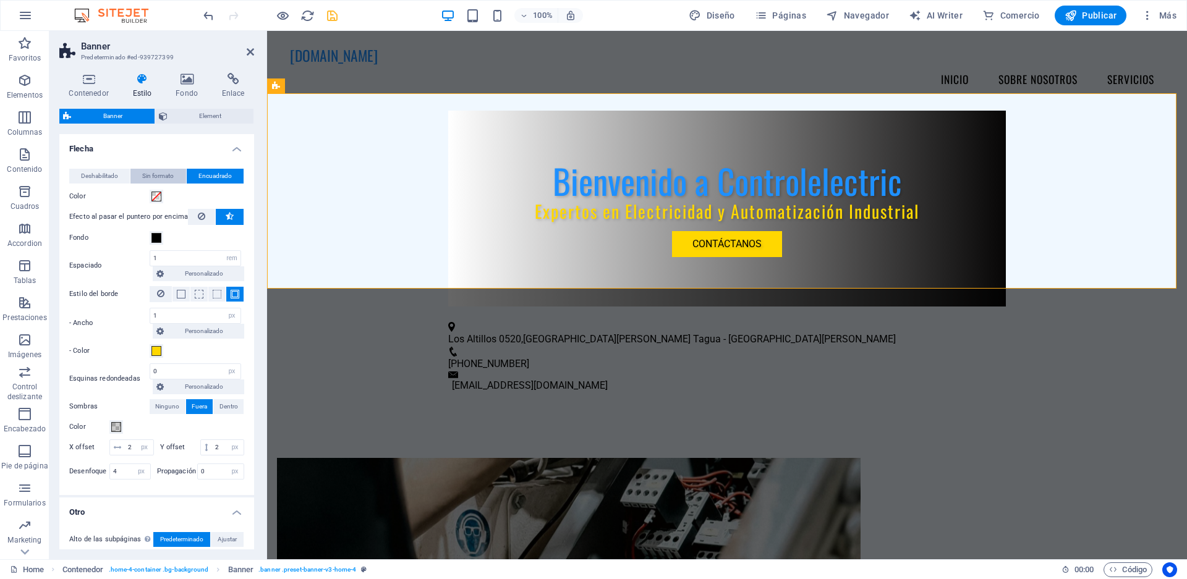
click at [162, 174] on span "Sin formato" at bounding box center [158, 176] width 32 height 15
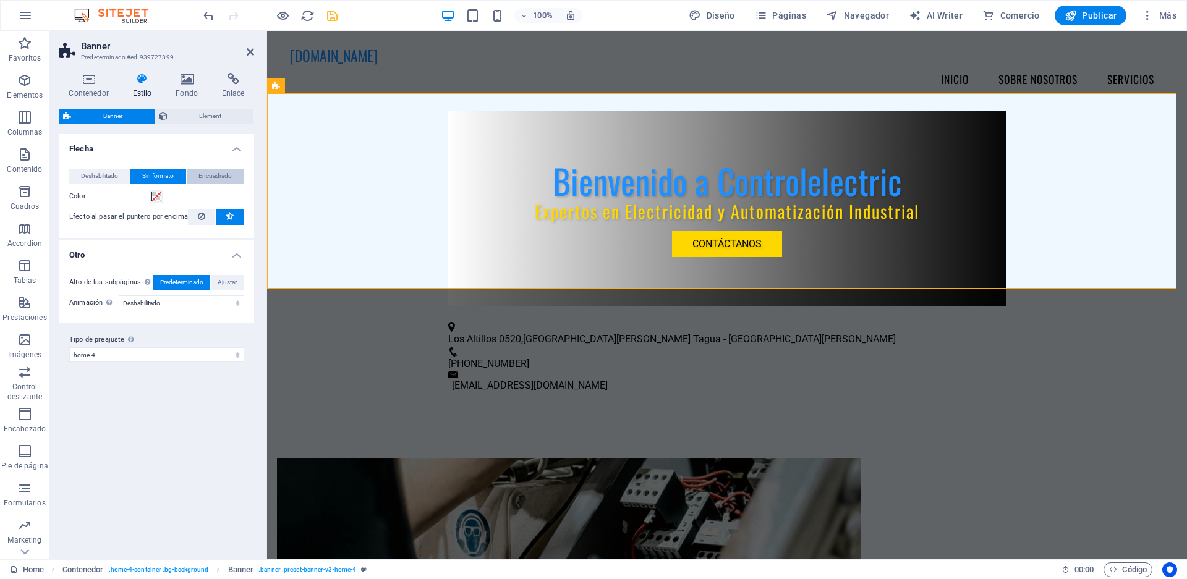
click at [221, 176] on span "Encuadrado" at bounding box center [214, 176] width 33 height 15
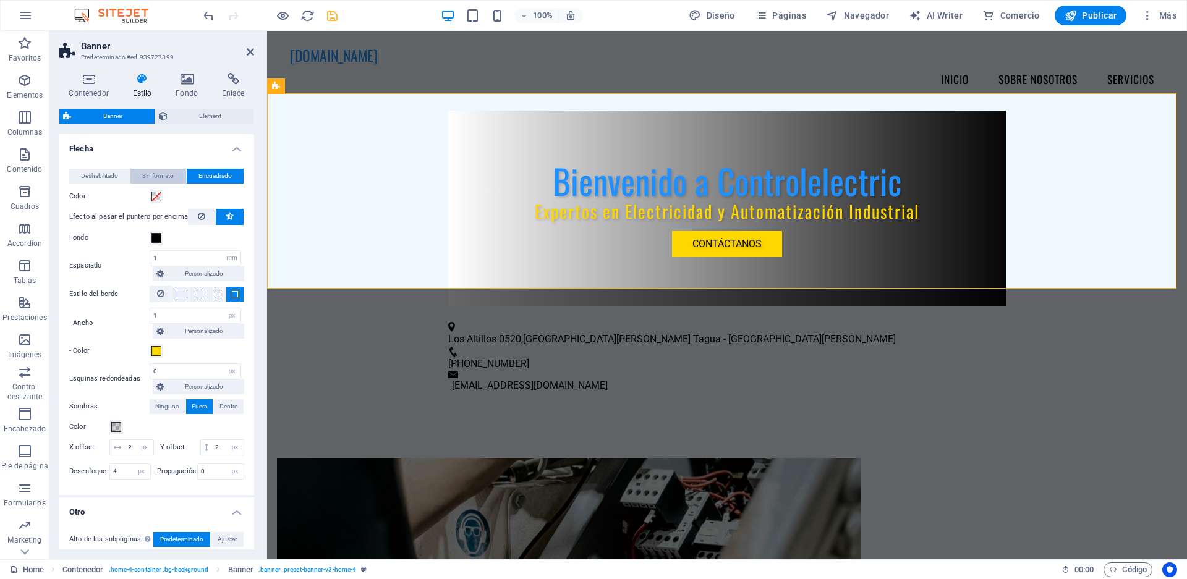
click at [164, 174] on span "Sin formato" at bounding box center [158, 176] width 32 height 15
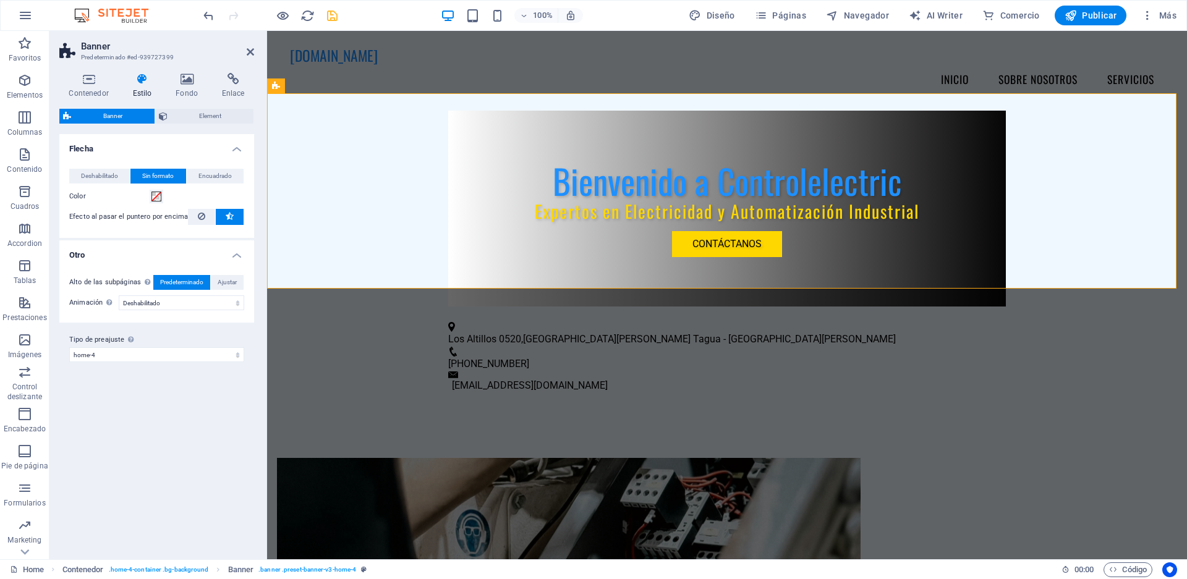
click at [192, 104] on div "Contenedor Estilo Fondo Enlace Tamaño Altura 100 Predeterminado px rem % vh vw …" at bounding box center [156, 311] width 195 height 477
click at [192, 115] on span "Element" at bounding box center [210, 116] width 79 height 15
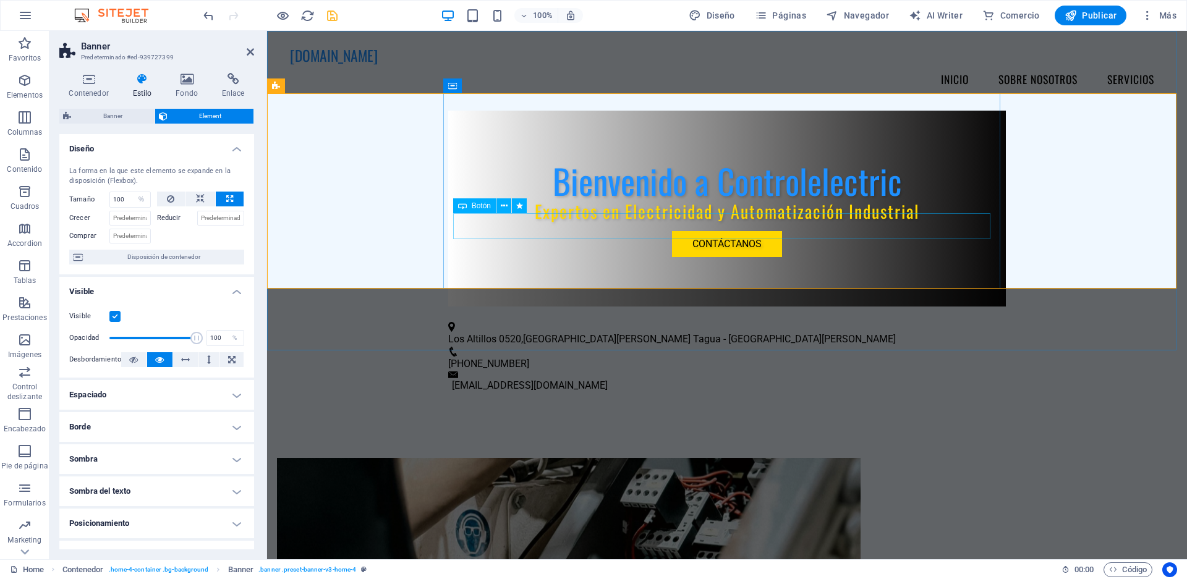
click at [694, 232] on div "Contáctanos" at bounding box center [727, 244] width 538 height 26
click at [694, 231] on div "Contáctanos" at bounding box center [727, 244] width 538 height 26
select select "fade"
select select "s"
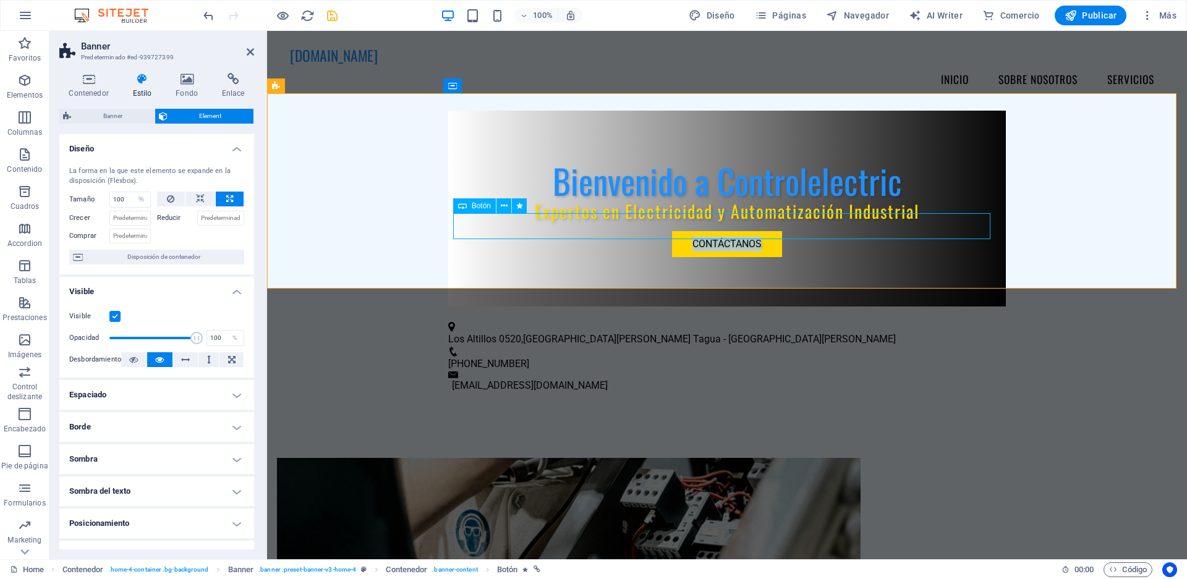
select select "onload"
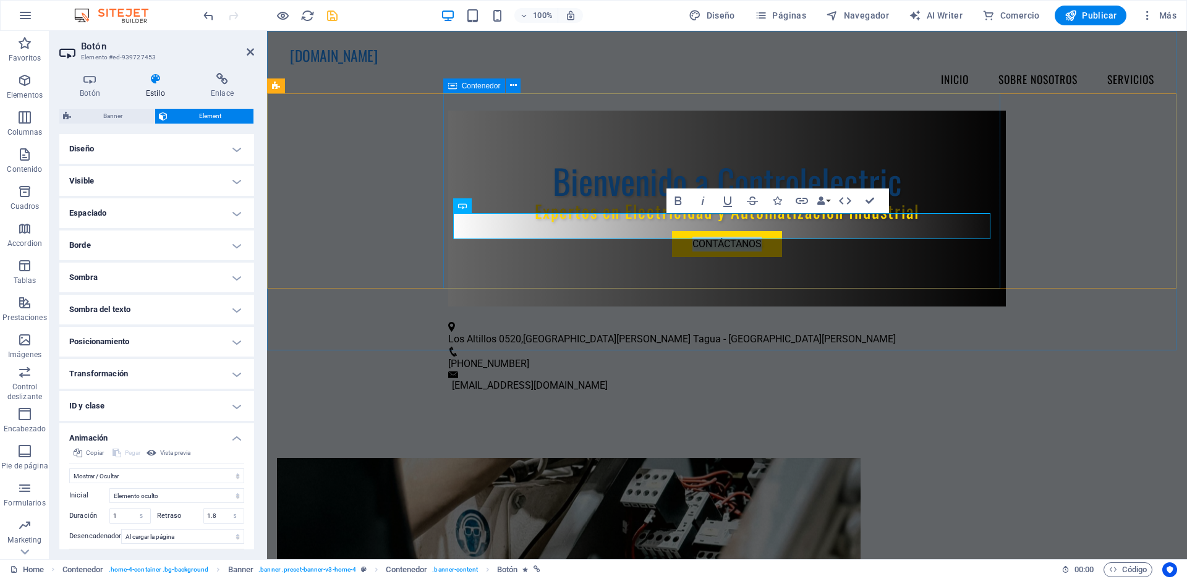
click at [612, 253] on div "Bienvenido a Controlelectric Expertos en Electricidad y Automatización Industri…" at bounding box center [727, 209] width 558 height 196
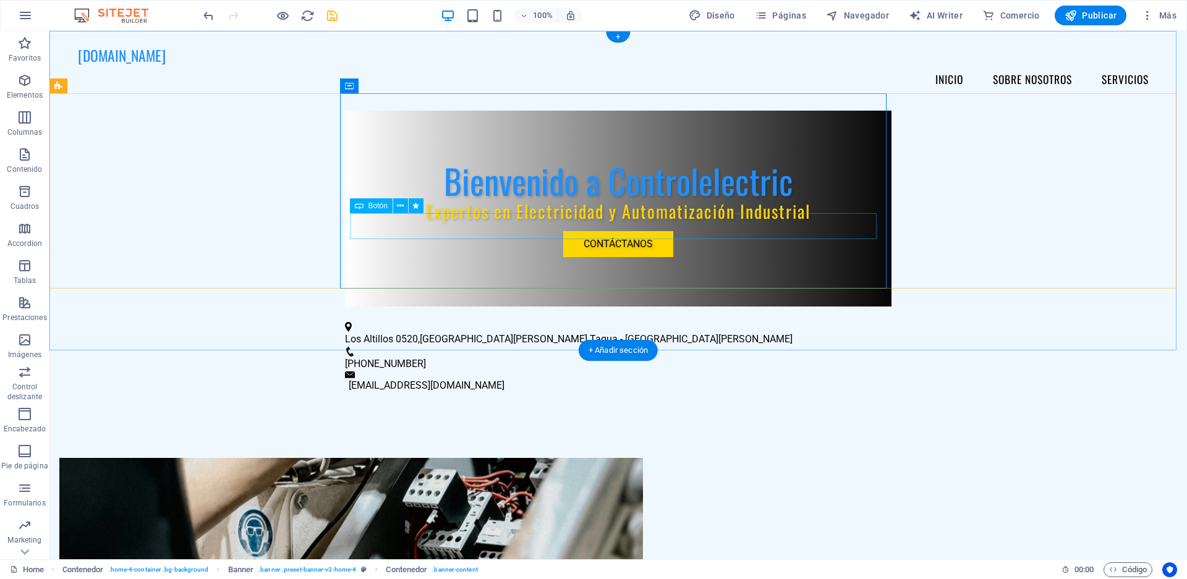
click at [556, 231] on div "Contáctanos" at bounding box center [618, 244] width 527 height 26
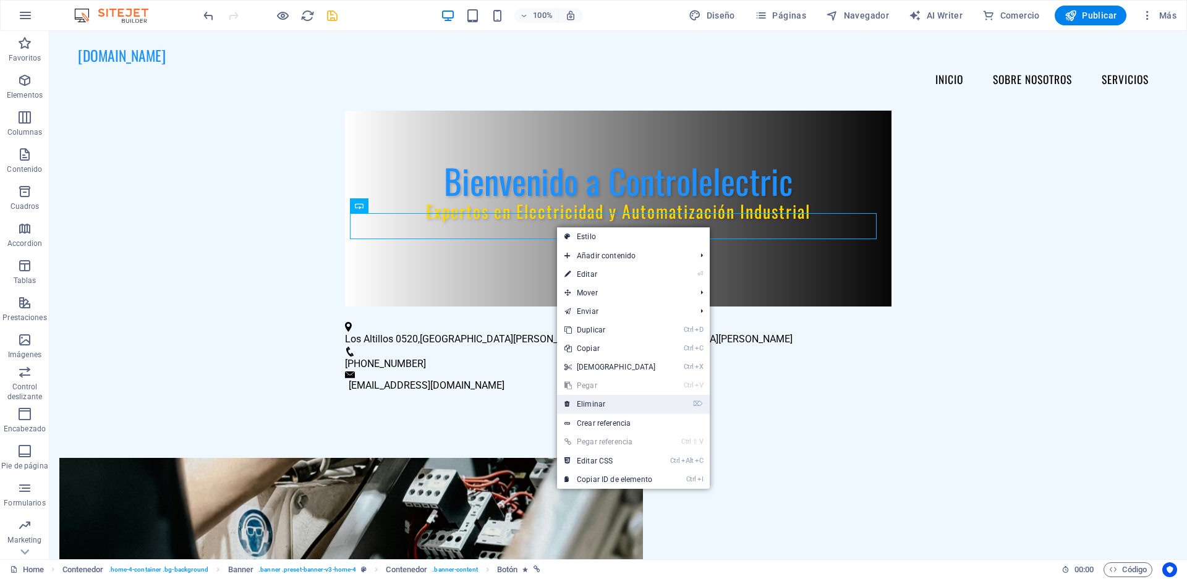
click at [609, 402] on link "⌦ Eliminar" at bounding box center [610, 404] width 106 height 19
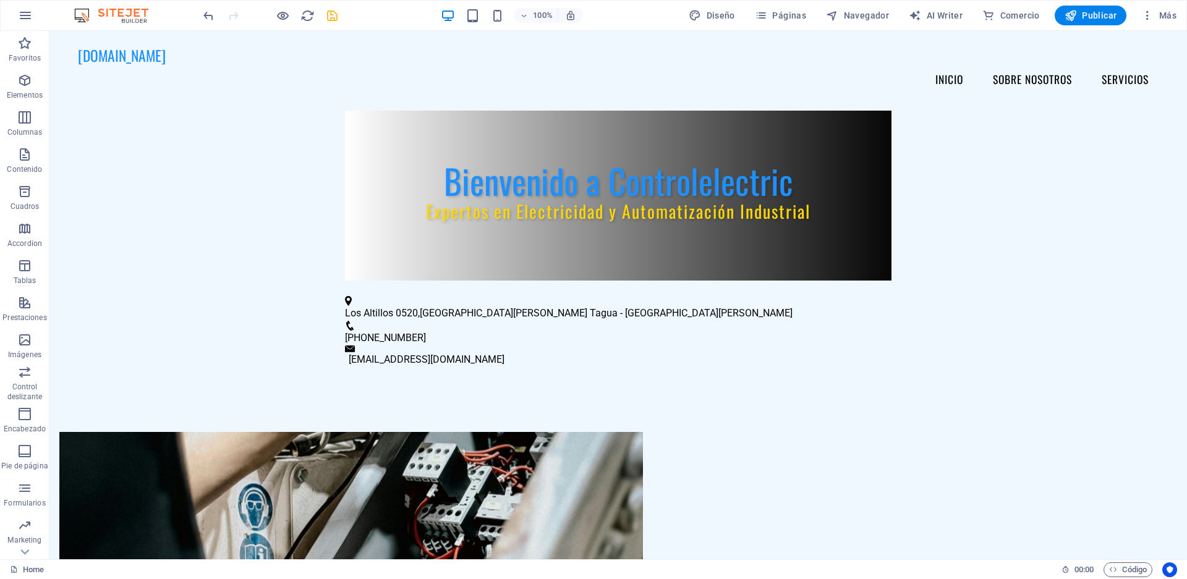
click at [329, 17] on icon "save" at bounding box center [332, 16] width 14 height 14
click at [482, 119] on div "Bienvenido a Controlelectric Expertos en Electricidad y Automatización Industri…" at bounding box center [618, 196] width 547 height 170
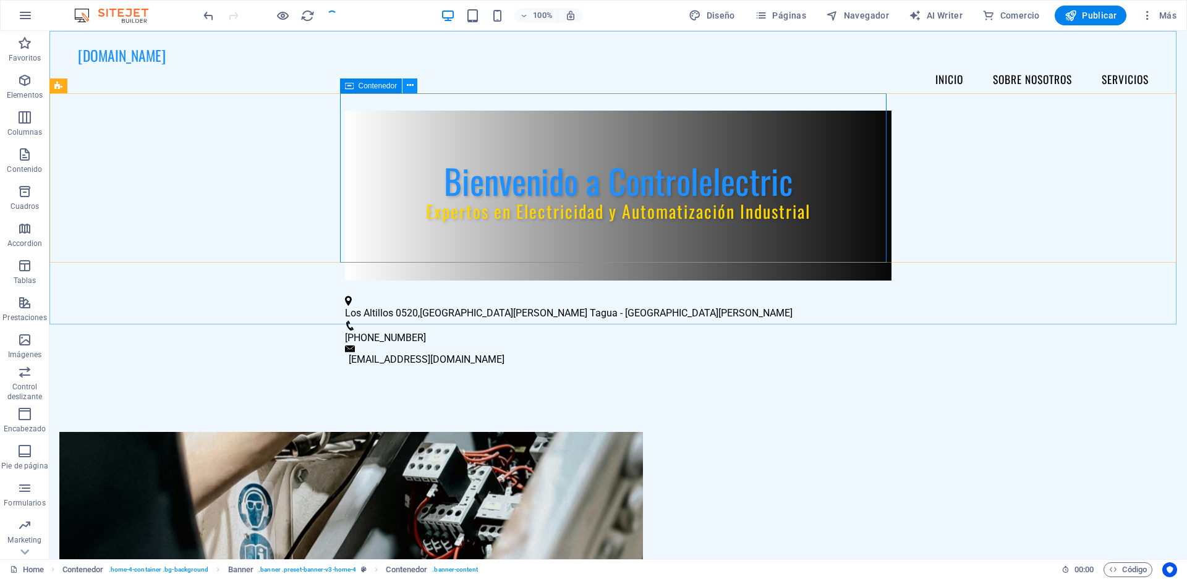
click at [408, 89] on icon at bounding box center [410, 85] width 7 height 13
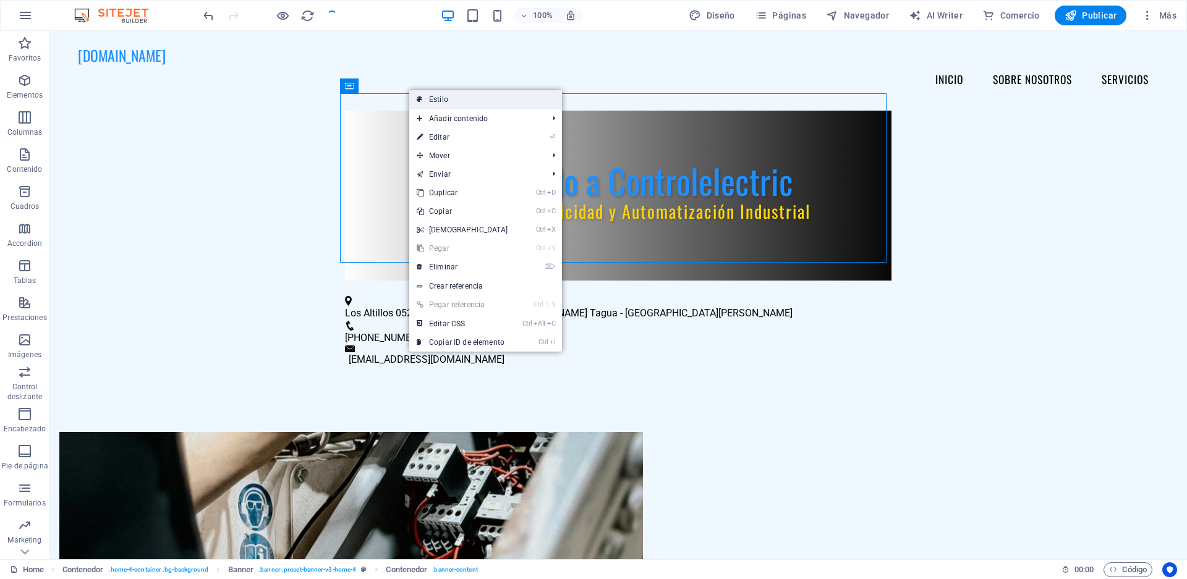
click at [409, 100] on link "Estilo" at bounding box center [485, 99] width 153 height 19
select select "preset-banner-v3-home-4"
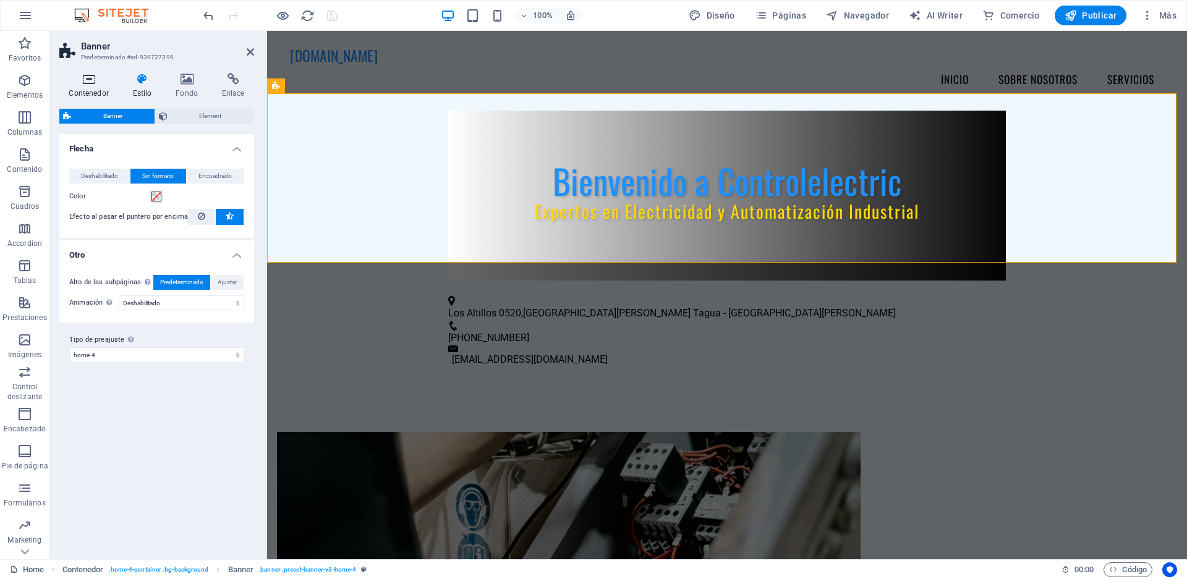
click at [92, 83] on icon at bounding box center [88, 79] width 59 height 12
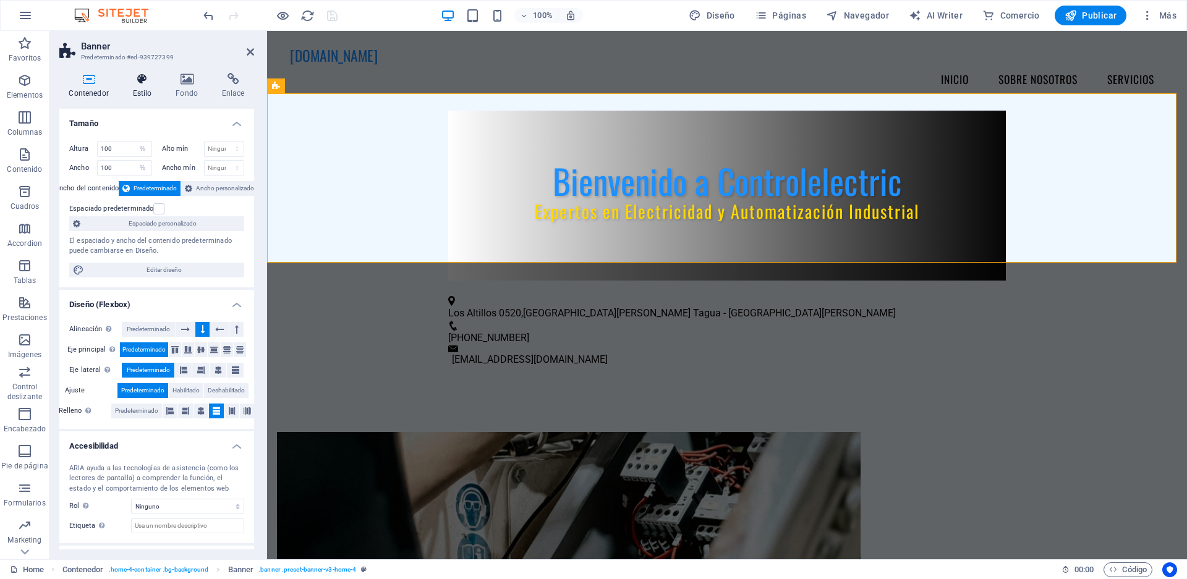
click at [144, 93] on h4 "Estilo" at bounding box center [144, 86] width 43 height 26
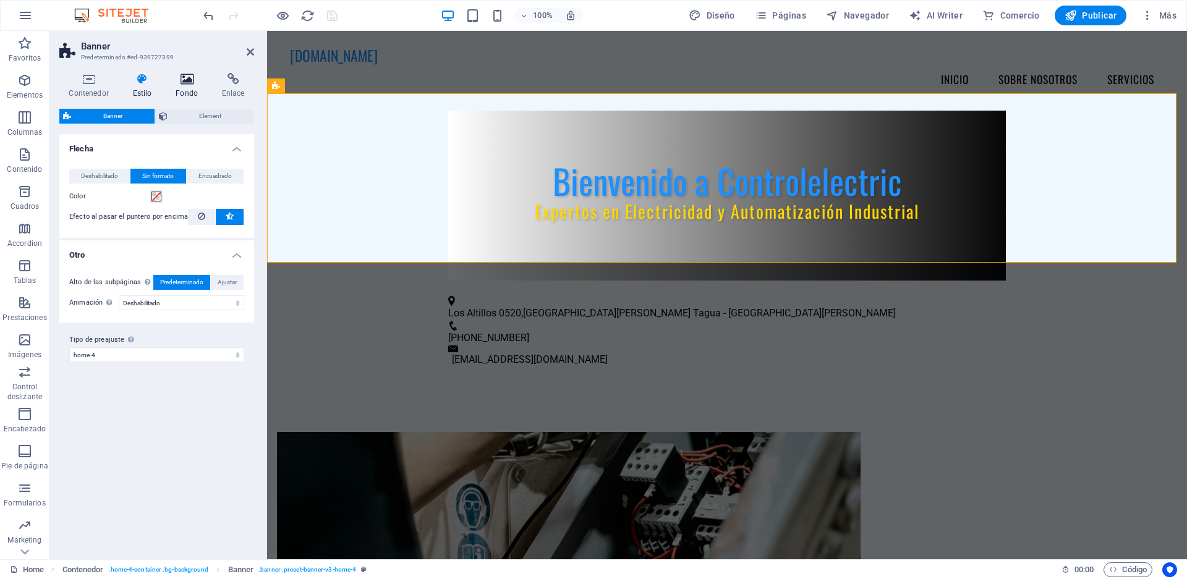
click at [179, 91] on h4 "Fondo" at bounding box center [189, 86] width 46 height 26
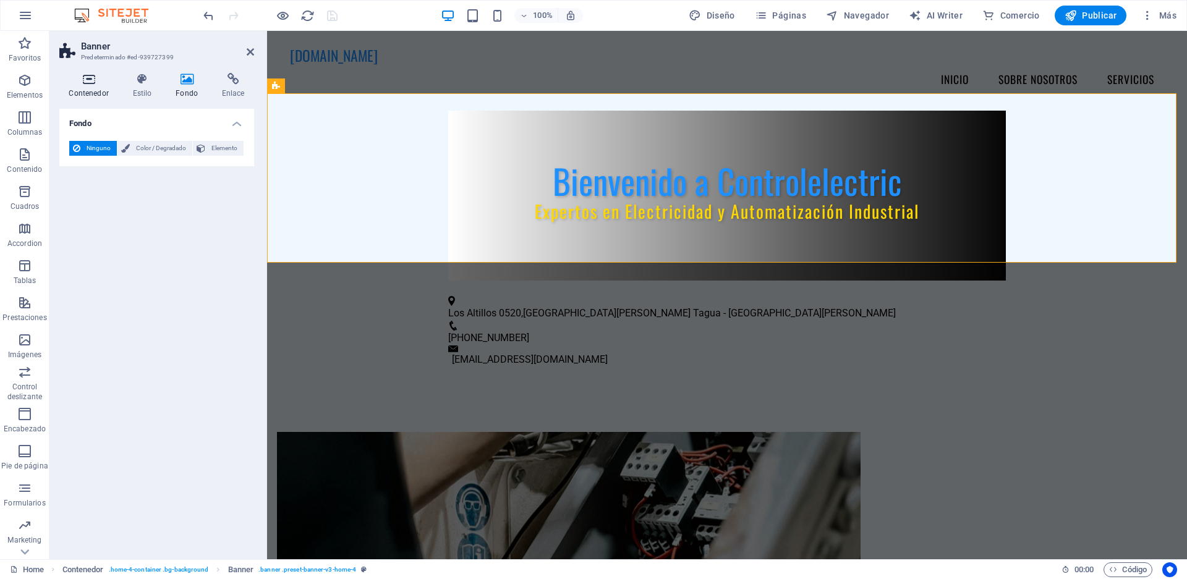
click at [85, 84] on icon at bounding box center [88, 79] width 59 height 12
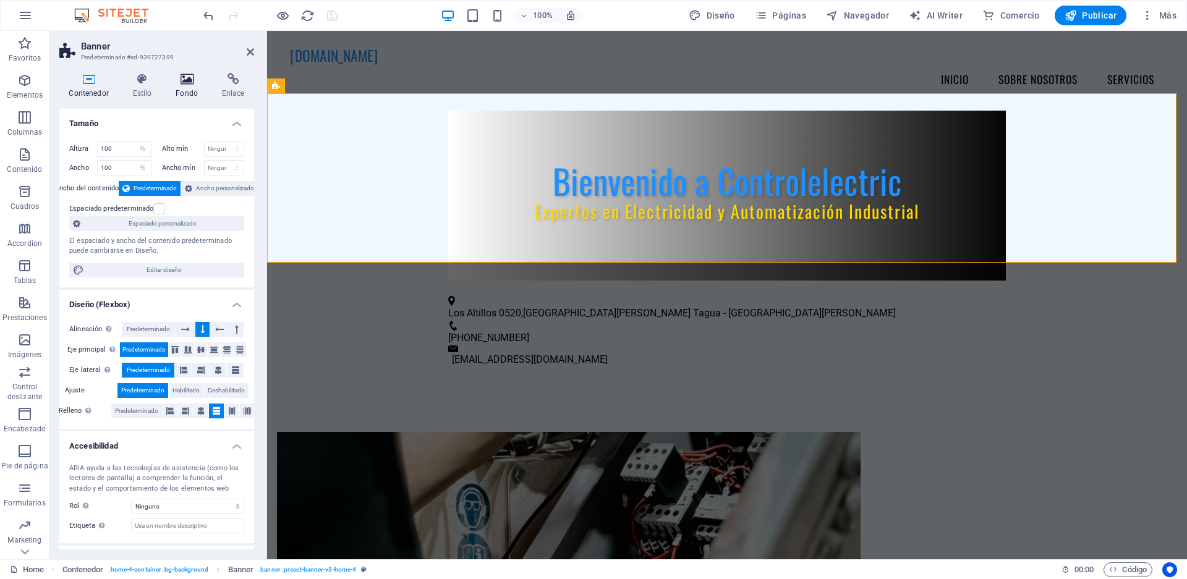
click at [174, 82] on icon at bounding box center [186, 79] width 41 height 12
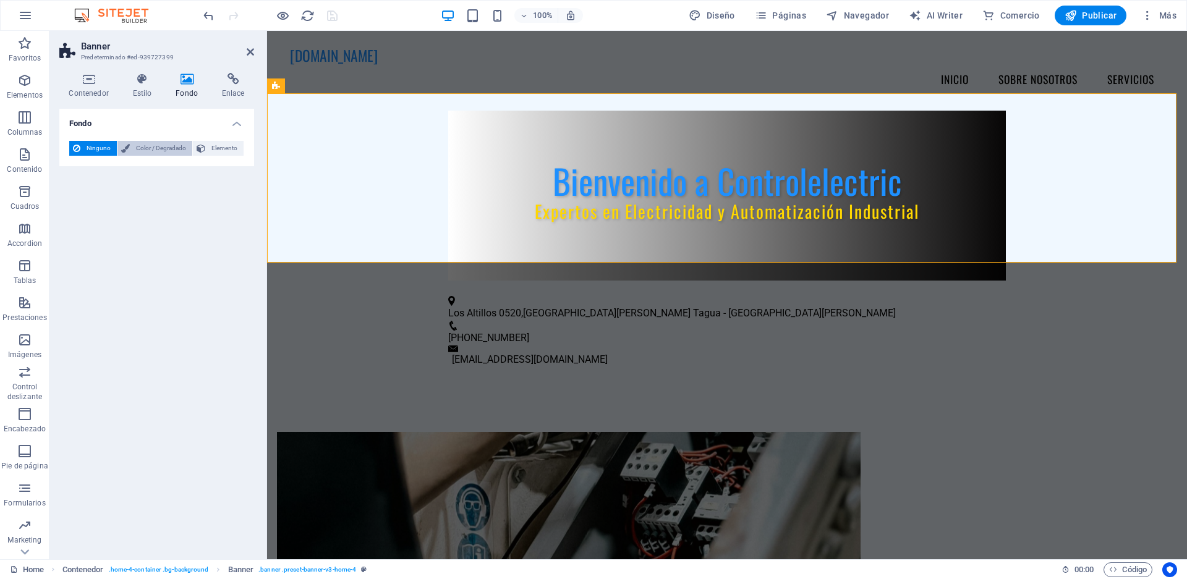
click at [161, 145] on span "Color / Degradado" at bounding box center [161, 148] width 55 height 15
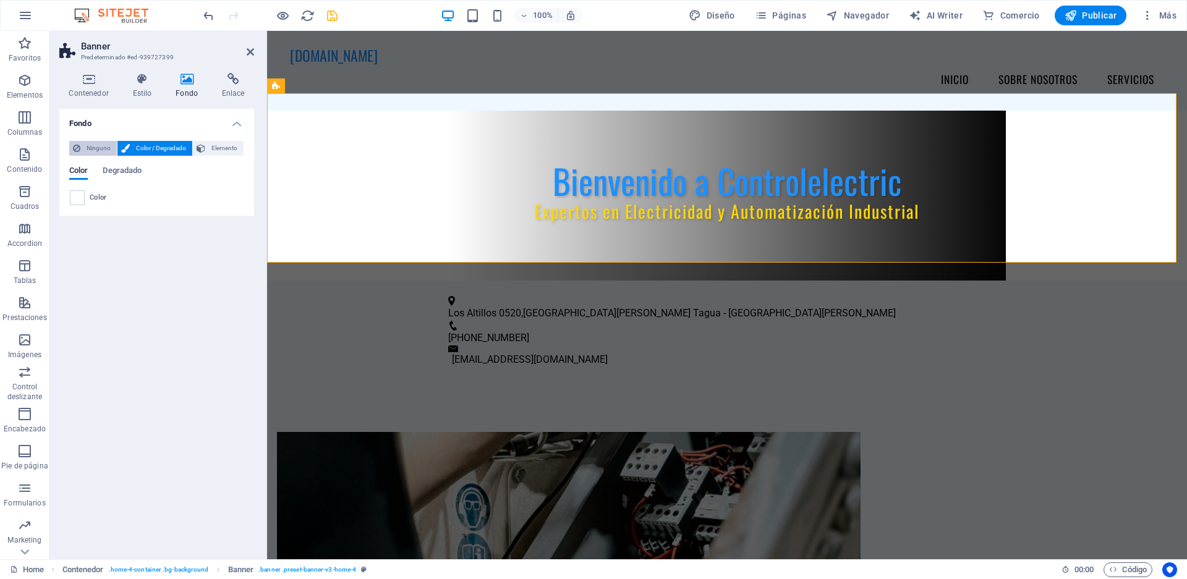
click at [87, 142] on span "Ninguno" at bounding box center [98, 148] width 29 height 15
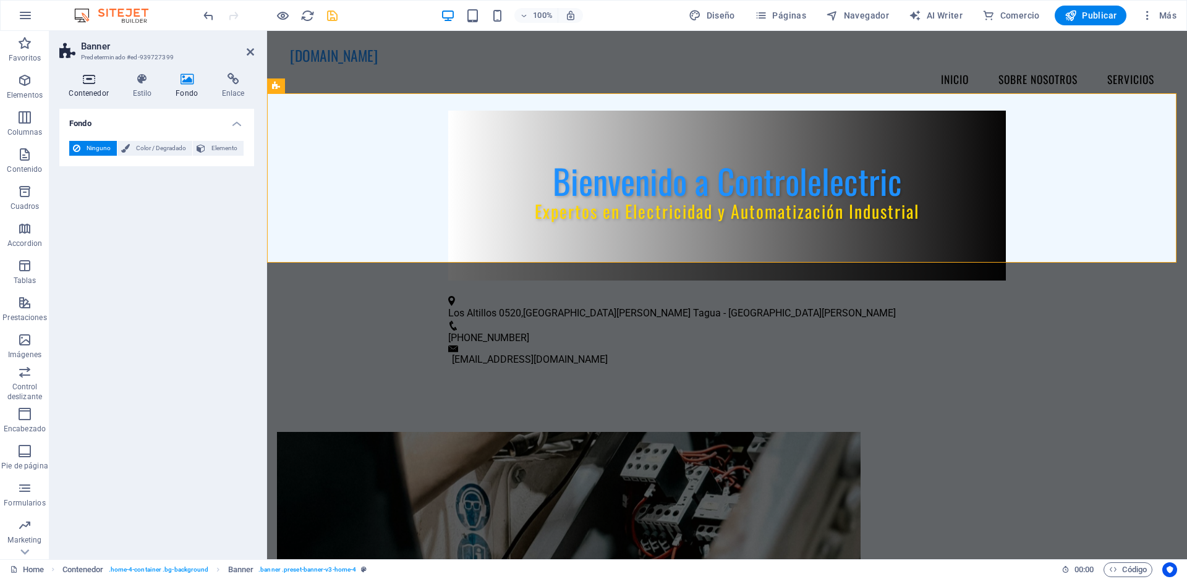
click at [95, 82] on icon at bounding box center [88, 79] width 59 height 12
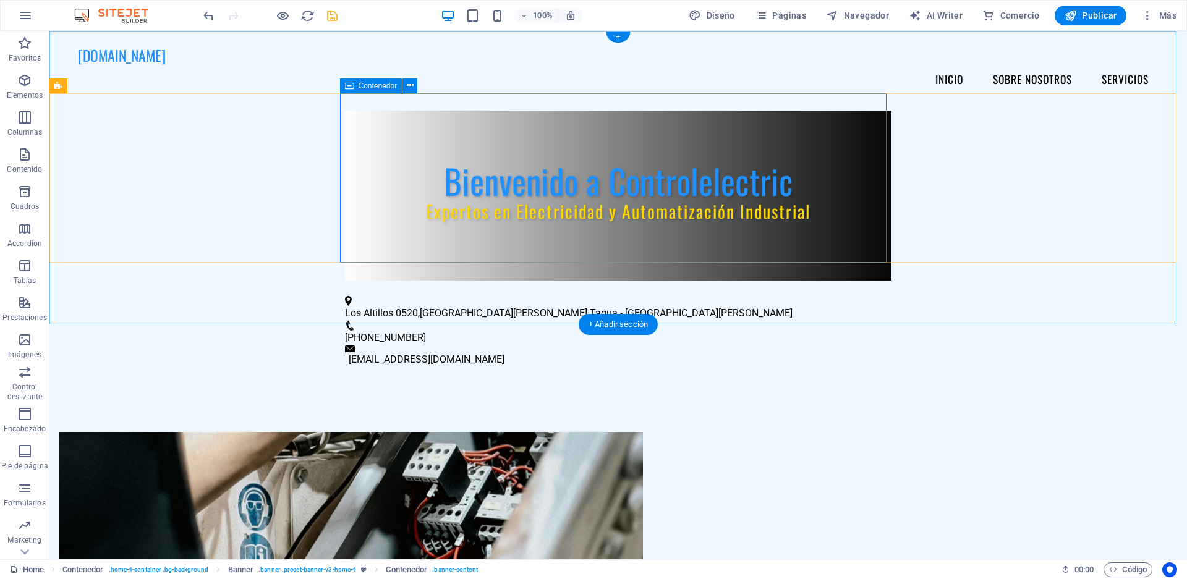
click at [467, 111] on div "Bienvenido a Controlelectric Expertos en Electricidad y Automatización Industri…" at bounding box center [618, 196] width 547 height 170
click at [416, 87] on button at bounding box center [409, 86] width 15 height 15
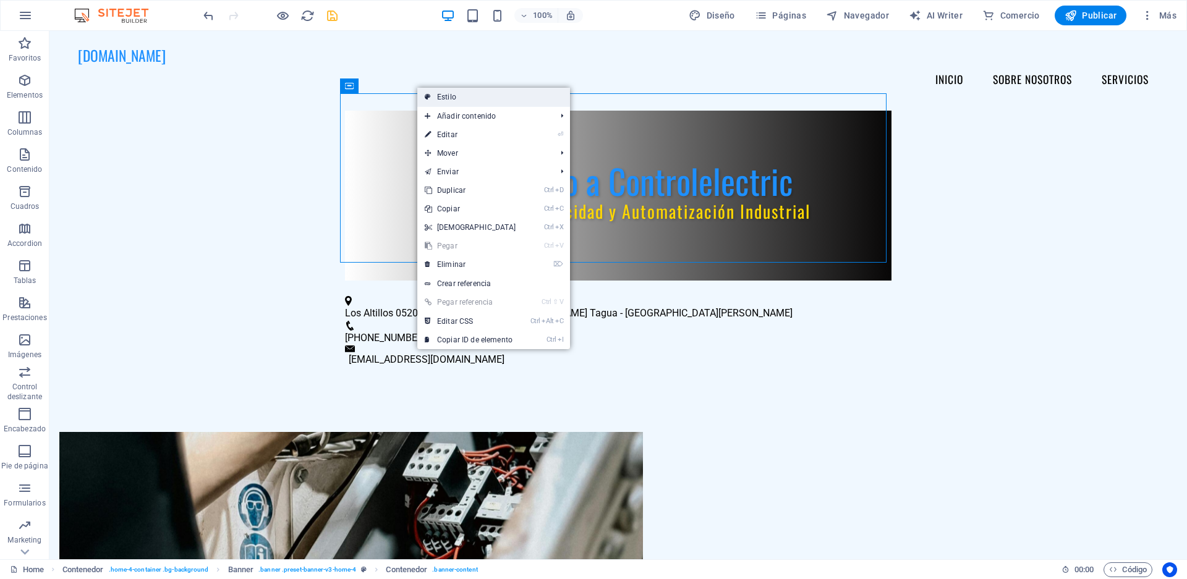
click at [423, 101] on link "Estilo" at bounding box center [493, 97] width 153 height 19
select select "%"
select select "preset-banner-v3-home-4"
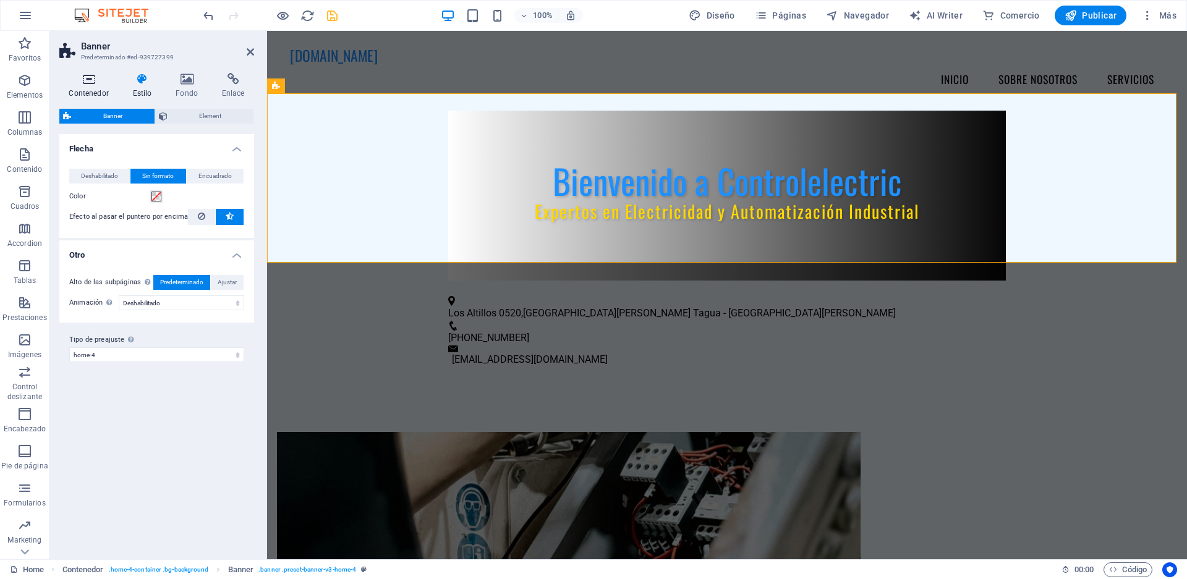
click at [100, 91] on h4 "Contenedor" at bounding box center [91, 86] width 64 height 26
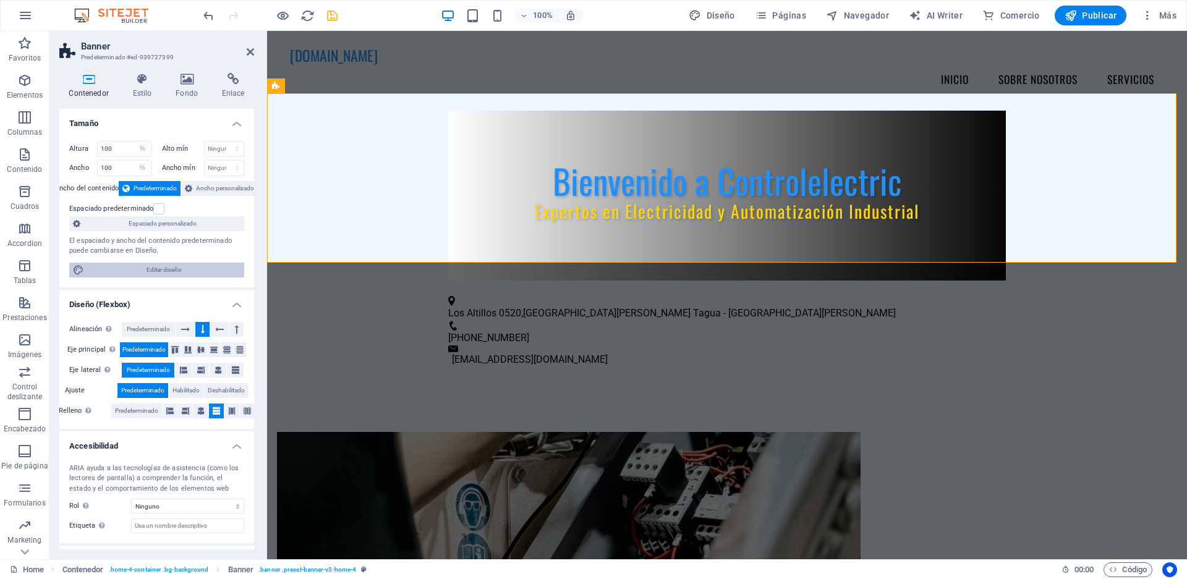
click at [169, 277] on div "Altura 100 Predeterminado px rem % vh vw Alto mín Ninguno px rem % vh vw Ancho …" at bounding box center [156, 209] width 195 height 156
click at [171, 268] on span "Editar diseño" at bounding box center [164, 270] width 153 height 15
select select "px"
select select "200"
select select "px"
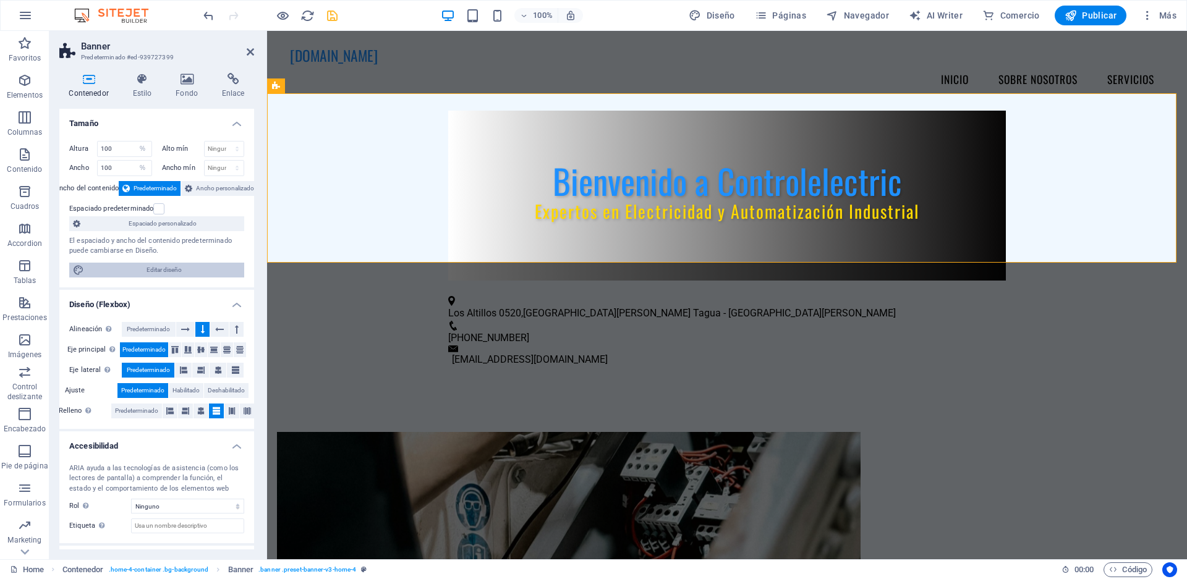
select select "rem"
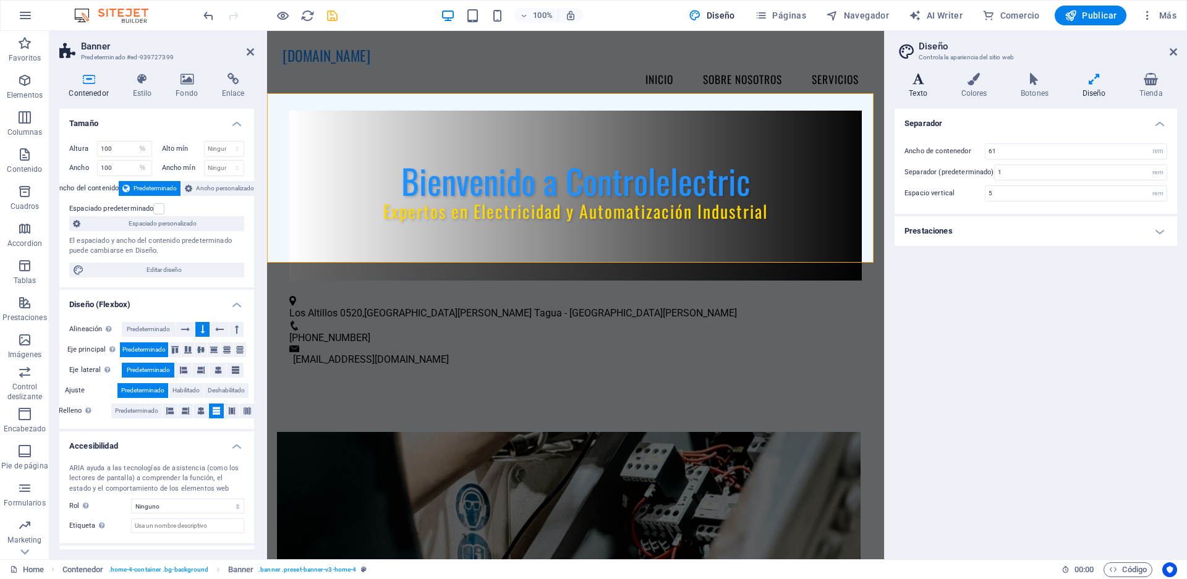
click at [921, 91] on h4 "Texto" at bounding box center [921, 86] width 52 height 26
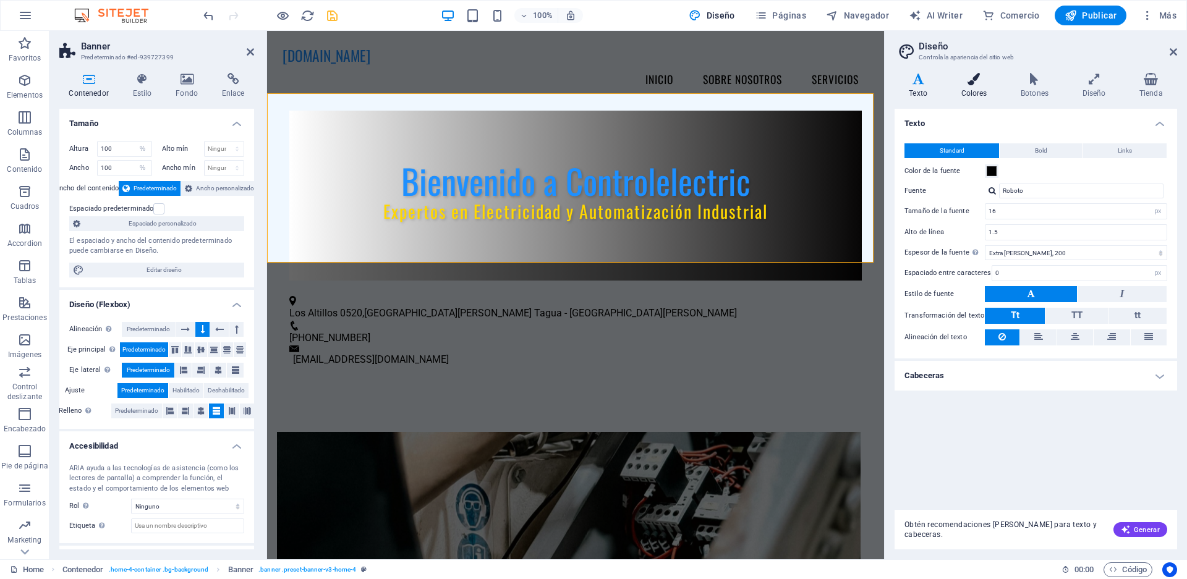
click at [961, 91] on h4 "Colores" at bounding box center [977, 86] width 60 height 26
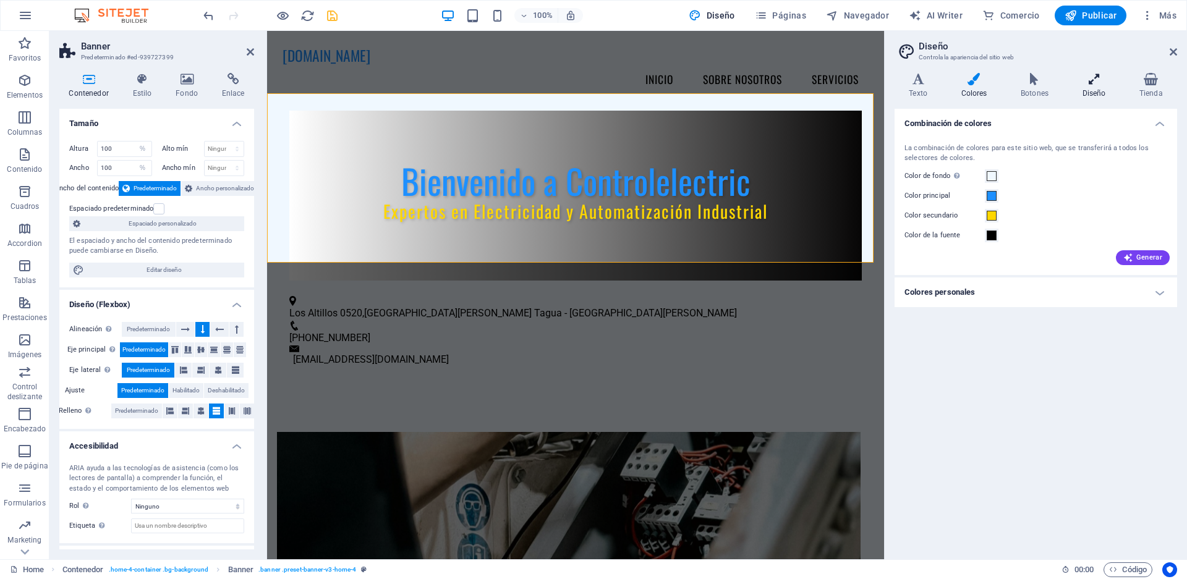
click at [1114, 91] on h4 "Diseño" at bounding box center [1096, 86] width 57 height 26
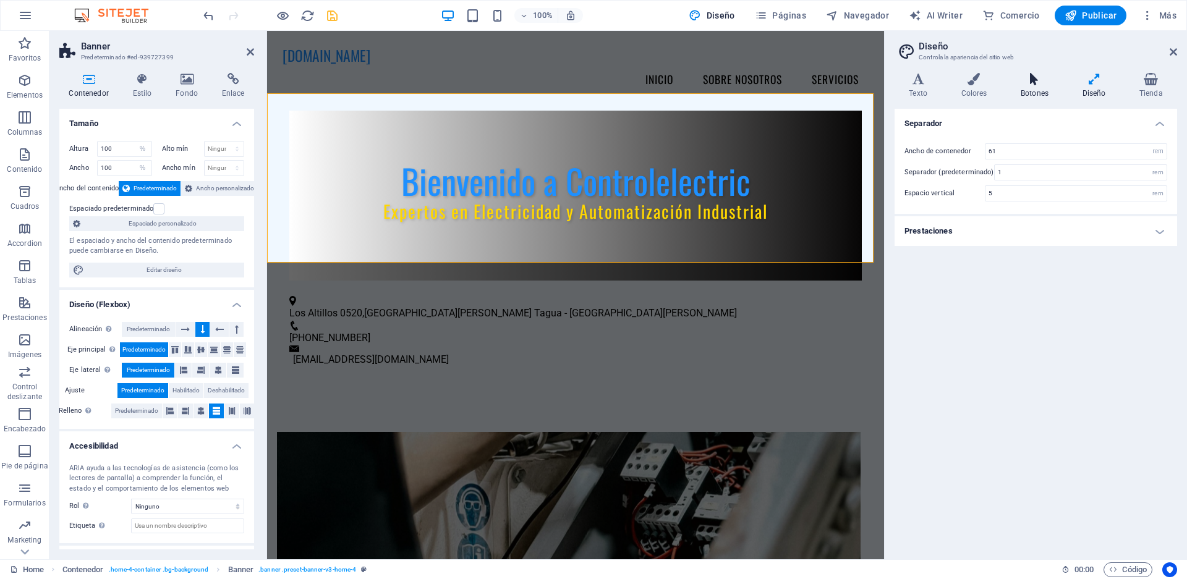
click at [1042, 91] on h4 "Botones" at bounding box center [1037, 86] width 62 height 26
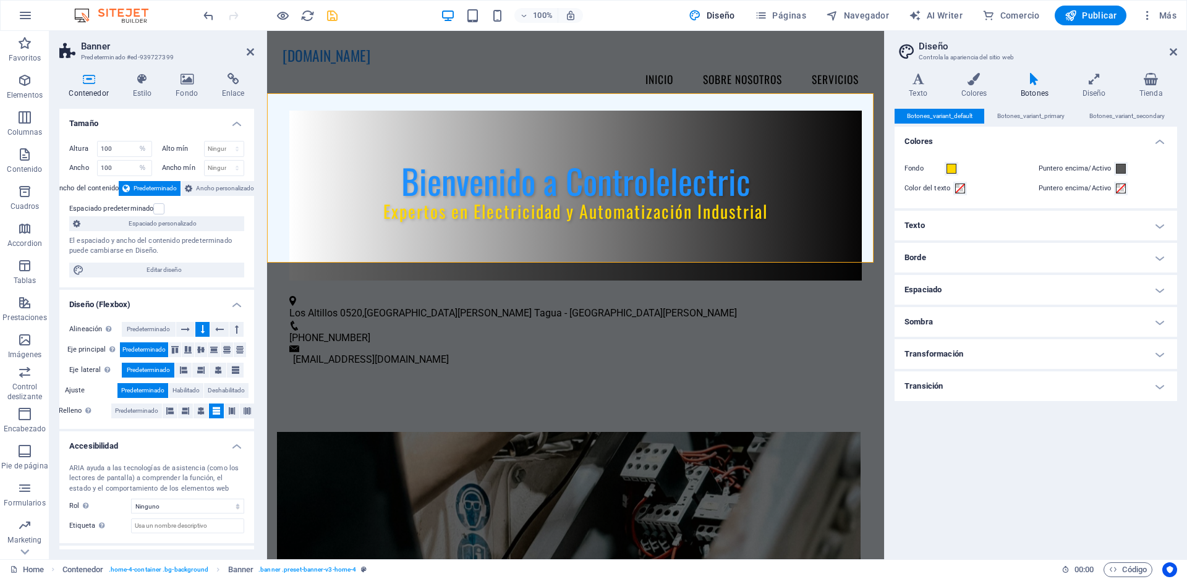
click at [987, 317] on h4 "Sombra" at bounding box center [1036, 322] width 283 height 30
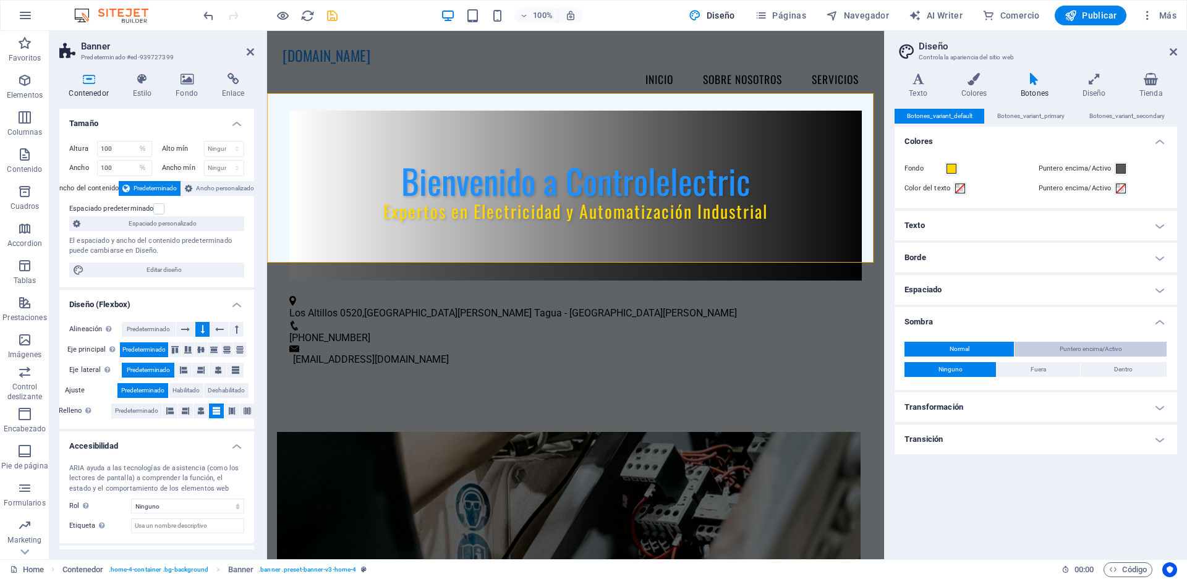
click at [1036, 344] on button "Puntero encima/Activo" at bounding box center [1091, 349] width 152 height 15
click at [970, 349] on button "Normal" at bounding box center [958, 349] width 109 height 15
click at [184, 90] on h4 "Fondo" at bounding box center [189, 86] width 46 height 26
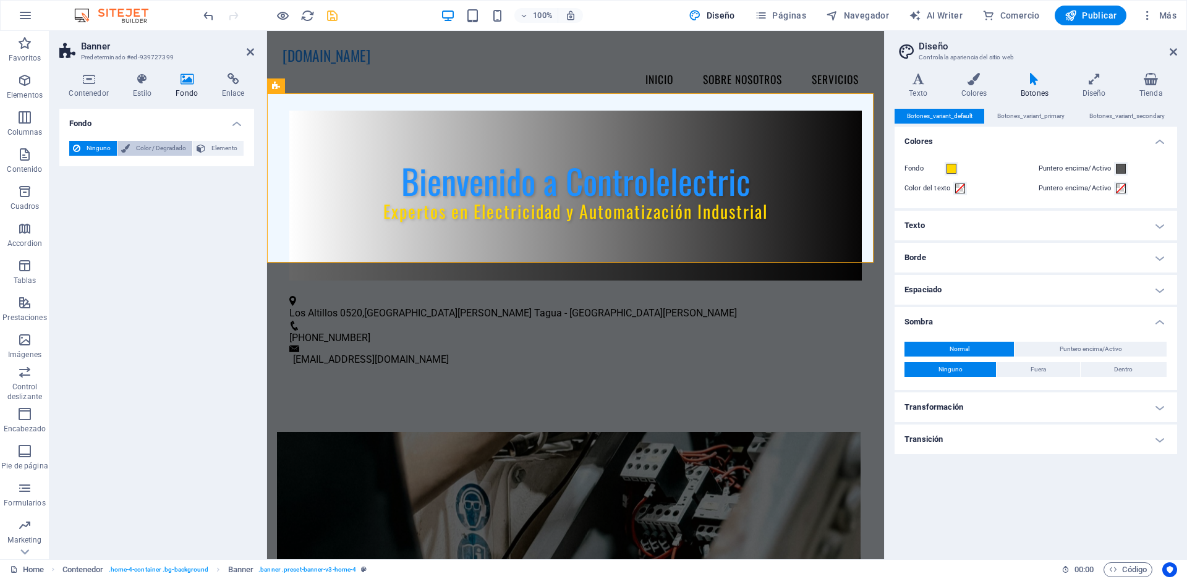
click at [173, 146] on span "Color / Degradado" at bounding box center [161, 148] width 55 height 15
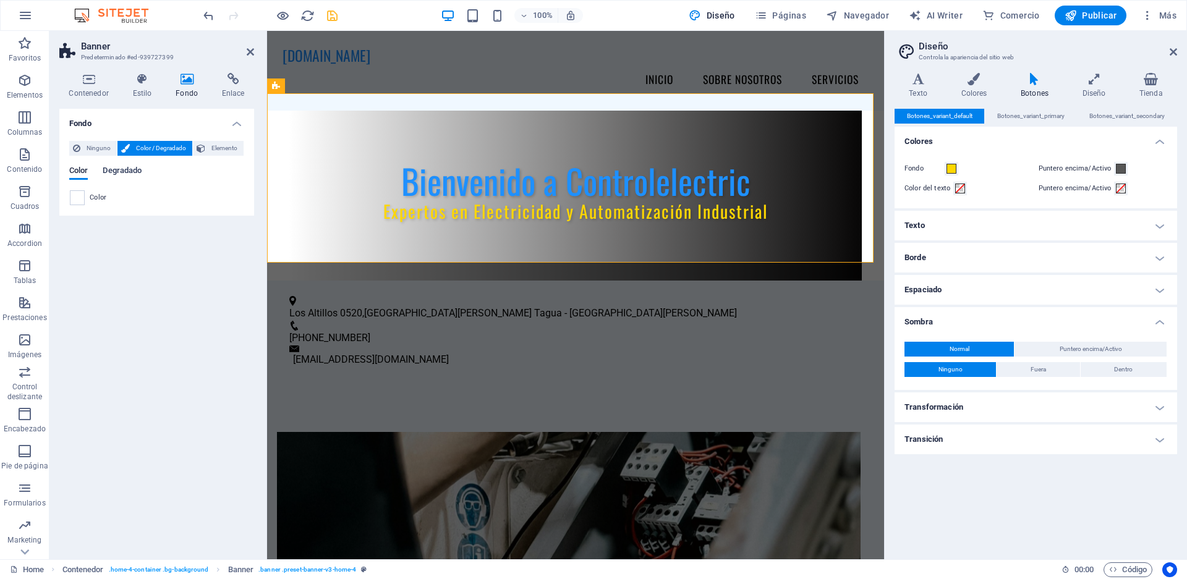
click at [134, 169] on span "Degradado" at bounding box center [122, 171] width 39 height 17
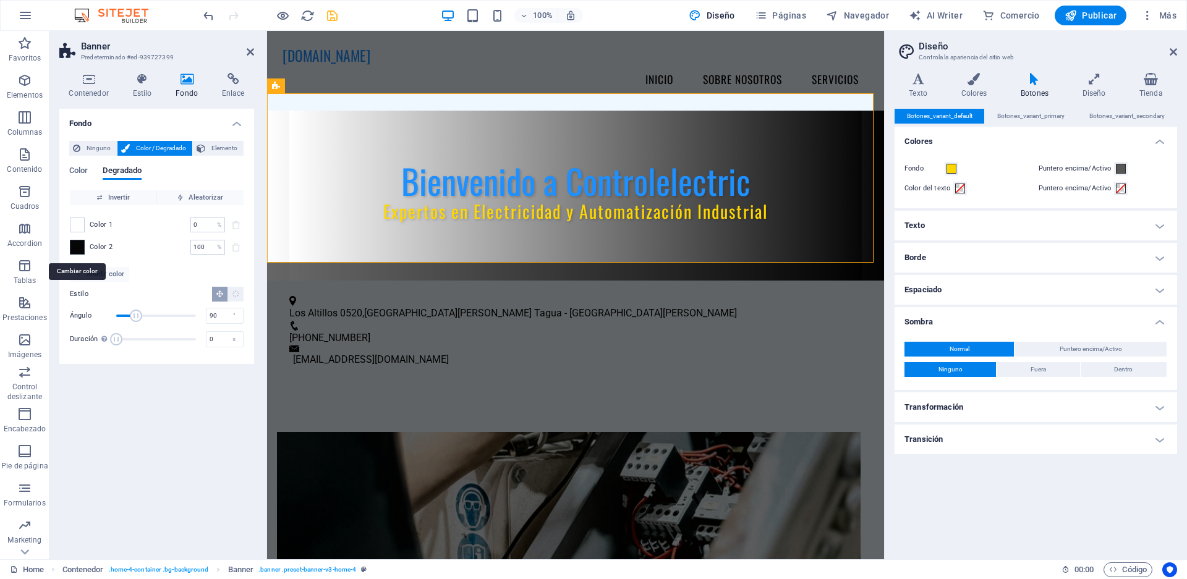
click at [83, 247] on span at bounding box center [77, 247] width 14 height 14
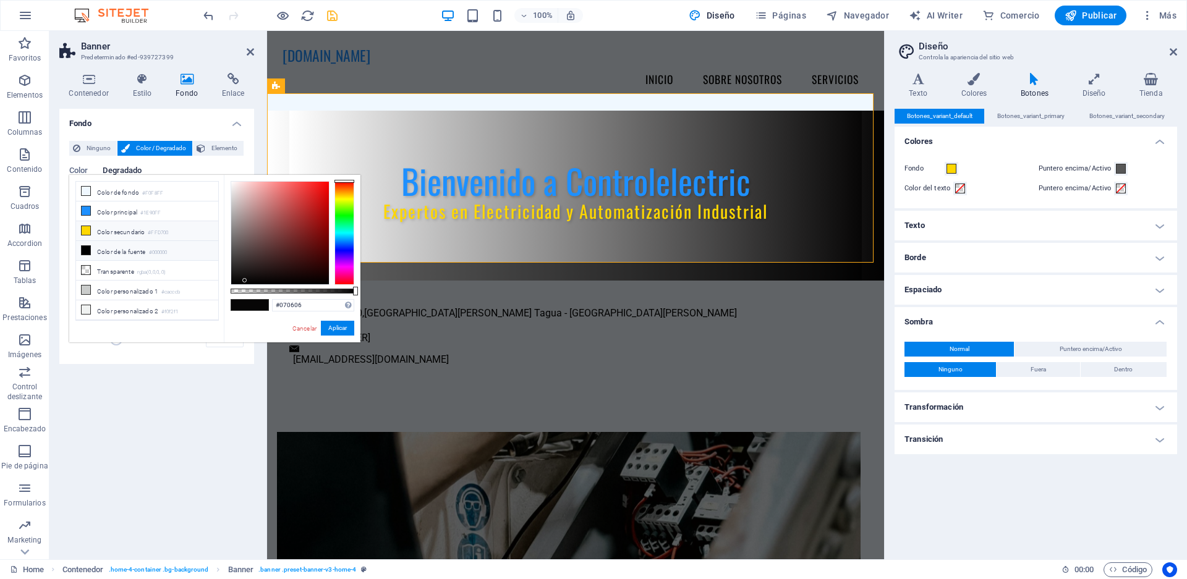
click at [88, 232] on icon at bounding box center [86, 230] width 9 height 9
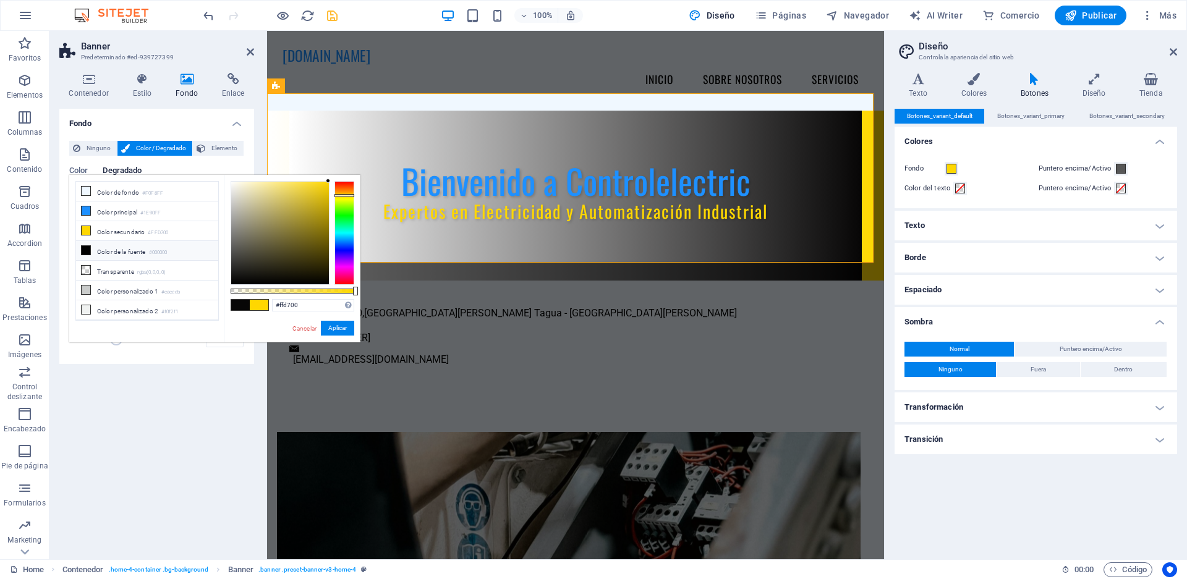
click at [83, 247] on icon at bounding box center [86, 250] width 9 height 9
type input "#000000"
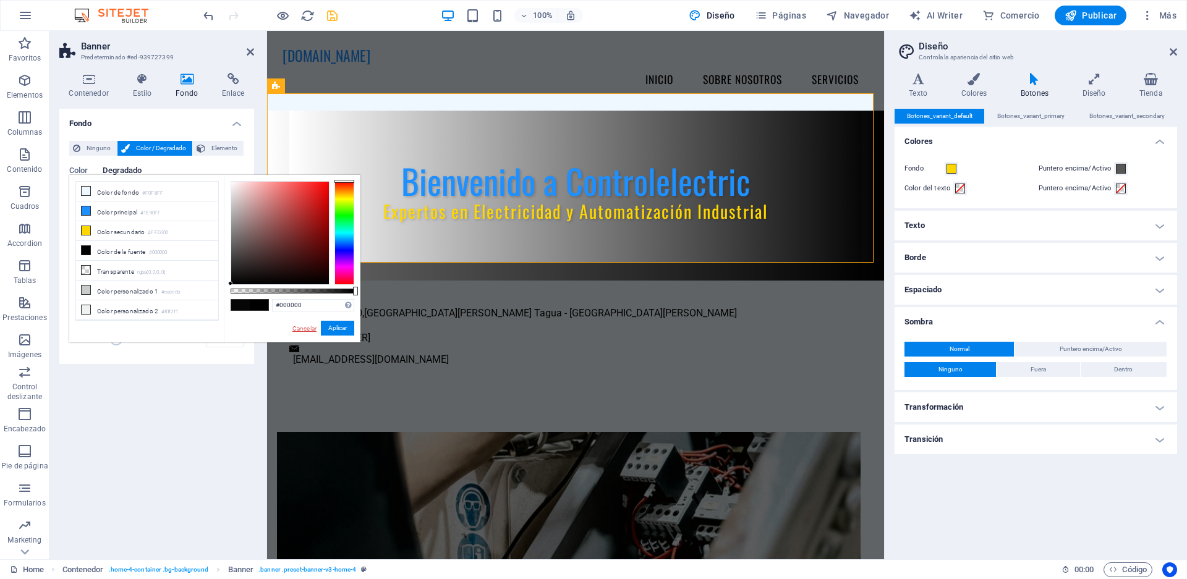
click at [310, 326] on link "Cancelar" at bounding box center [304, 328] width 27 height 9
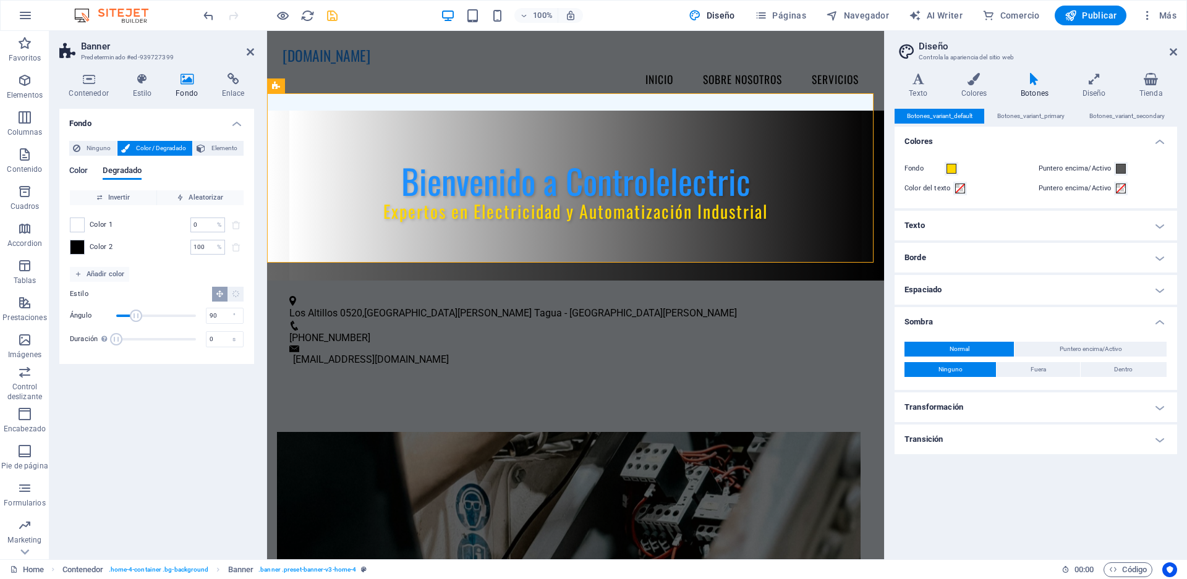
click at [85, 171] on span "Color" at bounding box center [78, 171] width 19 height 17
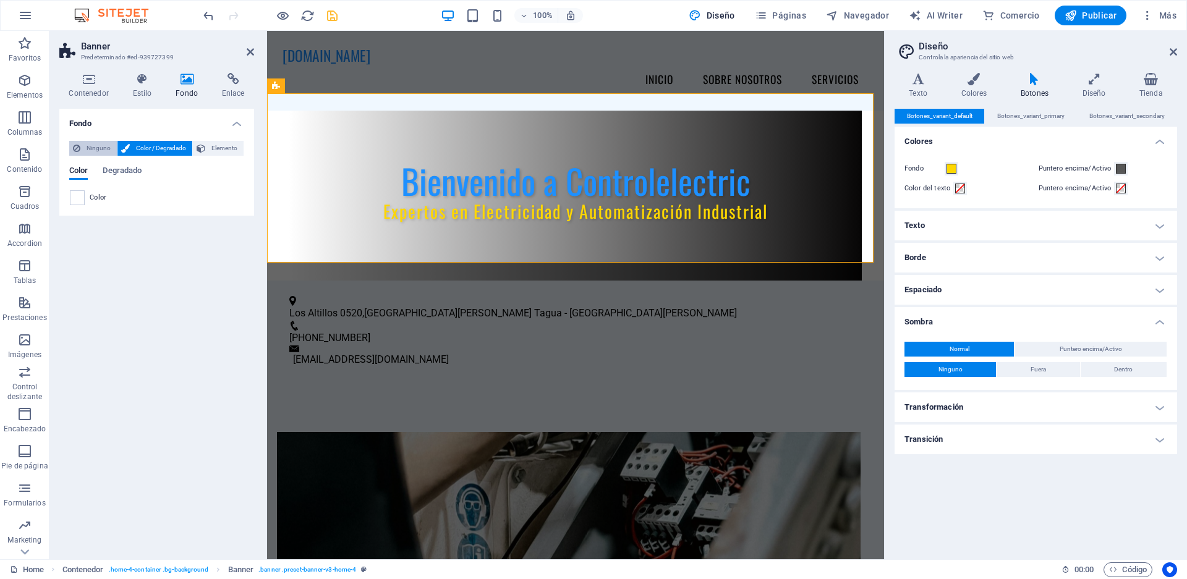
click at [89, 151] on span "Ninguno" at bounding box center [98, 148] width 29 height 15
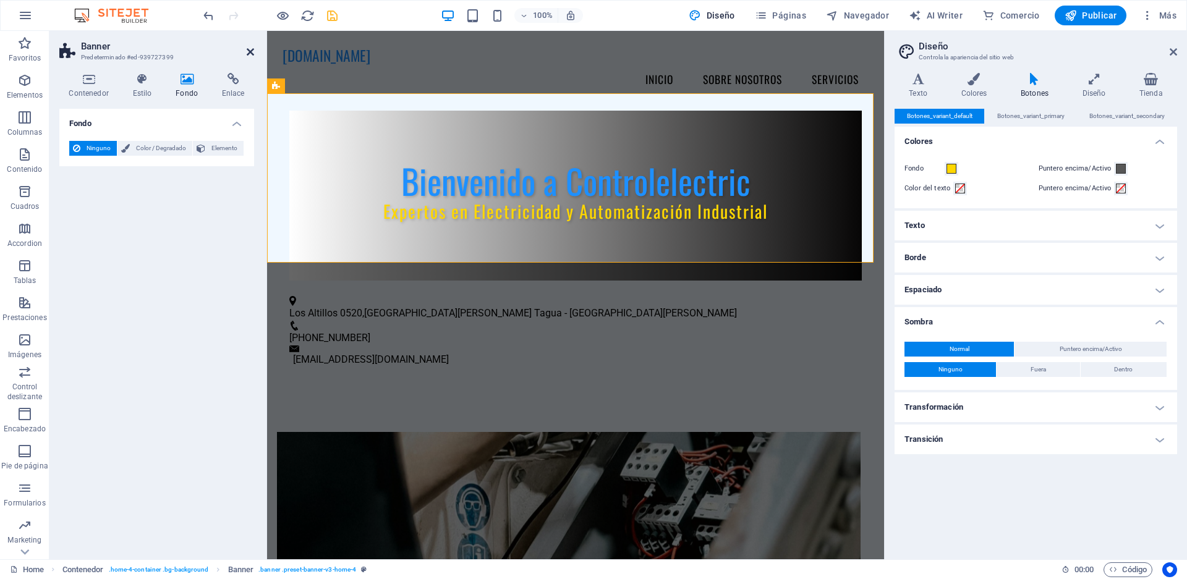
click at [251, 55] on icon at bounding box center [250, 52] width 7 height 10
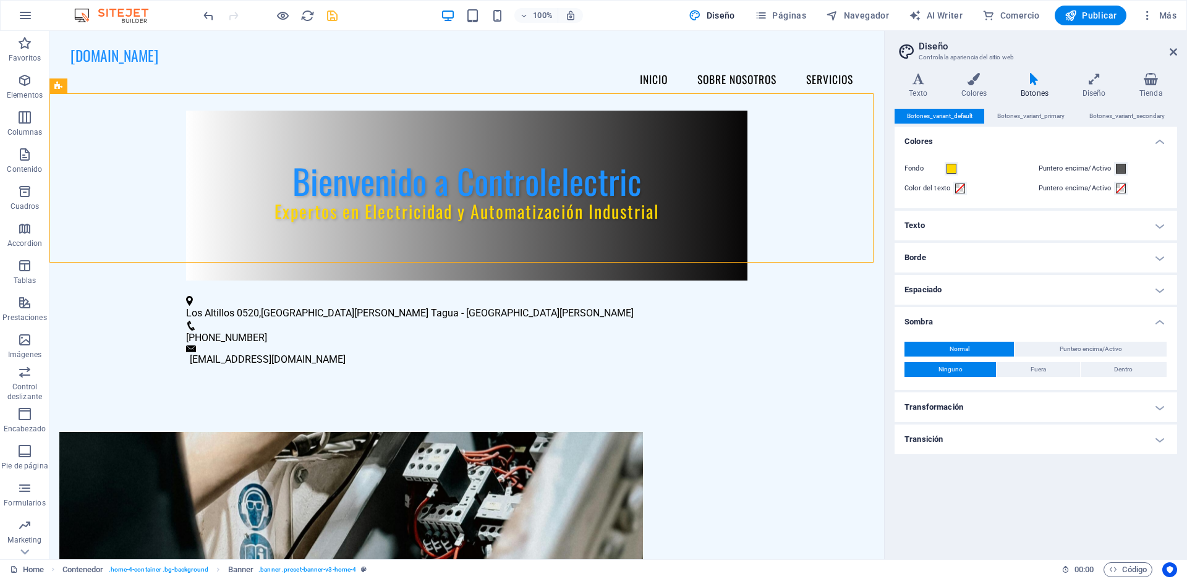
click at [332, 13] on icon "save" at bounding box center [332, 16] width 14 height 14
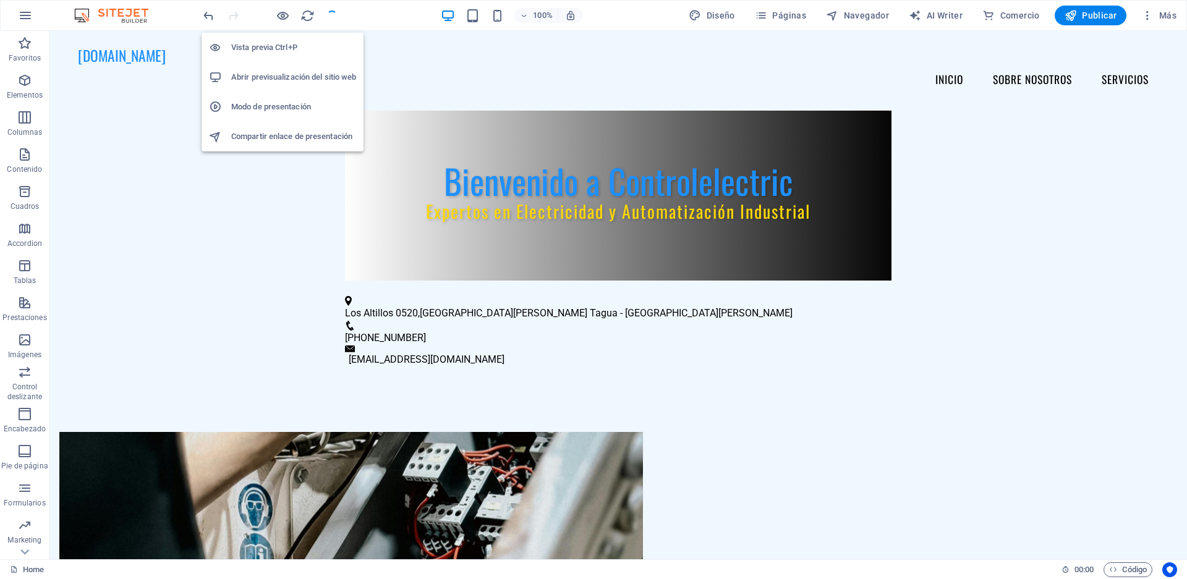
click at [266, 72] on h6 "Abrir previsualización del sitio web" at bounding box center [293, 77] width 125 height 15
